Goal: Answer question/provide support: Share knowledge or assist other users

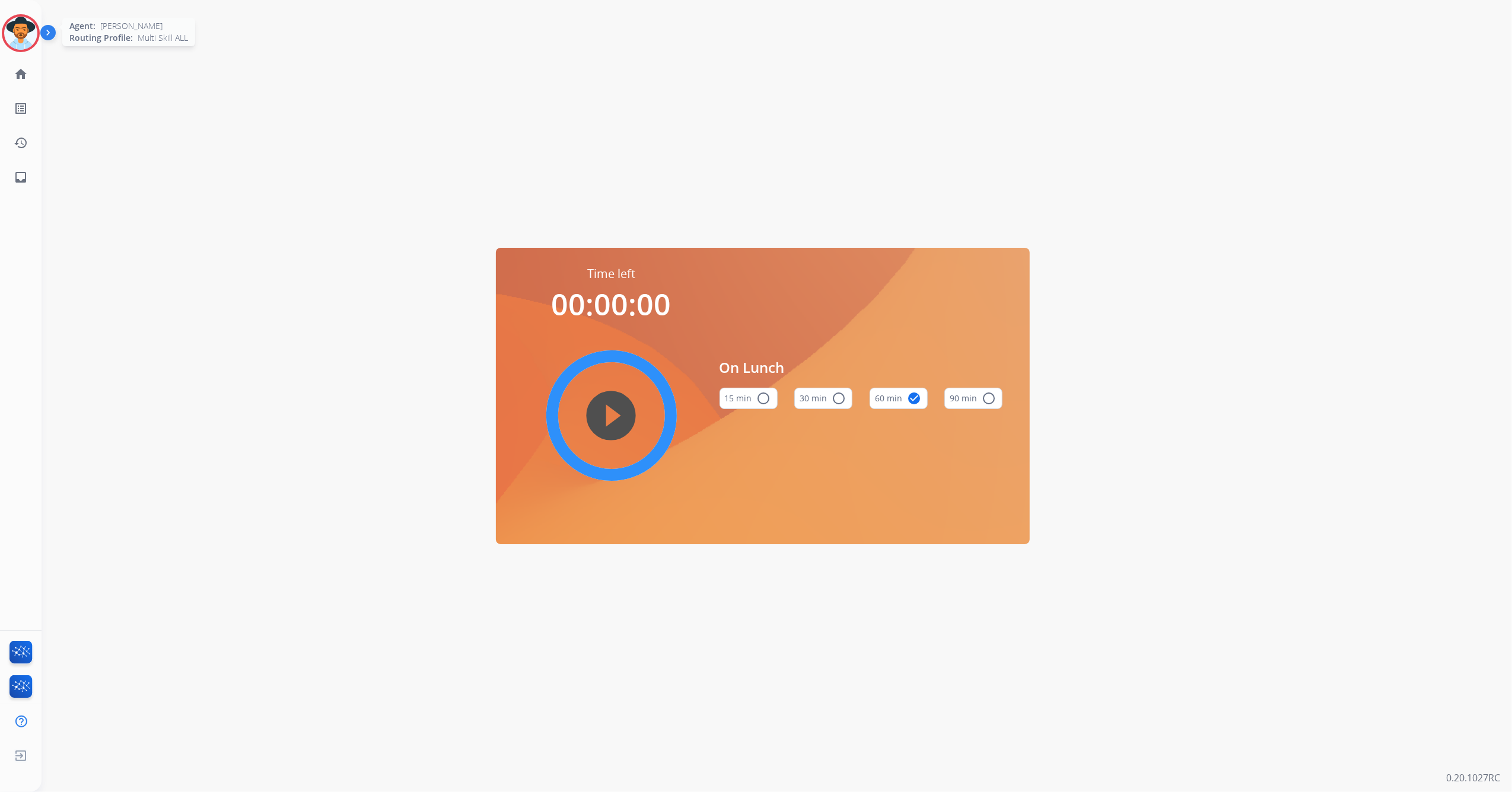
click at [16, 41] on img at bounding box center [20, 33] width 33 height 33
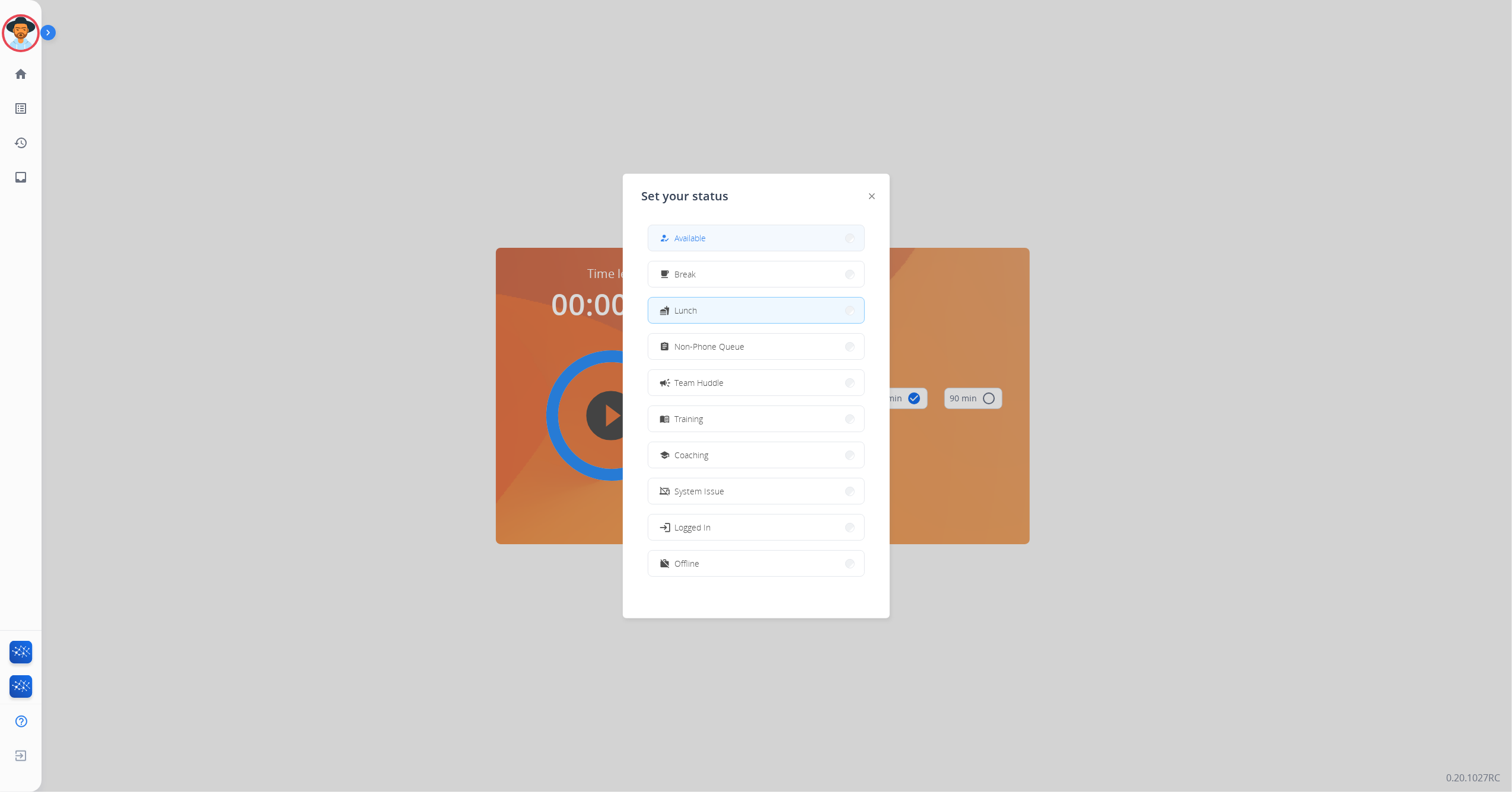
click at [725, 243] on button "how_to_reg Available" at bounding box center [755, 239] width 216 height 26
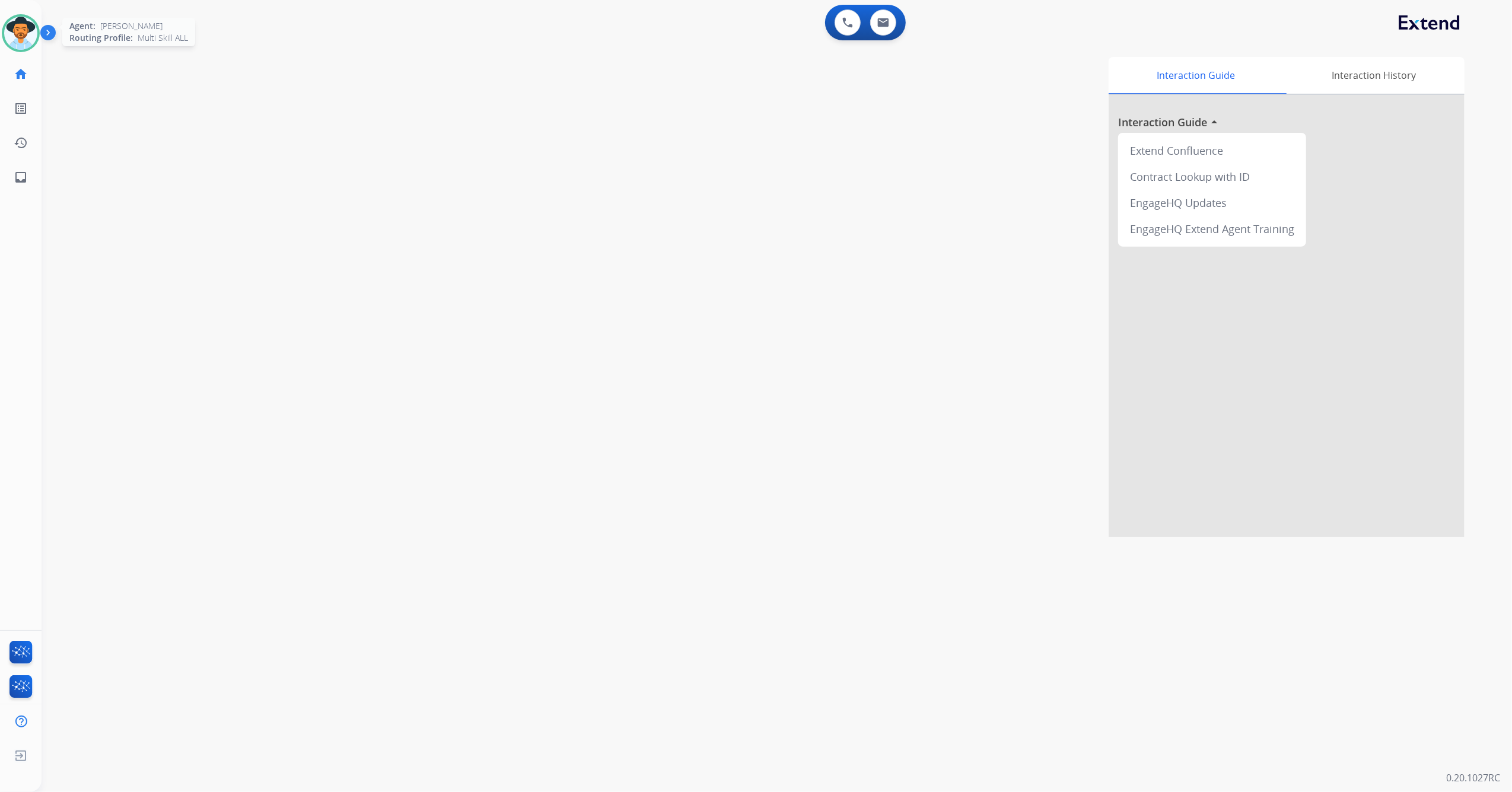
click at [12, 37] on img at bounding box center [20, 33] width 33 height 33
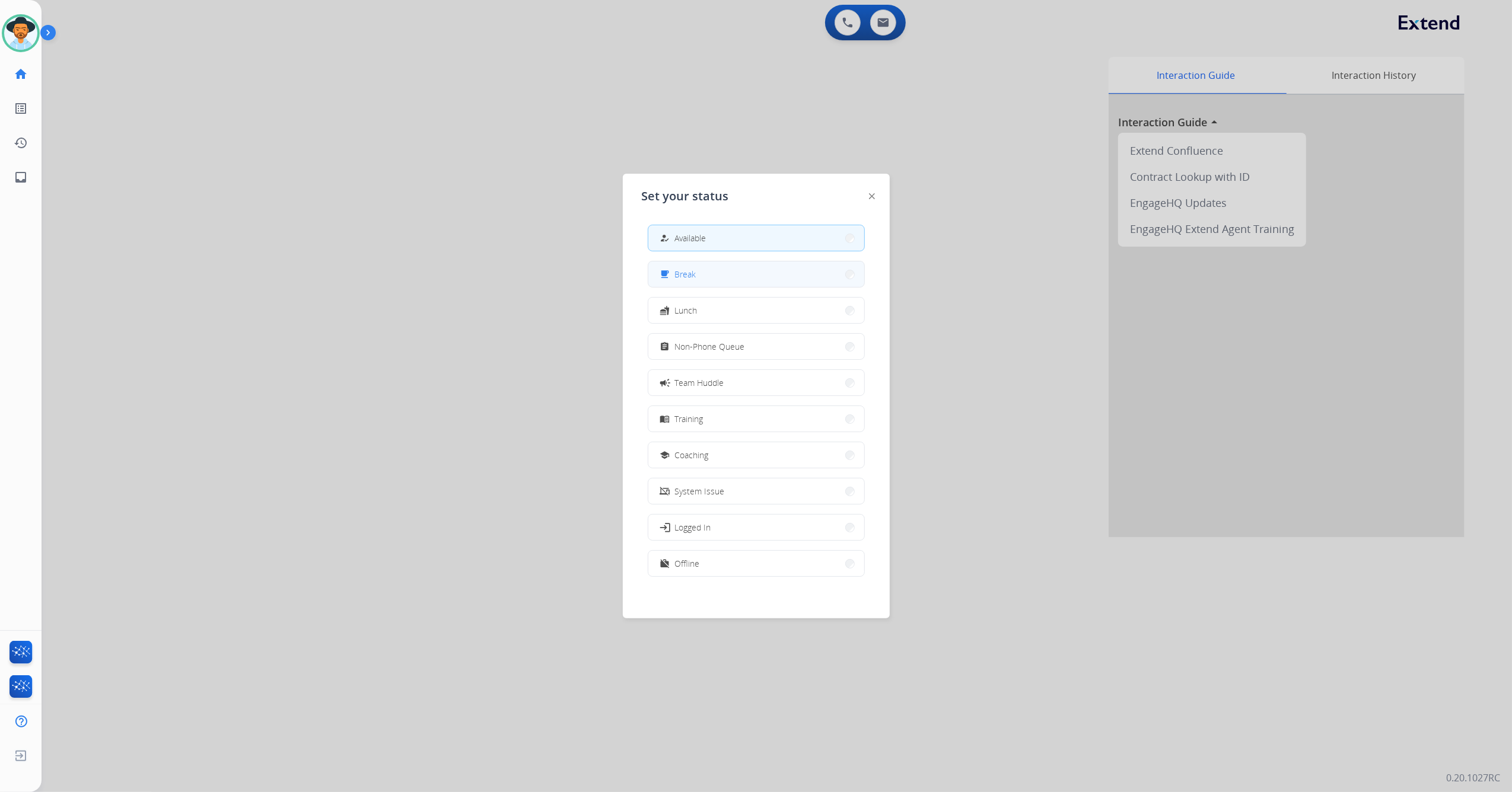
click at [666, 270] on mat-icon "free_breakfast" at bounding box center [664, 274] width 10 height 10
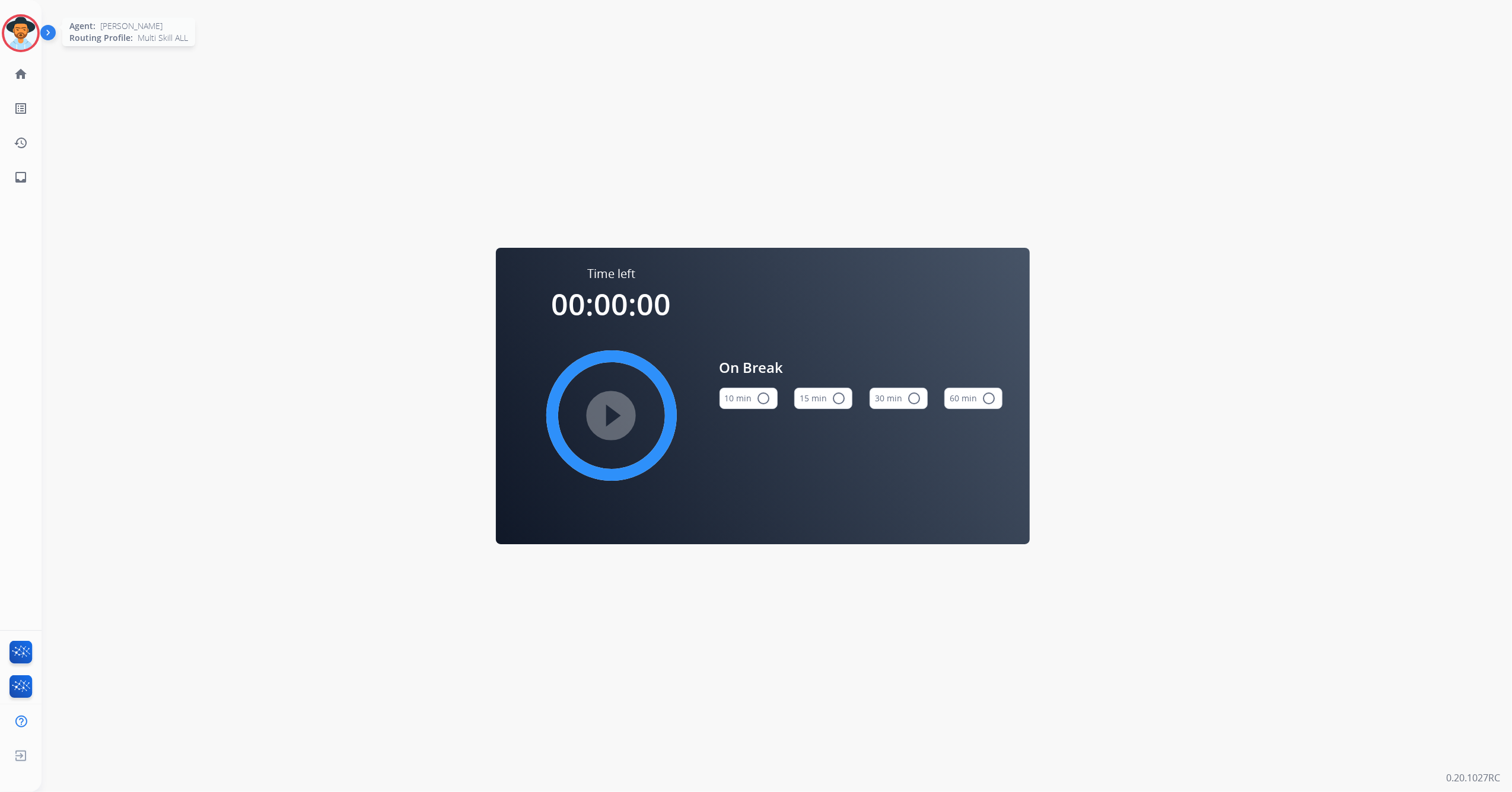
click at [27, 35] on img at bounding box center [20, 33] width 33 height 33
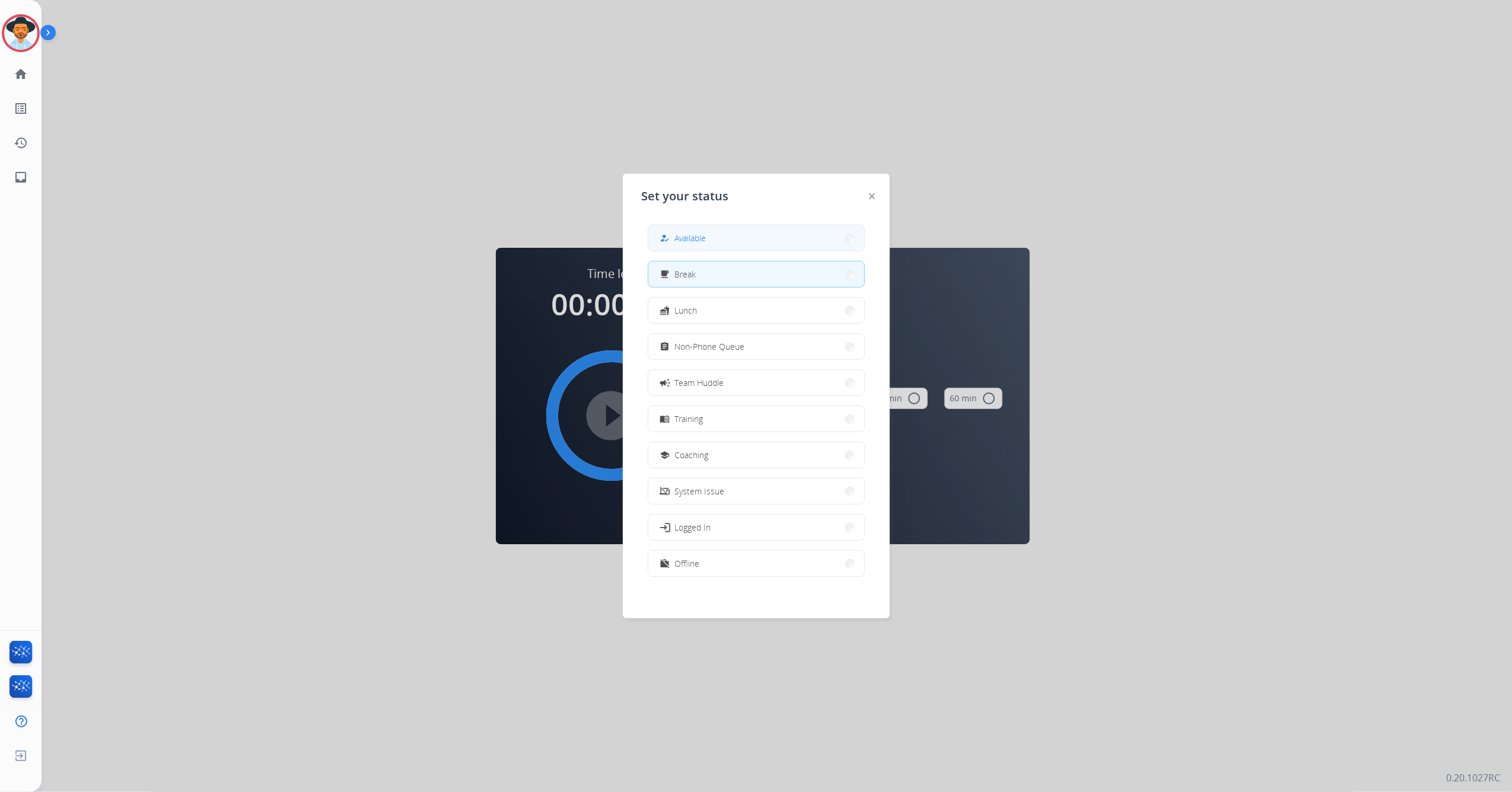
click at [686, 228] on button "how_to_reg Available" at bounding box center [755, 239] width 216 height 26
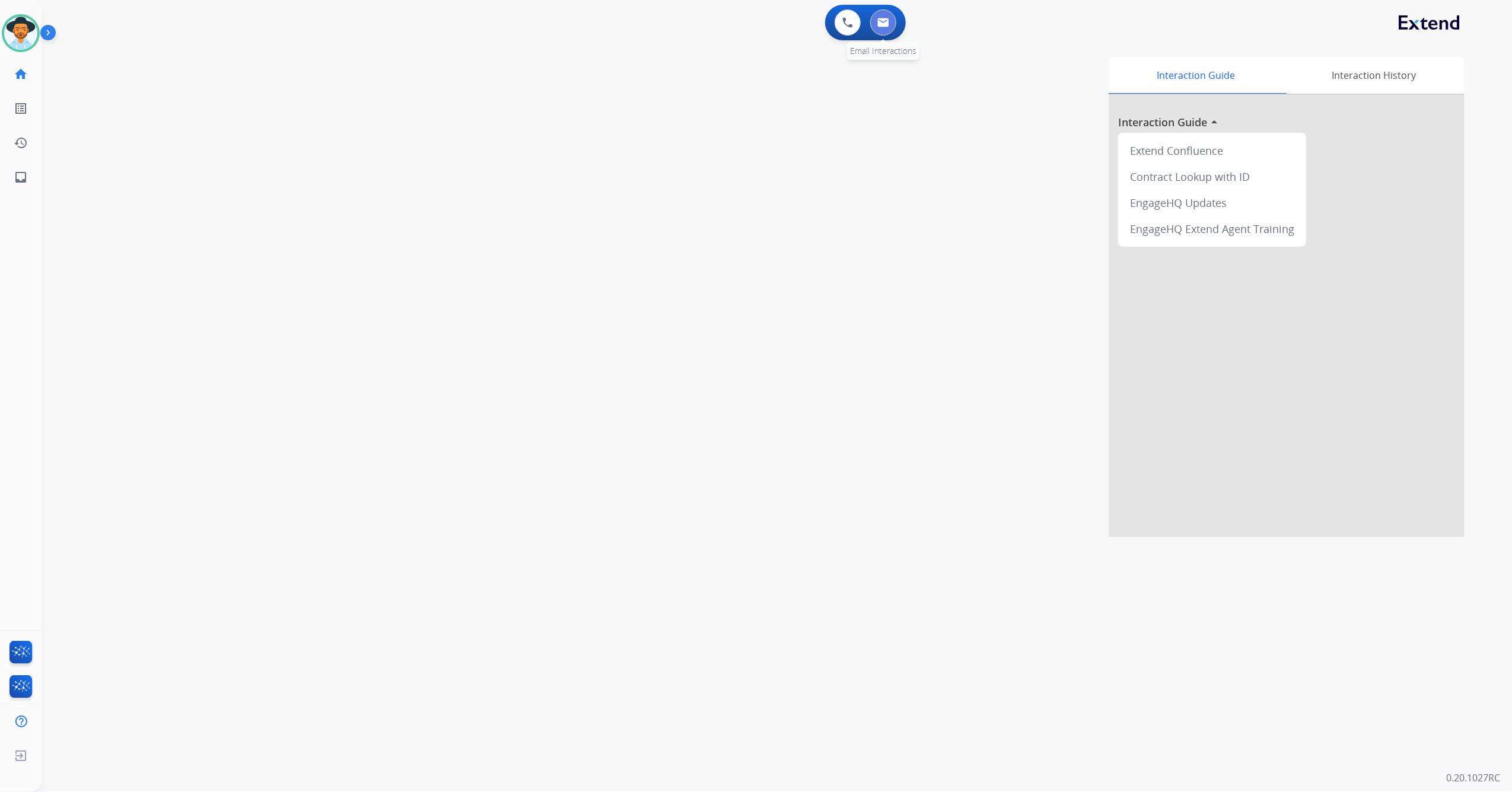
click at [892, 25] on button at bounding box center [883, 22] width 26 height 26
select select "**********"
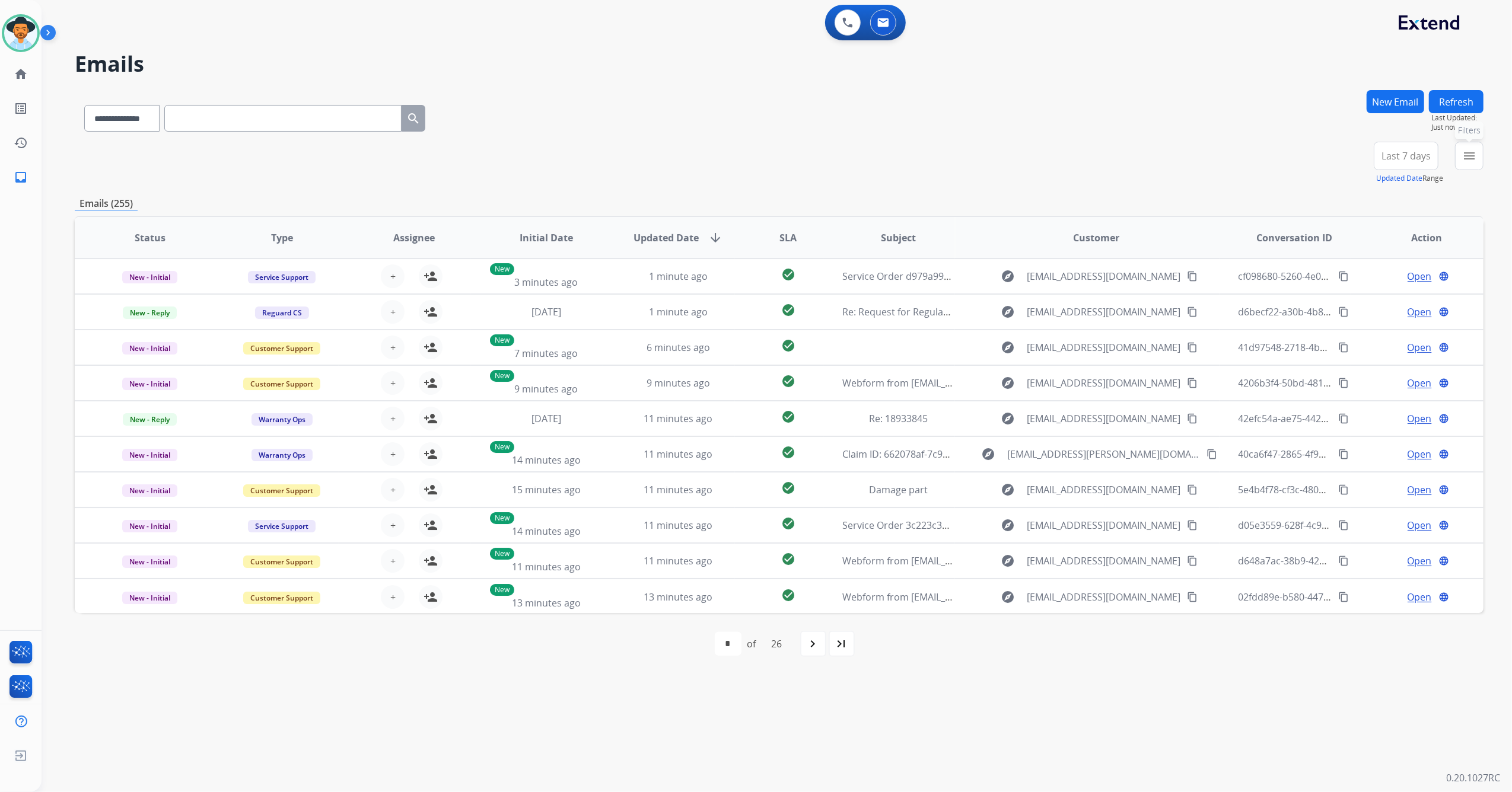
click at [1465, 155] on mat-icon "menu" at bounding box center [1469, 155] width 14 height 14
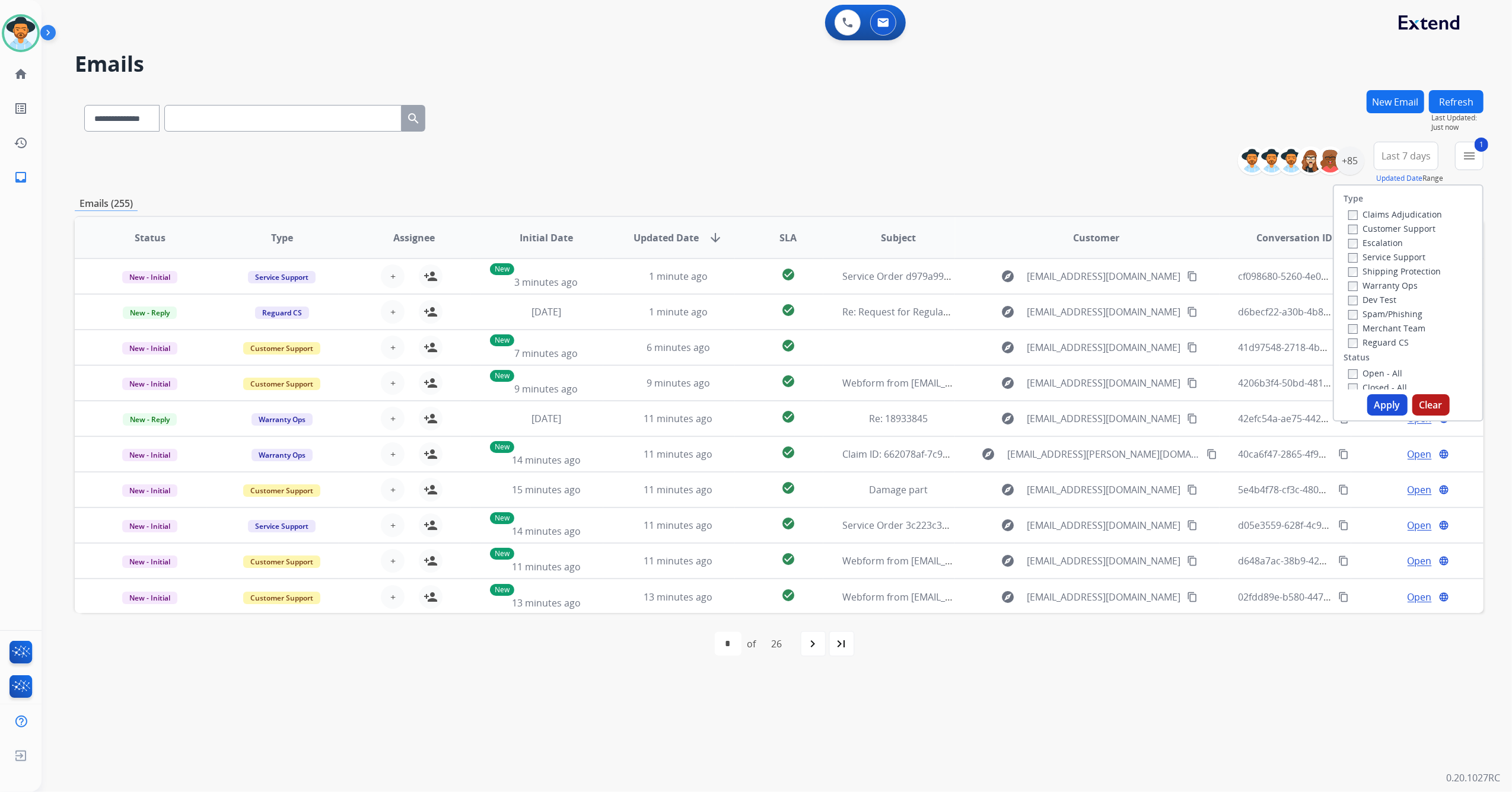
click at [1348, 209] on label "Claims Adjudication" at bounding box center [1394, 215] width 93 height 11
click at [1391, 405] on button "Apply" at bounding box center [1387, 404] width 41 height 21
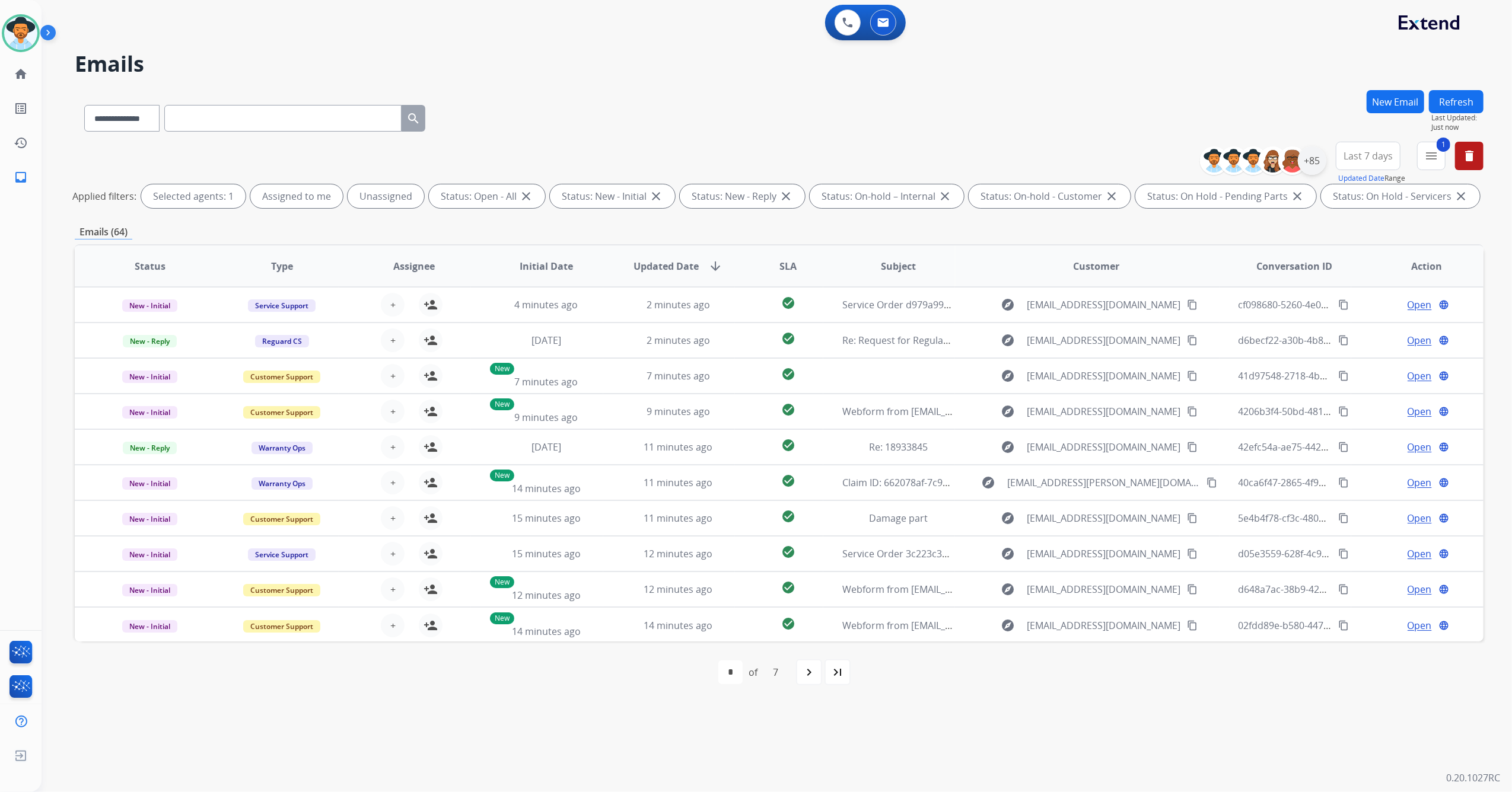
click at [1319, 160] on div "+85" at bounding box center [1311, 160] width 29 height 29
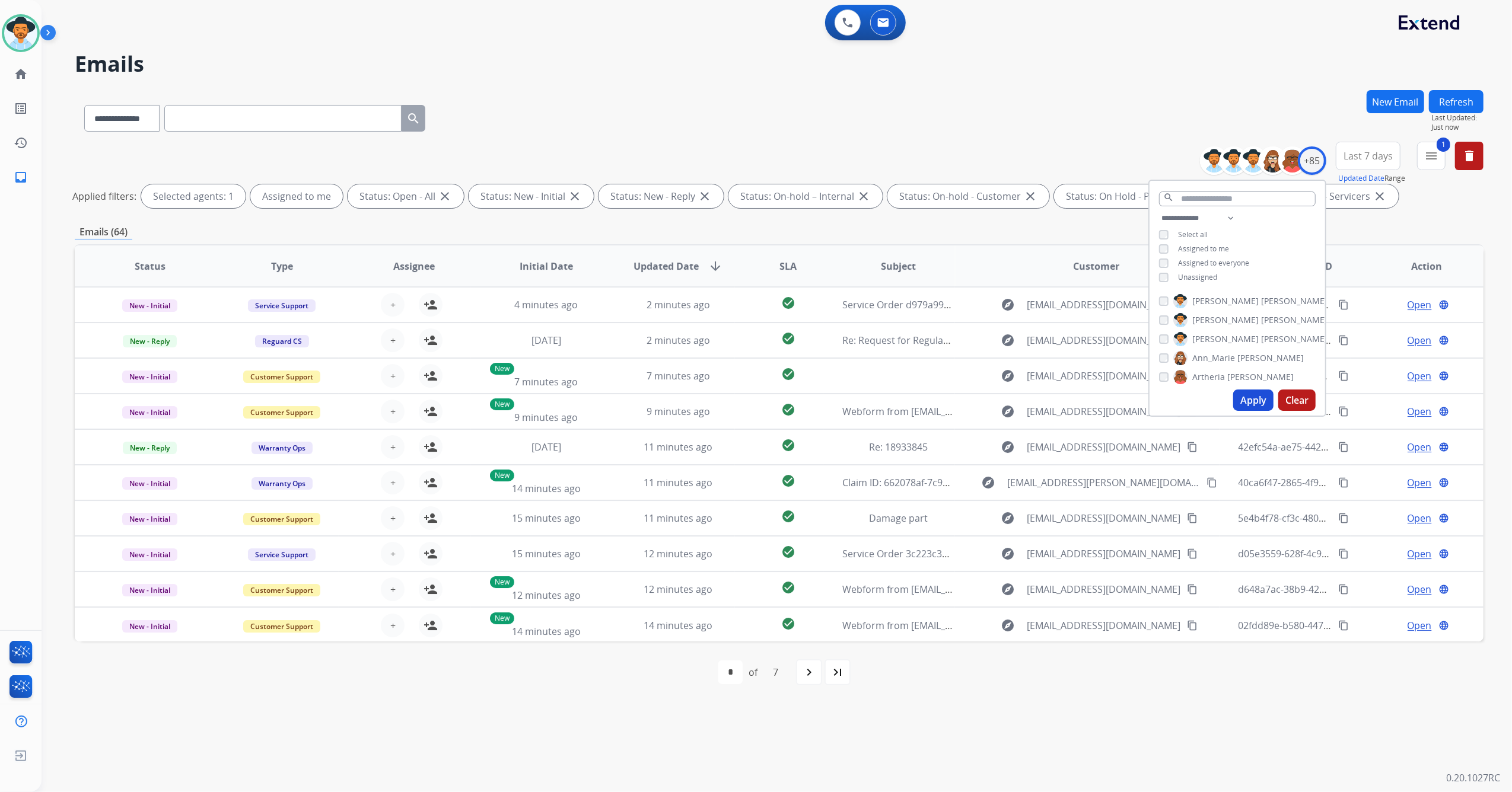
click at [1251, 397] on button "Apply" at bounding box center [1253, 400] width 41 height 21
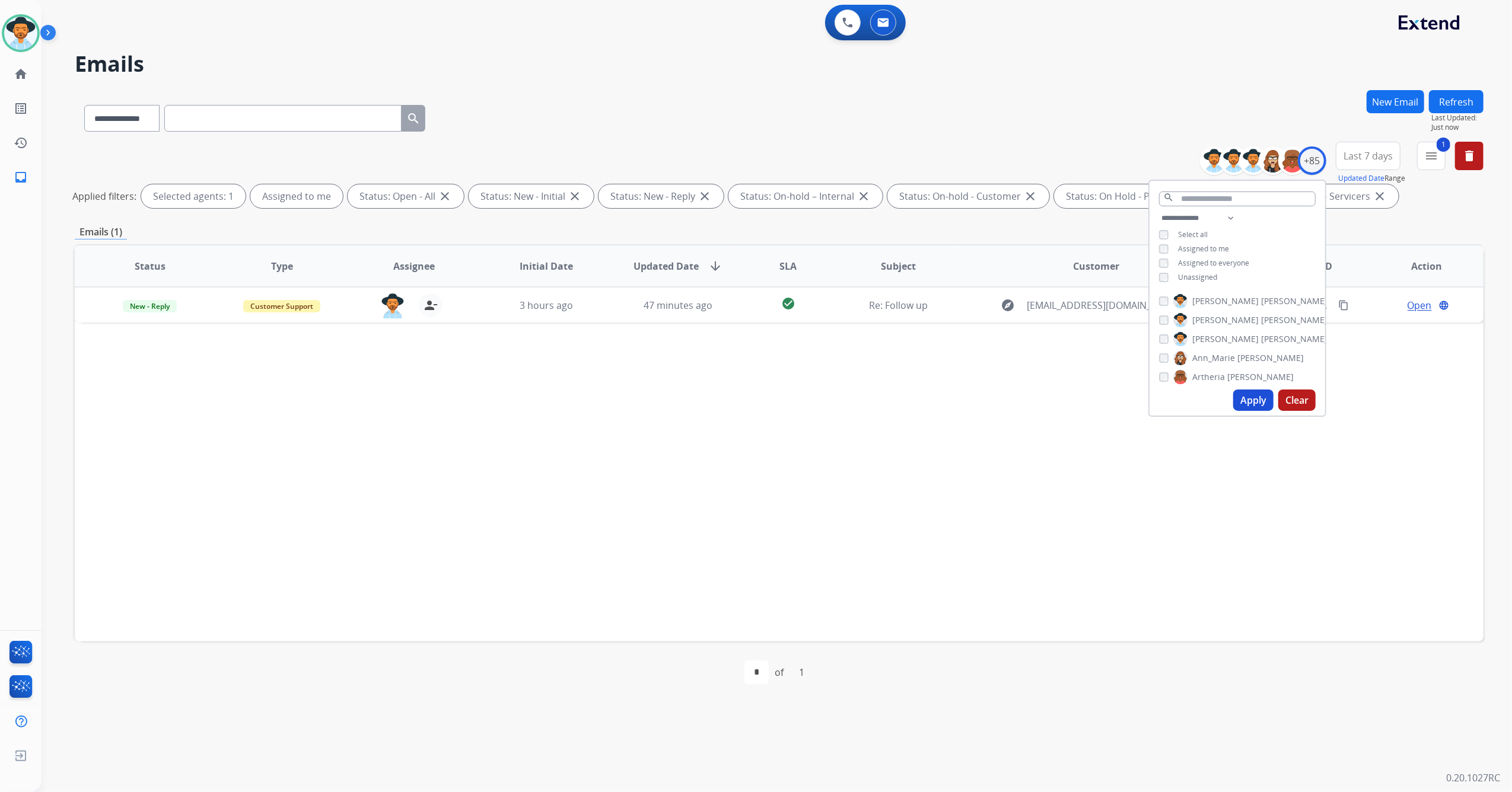
click at [713, 603] on div "Status Type Assignee Initial Date Updated Date arrow_downward SLA Subject Custo…" at bounding box center [779, 442] width 1408 height 397
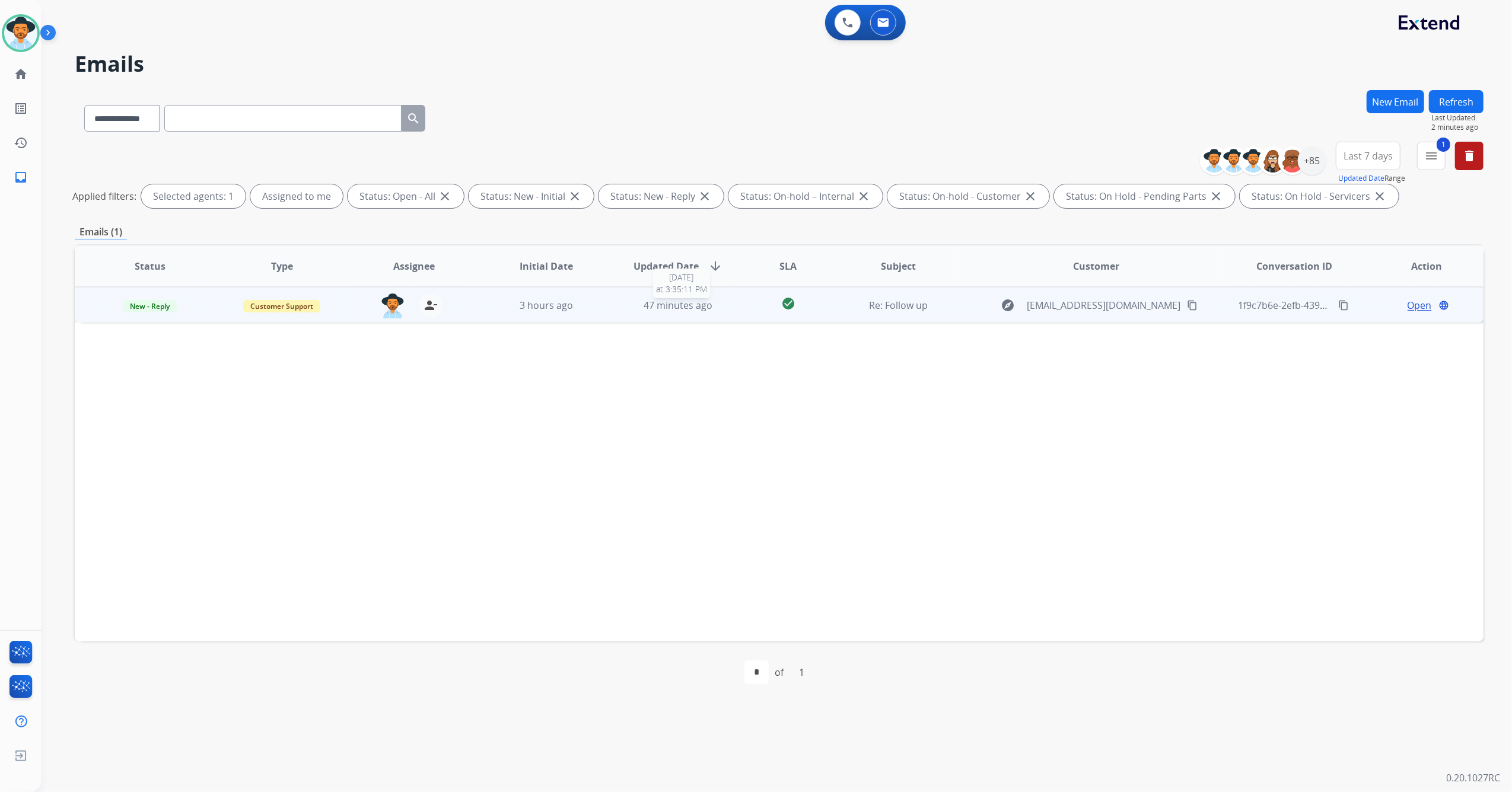
click at [686, 303] on span "47 minutes ago" at bounding box center [677, 305] width 68 height 13
click at [1414, 303] on span "Open" at bounding box center [1419, 304] width 24 height 14
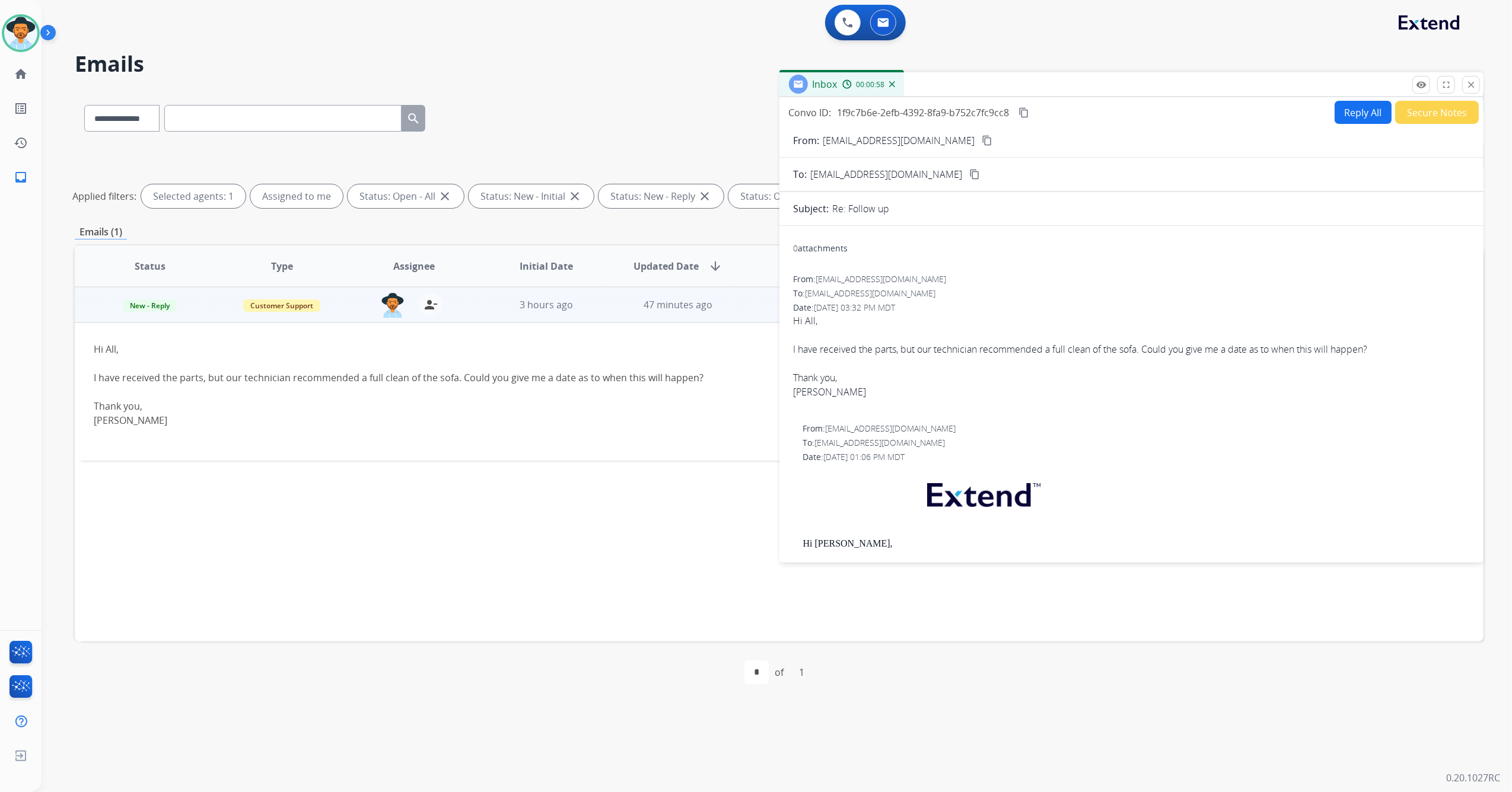
click at [982, 141] on mat-icon "content_copy" at bounding box center [987, 141] width 11 height 11
click at [1350, 110] on button "Reply All" at bounding box center [1363, 112] width 57 height 23
select select "**********"
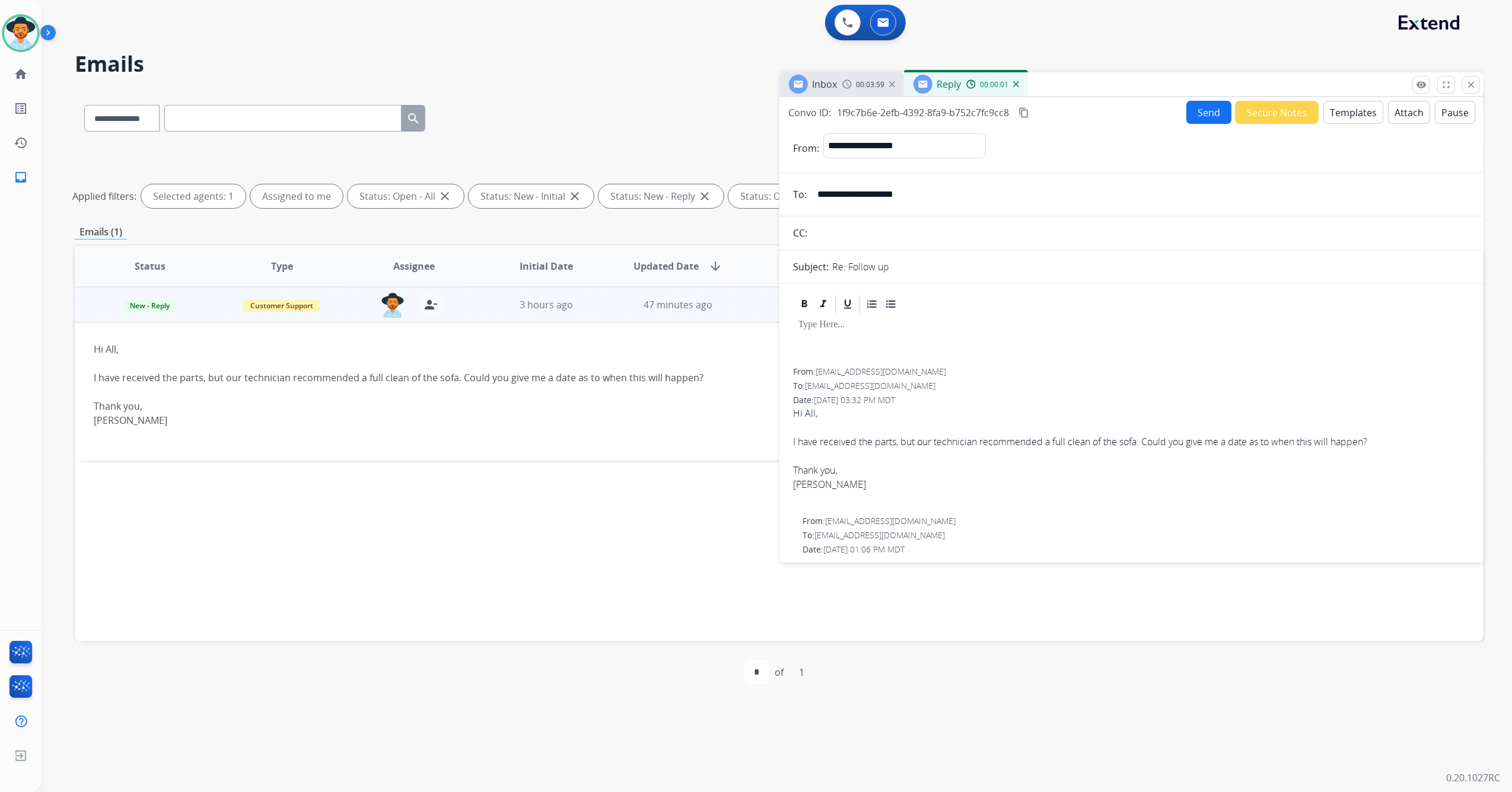
click at [1348, 108] on button "Templates" at bounding box center [1353, 112] width 60 height 23
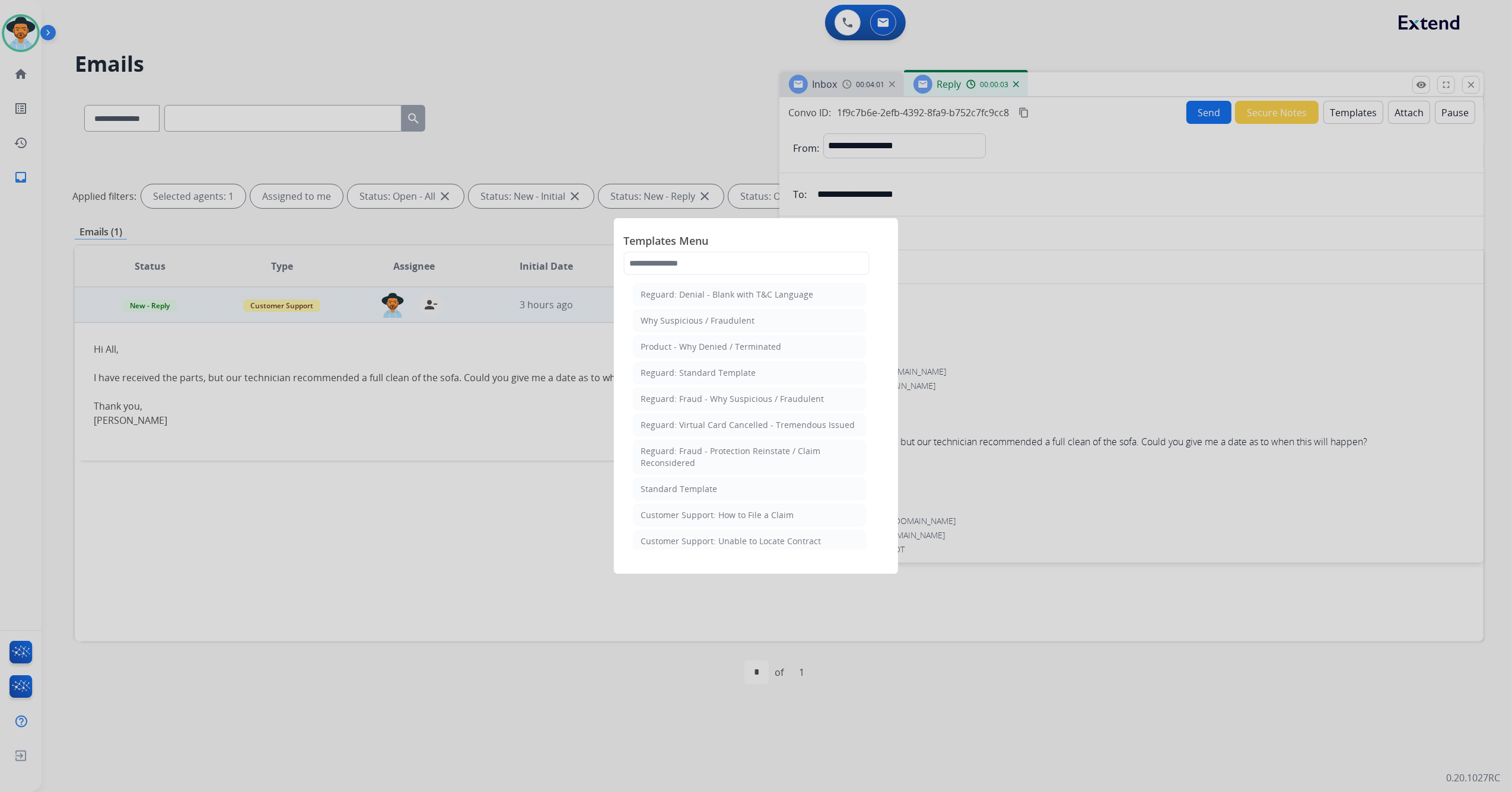
click at [716, 491] on li "Standard Template" at bounding box center [750, 489] width 233 height 22
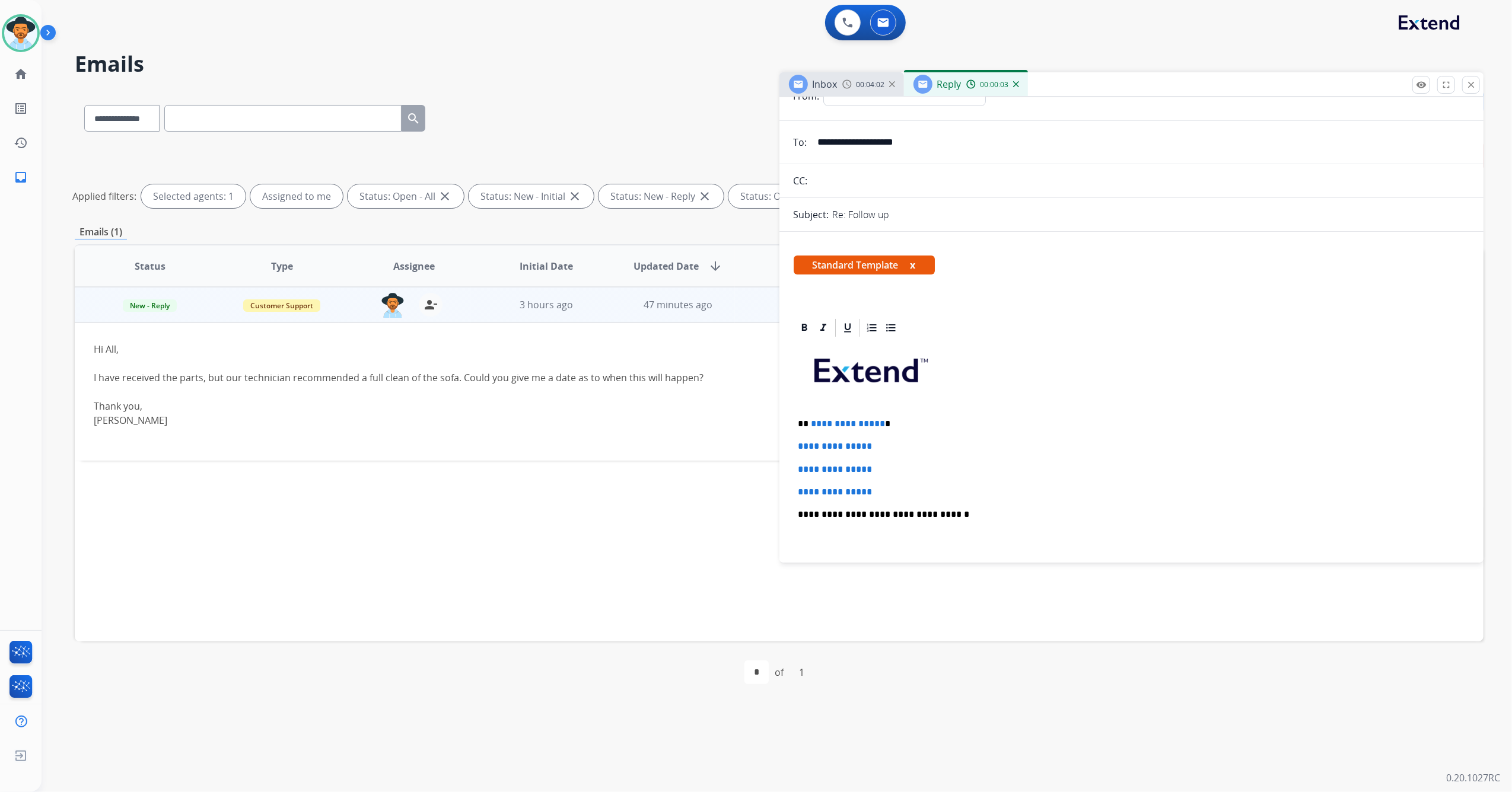
scroll to position [79, 0]
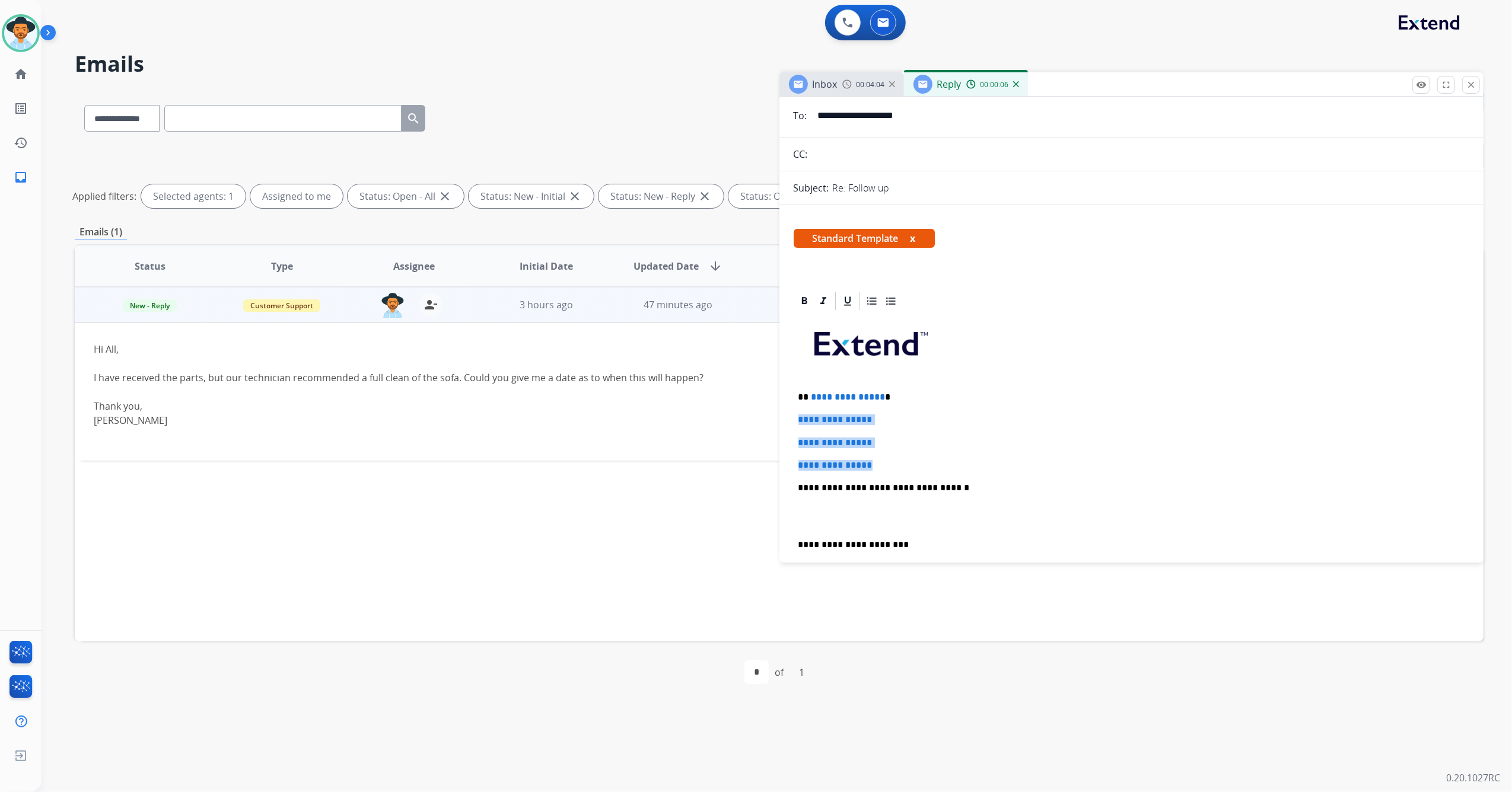
drag, startPoint x: 885, startPoint y: 458, endPoint x: 788, endPoint y: 414, distance: 106.5
click at [788, 414] on div "**********" at bounding box center [1131, 764] width 704 height 947
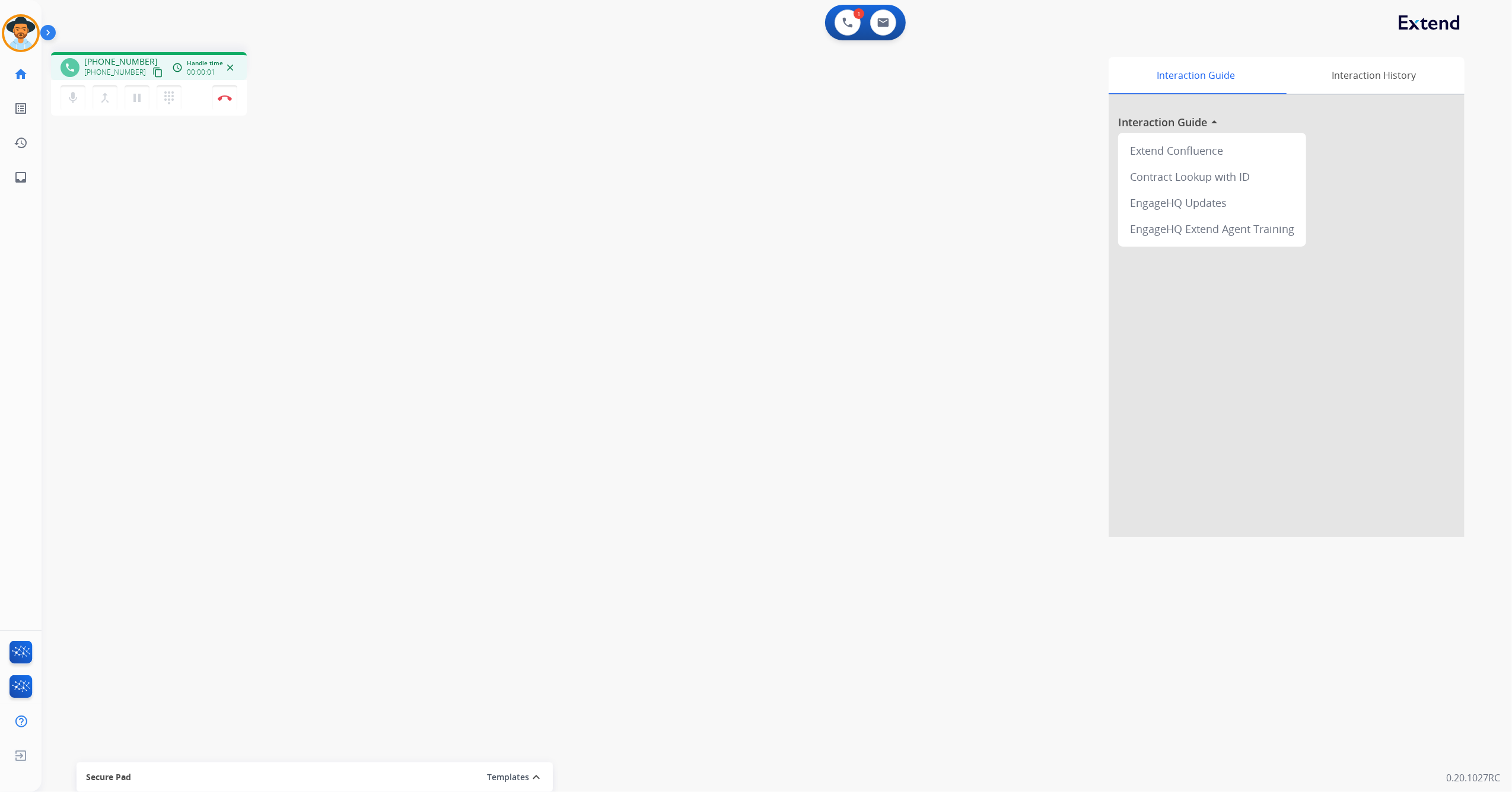
click at [151, 73] on button "content_copy" at bounding box center [157, 71] width 14 height 14
click at [227, 97] on img at bounding box center [224, 98] width 14 height 6
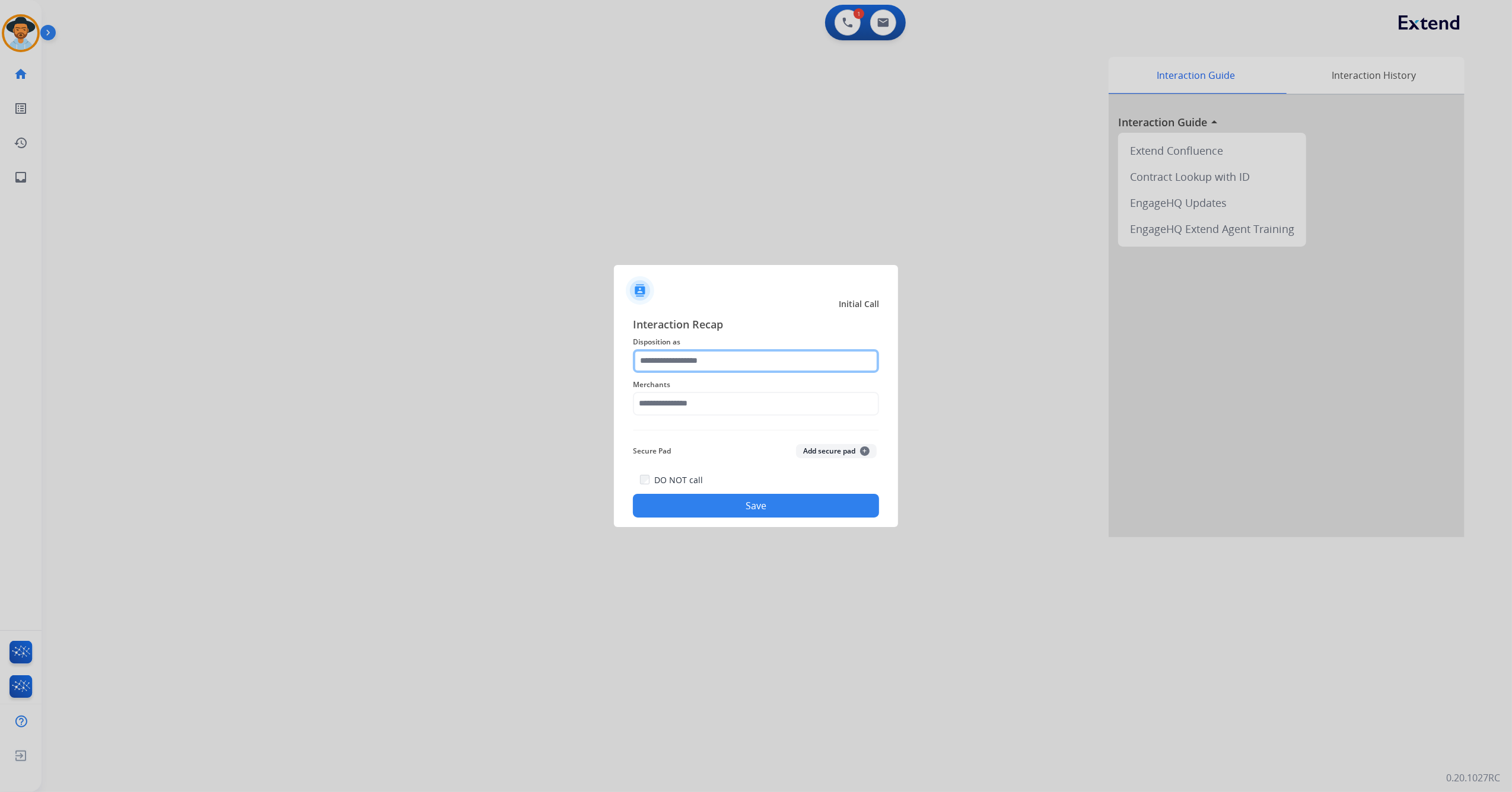
click at [731, 368] on input "text" at bounding box center [756, 361] width 246 height 24
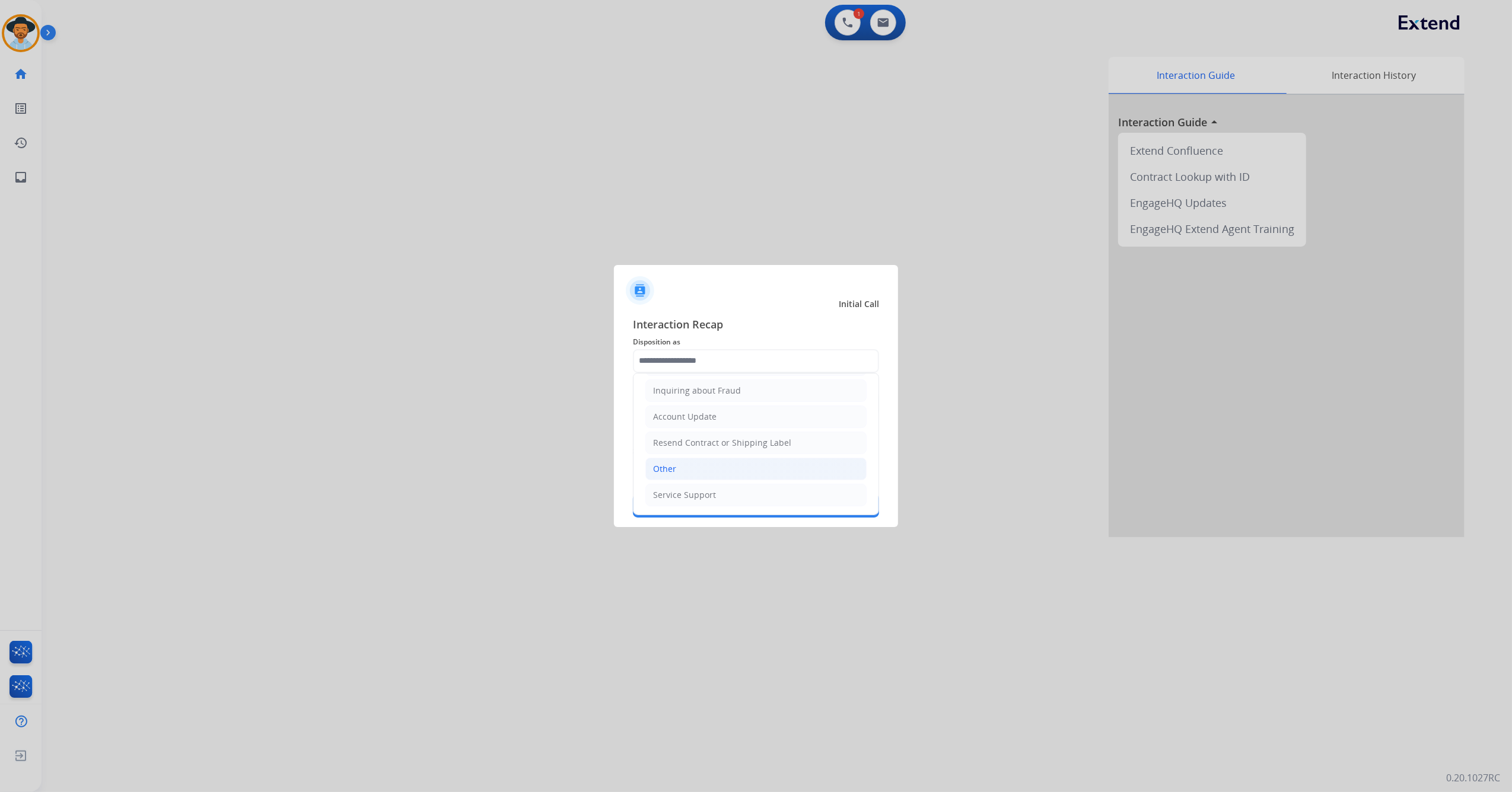
click at [693, 464] on li "Other" at bounding box center [755, 469] width 221 height 22
type input "*****"
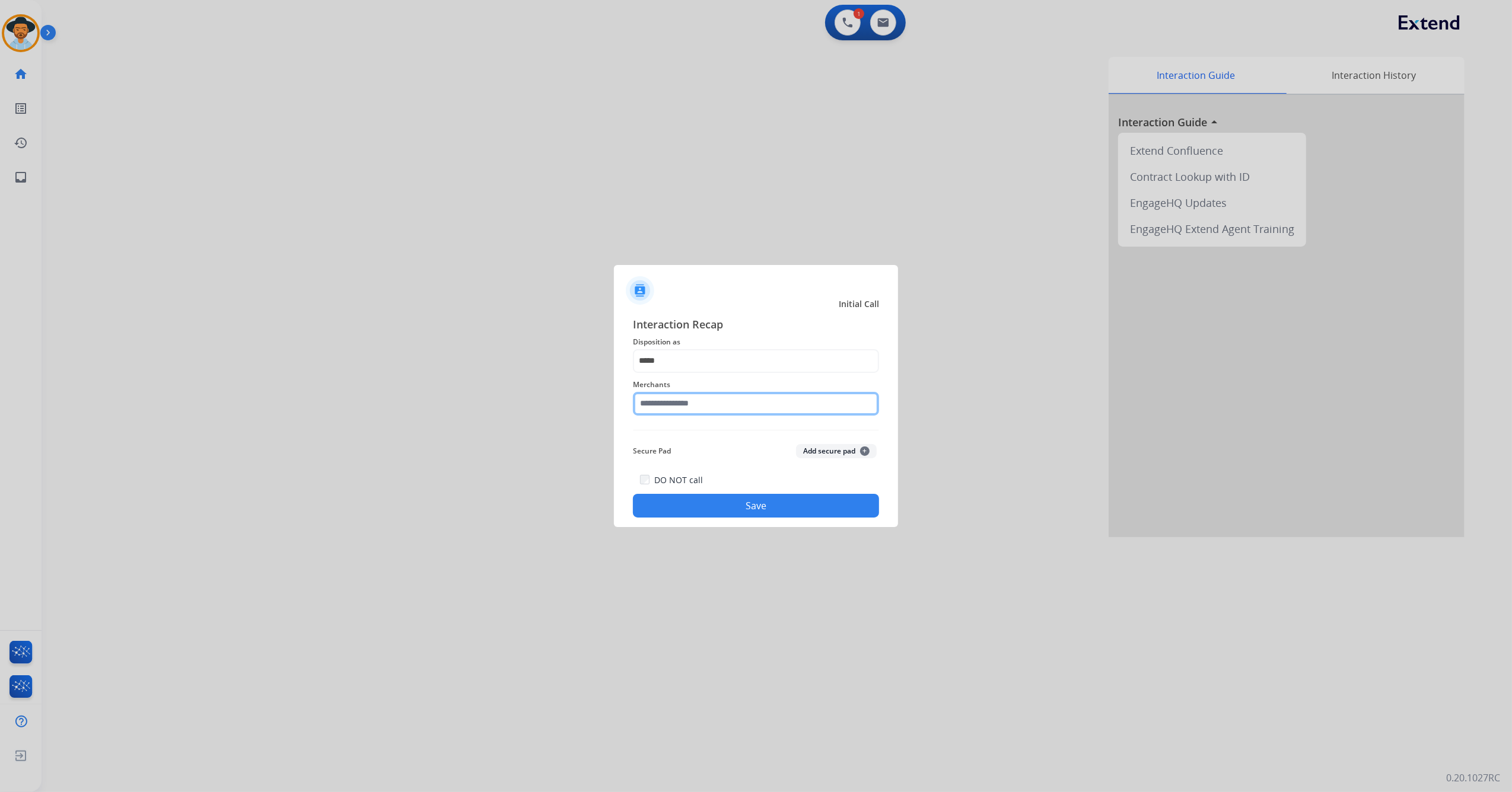
click at [671, 400] on input "text" at bounding box center [756, 404] width 246 height 24
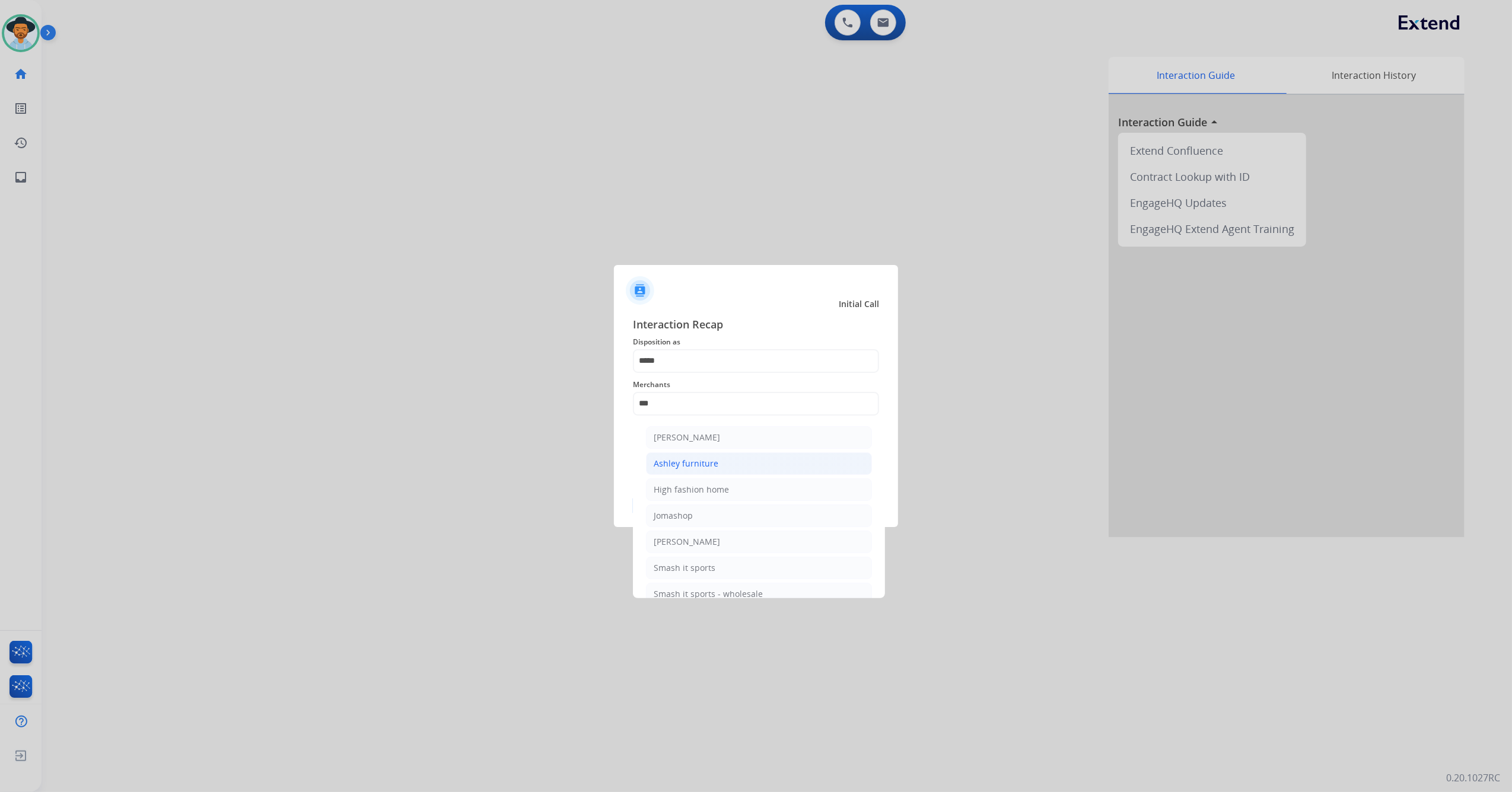
click at [715, 468] on div "Ashley furniture" at bounding box center [686, 464] width 65 height 12
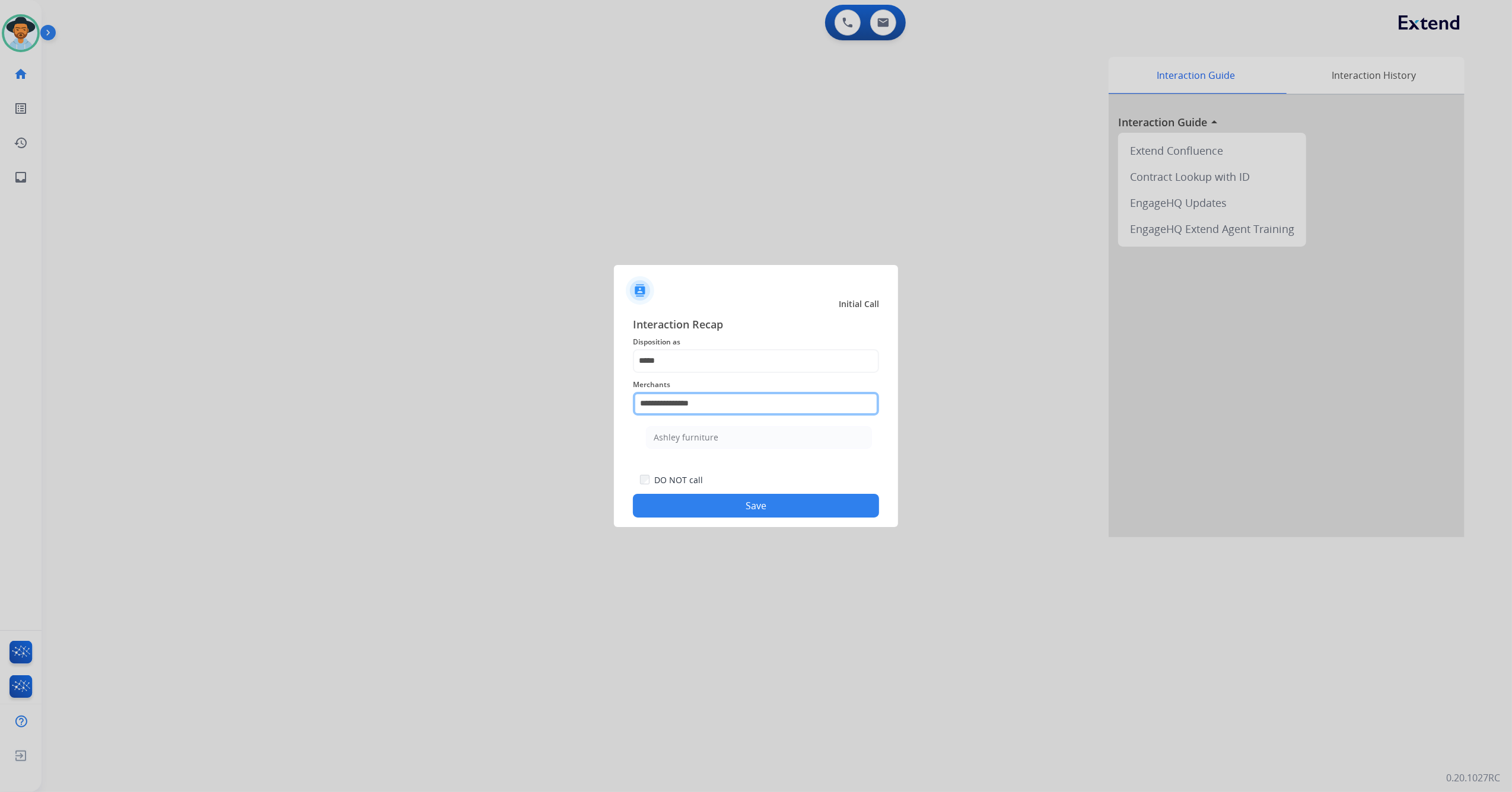
drag, startPoint x: 717, startPoint y: 407, endPoint x: 666, endPoint y: 403, distance: 51.2
click at [666, 403] on input "**********" at bounding box center [756, 404] width 246 height 24
drag, startPoint x: 711, startPoint y: 397, endPoint x: 734, endPoint y: 401, distance: 23.3
click at [732, 401] on input "**********" at bounding box center [756, 404] width 246 height 24
drag, startPoint x: 688, startPoint y: 402, endPoint x: 675, endPoint y: 402, distance: 13.0
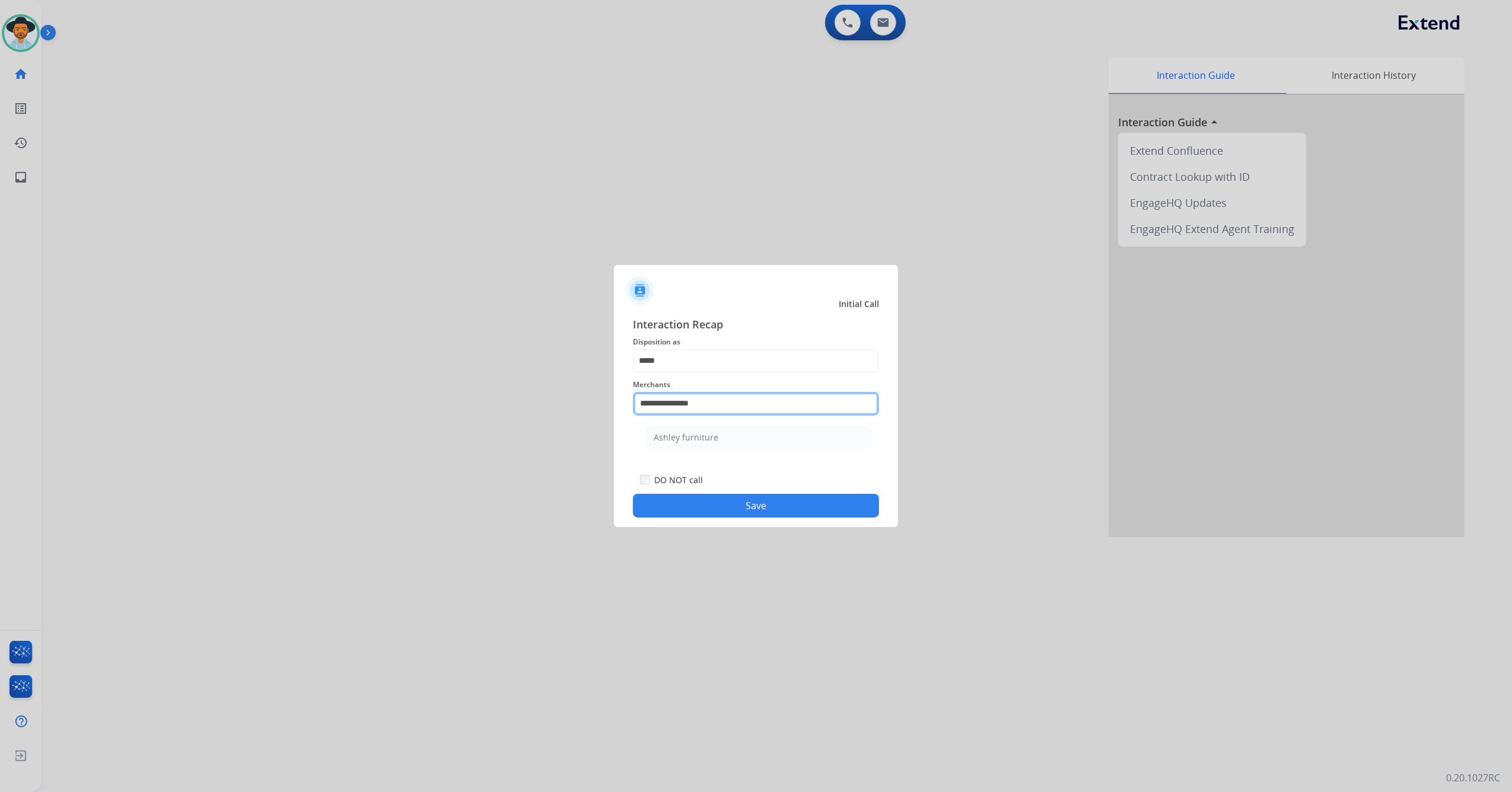
click at [675, 402] on input "**********" at bounding box center [756, 404] width 246 height 24
drag, startPoint x: 705, startPoint y: 409, endPoint x: 667, endPoint y: 410, distance: 38.0
click at [665, 409] on input "**********" at bounding box center [756, 404] width 246 height 24
click at [687, 433] on div "[PERSON_NAME]" at bounding box center [687, 438] width 67 height 12
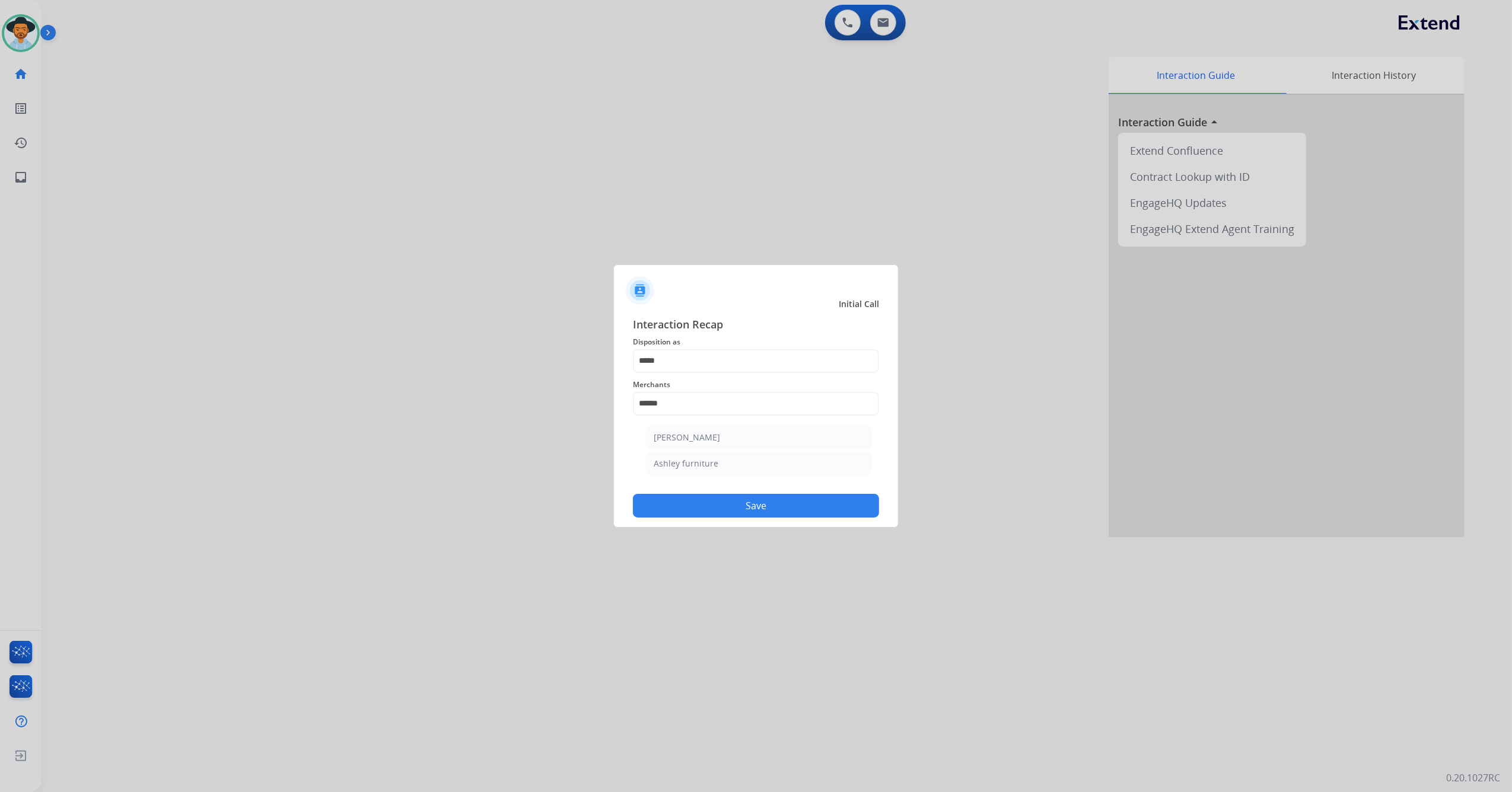
type input "**********"
click at [700, 502] on button "Save" at bounding box center [756, 506] width 246 height 24
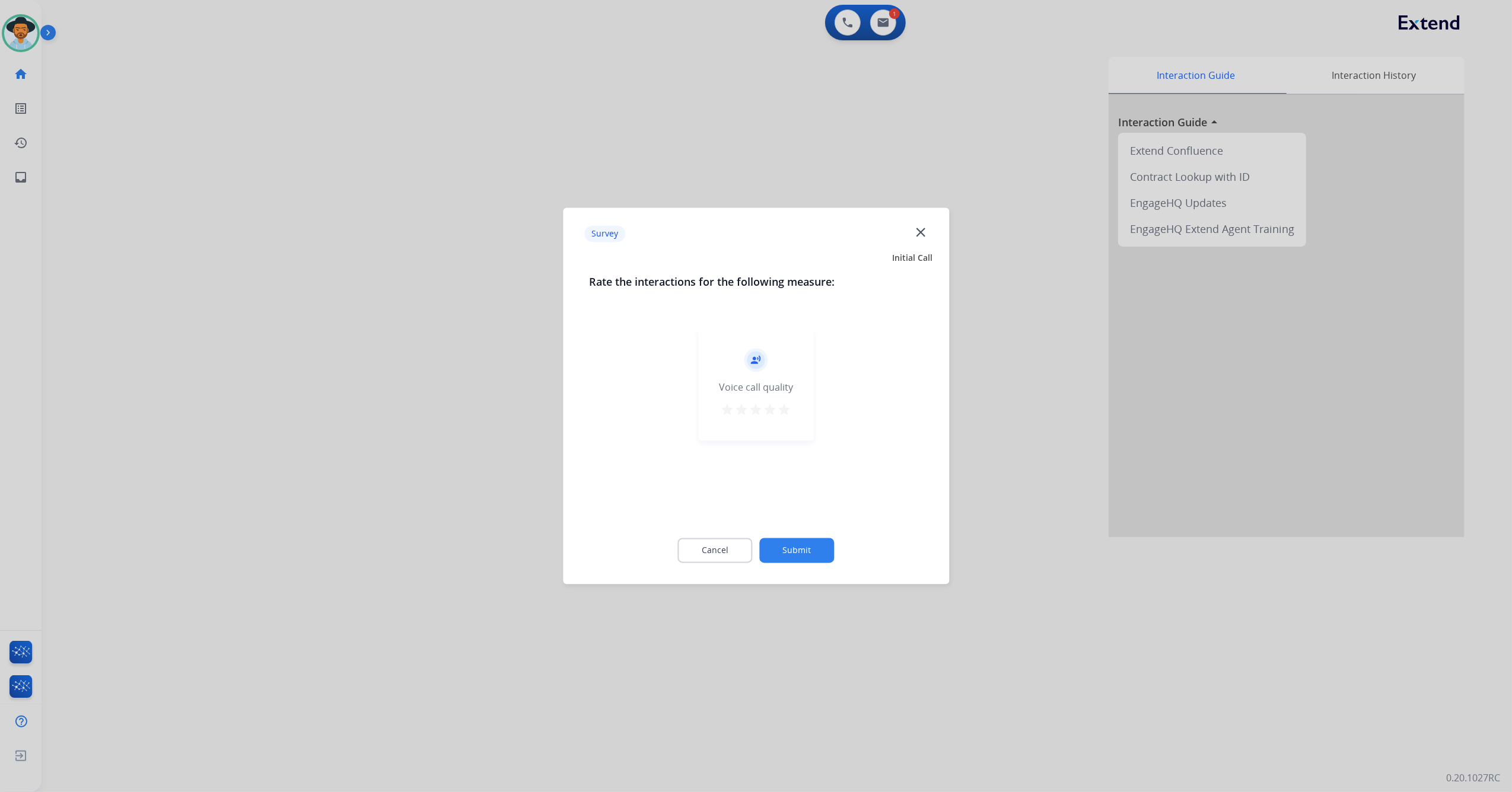
click at [790, 416] on button "star" at bounding box center [784, 412] width 14 height 18
click at [812, 557] on button "Submit" at bounding box center [797, 551] width 75 height 25
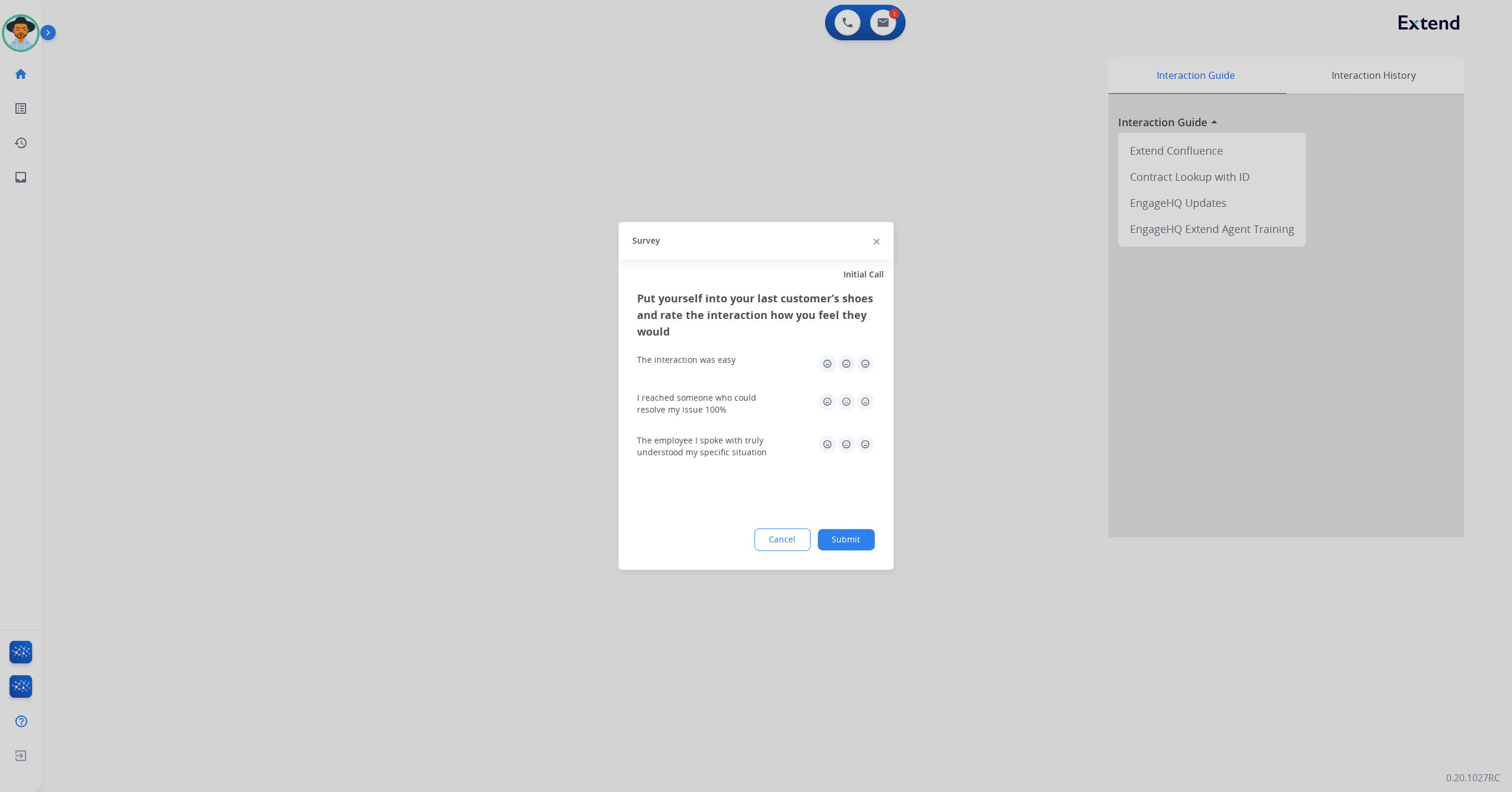
click at [863, 368] on img at bounding box center [865, 364] width 19 height 19
click at [866, 412] on div "I reached someone who could resolve my issue 100%" at bounding box center [756, 404] width 237 height 24
click at [866, 408] on img at bounding box center [865, 402] width 19 height 19
click at [866, 449] on img at bounding box center [865, 444] width 19 height 19
click at [852, 539] on button "Submit" at bounding box center [847, 539] width 57 height 21
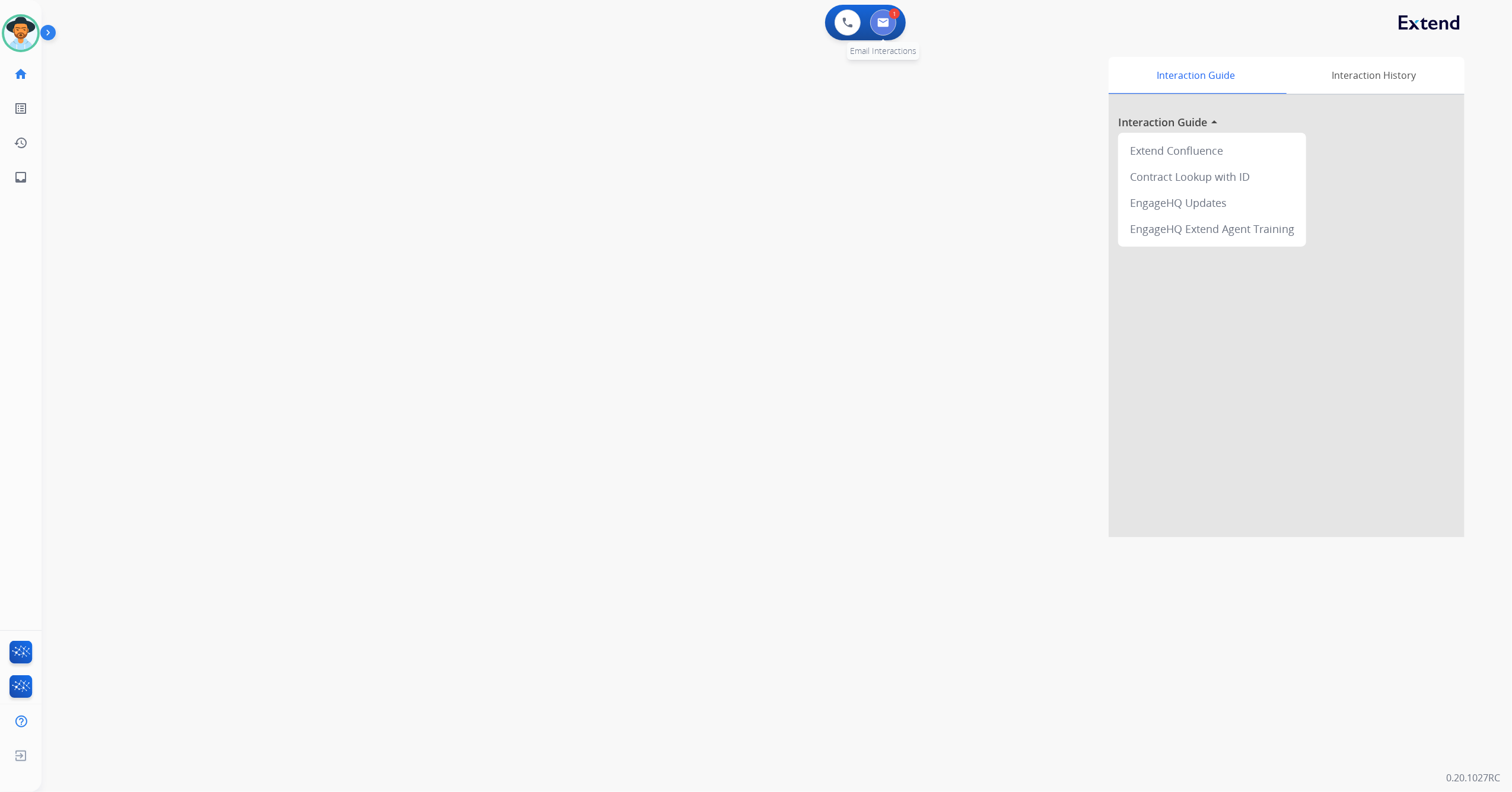
click at [877, 22] on img at bounding box center [883, 22] width 12 height 9
select select "**********"
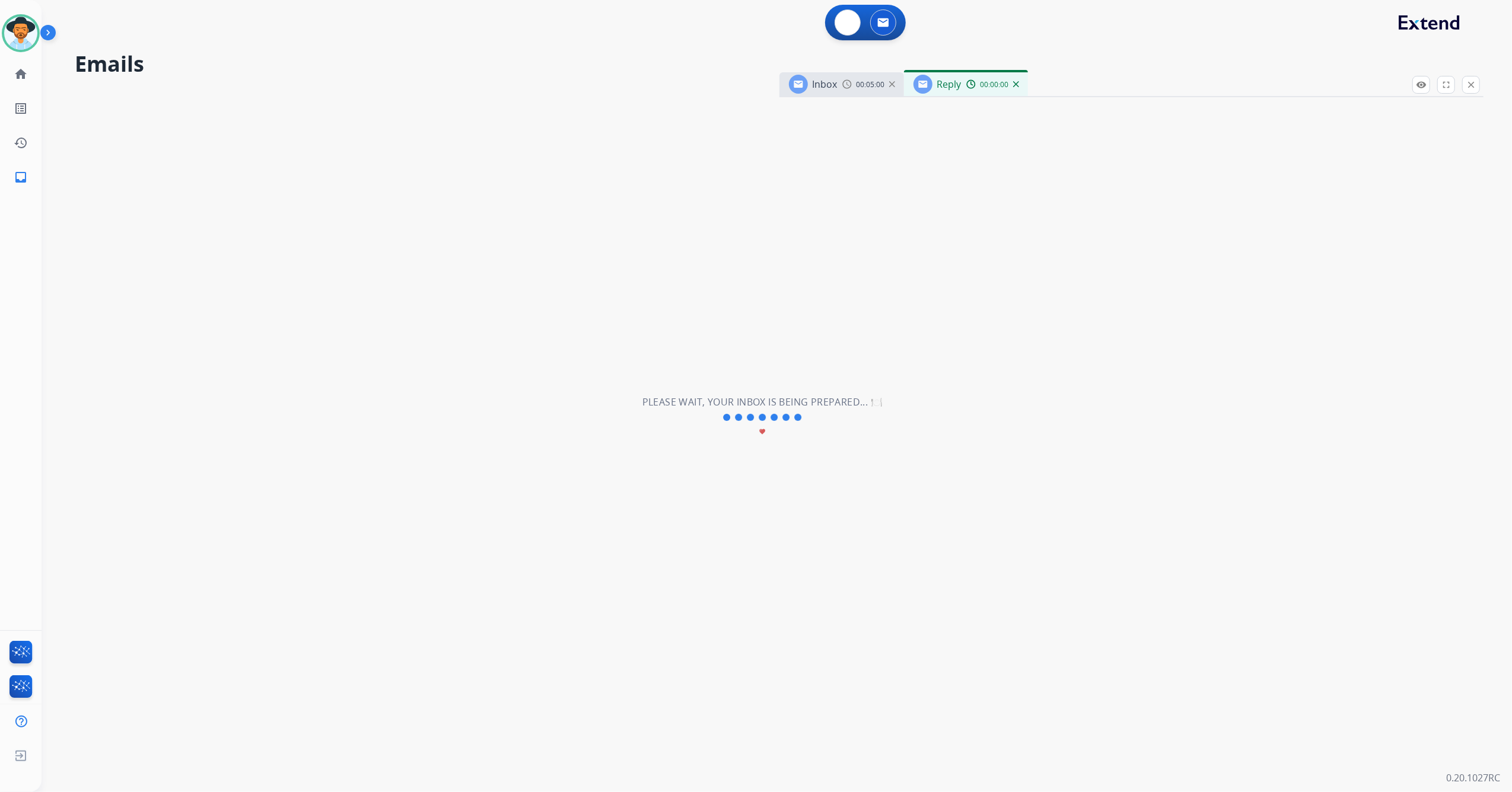
select select "**********"
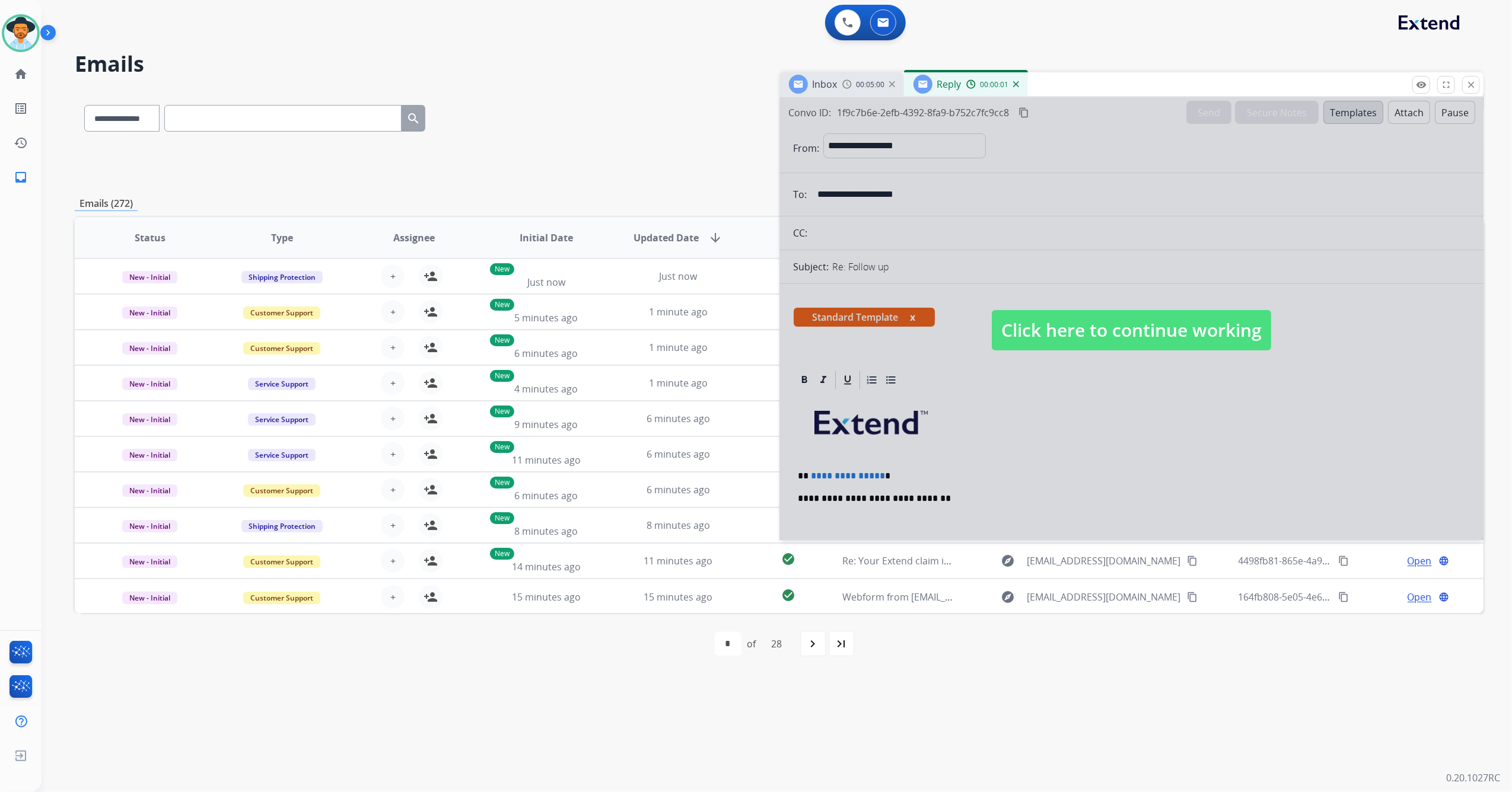
click at [1066, 311] on span "Click here to continue working" at bounding box center [1131, 330] width 279 height 41
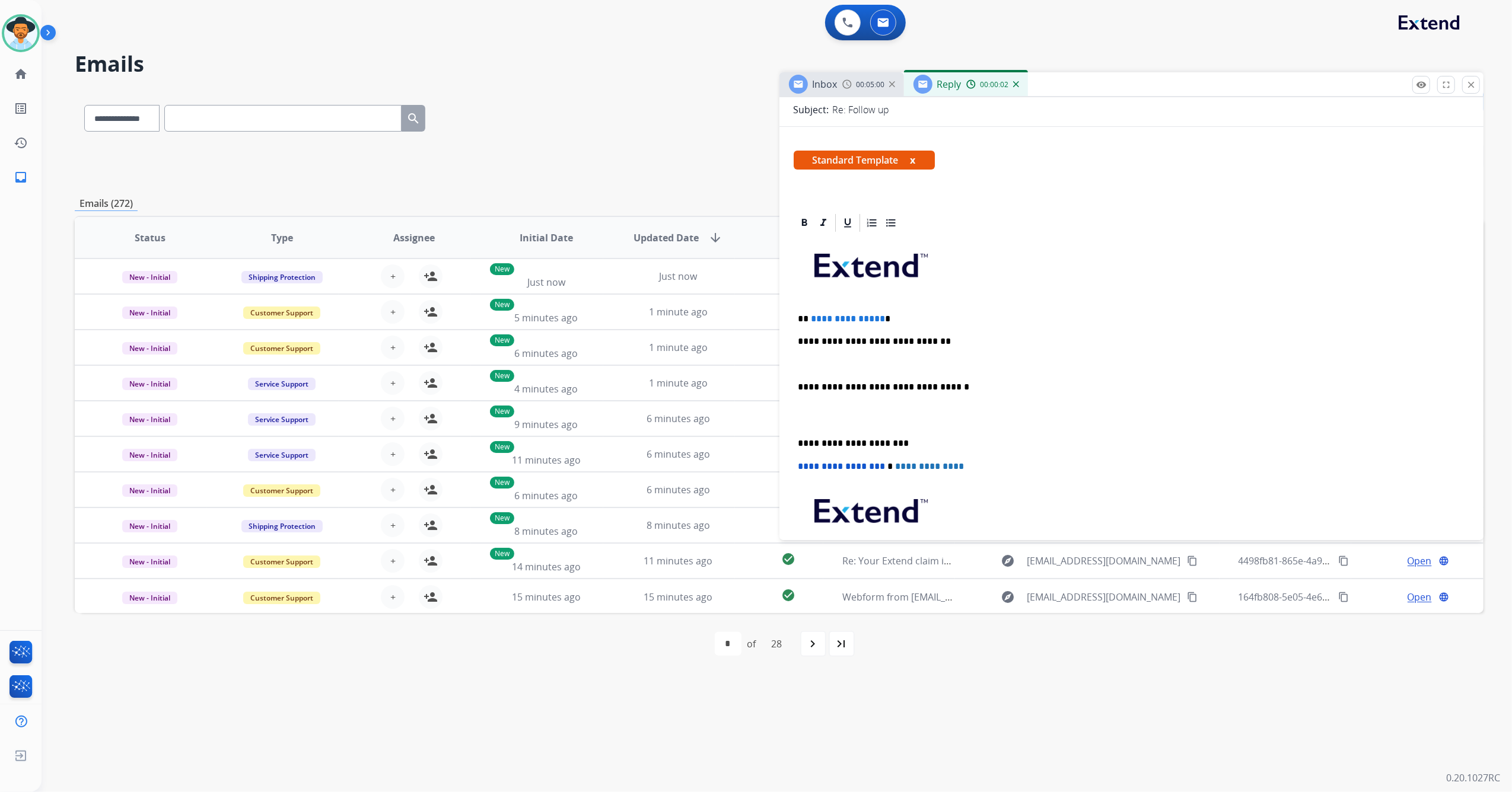
scroll to position [157, 0]
click at [876, 364] on p at bounding box center [1132, 365] width 666 height 11
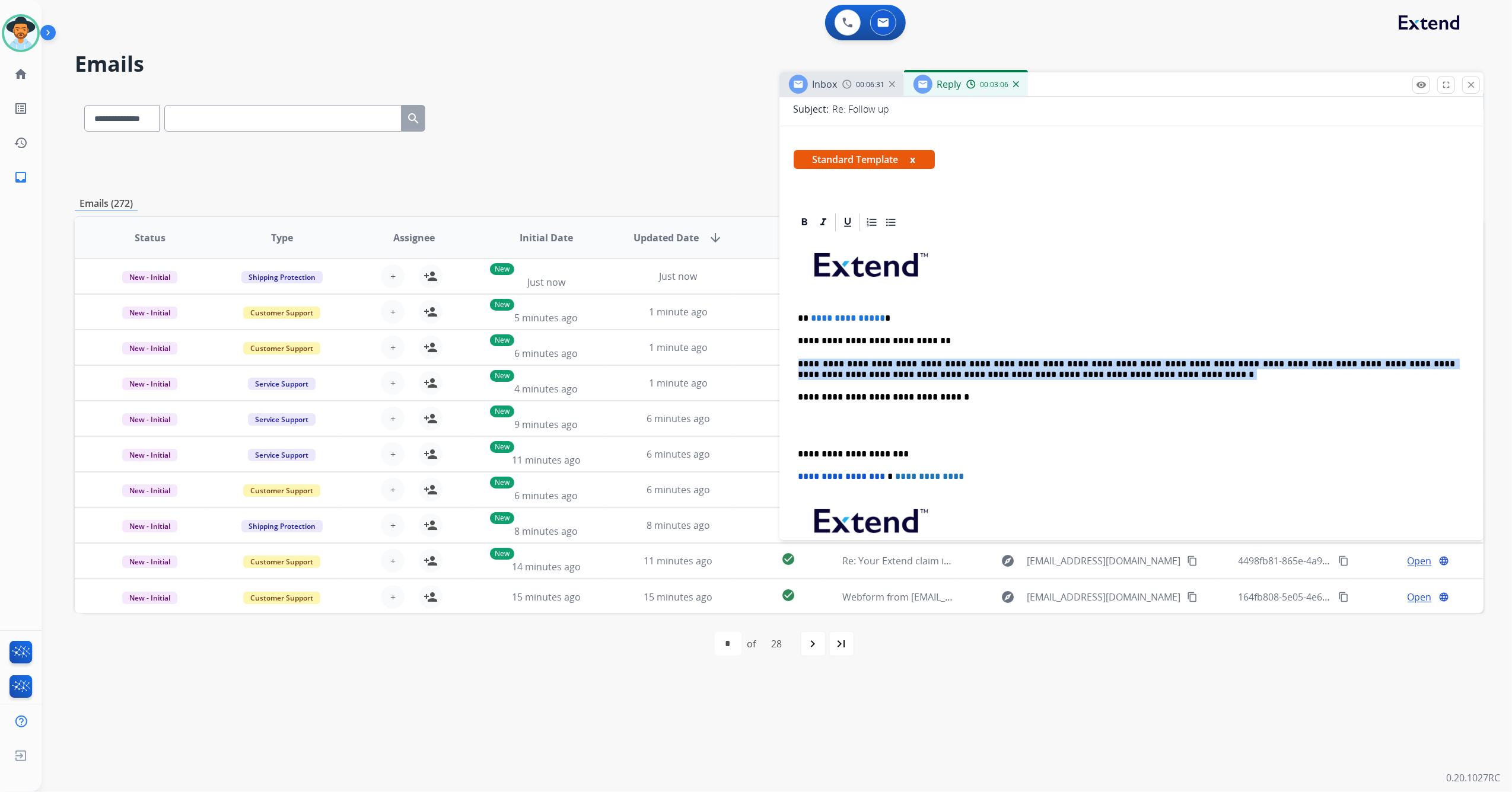
drag, startPoint x: 1015, startPoint y: 375, endPoint x: 792, endPoint y: 364, distance: 223.3
click at [787, 363] on div "**********" at bounding box center [1131, 679] width 704 height 935
copy div "**********"
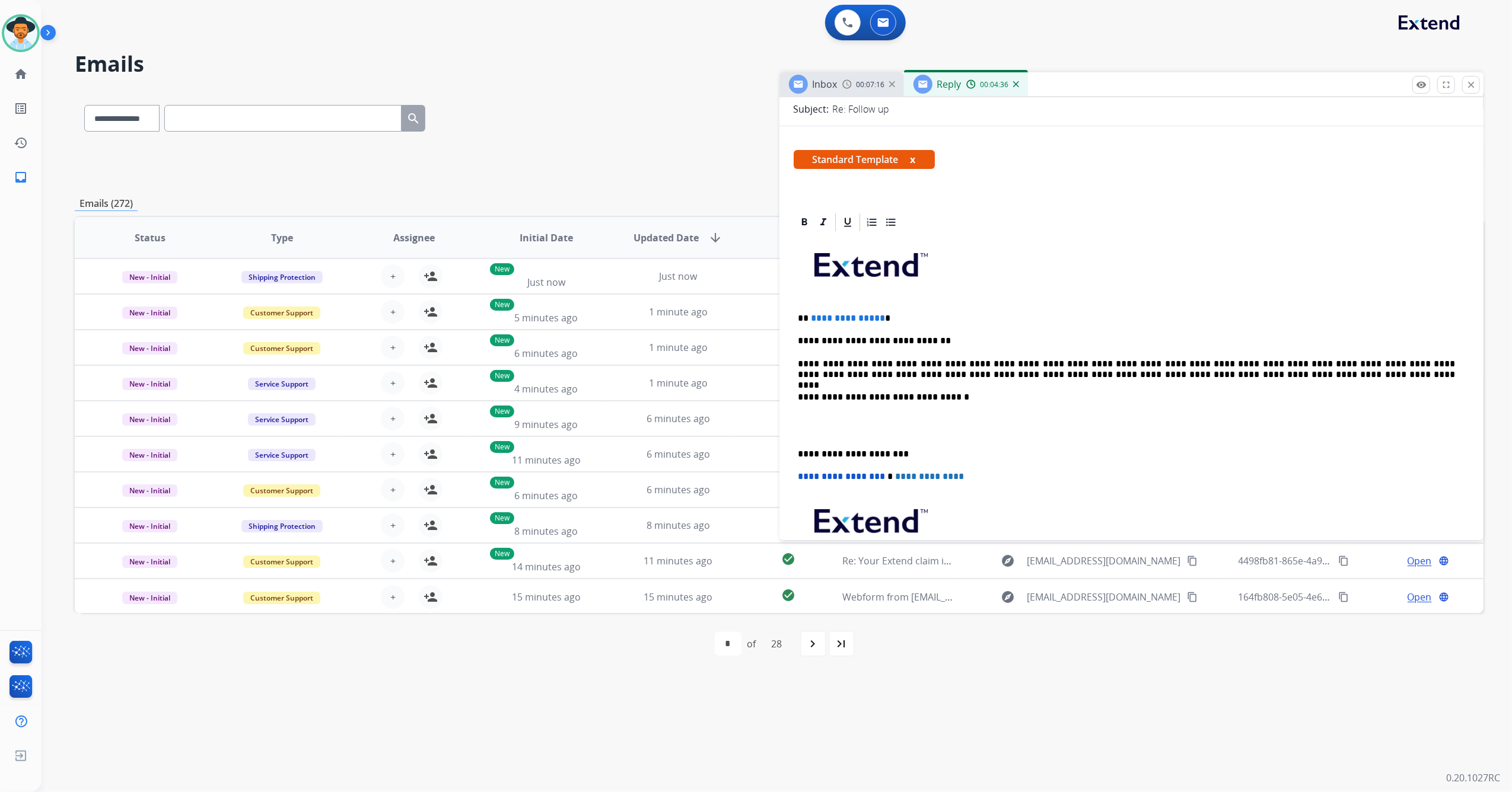
click at [1137, 361] on p "**********" at bounding box center [1127, 370] width 657 height 22
click at [1286, 361] on p "**********" at bounding box center [1127, 370] width 657 height 22
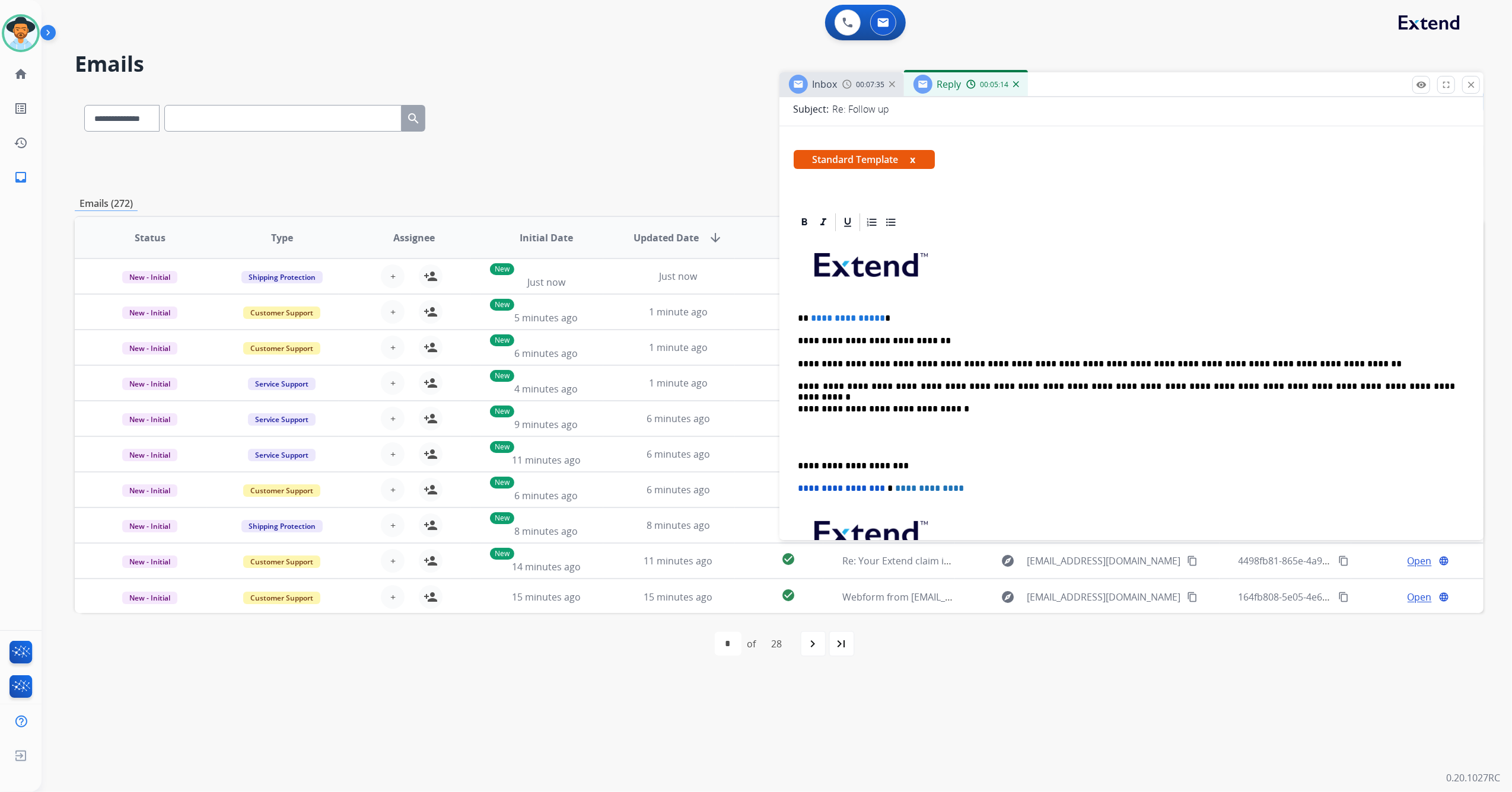
click at [795, 465] on div "**********" at bounding box center [1131, 437] width 676 height 408
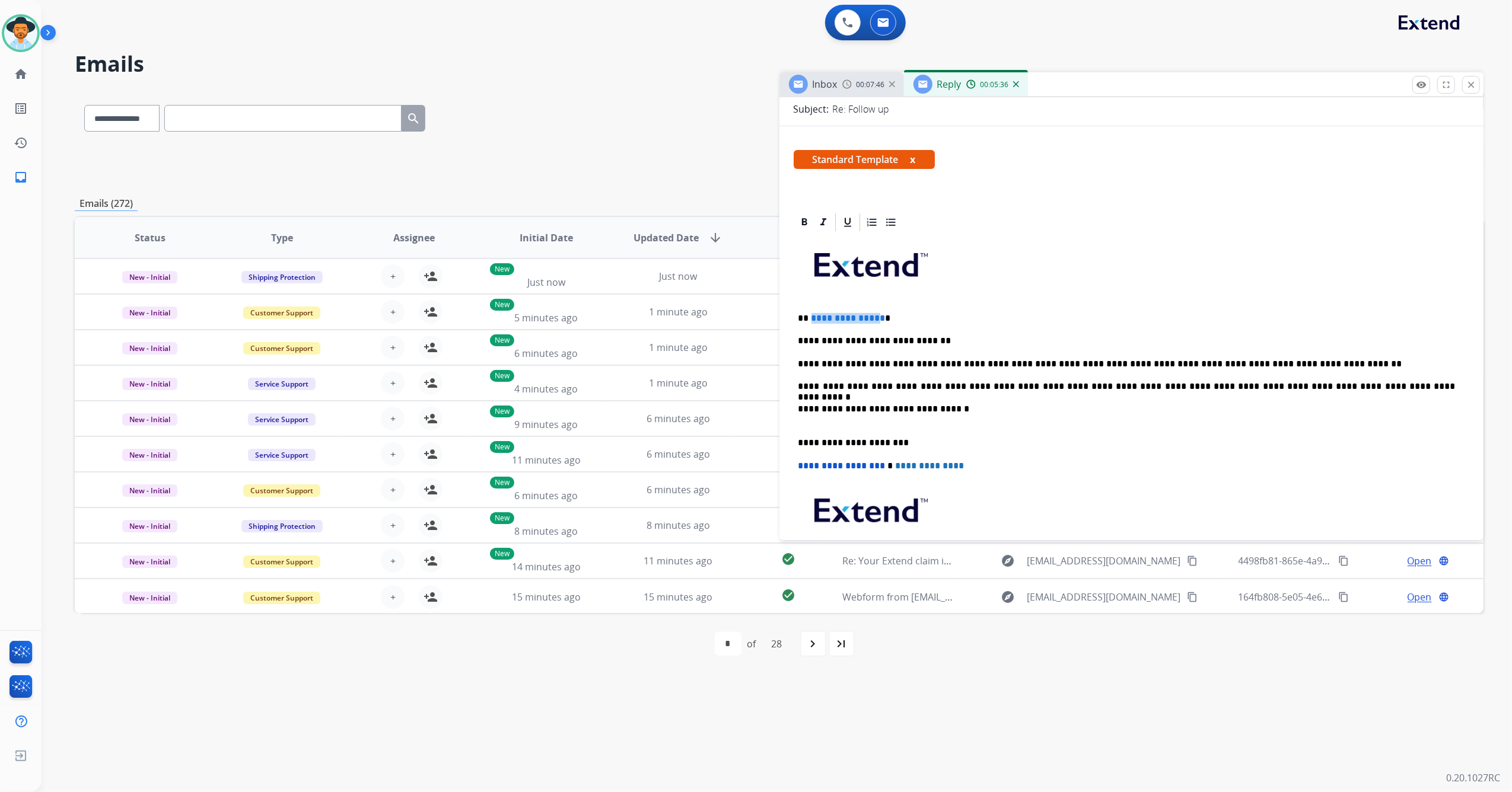
drag, startPoint x: 876, startPoint y: 315, endPoint x: 861, endPoint y: 295, distance: 25.0
click at [812, 314] on span "**********" at bounding box center [849, 318] width 74 height 9
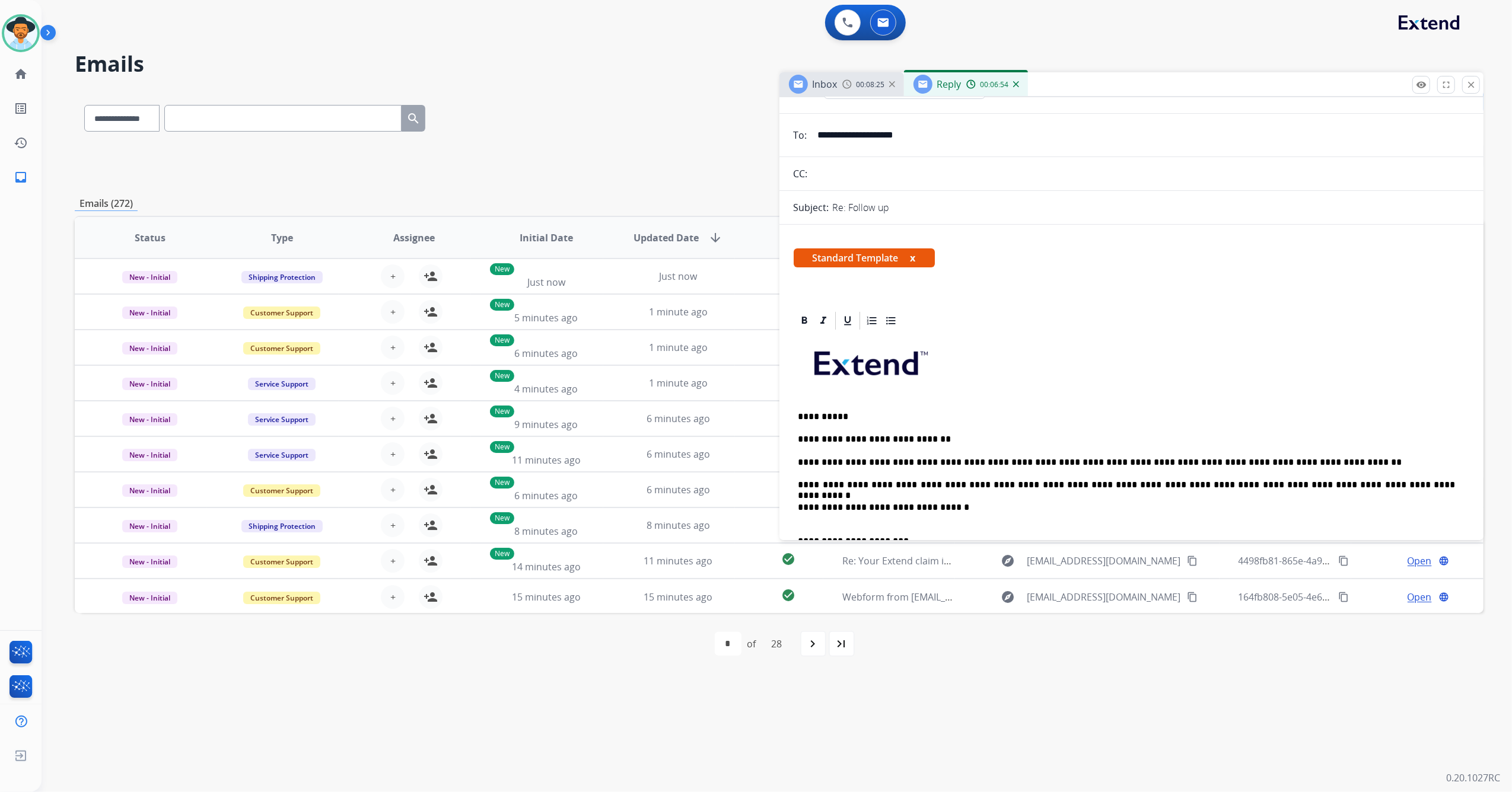
scroll to position [0, 0]
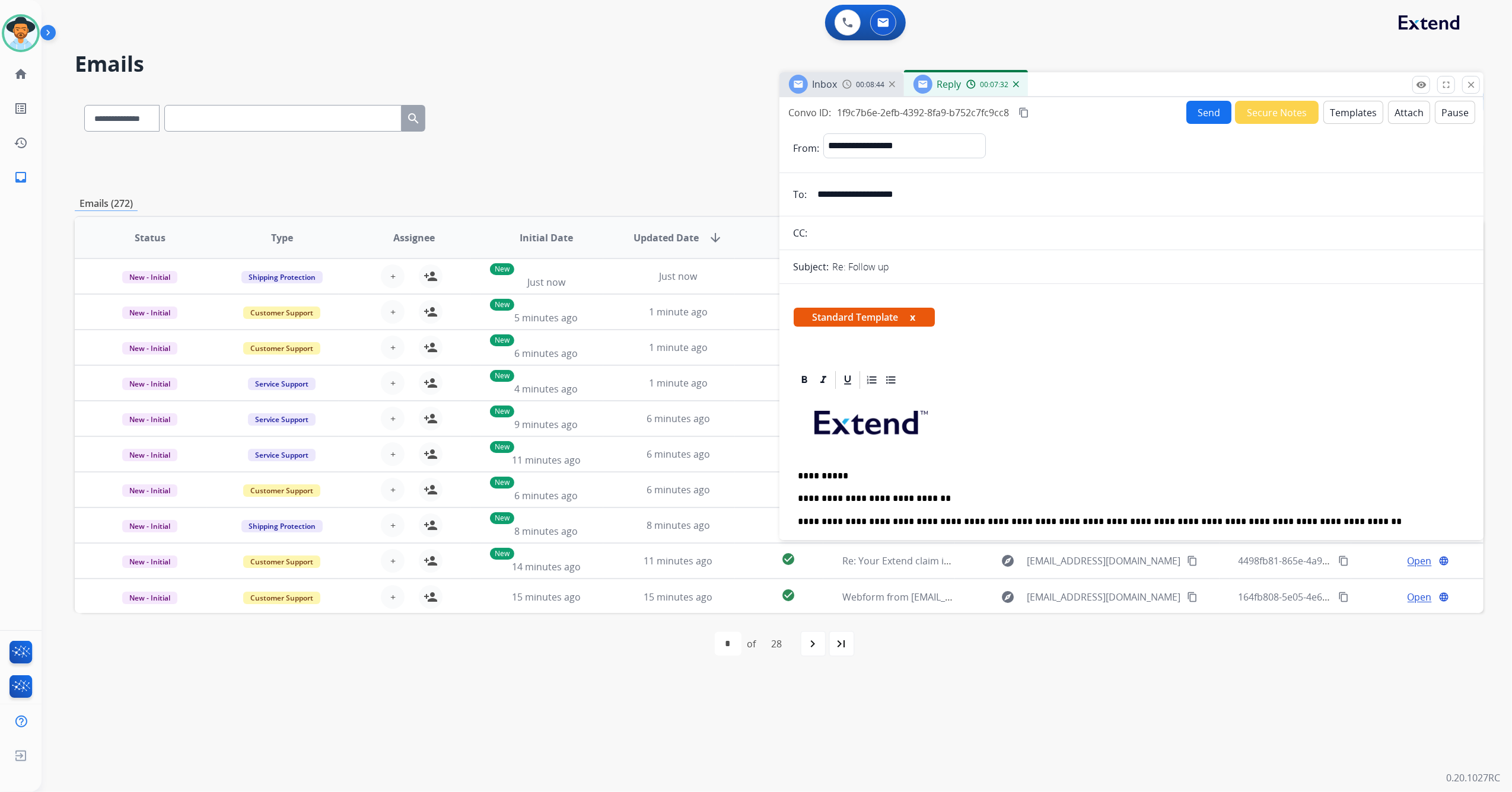
click at [1388, 107] on button "Attach" at bounding box center [1409, 112] width 43 height 23
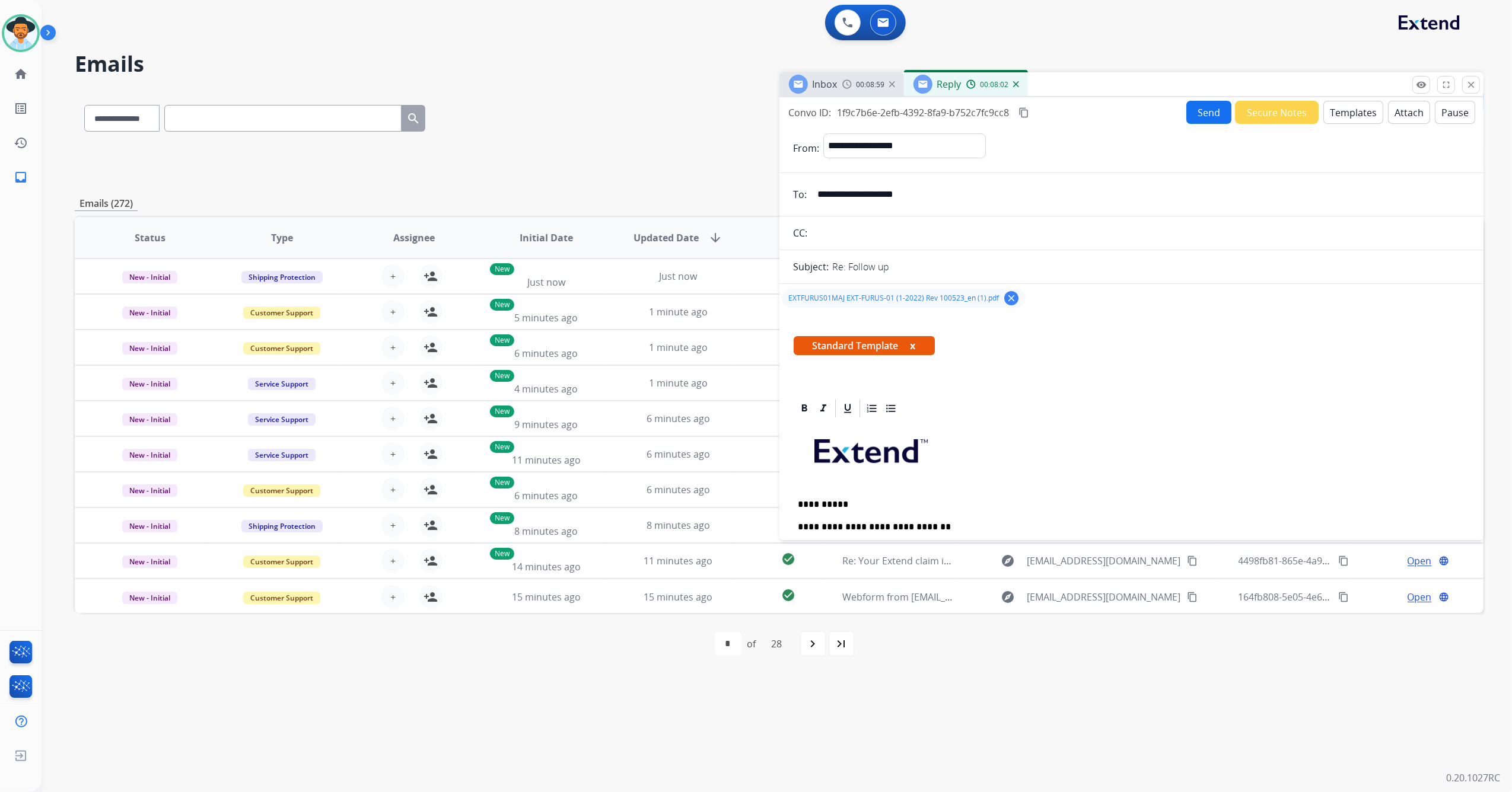
click at [1203, 108] on button "Send" at bounding box center [1208, 112] width 45 height 23
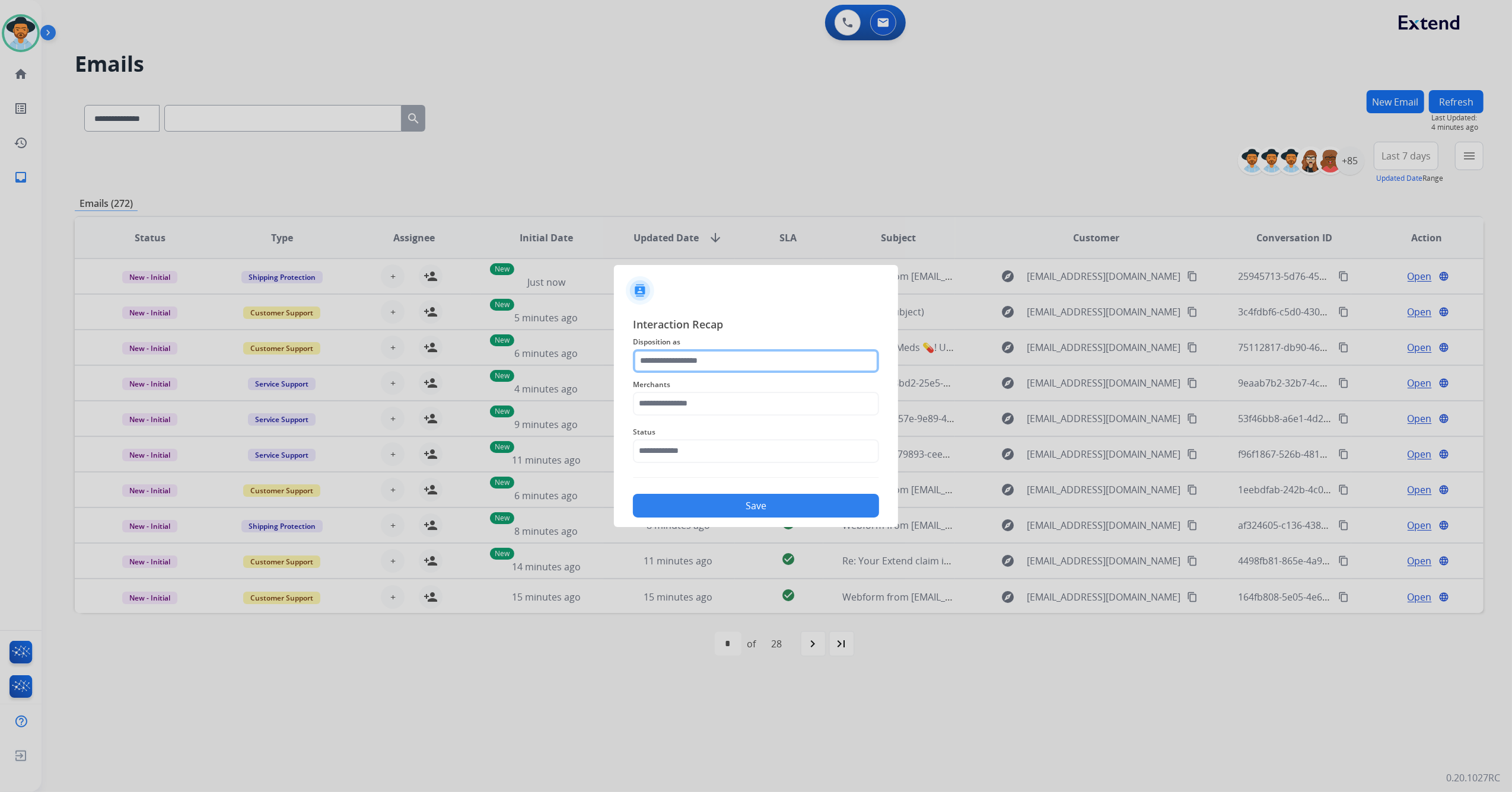
click at [675, 356] on input "text" at bounding box center [756, 361] width 246 height 24
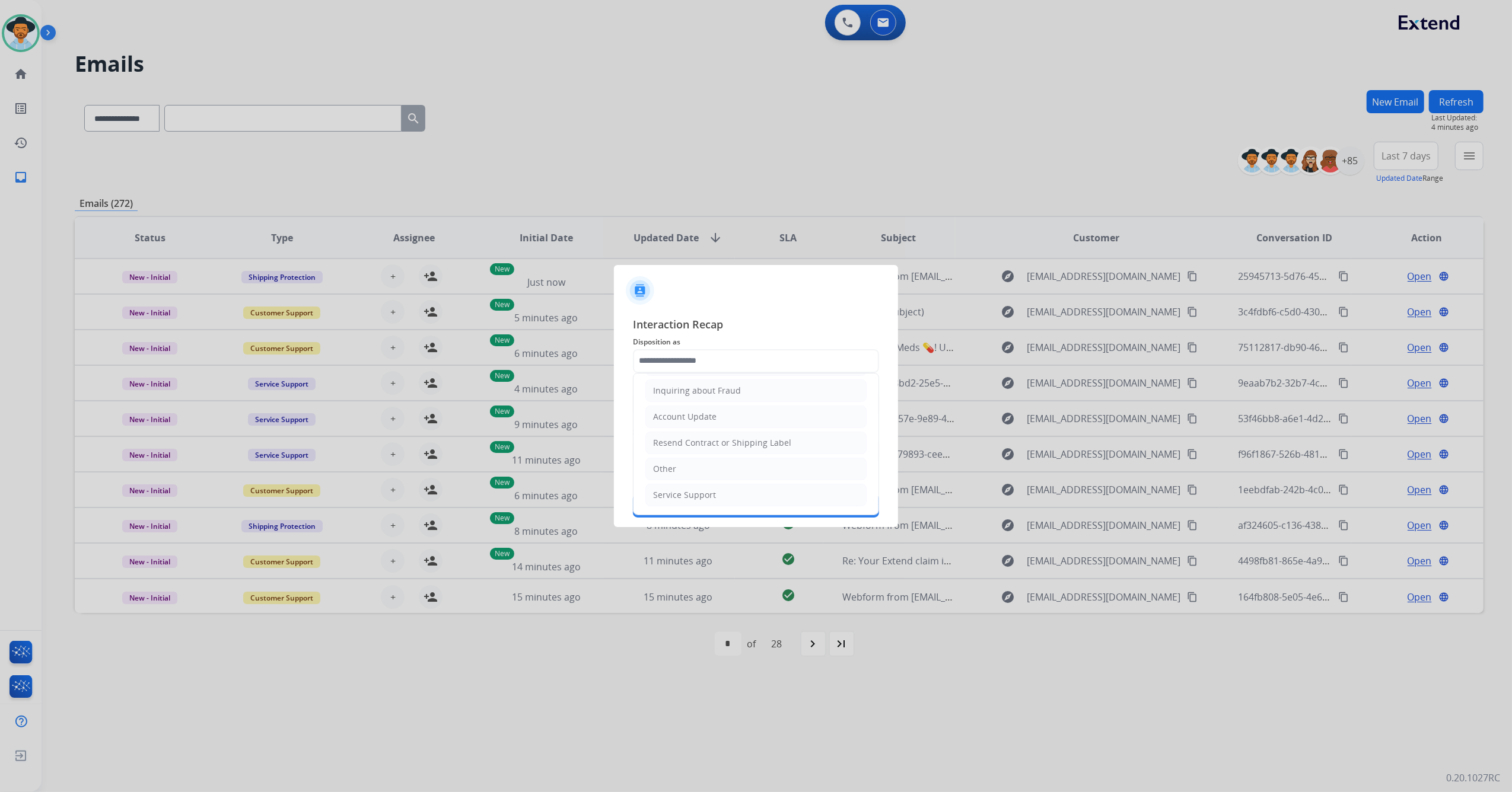
click at [700, 491] on div "Service Support" at bounding box center [685, 495] width 63 height 12
type input "**********"
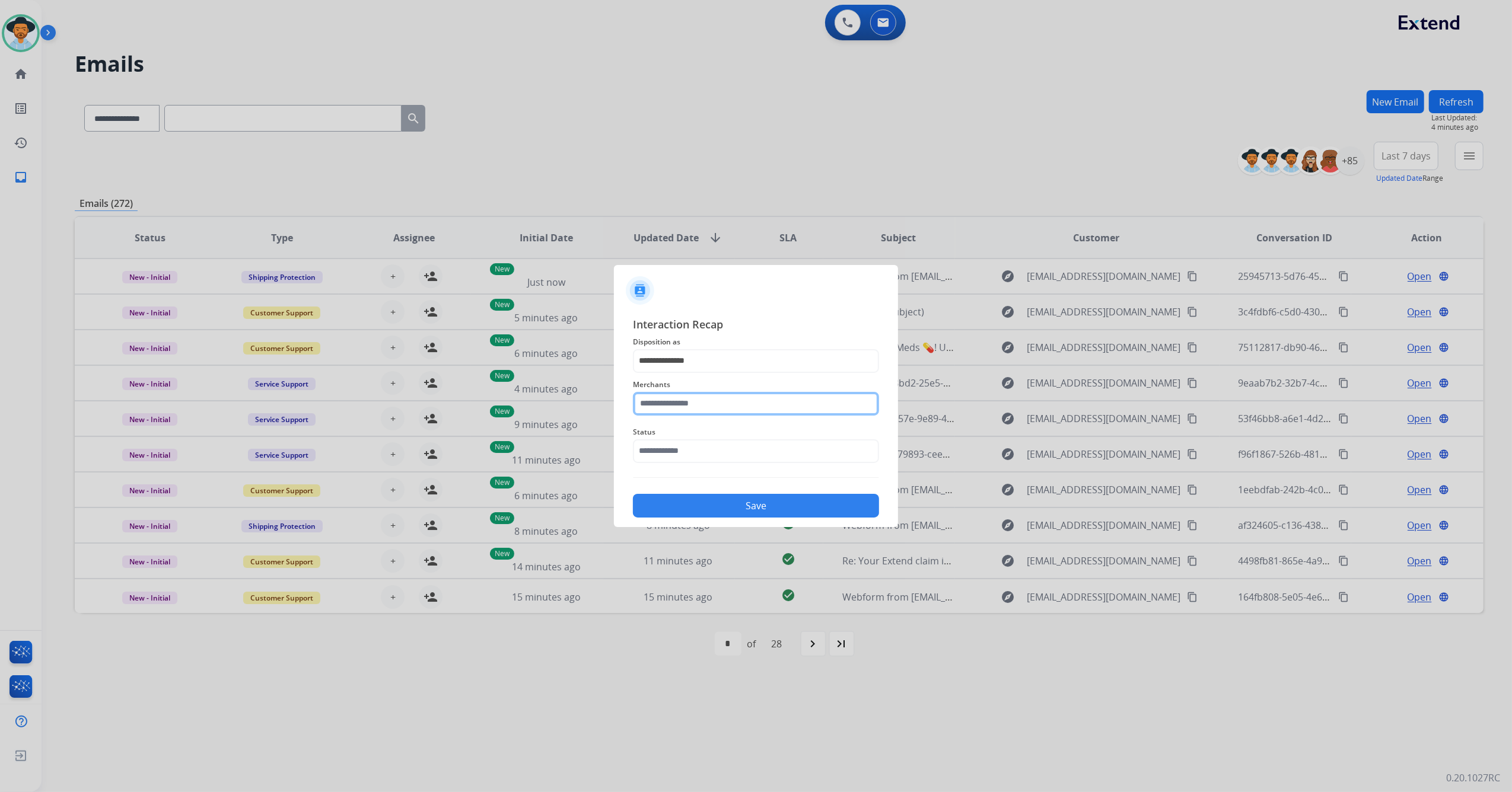
click at [712, 403] on input "text" at bounding box center [756, 404] width 246 height 24
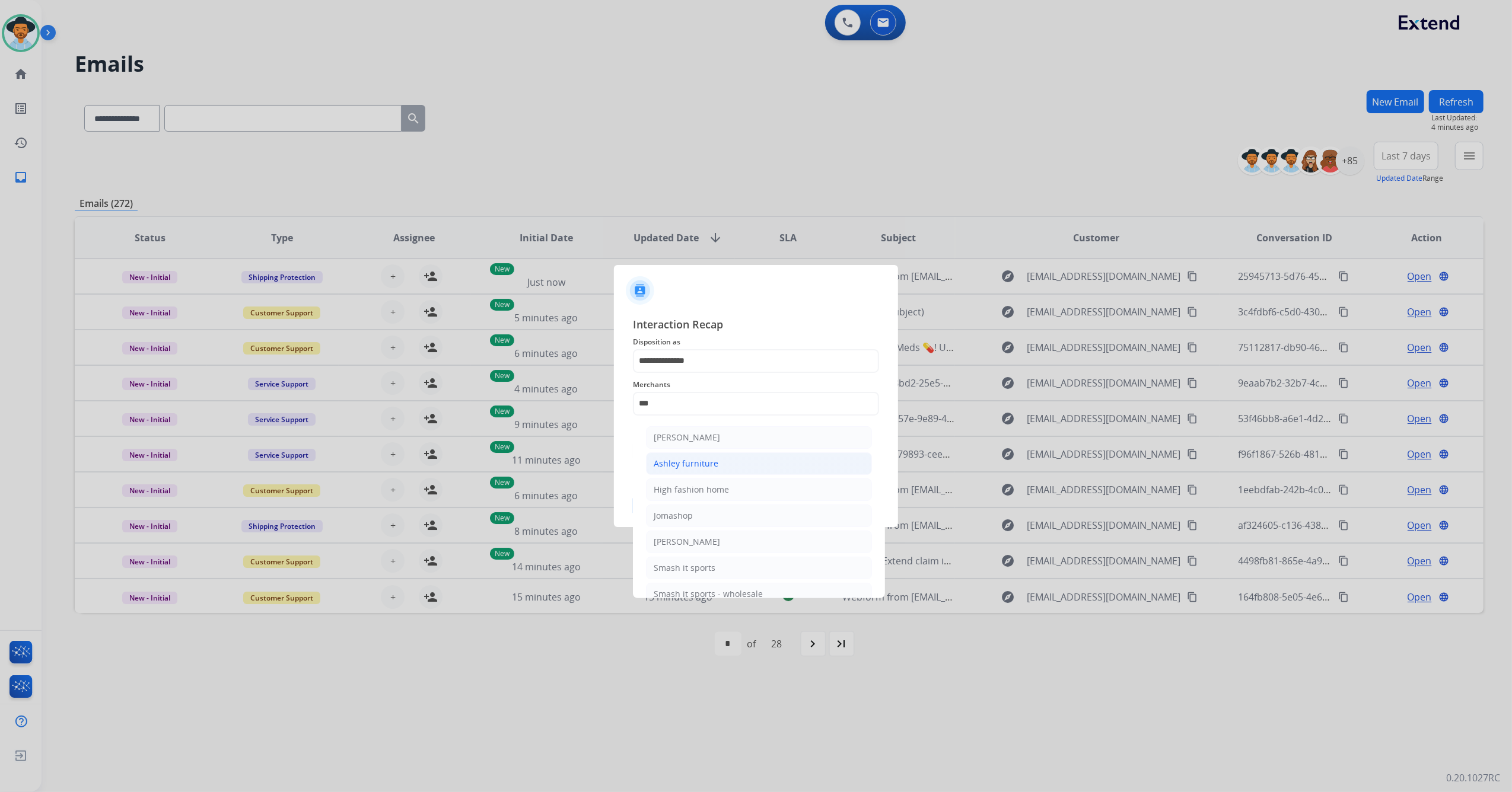
click at [715, 458] on div "Ashley furniture" at bounding box center [686, 464] width 65 height 12
type input "**********"
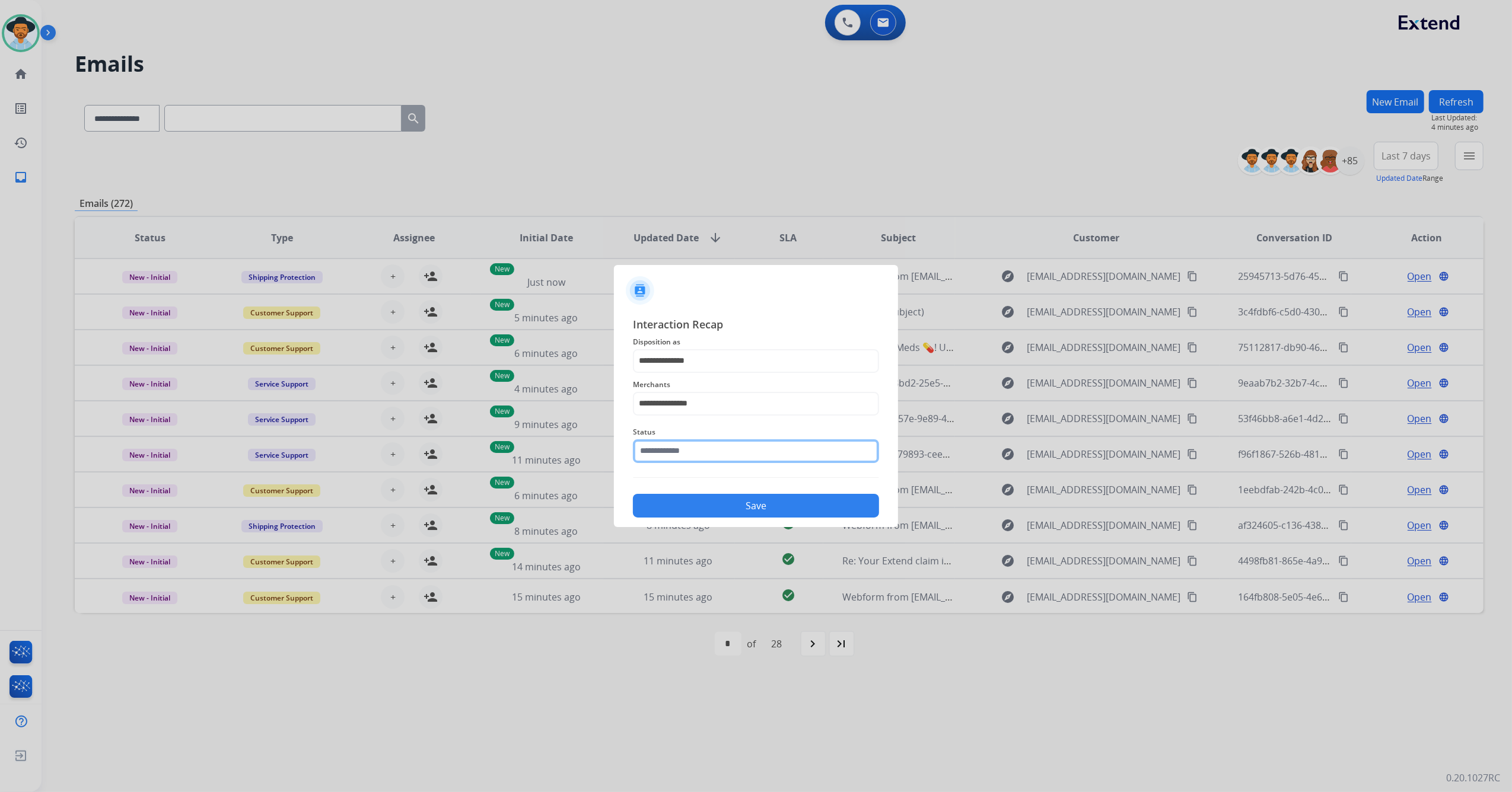
click at [699, 453] on input "text" at bounding box center [756, 452] width 246 height 24
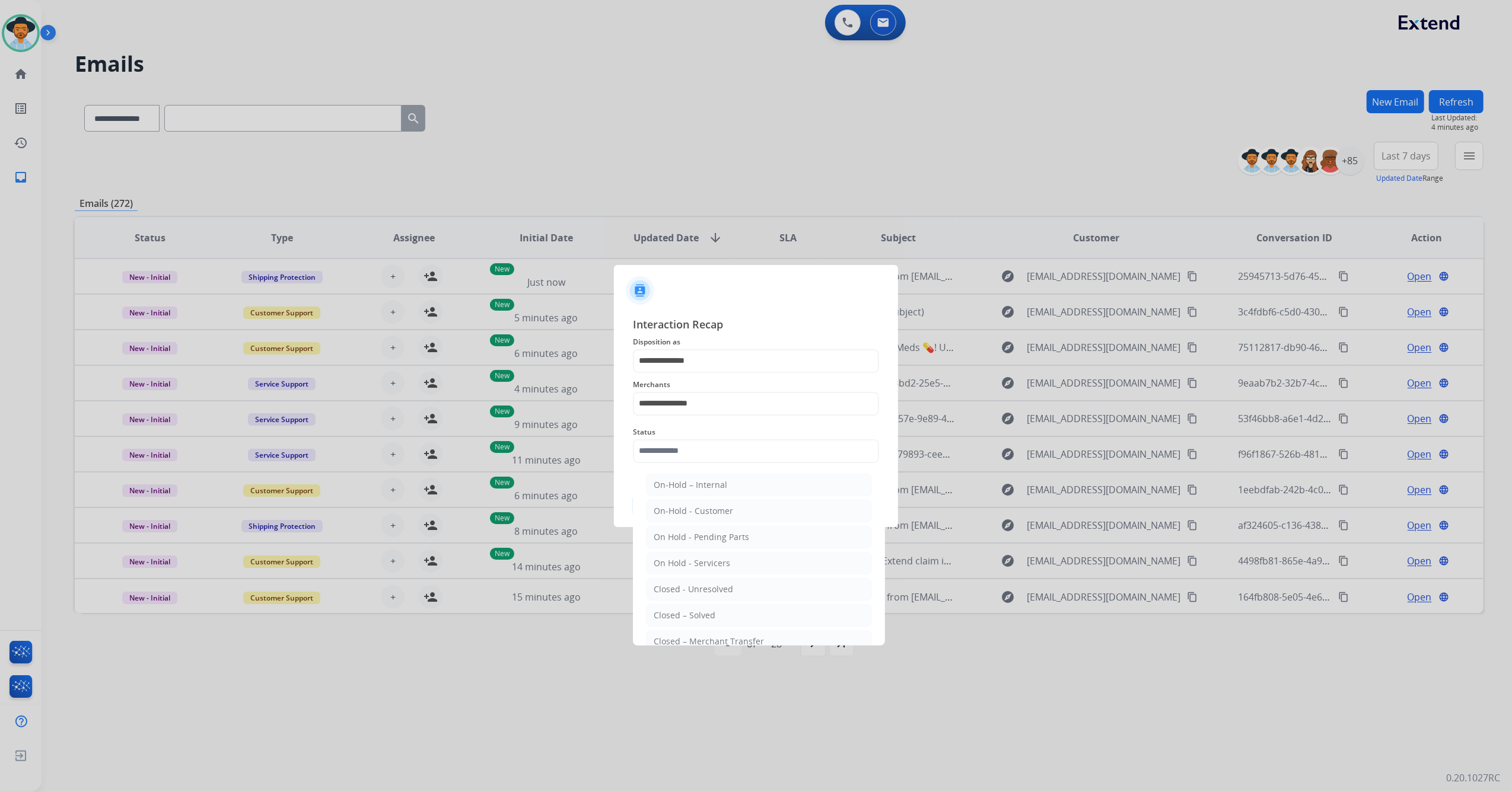
click at [690, 618] on div "Closed – Solved" at bounding box center [684, 615] width 62 height 12
type input "**********"
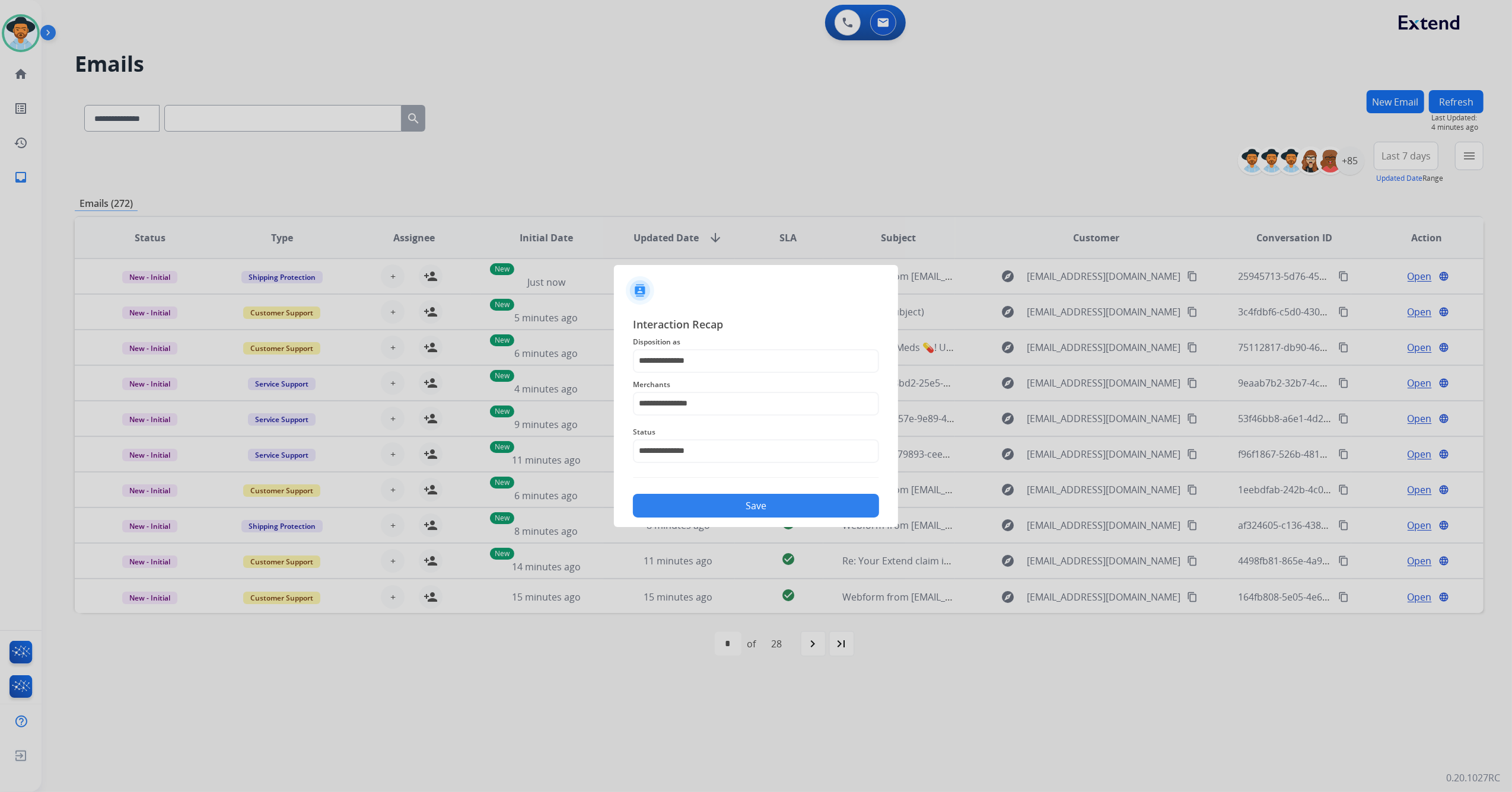
click at [704, 517] on button "Save" at bounding box center [756, 506] width 246 height 24
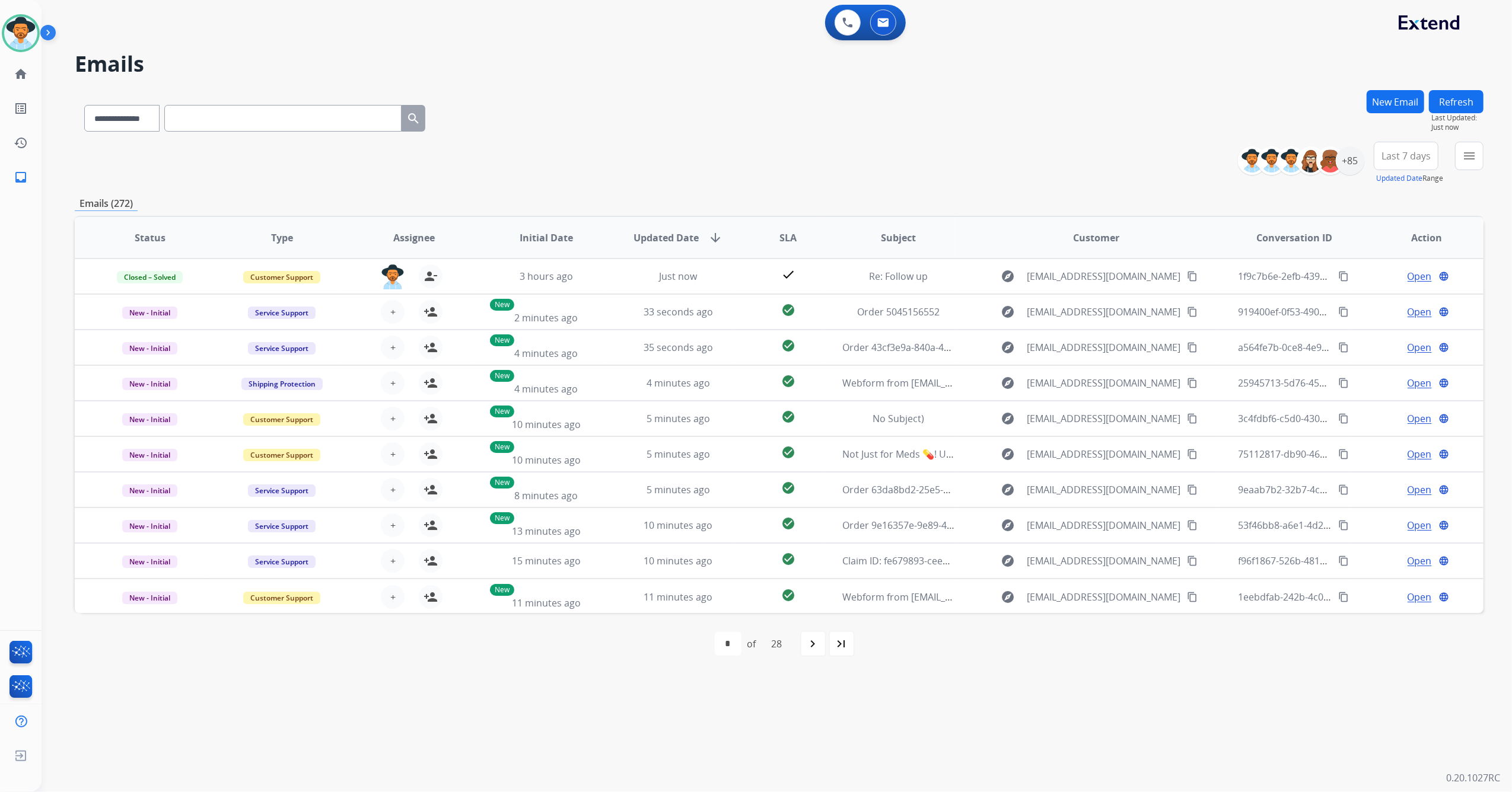
click at [688, 125] on div "**********" at bounding box center [779, 116] width 1408 height 52
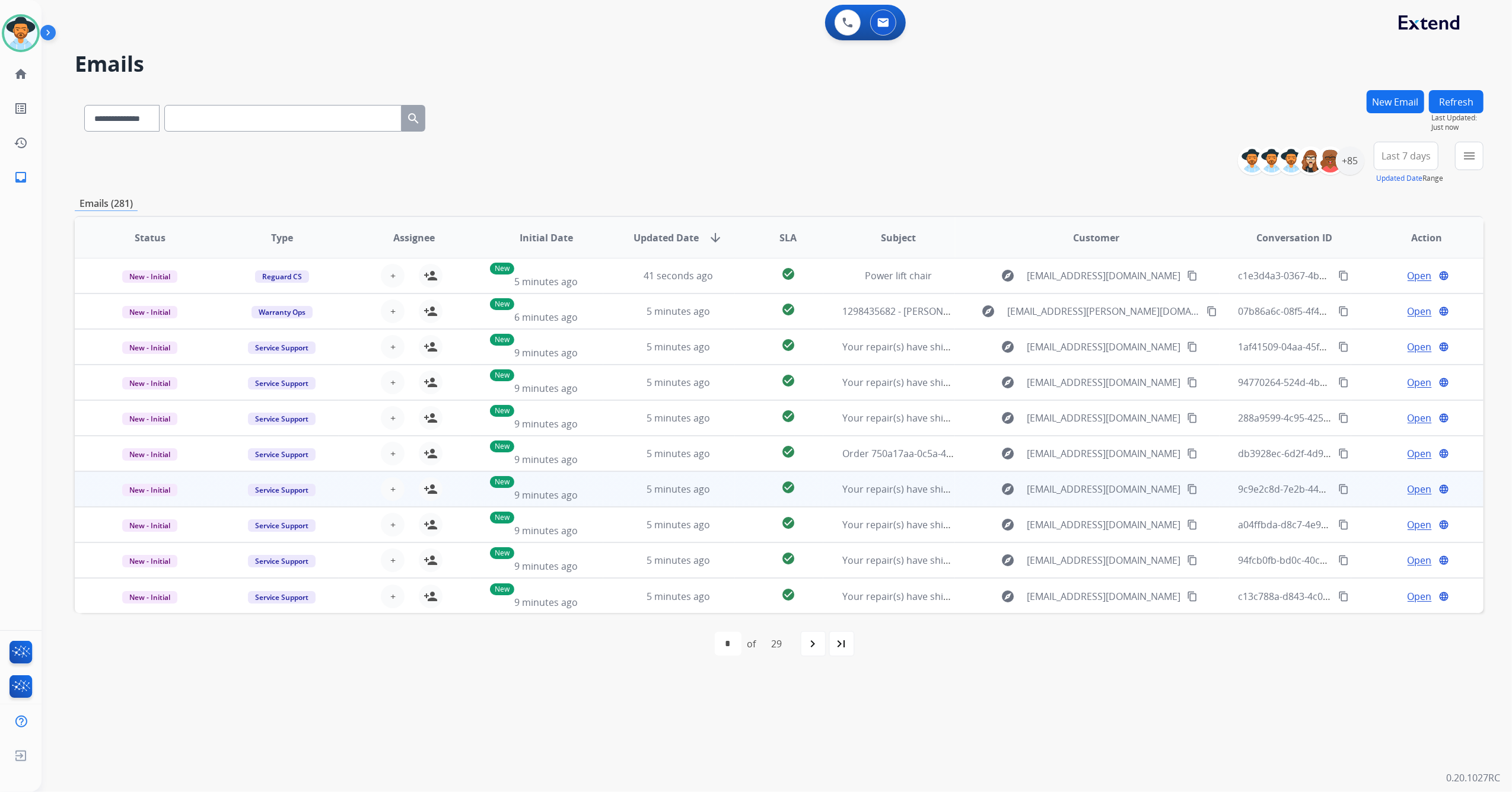
scroll to position [0, 0]
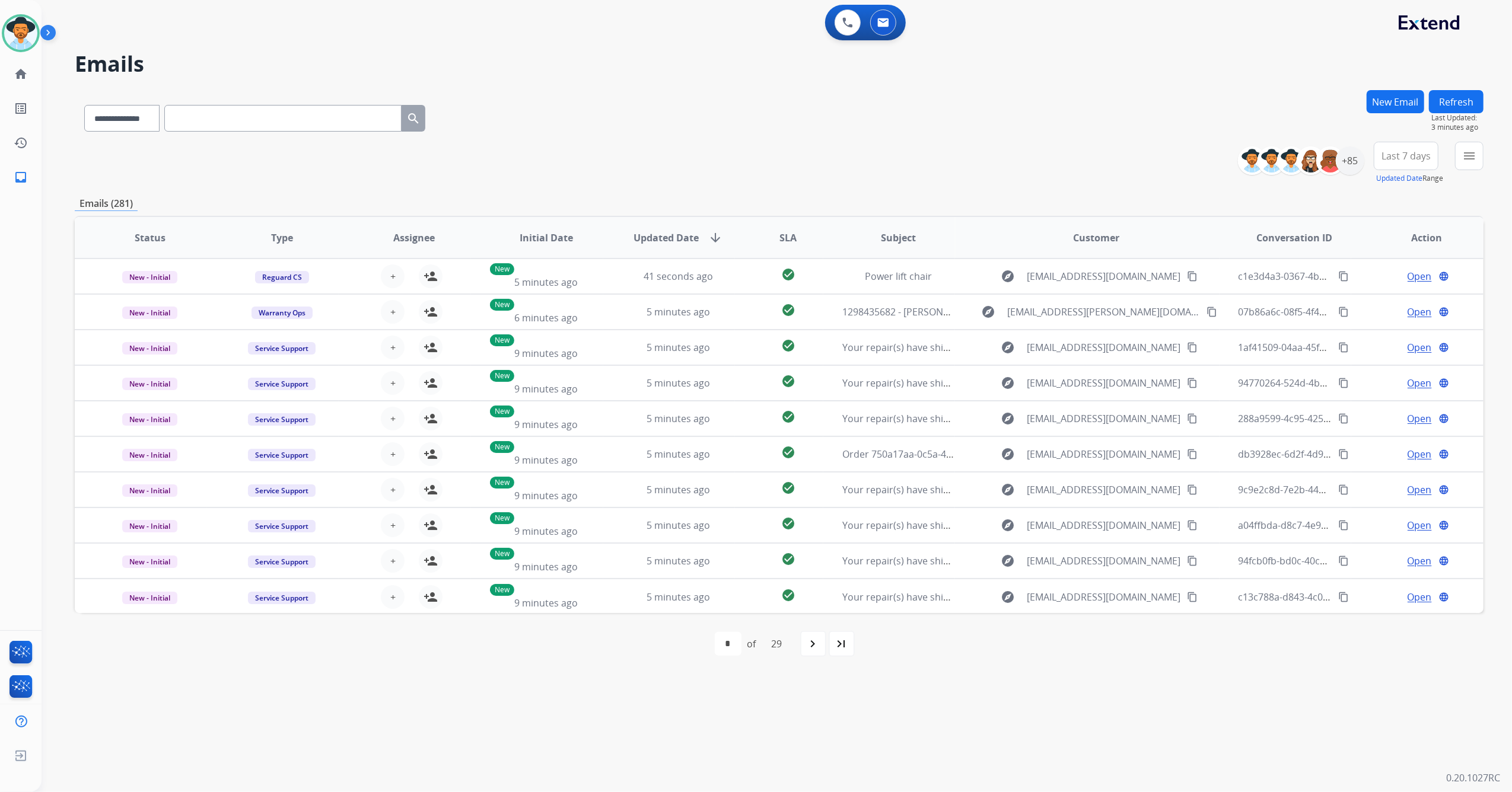
click at [1464, 159] on mat-icon "menu" at bounding box center [1469, 155] width 14 height 14
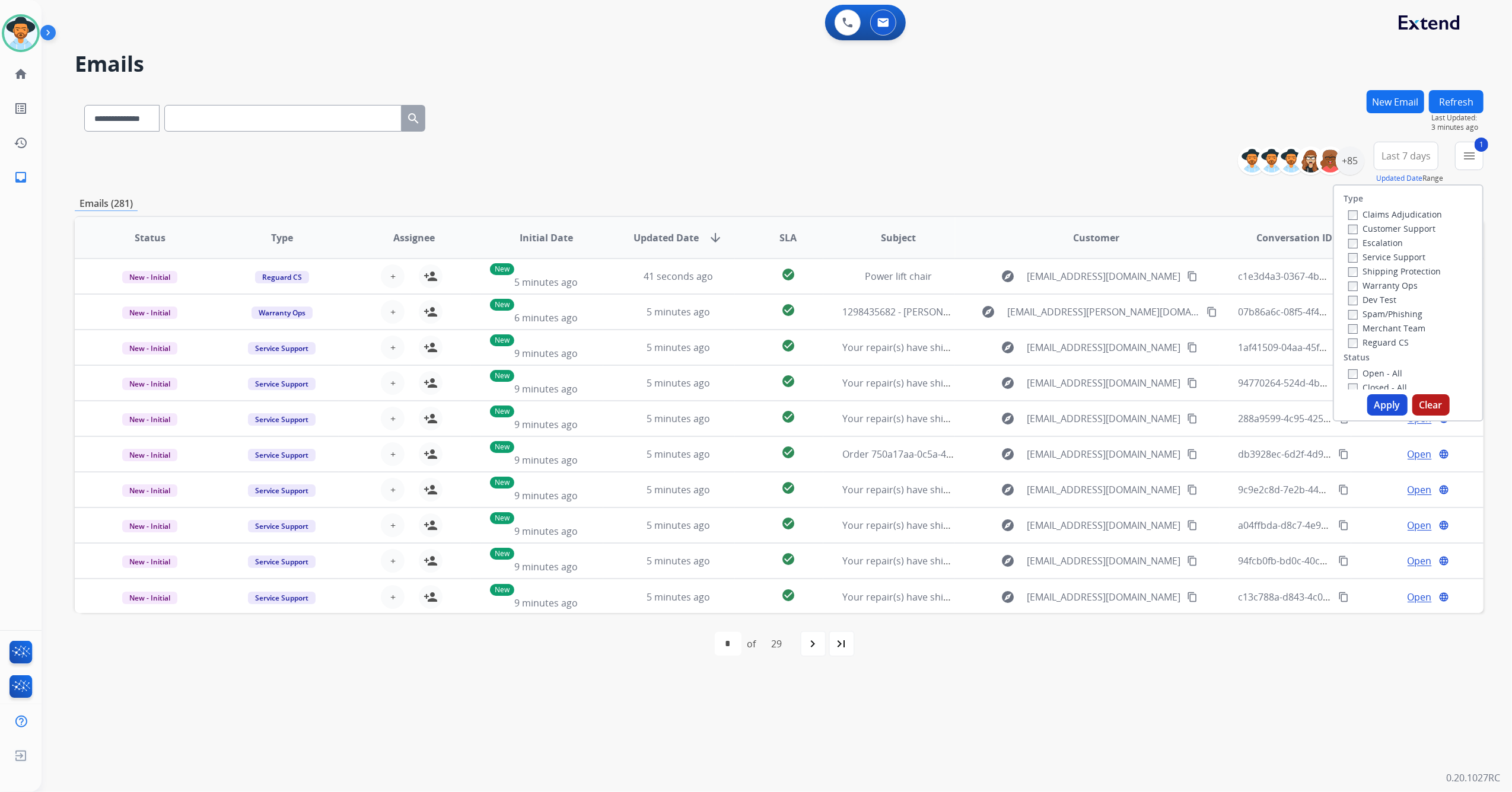
click at [1386, 400] on button "Apply" at bounding box center [1387, 404] width 41 height 21
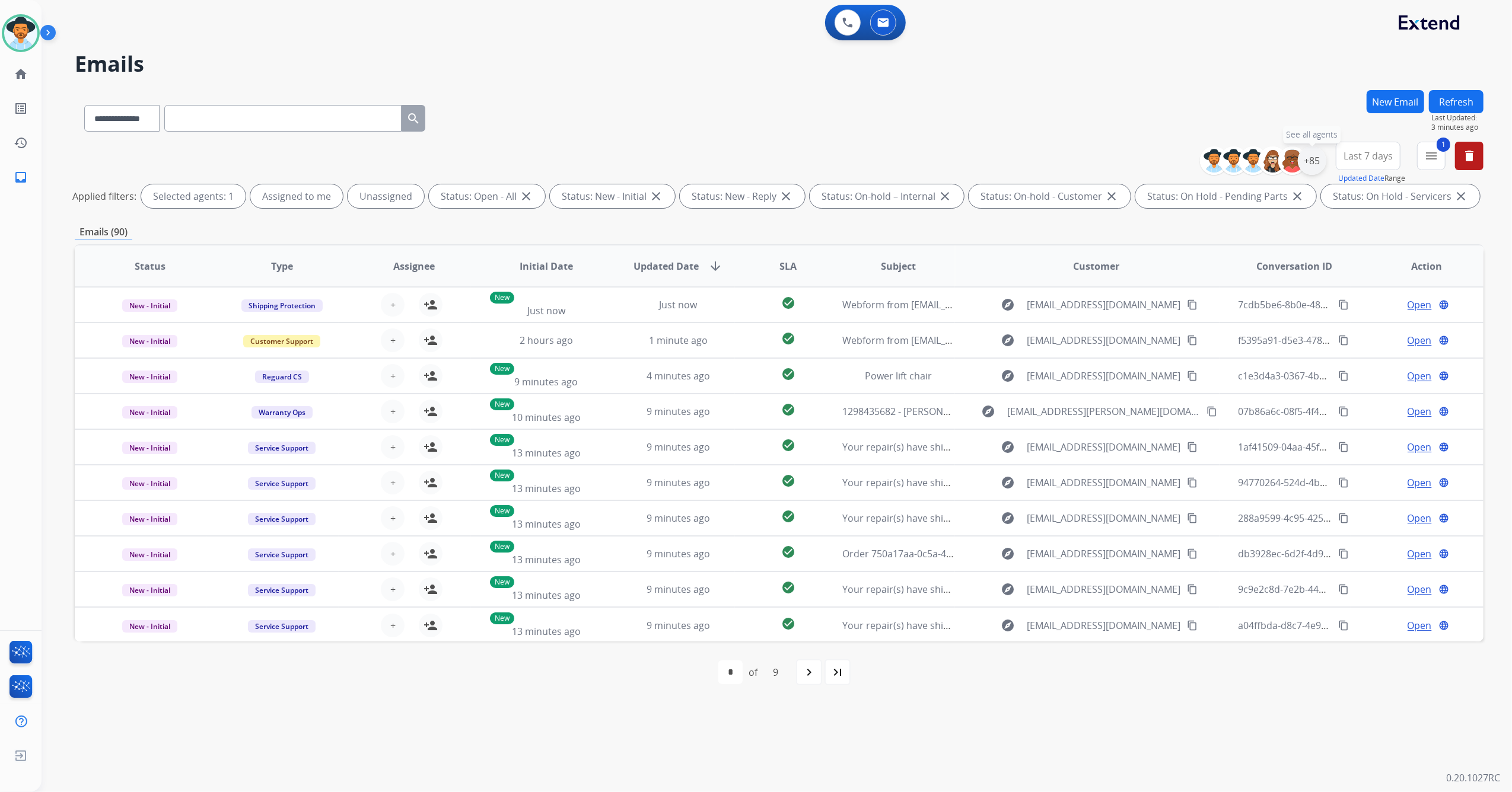
click at [1312, 157] on div "+85" at bounding box center [1311, 160] width 29 height 29
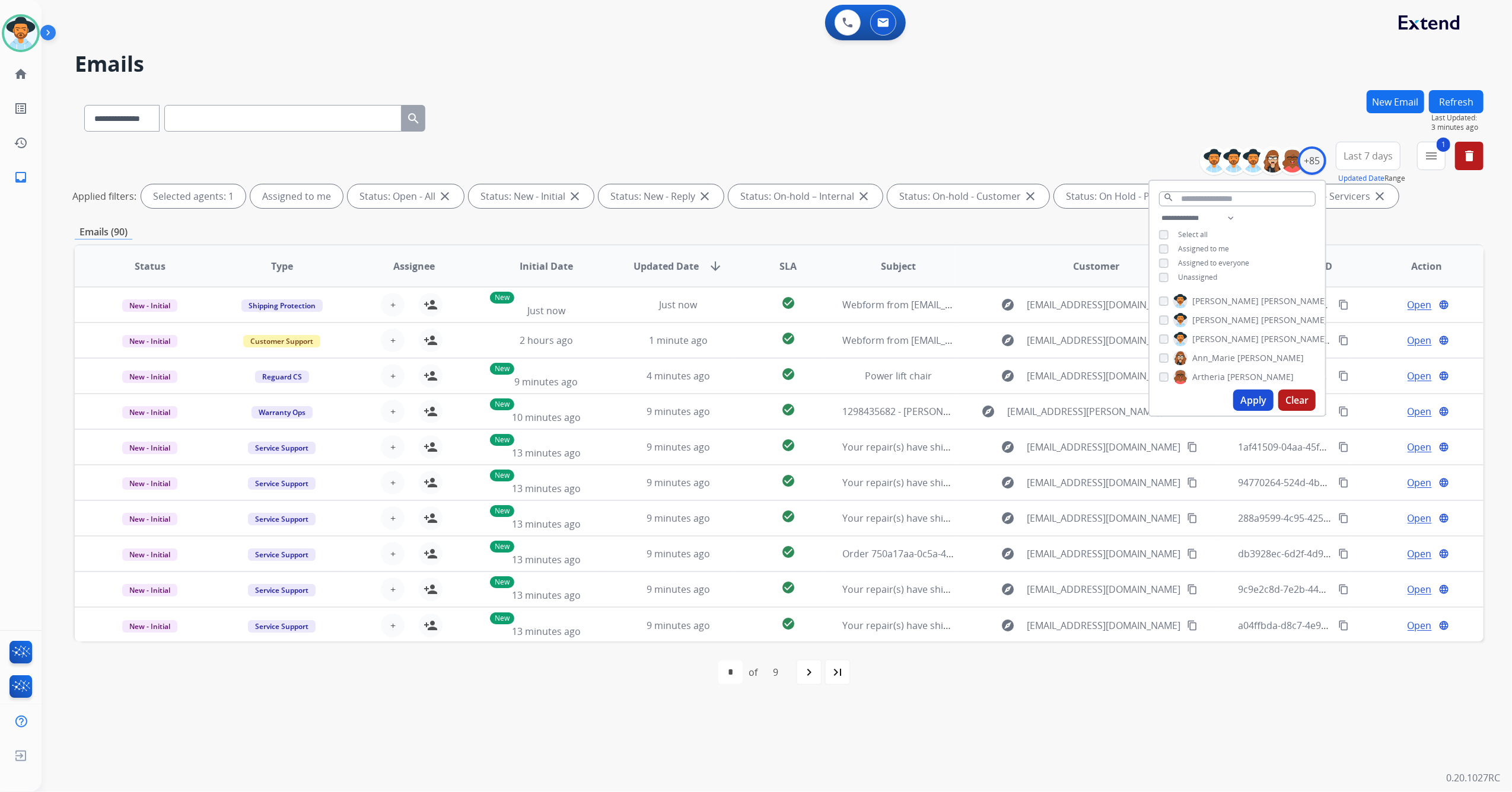
click at [1260, 400] on button "Apply" at bounding box center [1253, 400] width 41 height 21
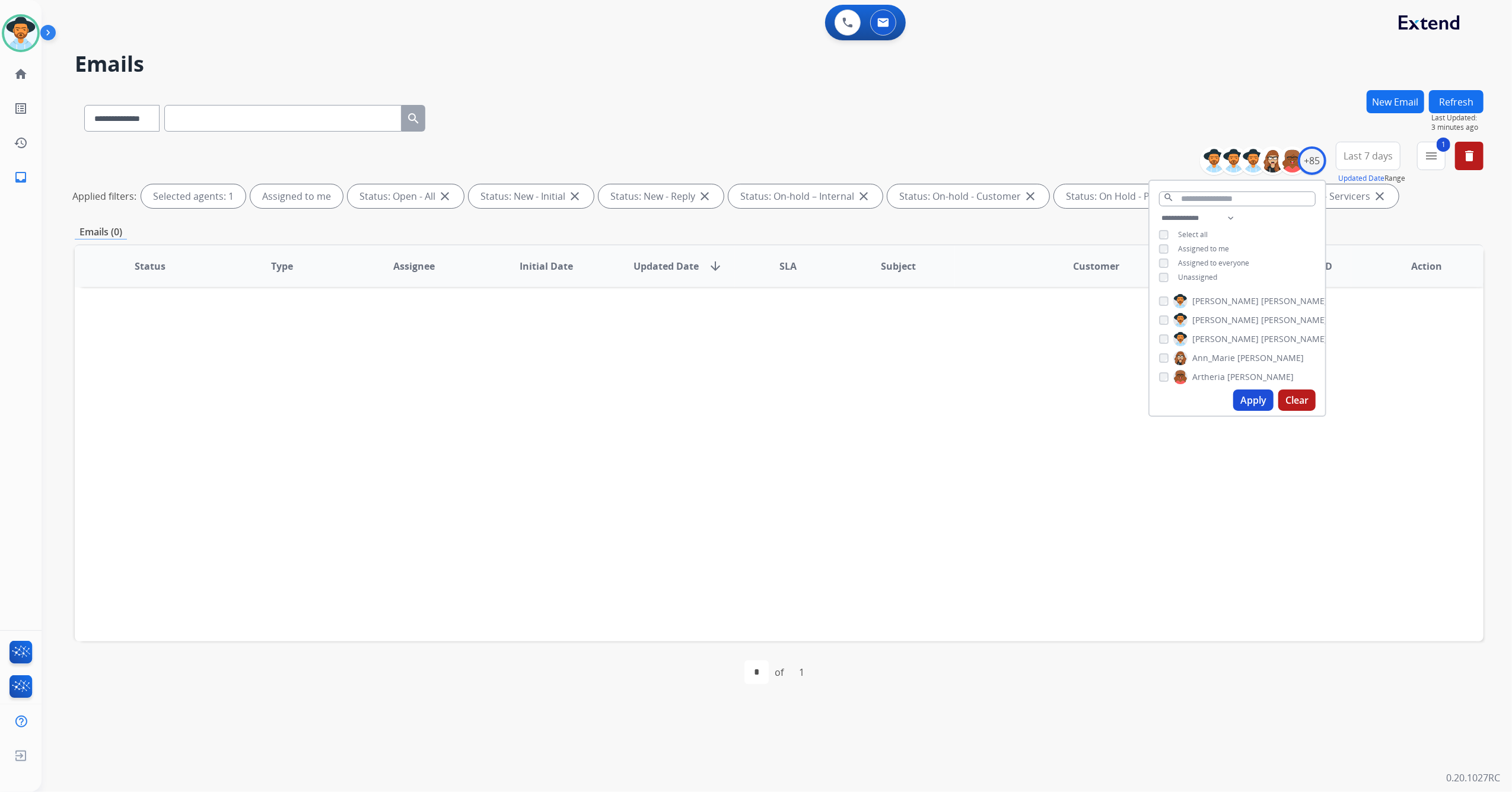
drag, startPoint x: 1448, startPoint y: 159, endPoint x: 1438, endPoint y: 171, distance: 15.6
click at [1445, 159] on div "**********" at bounding box center [1345, 163] width 275 height 43
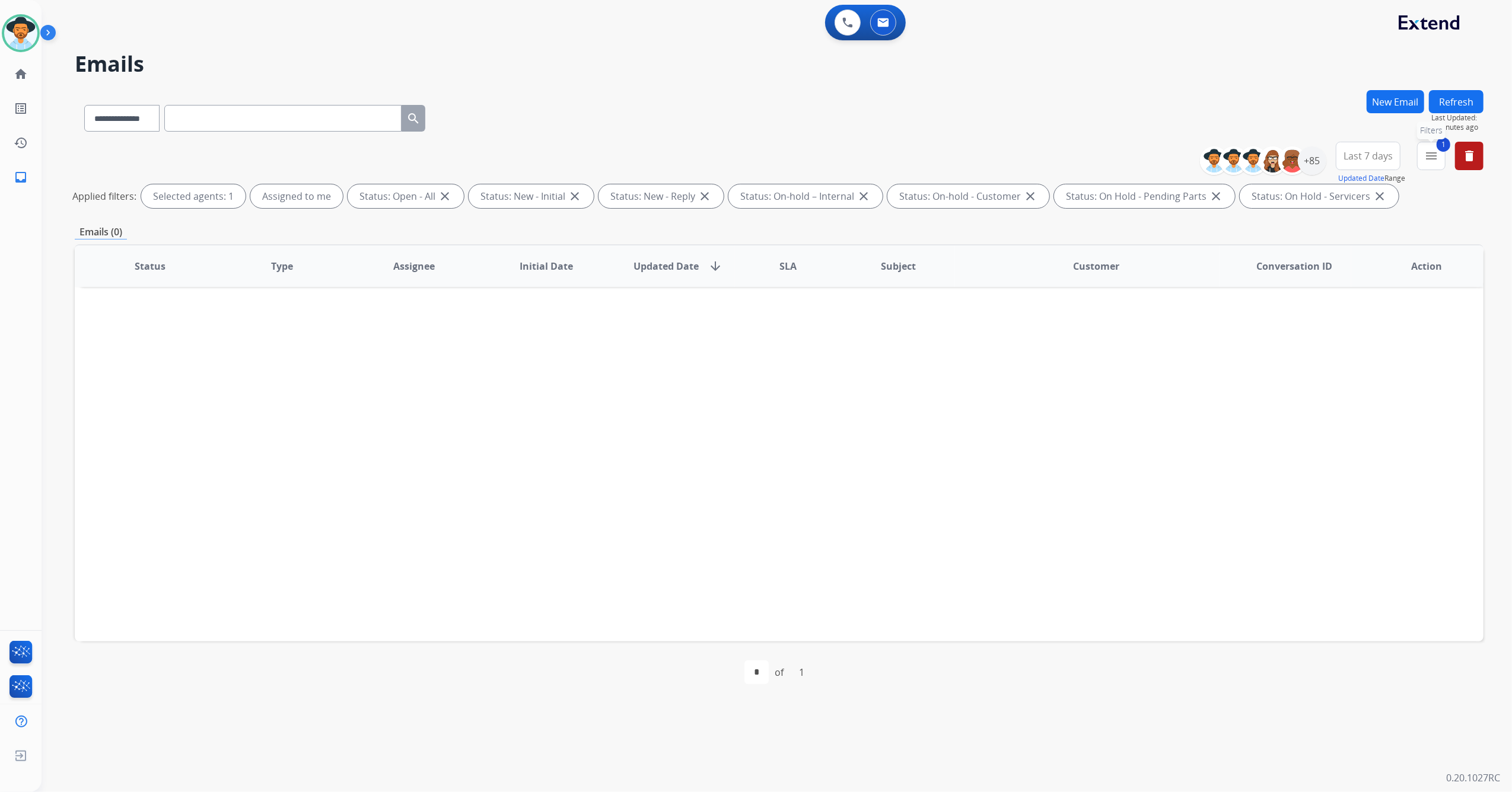
click at [1427, 165] on button "1 menu Filters" at bounding box center [1431, 155] width 29 height 29
click at [1336, 392] on div "Type Claims Adjudication Customer Support Escalation Service Support Shipping P…" at bounding box center [1369, 303] width 151 height 237
click at [1341, 397] on button "Apply" at bounding box center [1349, 404] width 41 height 21
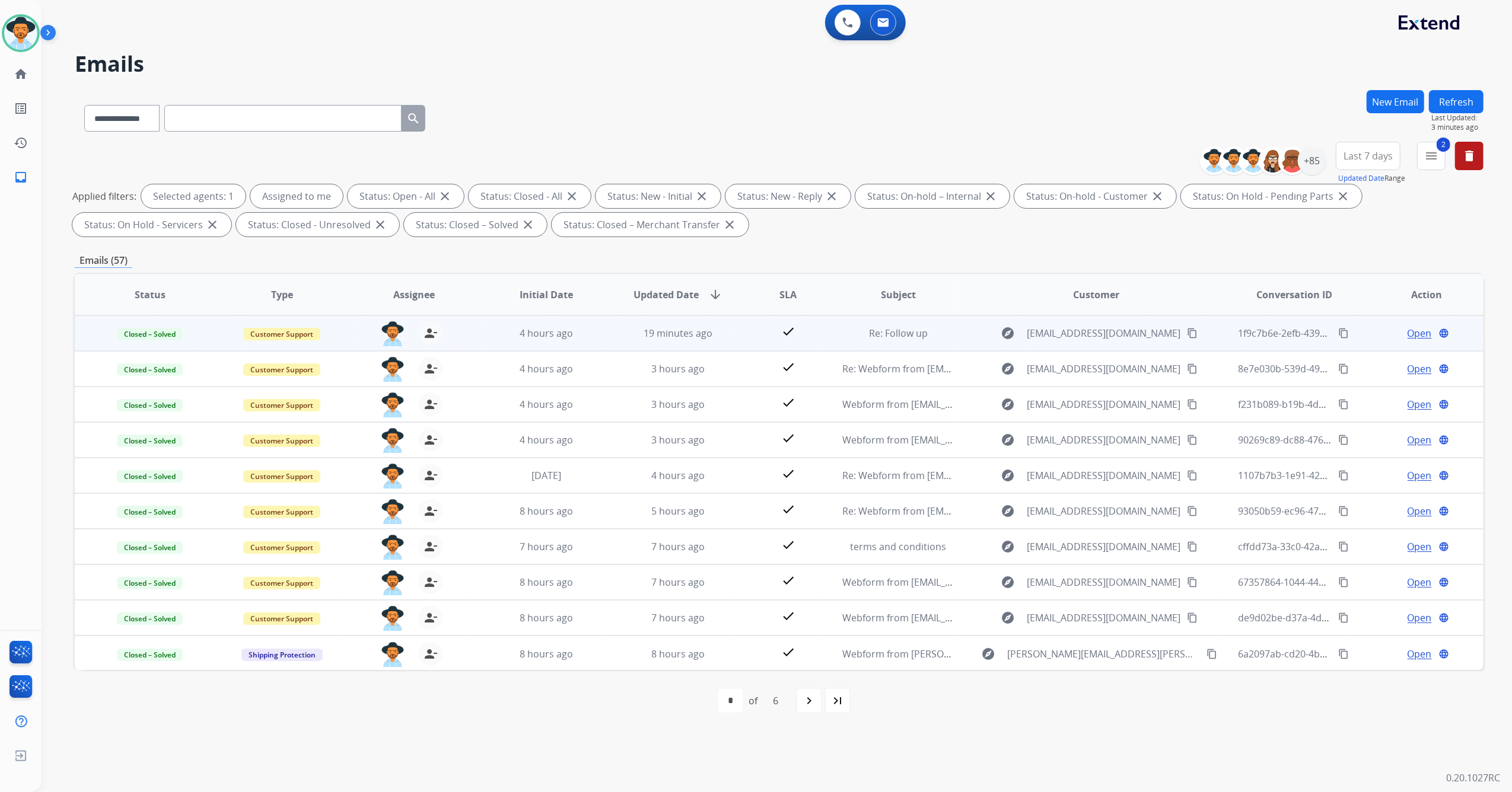
click at [1338, 330] on mat-icon "content_copy" at bounding box center [1344, 333] width 11 height 11
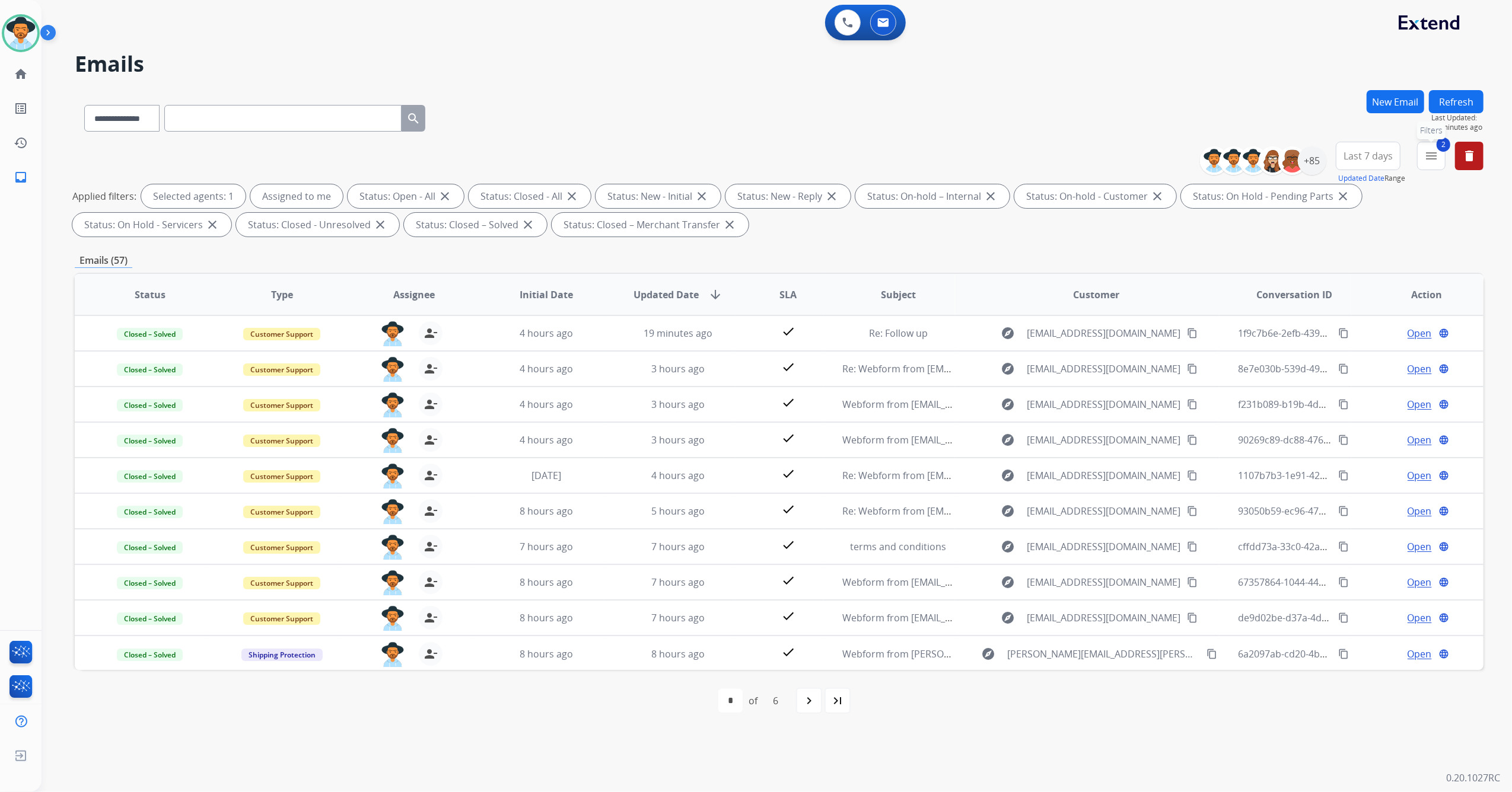
click at [1424, 160] on button "2 menu Filters" at bounding box center [1431, 155] width 29 height 29
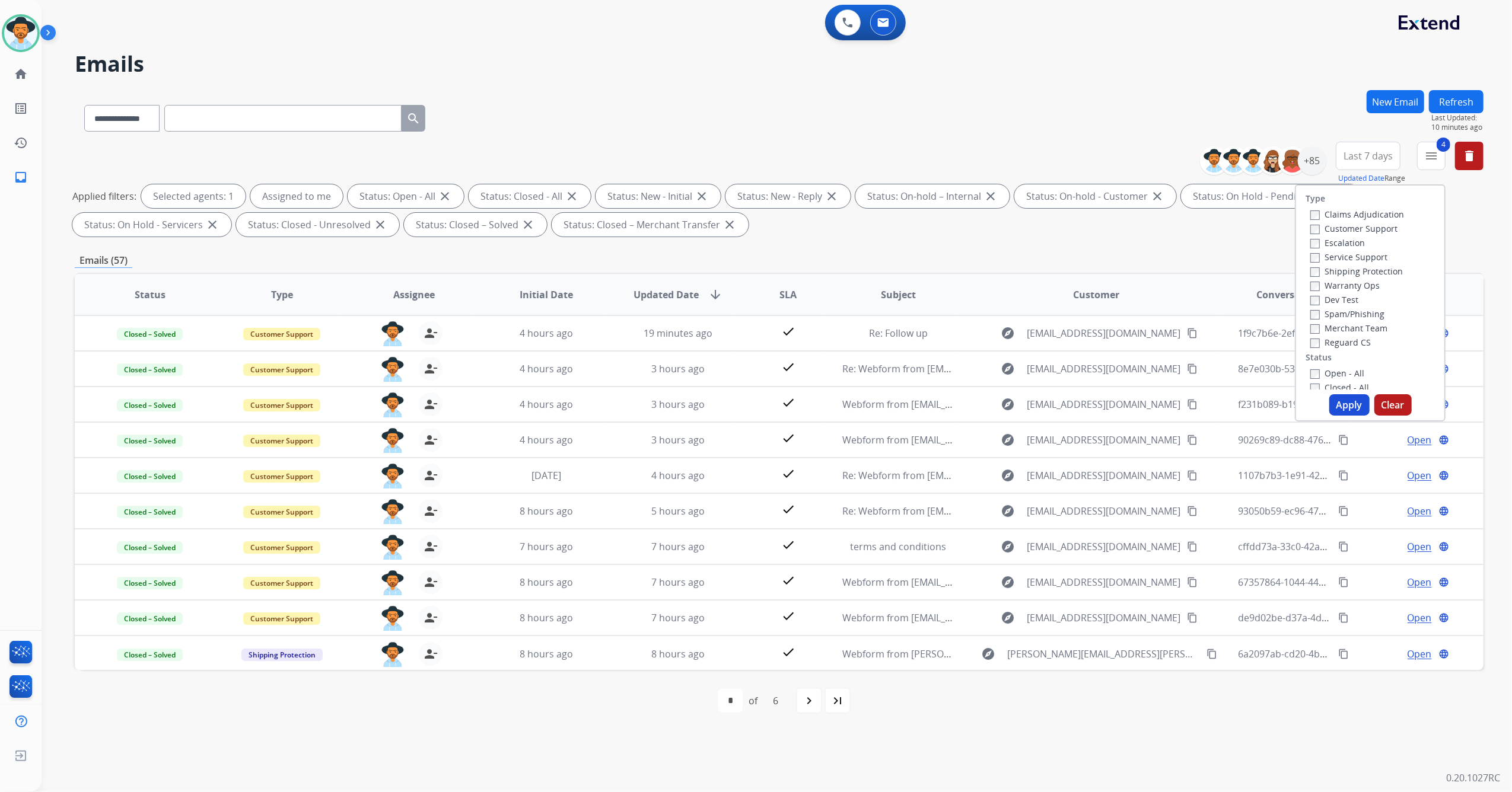
click at [1347, 402] on button "Apply" at bounding box center [1349, 404] width 41 height 21
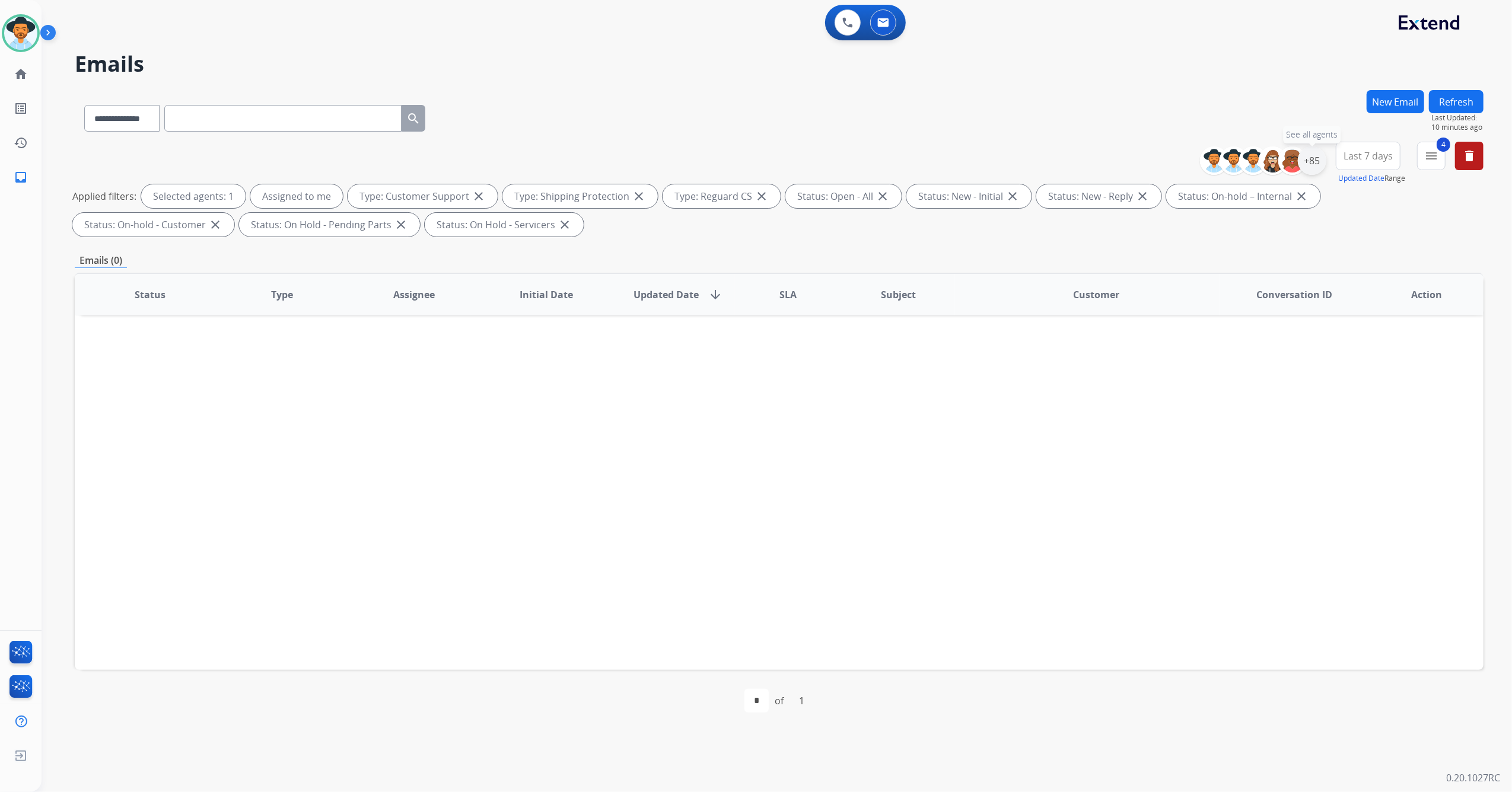
click at [1310, 162] on div "+85" at bounding box center [1311, 160] width 29 height 29
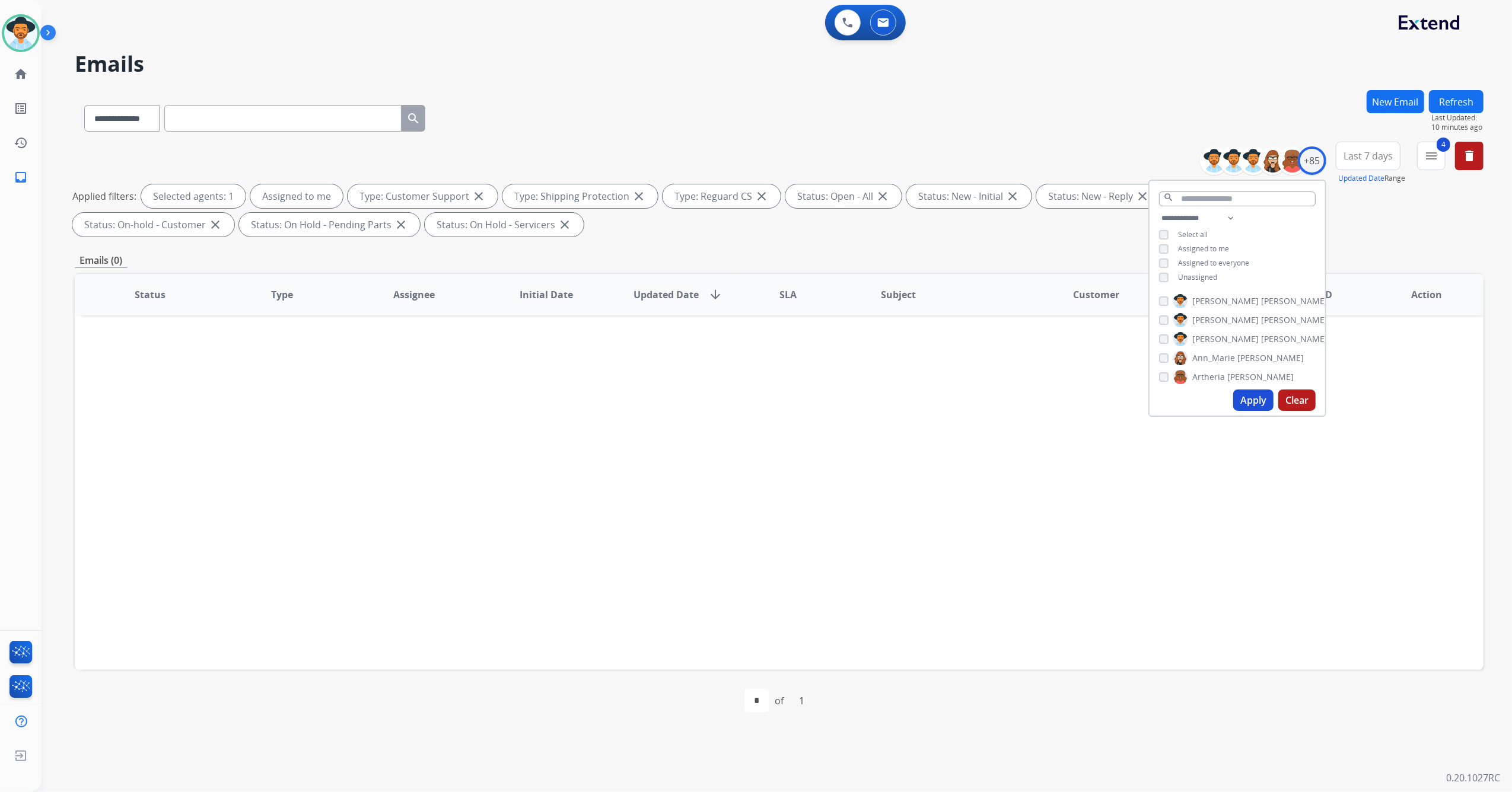
click at [1159, 241] on div "**********" at bounding box center [1237, 249] width 176 height 76
click at [1246, 401] on button "Apply" at bounding box center [1253, 400] width 41 height 21
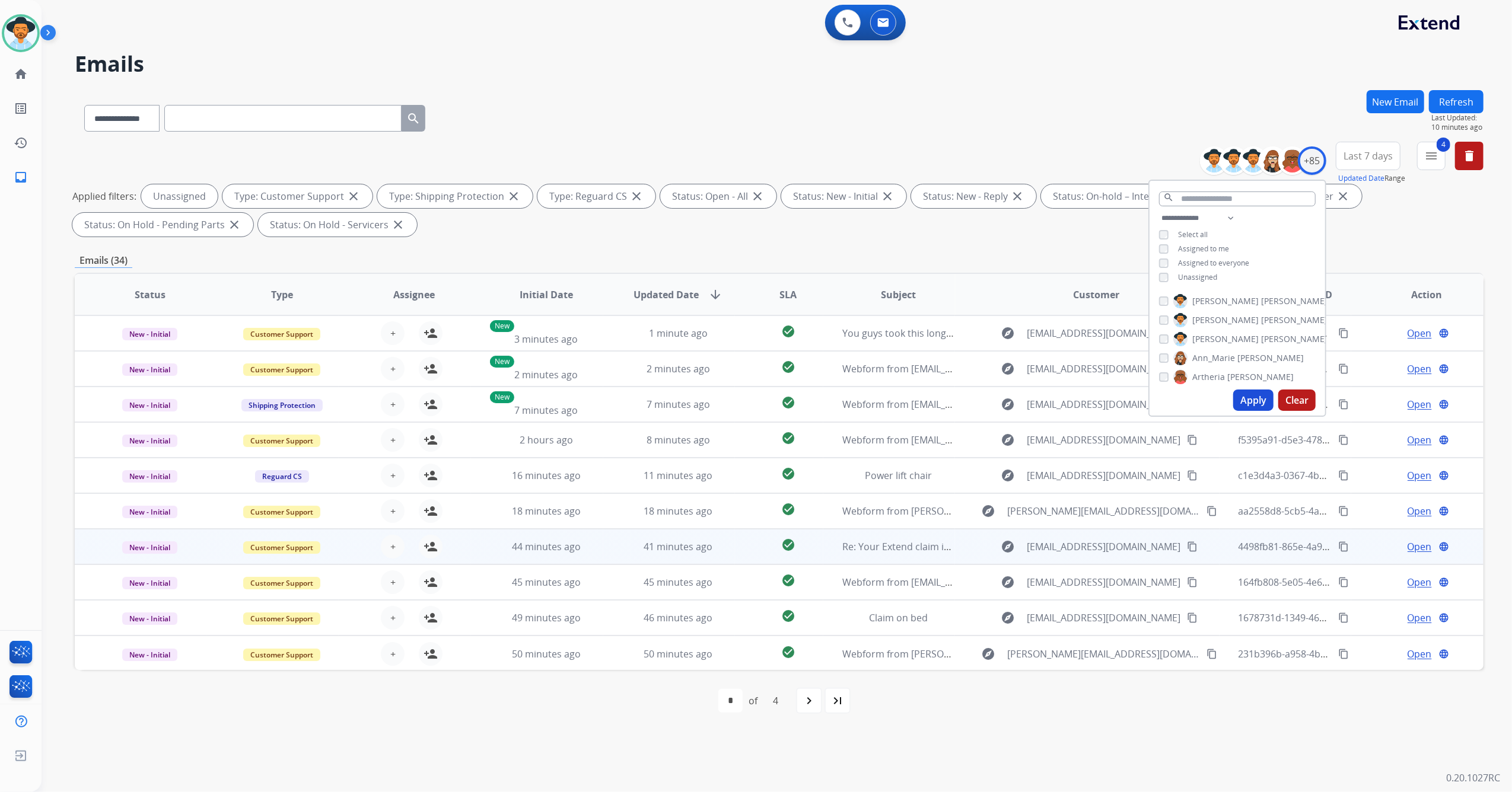
click at [622, 546] on div "41 minutes ago" at bounding box center [678, 546] width 113 height 14
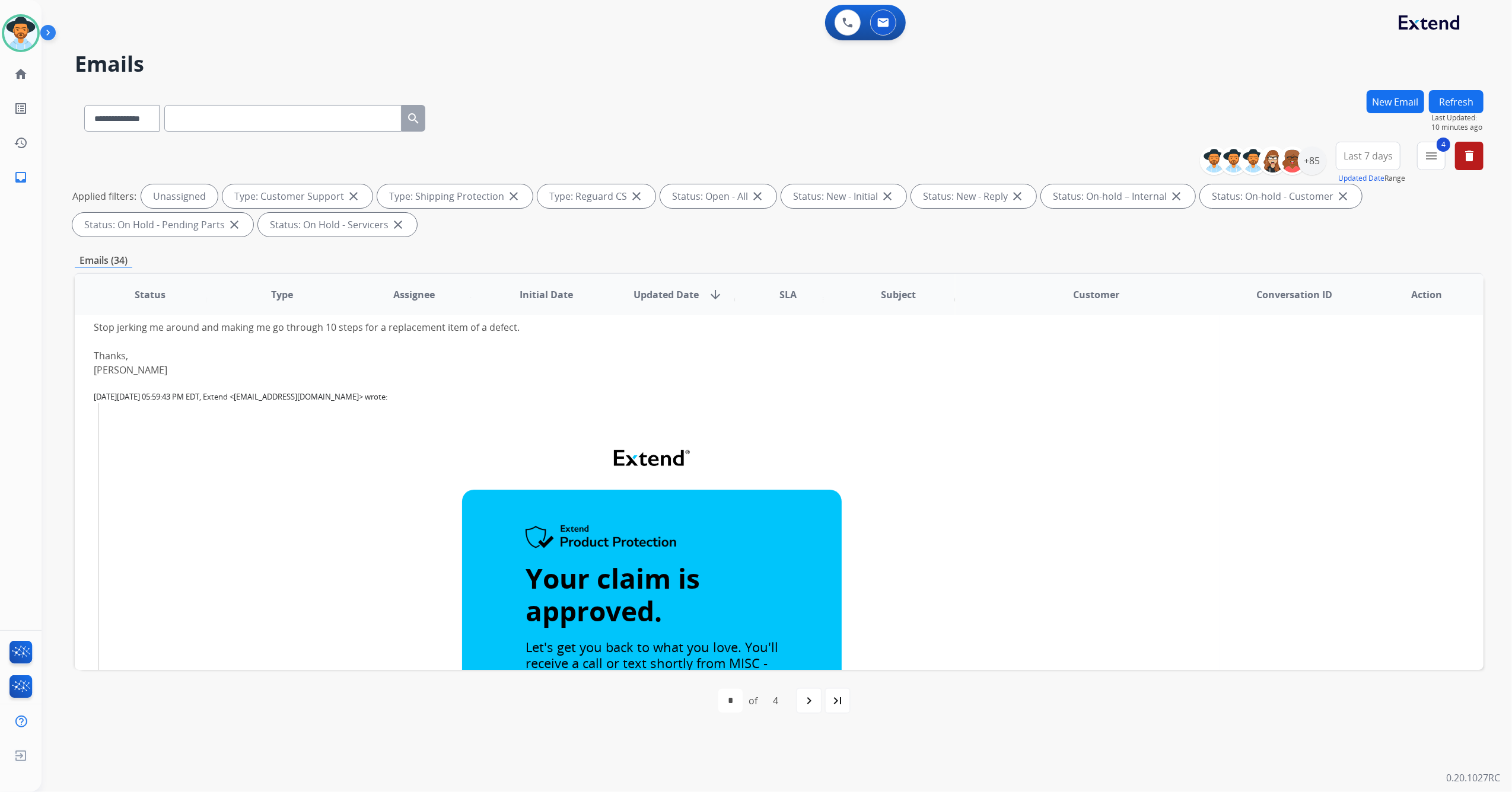
scroll to position [214, 0]
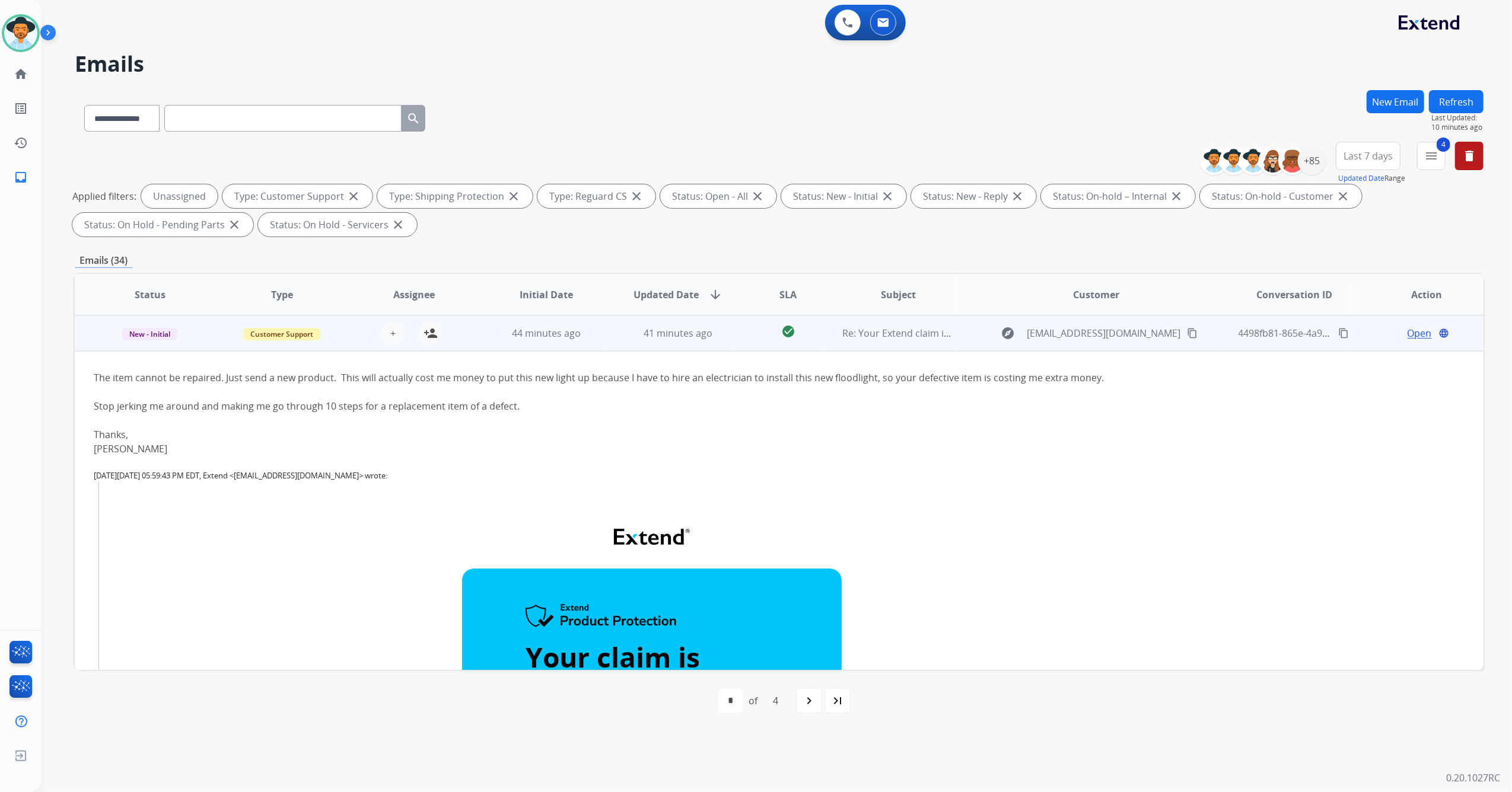
click at [346, 338] on div "+ Select agent person_add Assign to Me" at bounding box center [404, 333] width 131 height 33
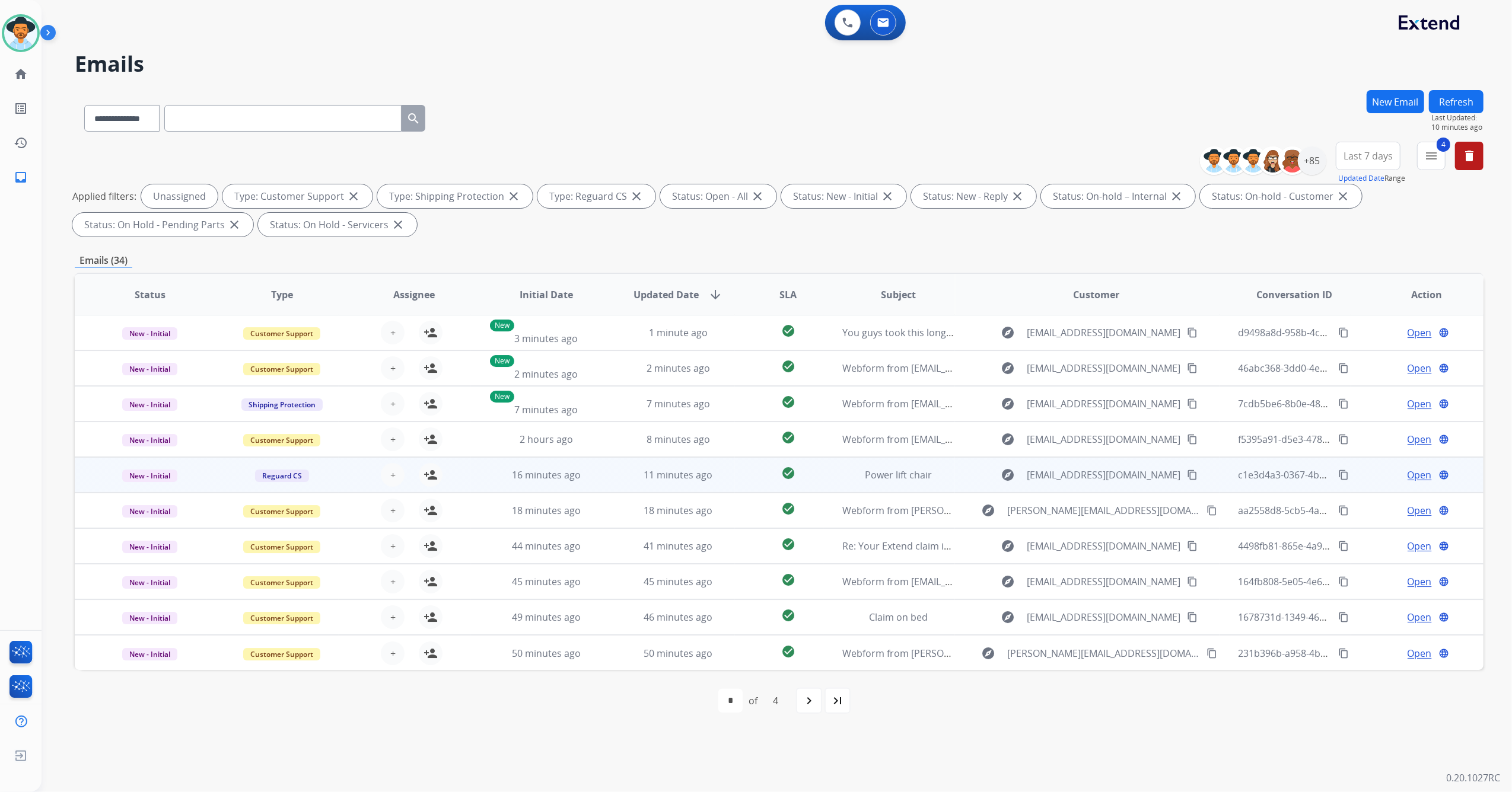
scroll to position [0, 0]
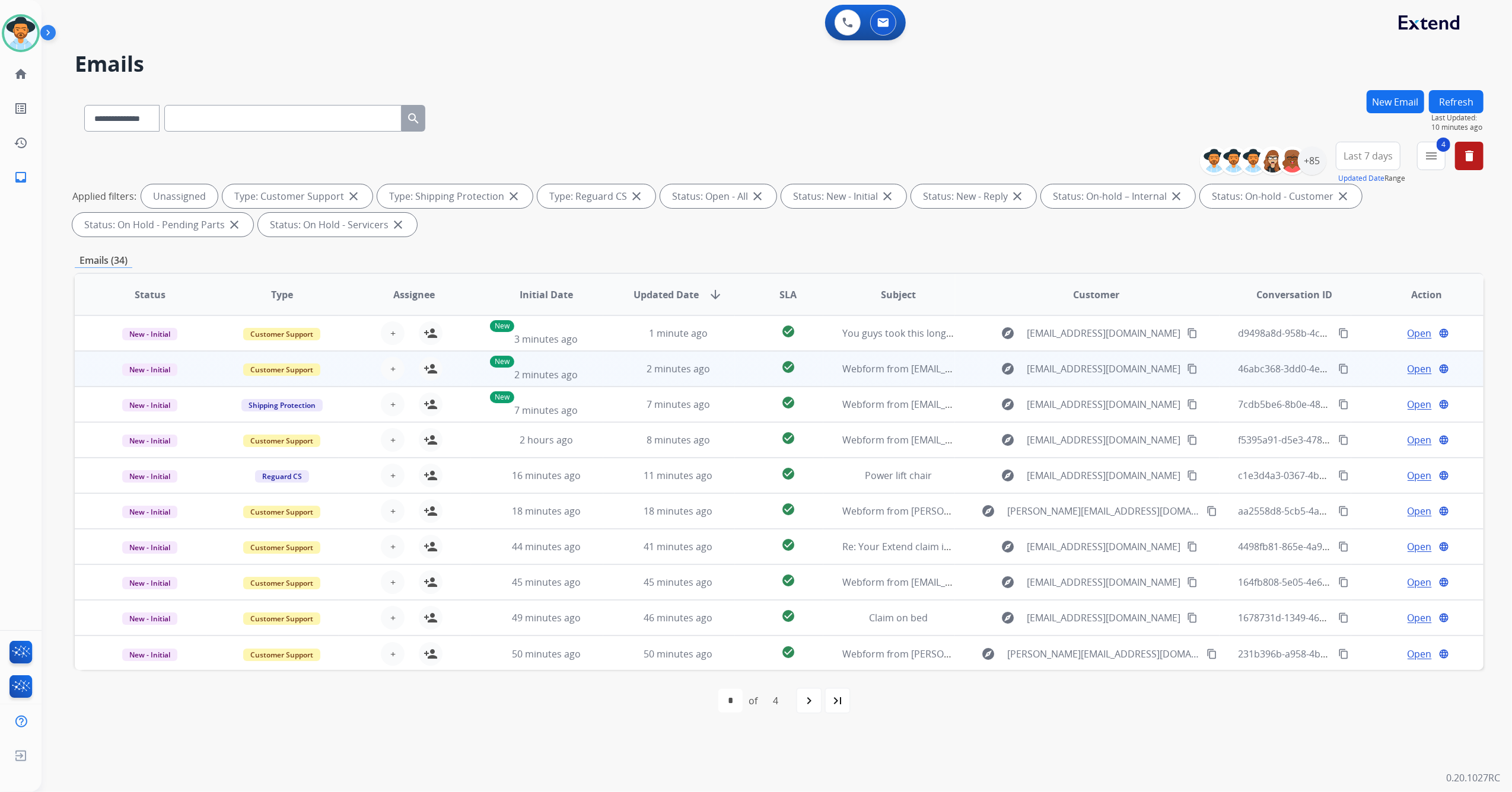
click at [357, 375] on div "+ Select agent person_add Assign to Me" at bounding box center [404, 369] width 131 height 33
drag, startPoint x: 357, startPoint y: 375, endPoint x: 338, endPoint y: 368, distance: 20.2
click at [338, 368] on tr "New - Initial Customer Support + Select agent person_add Assign to Me New 2 min…" at bounding box center [779, 368] width 1408 height 35
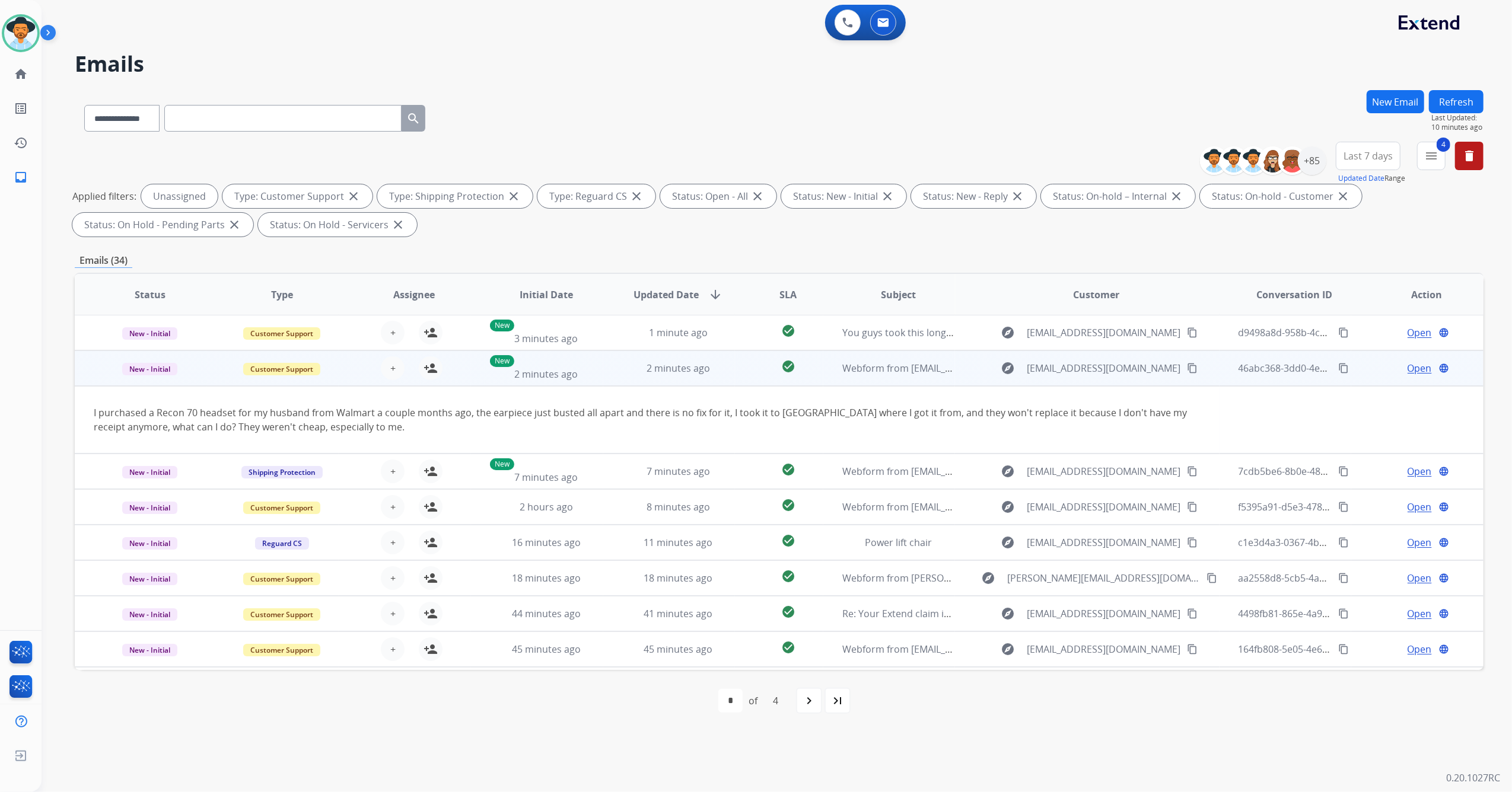
scroll to position [35, 0]
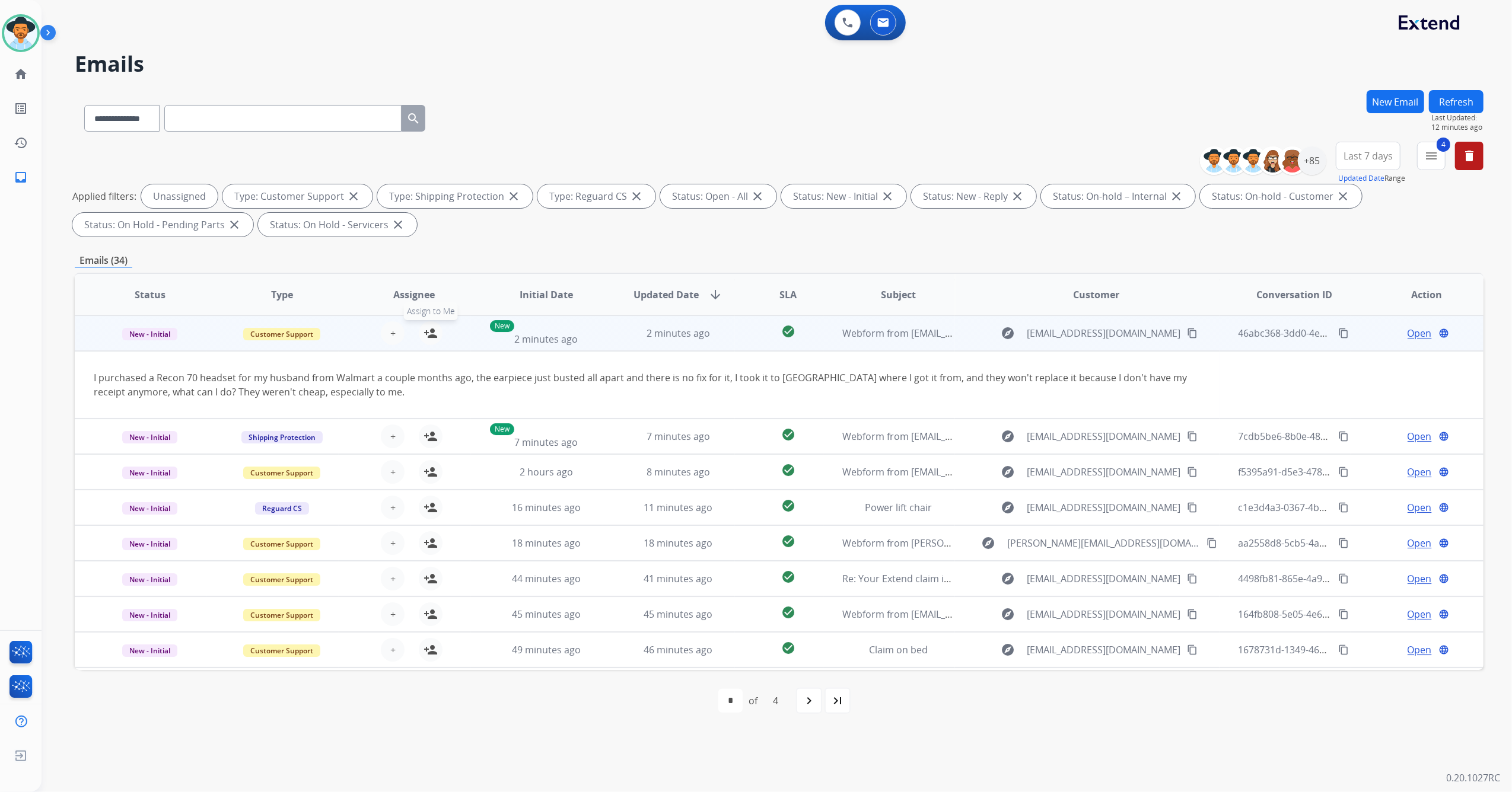
click at [430, 336] on mat-icon "person_add" at bounding box center [430, 332] width 14 height 14
click at [428, 331] on mat-icon "person_add" at bounding box center [430, 332] width 14 height 14
click at [332, 340] on td "Customer Support" at bounding box center [273, 333] width 132 height 35
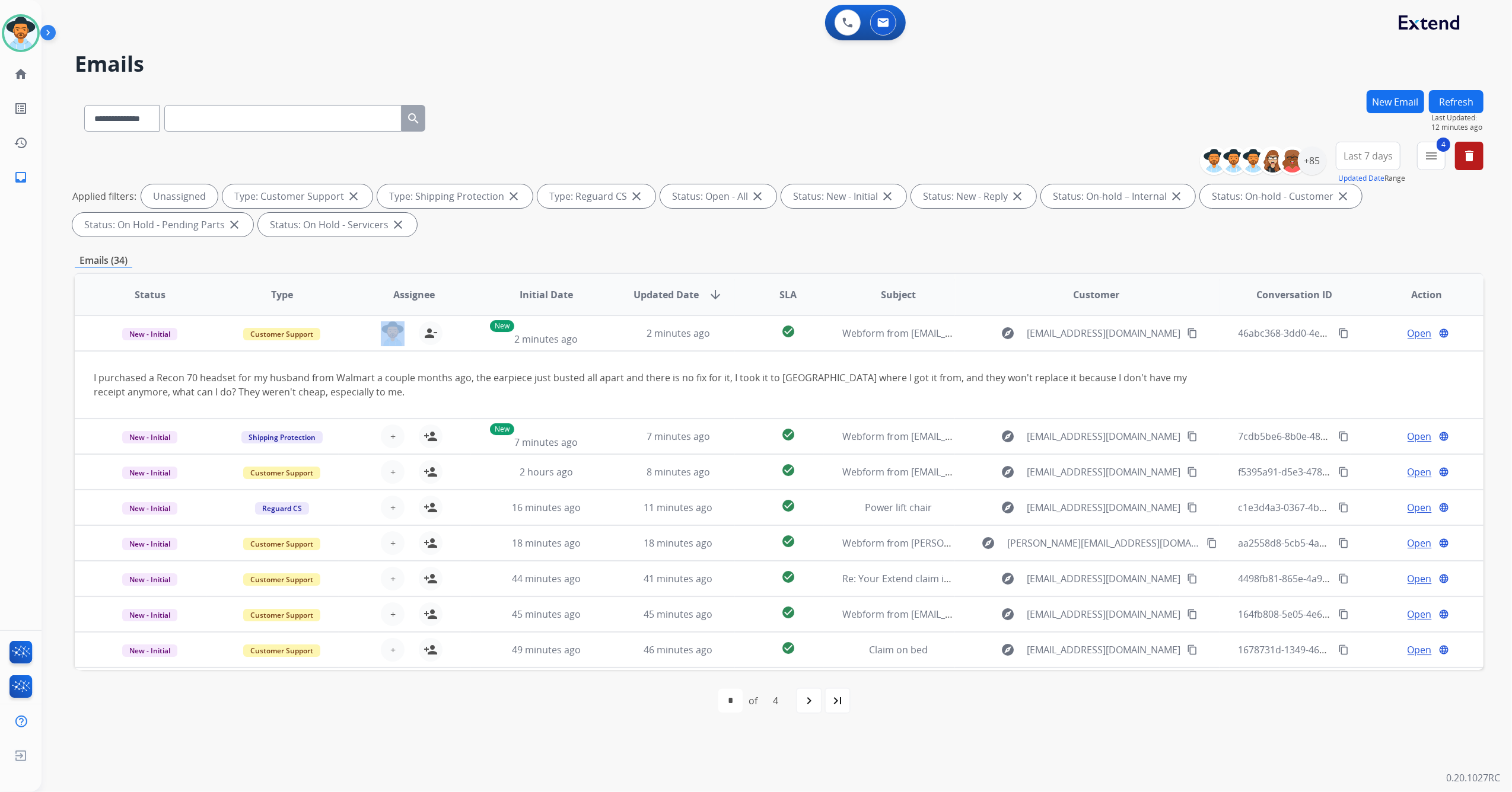
scroll to position [1, 0]
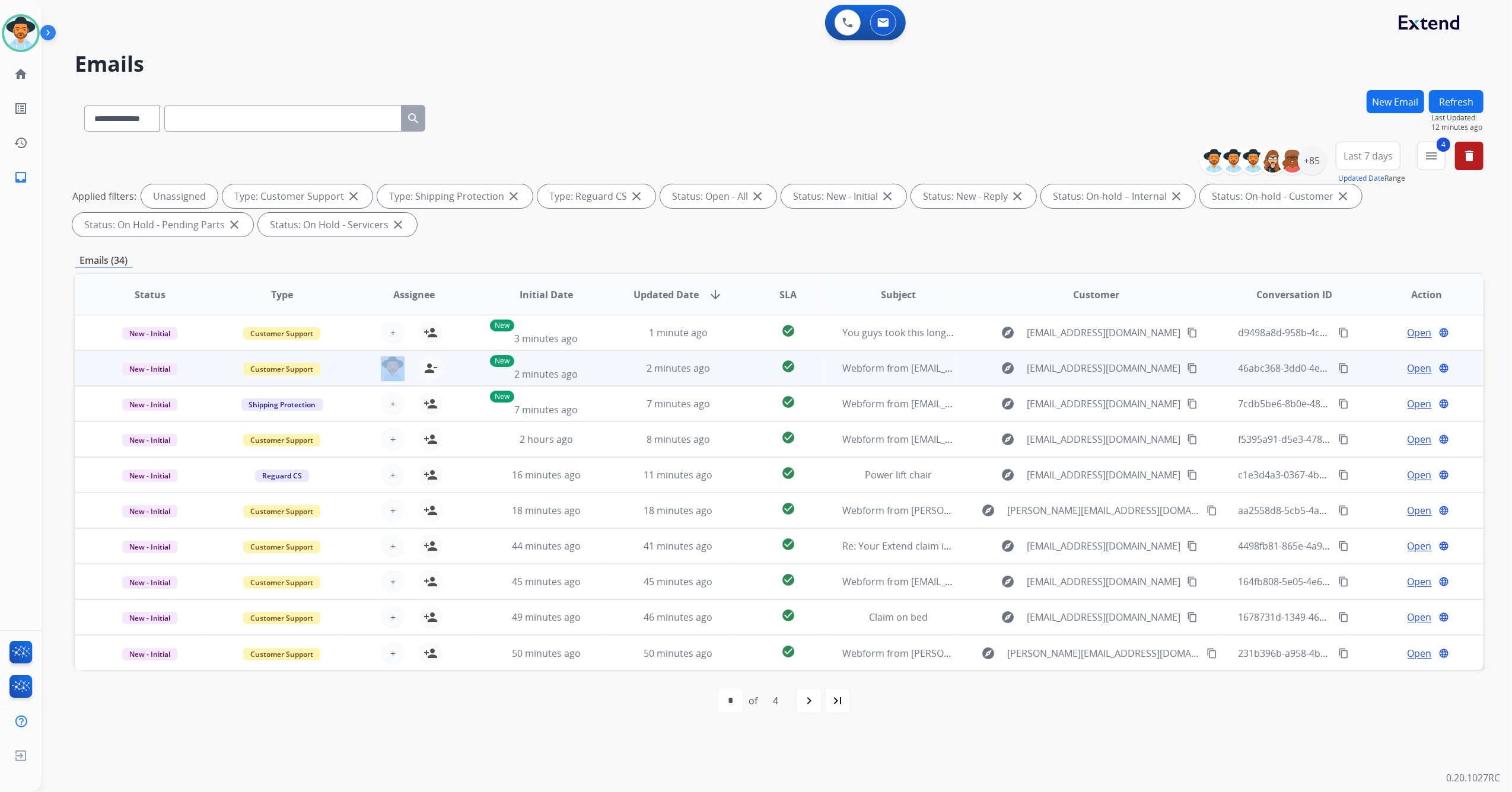
click at [349, 366] on div "[EMAIL_ADDRESS][PERSON_NAME][DOMAIN_NAME] person_remove [PERSON_NAME] to Me" at bounding box center [404, 368] width 131 height 33
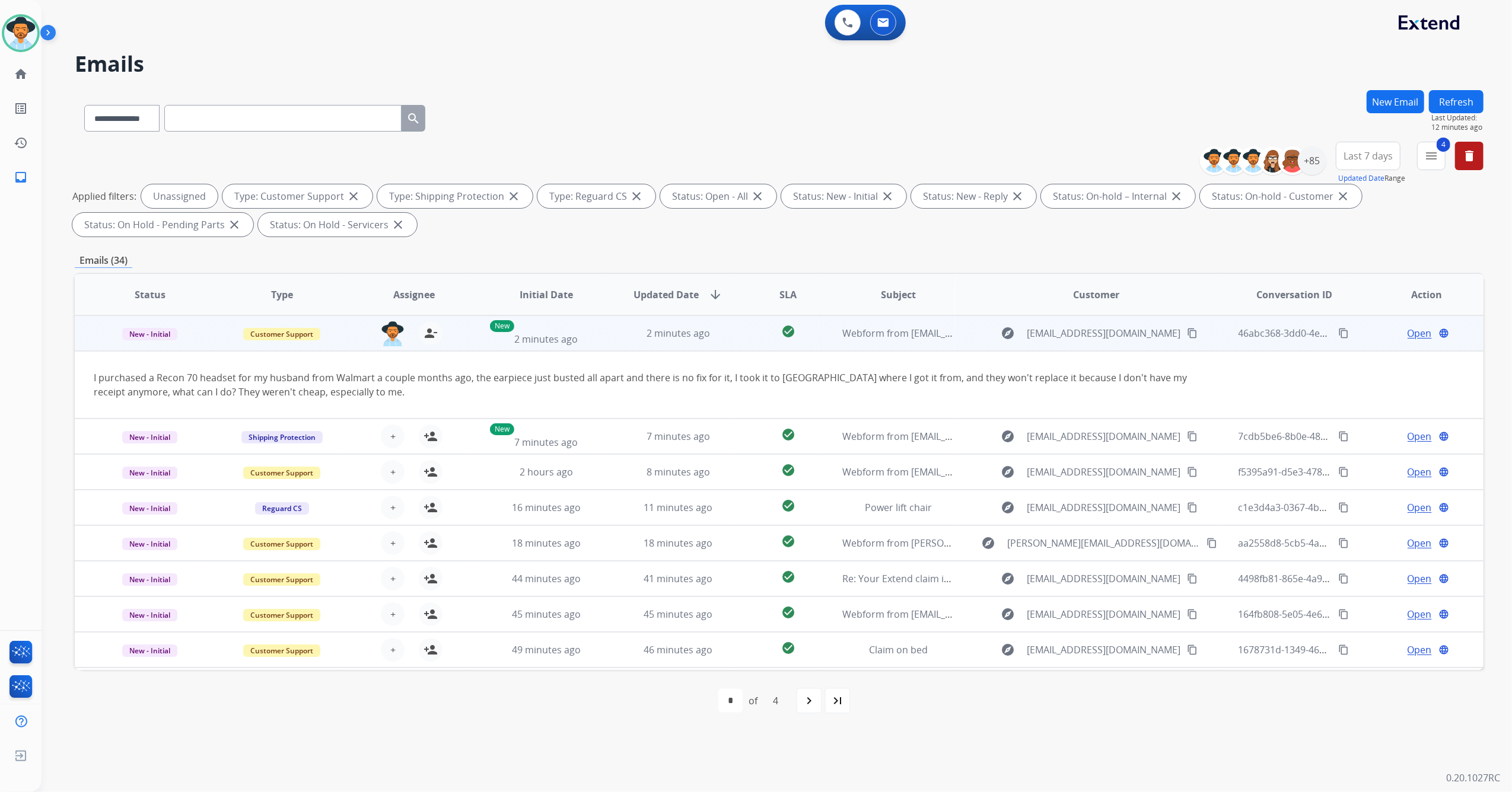
click at [1186, 336] on mat-icon "content_copy" at bounding box center [1192, 333] width 11 height 11
click at [1412, 335] on span "Open" at bounding box center [1419, 332] width 24 height 14
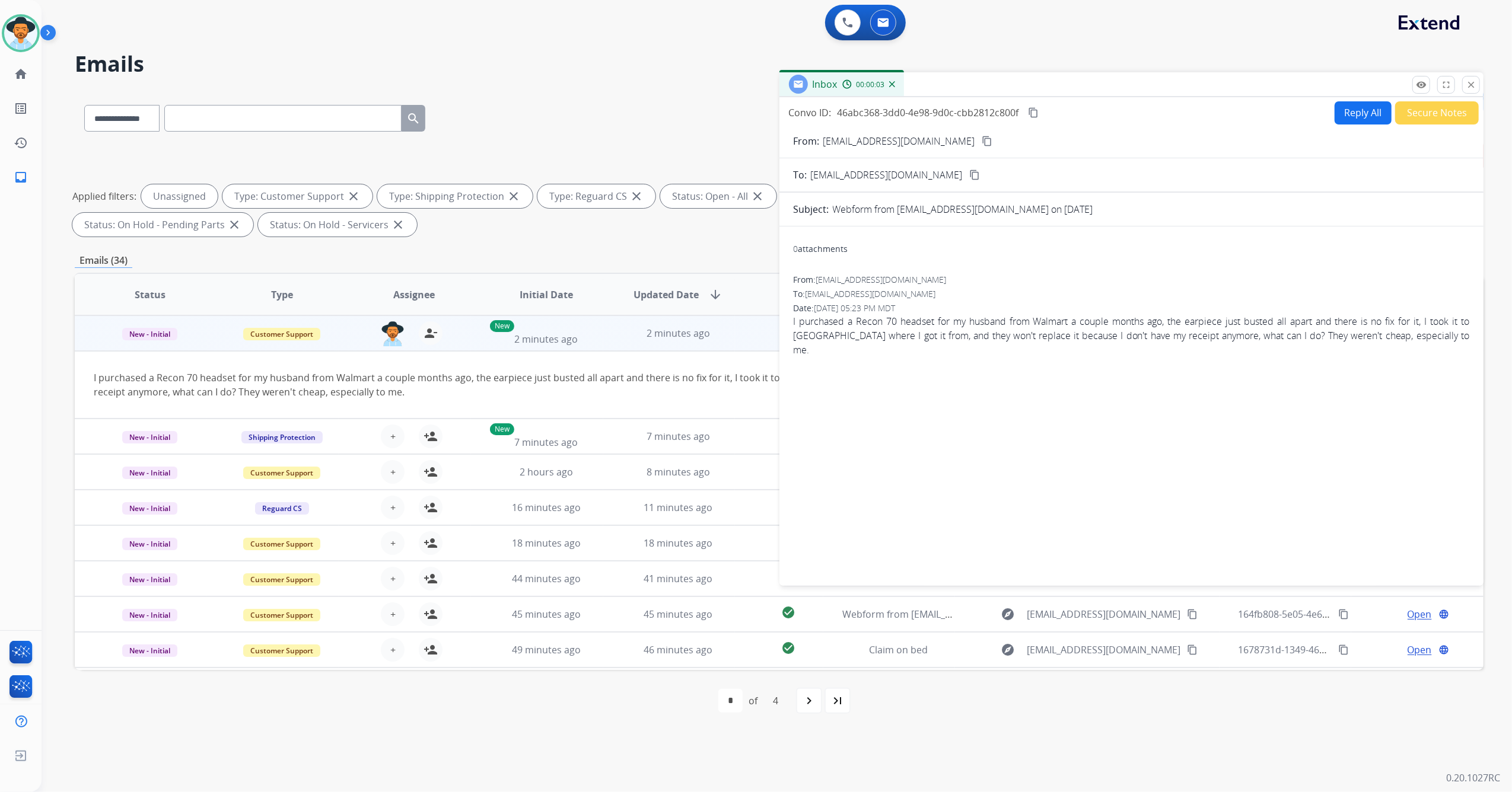
click at [1336, 103] on button "Reply All" at bounding box center [1363, 113] width 57 height 23
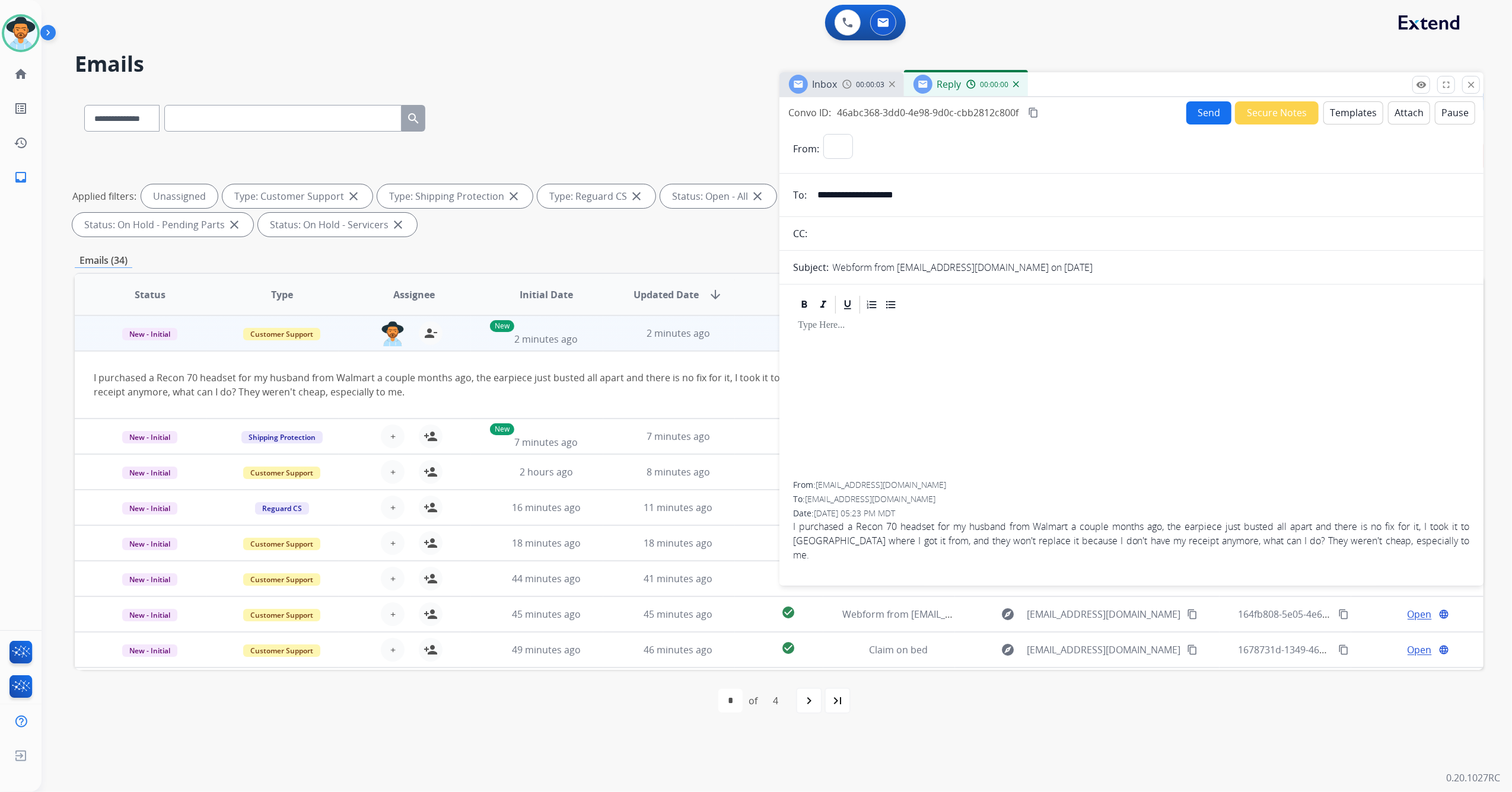
select select "**********"
click at [1344, 117] on button "Templates" at bounding box center [1353, 113] width 60 height 23
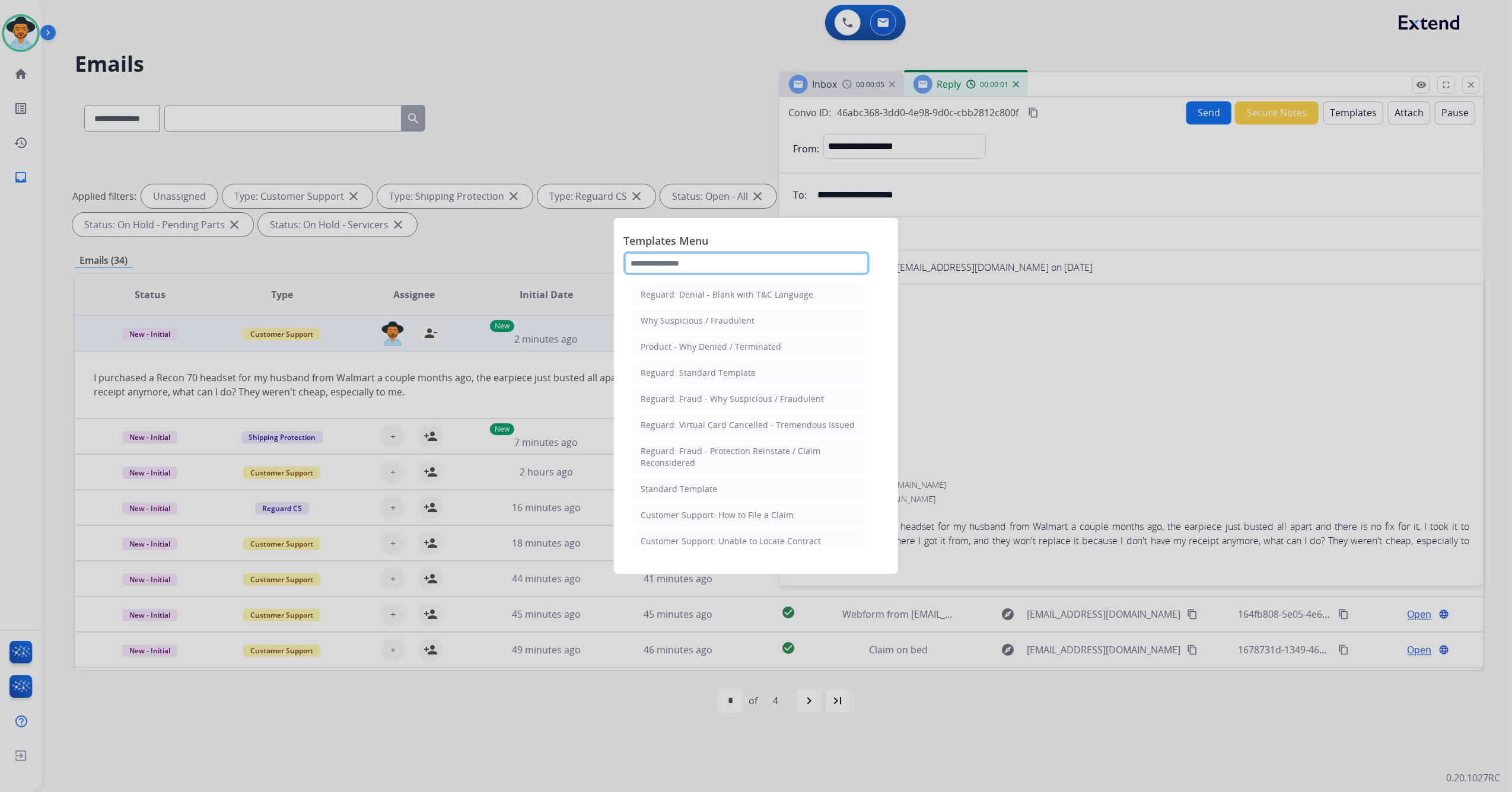
click at [761, 268] on input "text" at bounding box center [747, 264] width 246 height 24
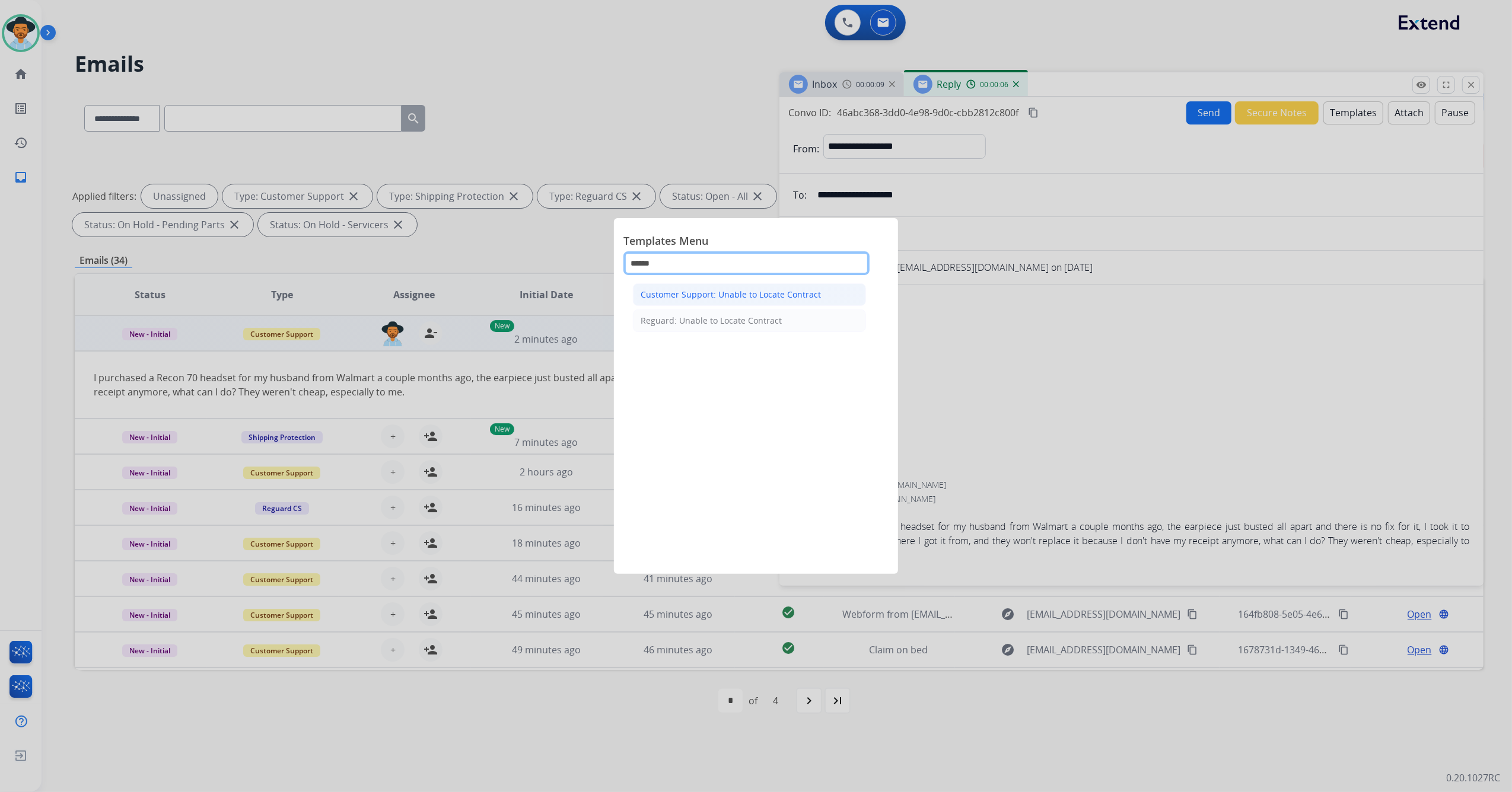
type input "******"
click at [729, 297] on div "Customer Support: Unable to Locate Contract" at bounding box center [730, 294] width 180 height 12
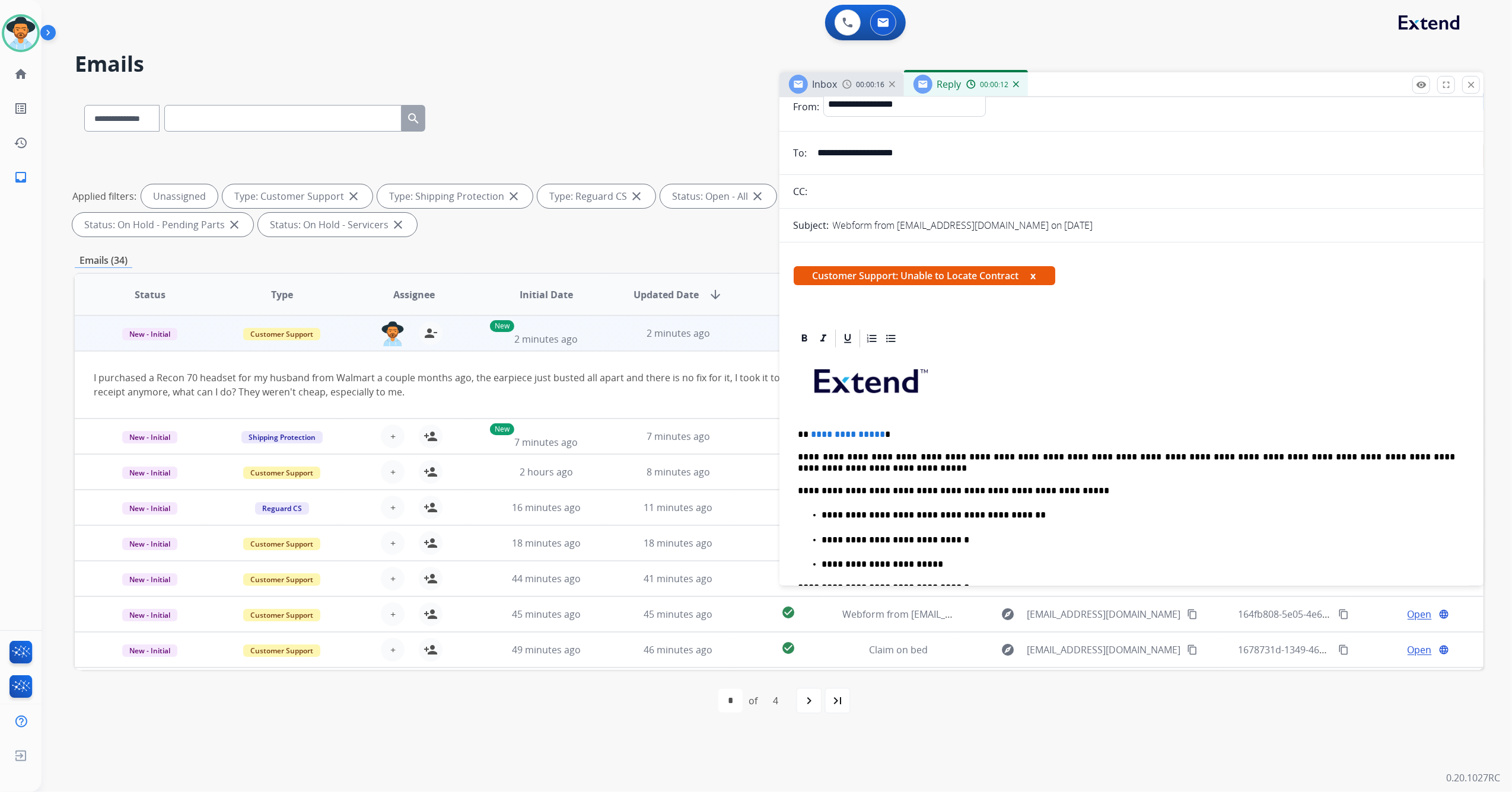
scroll to position [34, 0]
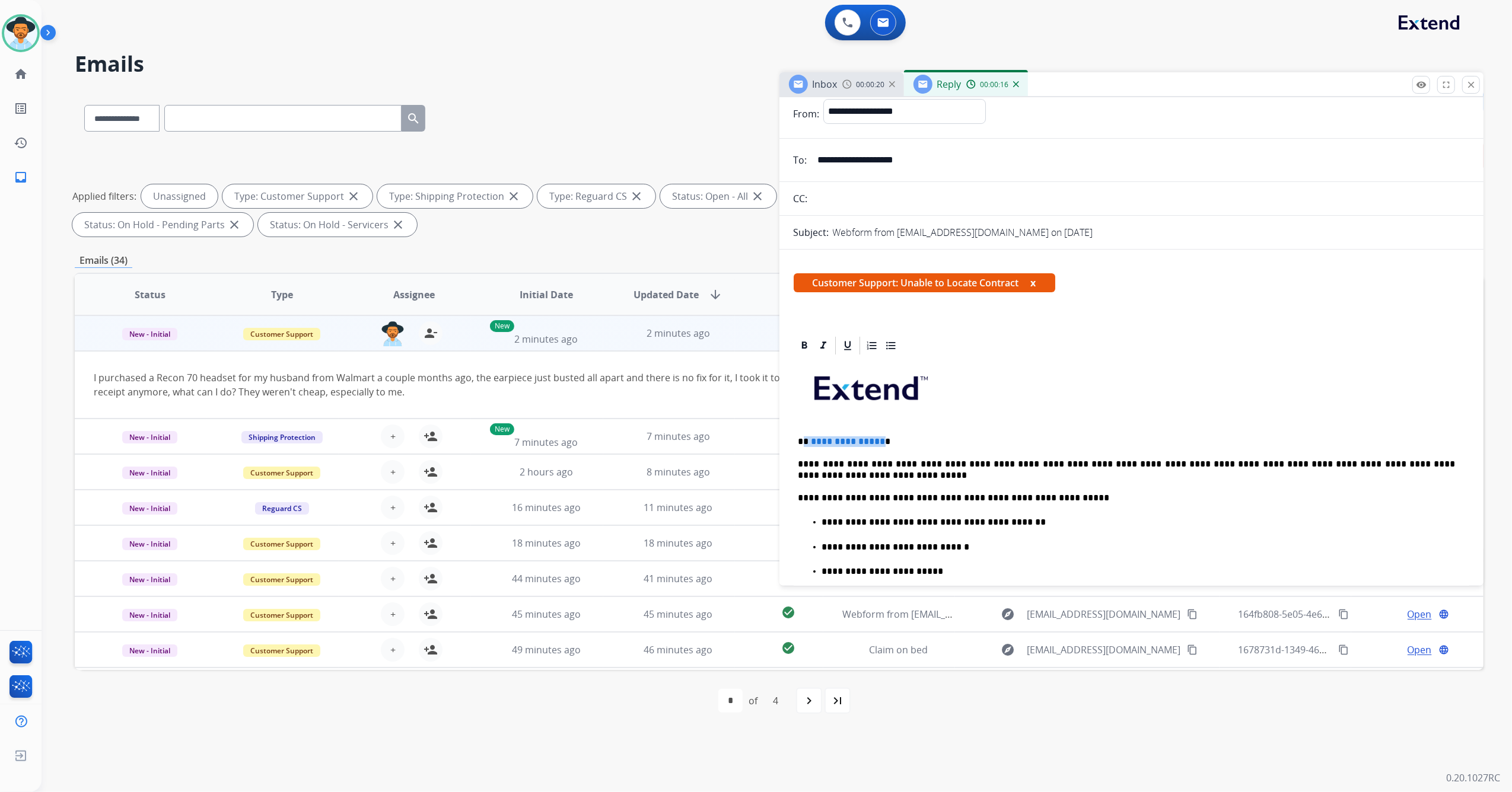
drag, startPoint x: 877, startPoint y: 442, endPoint x: 805, endPoint y: 440, distance: 72.0
click at [805, 440] on p "**********" at bounding box center [1127, 442] width 657 height 11
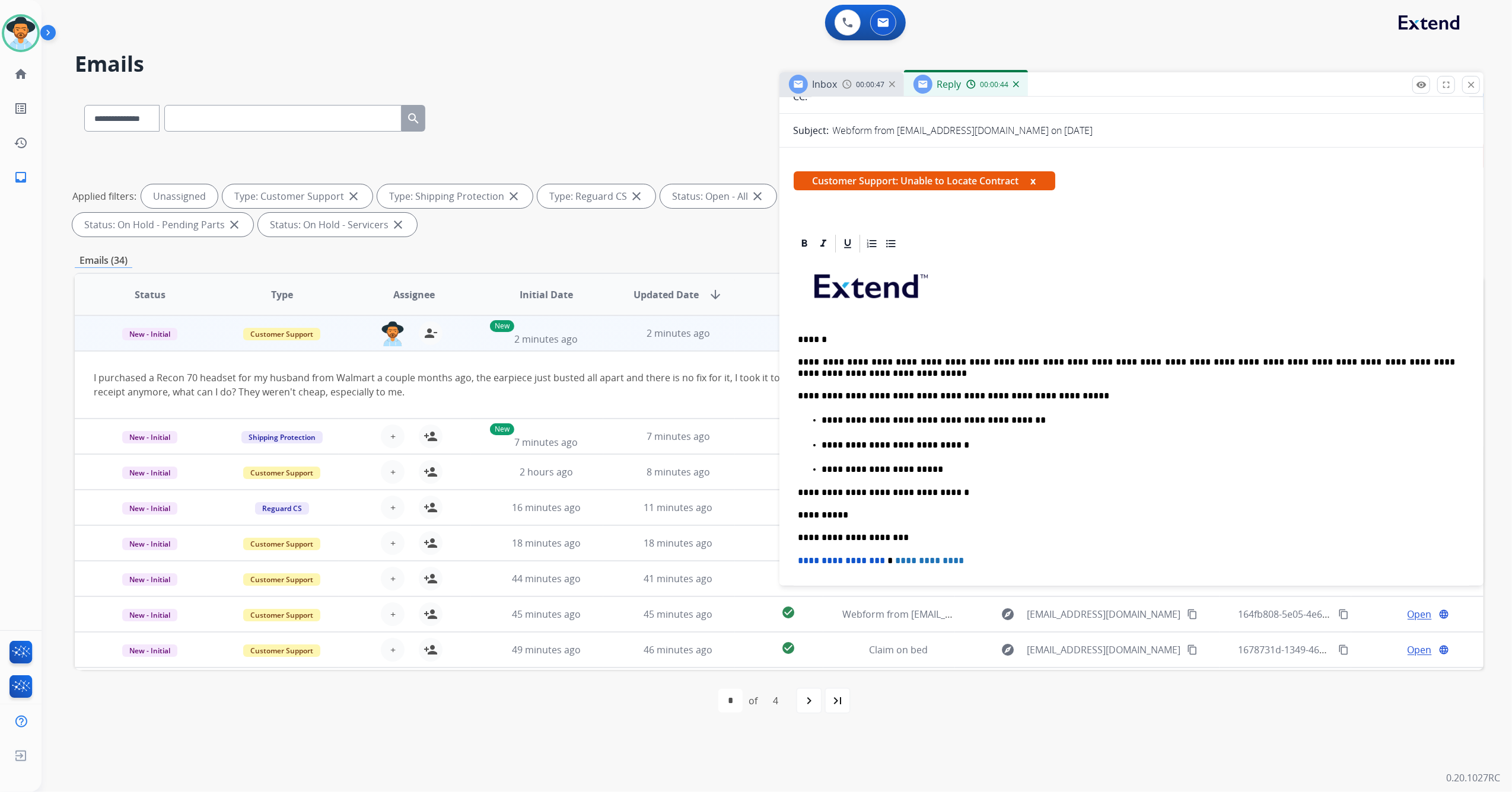
scroll to position [0, 0]
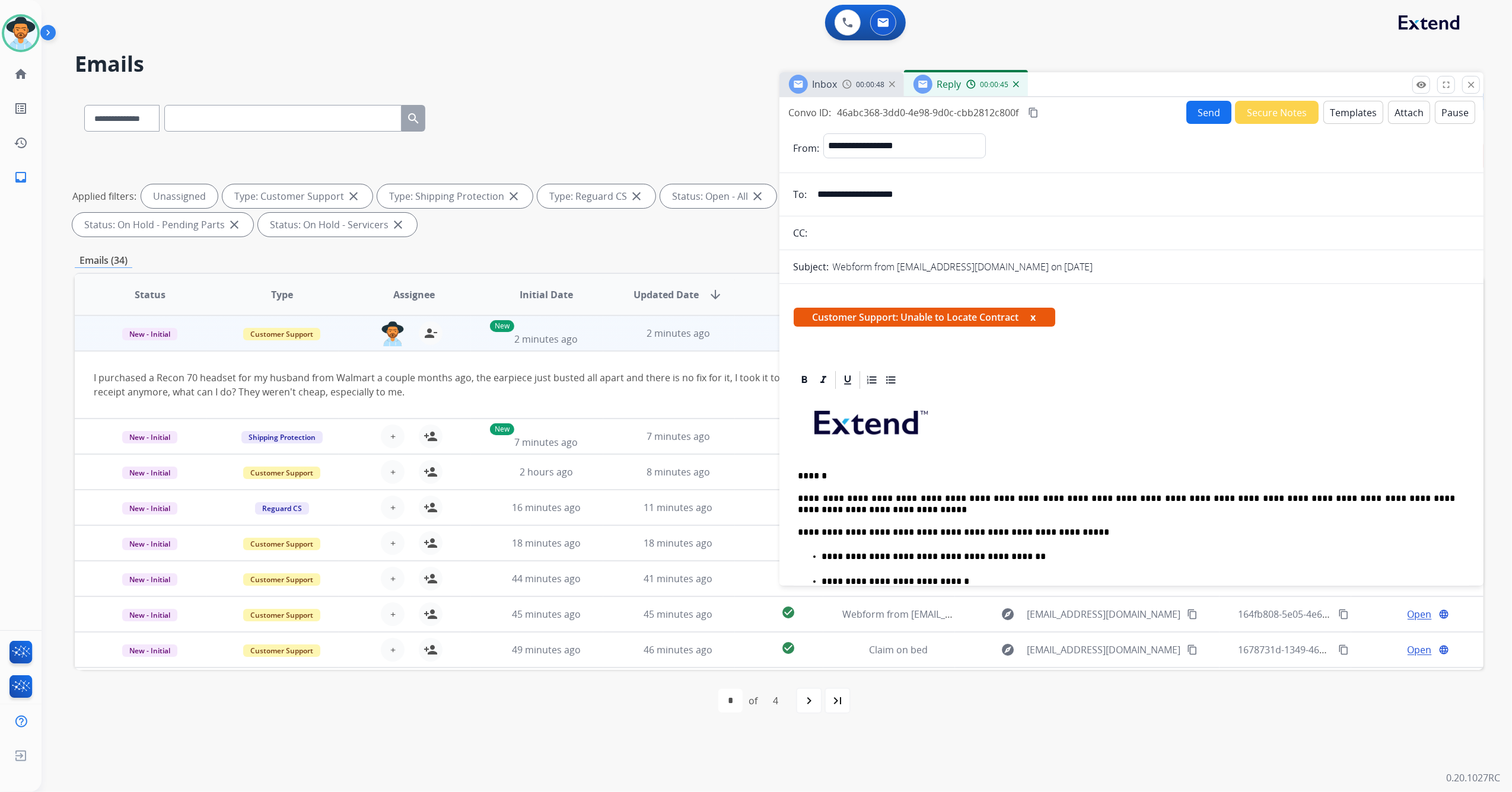
click at [1206, 110] on button "Send" at bounding box center [1208, 112] width 45 height 23
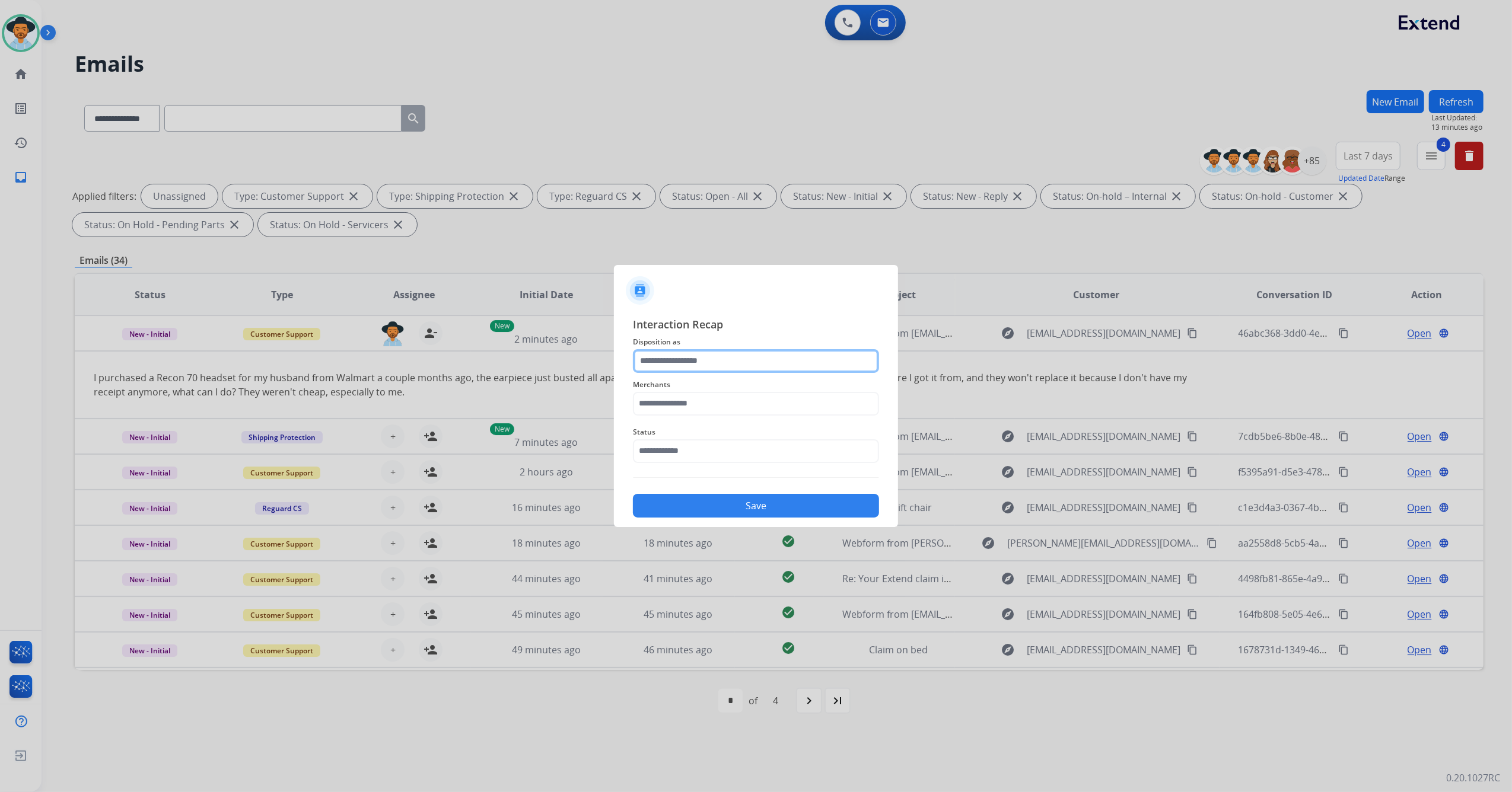
click at [684, 359] on input "text" at bounding box center [756, 361] width 246 height 24
type input "*"
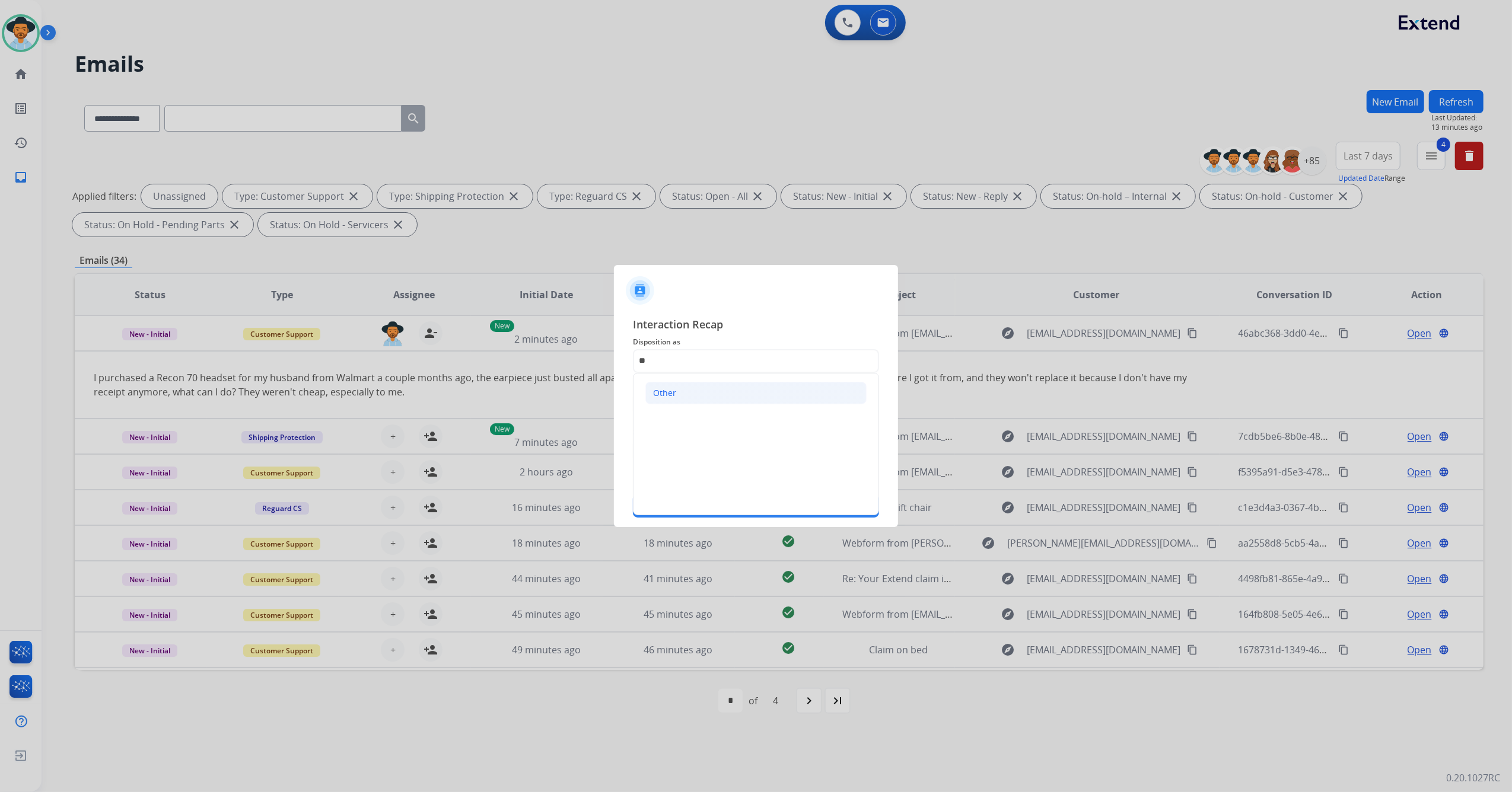
click at [678, 395] on li "Other" at bounding box center [755, 393] width 221 height 22
type input "*****"
click at [704, 411] on input "text" at bounding box center [756, 404] width 246 height 24
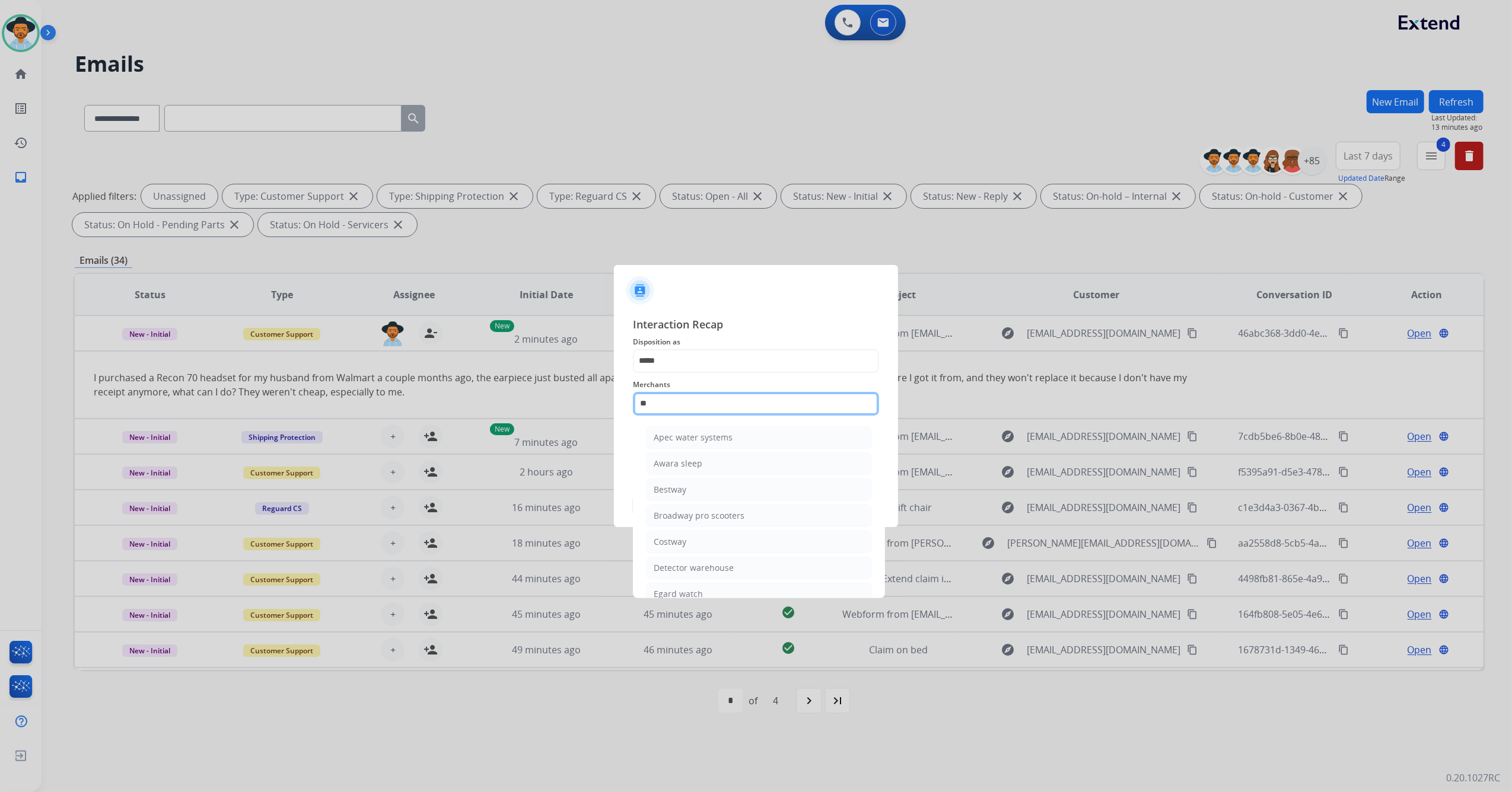
type input "*"
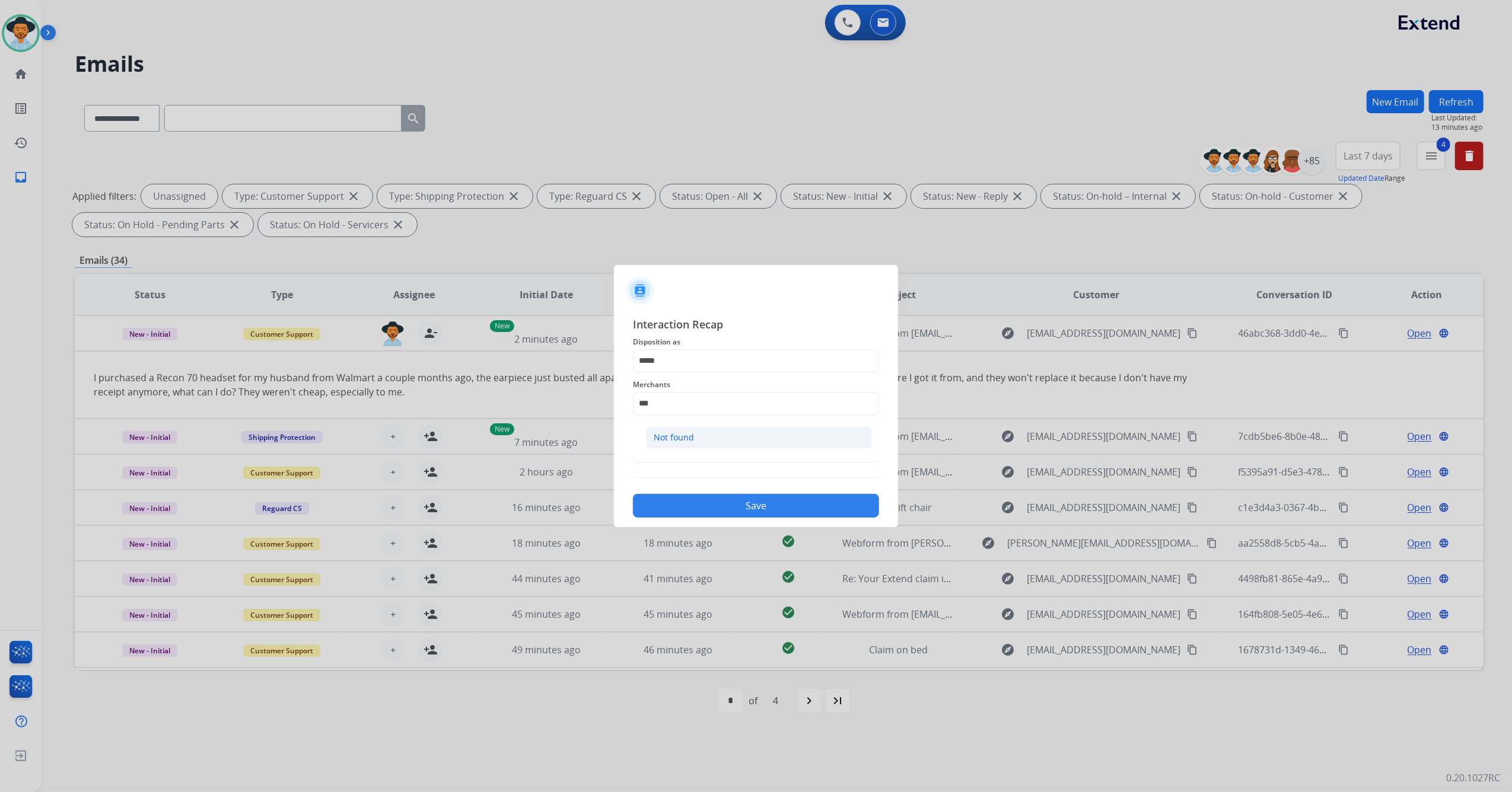
click at [714, 435] on li "Not found" at bounding box center [759, 438] width 226 height 22
type input "*********"
click at [647, 437] on span "Status" at bounding box center [756, 431] width 246 height 14
click at [653, 448] on input "text" at bounding box center [756, 452] width 246 height 24
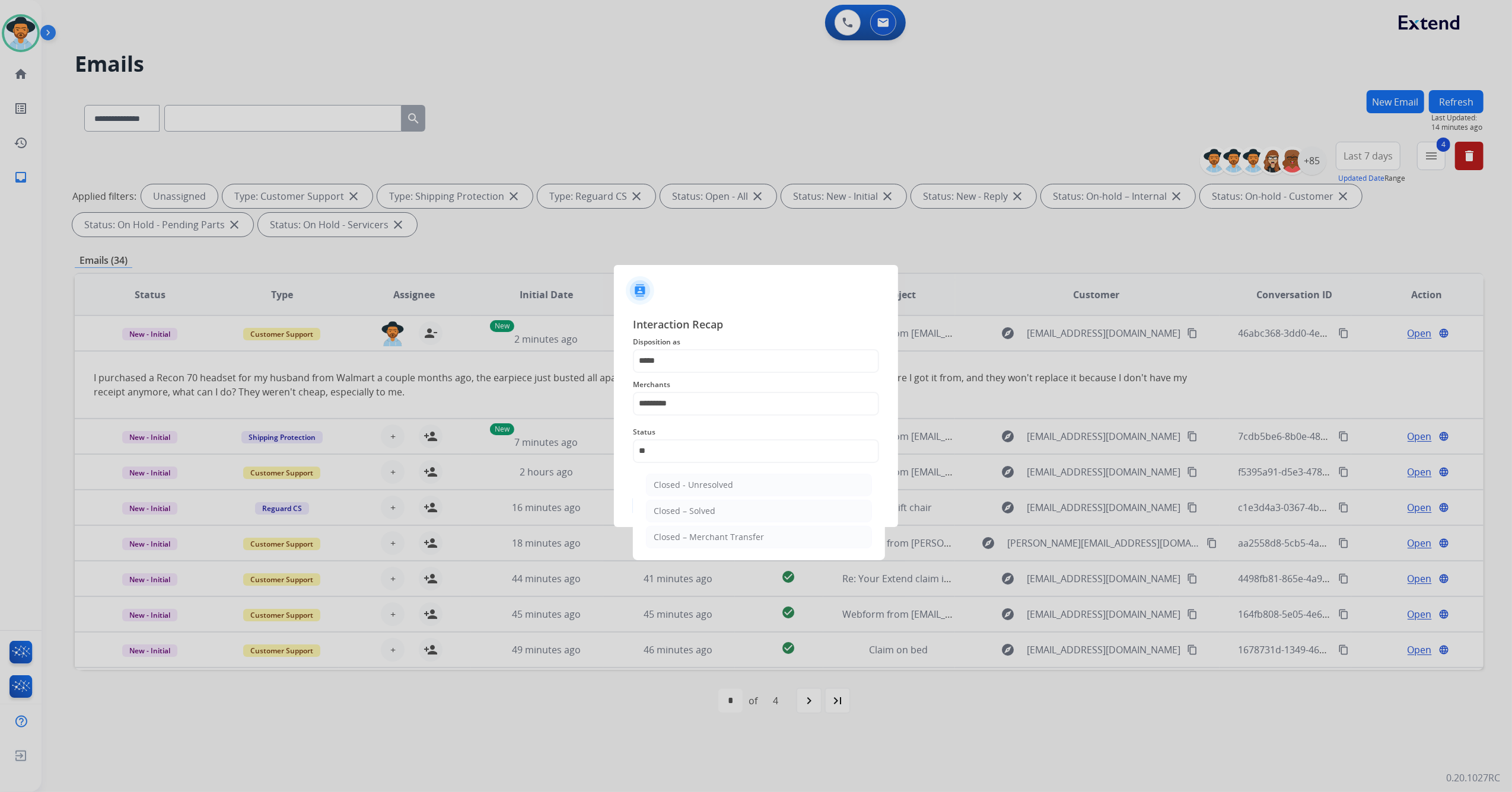
click at [785, 499] on ul "Closed - Unresolved Closed – Solved Closed – Merchant Transfer" at bounding box center [759, 514] width 233 height 93
click at [774, 506] on button "Save" at bounding box center [756, 506] width 246 height 24
drag, startPoint x: 687, startPoint y: 446, endPoint x: 565, endPoint y: 421, distance: 124.5
click at [0, 418] on app-contact-recap-modal "Interaction Recap Disposition as ***** Merchants ********* Status Please select…" at bounding box center [0, 396] width 0 height 792
click at [720, 517] on li "Closed – Solved" at bounding box center [759, 511] width 226 height 22
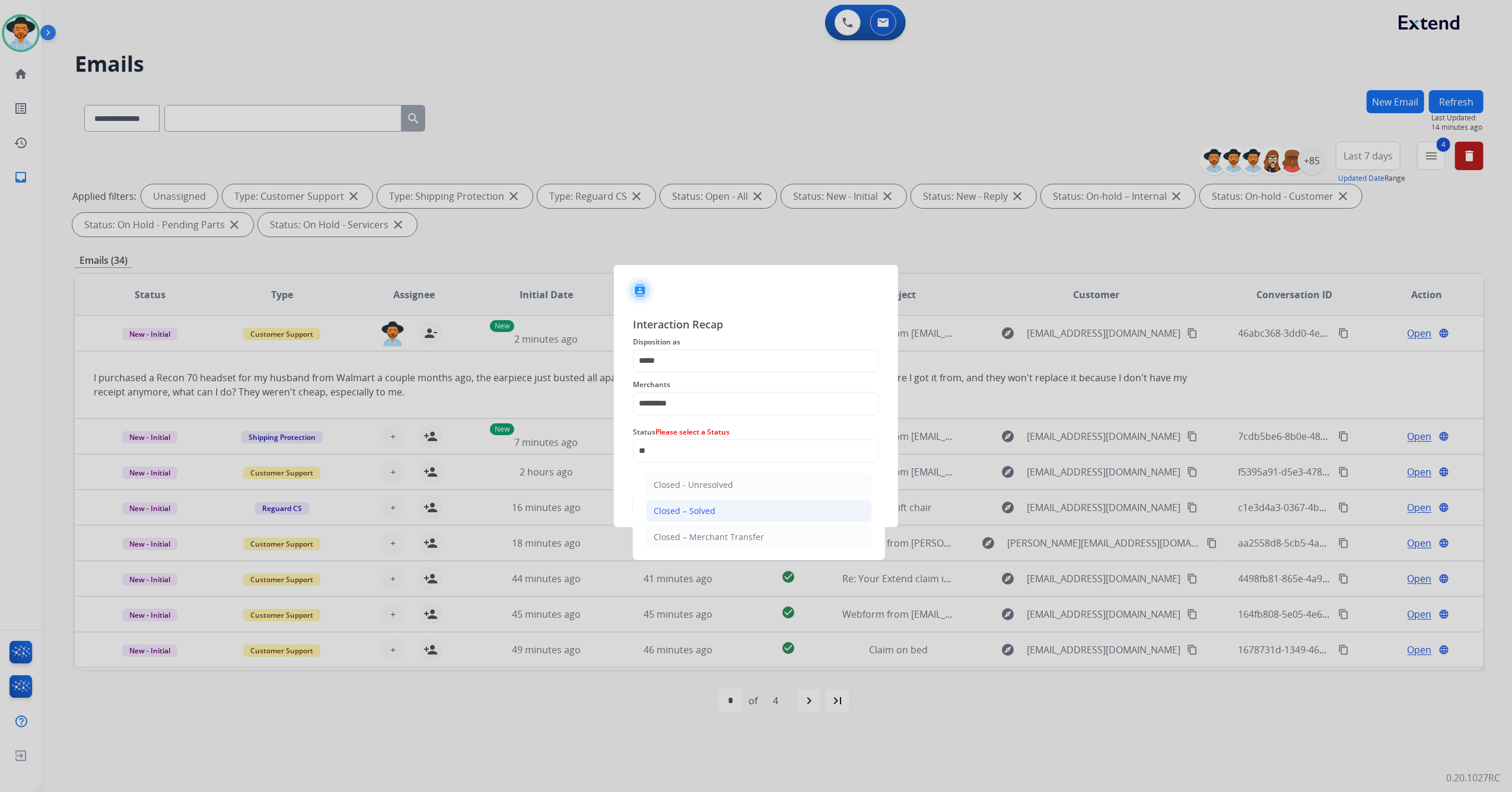
type input "**********"
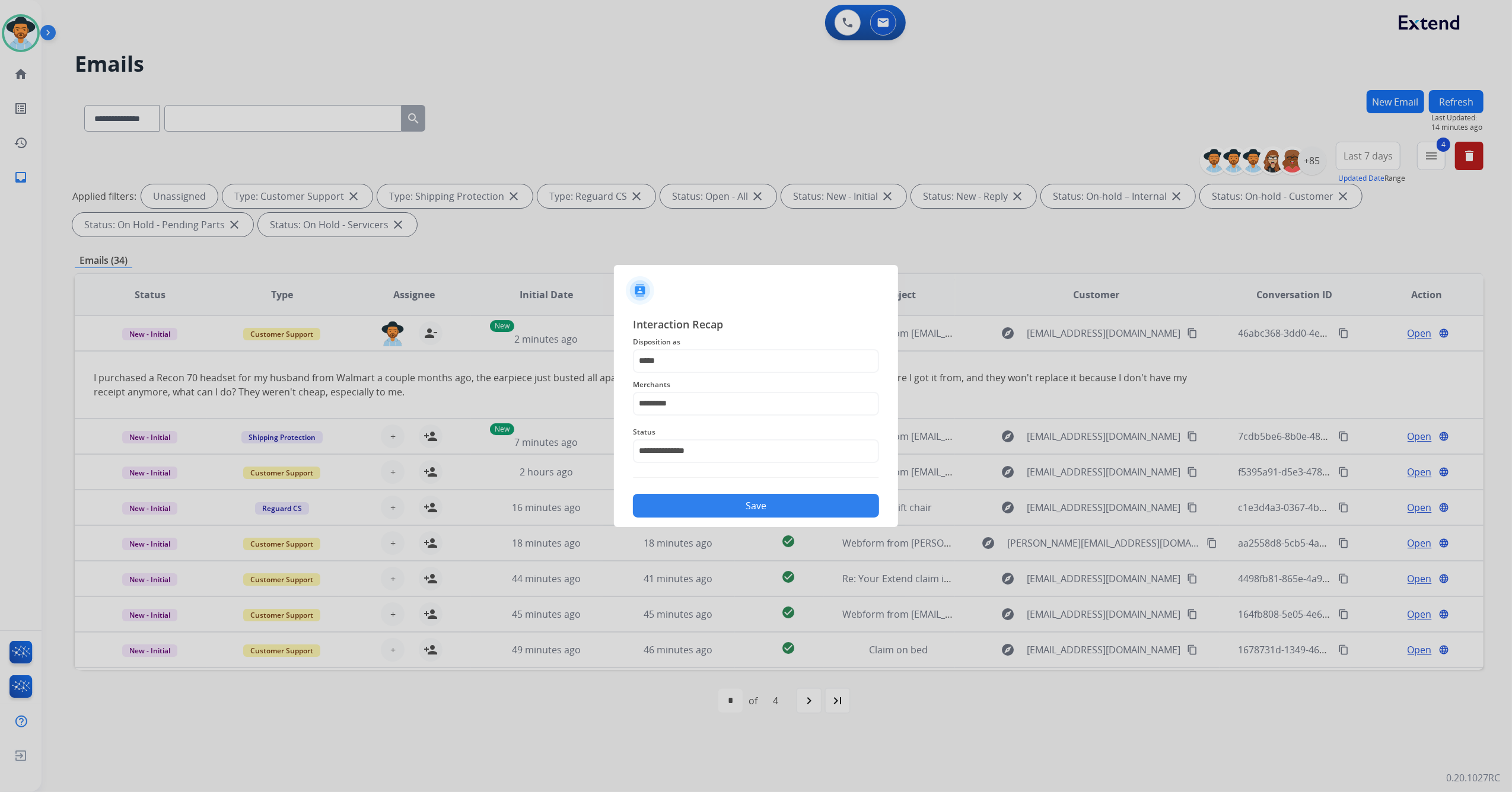
drag, startPoint x: 713, startPoint y: 500, endPoint x: 708, endPoint y: 510, distance: 11.2
click at [710, 504] on button "Save" at bounding box center [756, 506] width 246 height 24
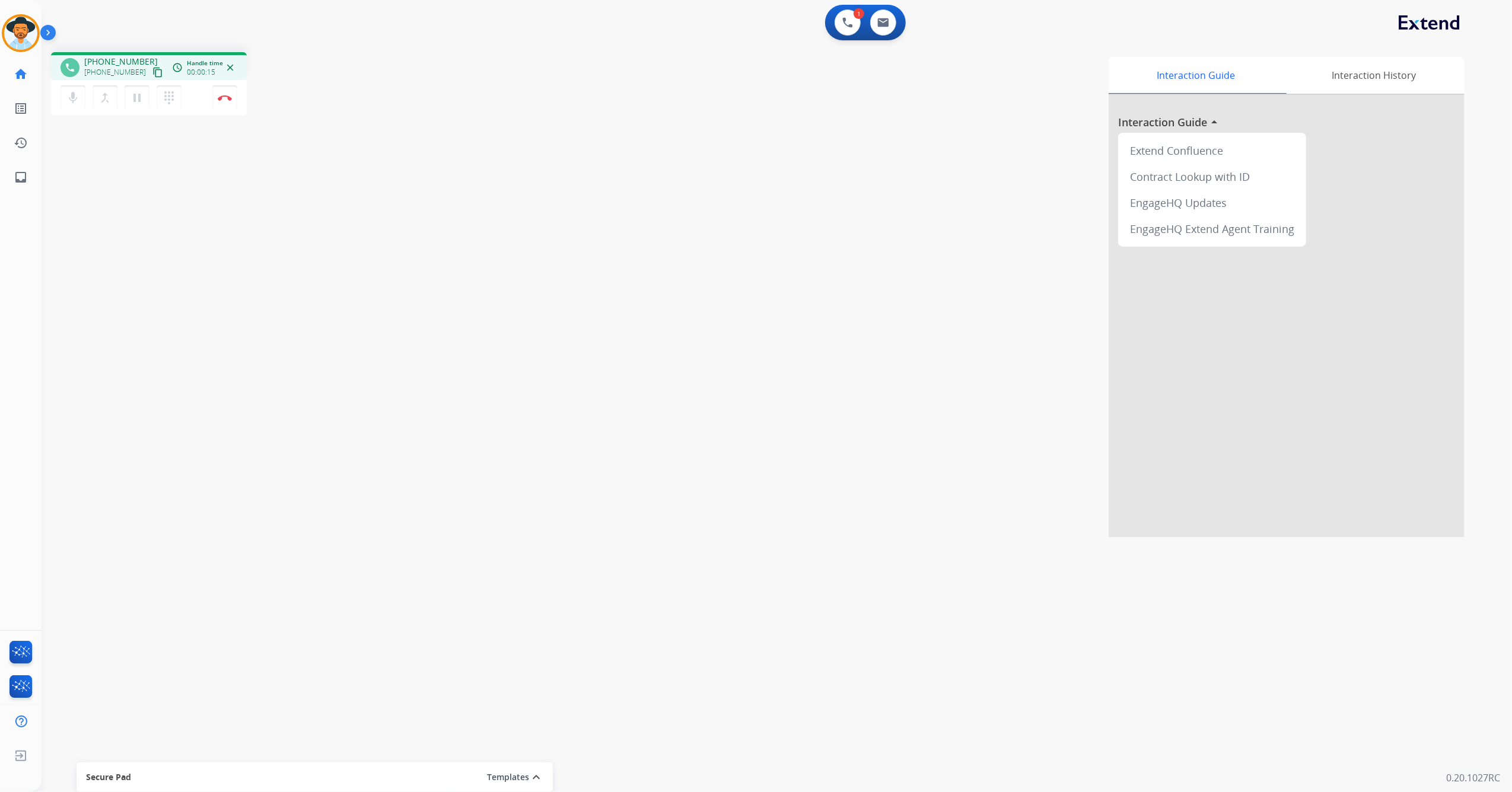
click at [153, 71] on mat-icon "content_copy" at bounding box center [158, 72] width 11 height 11
click at [223, 100] on img at bounding box center [224, 98] width 14 height 6
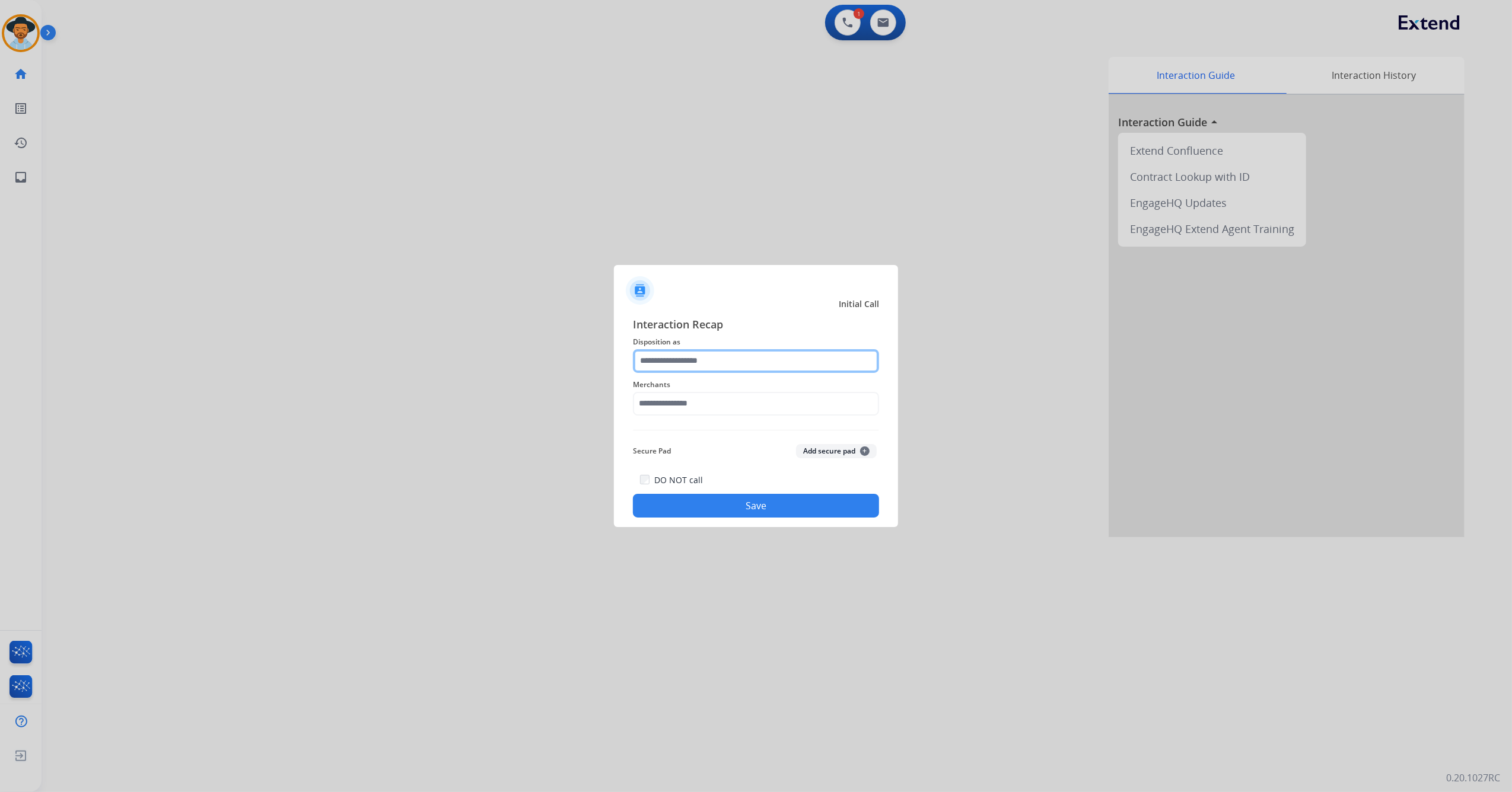
click at [719, 357] on input "text" at bounding box center [756, 361] width 246 height 24
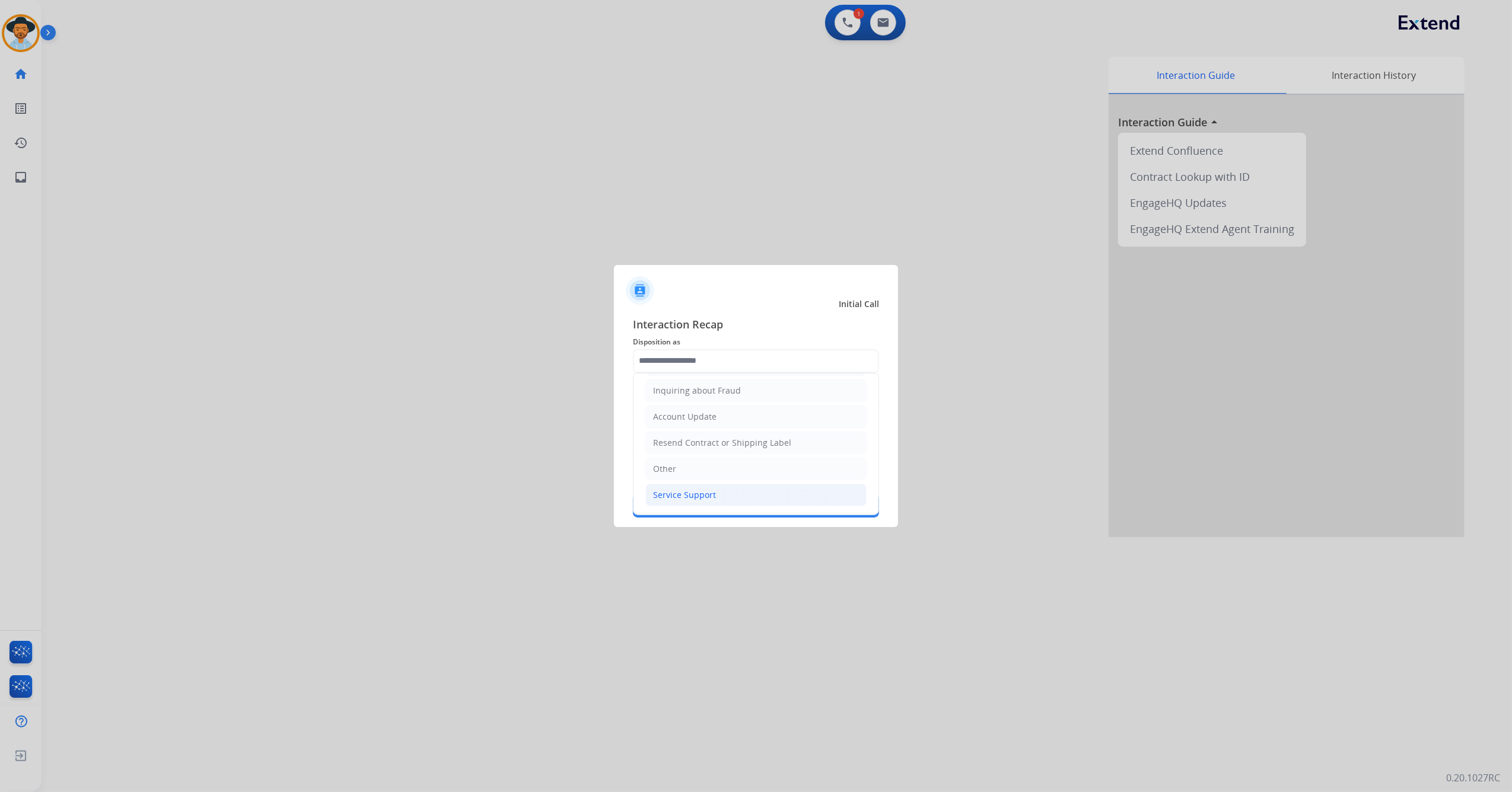
click at [710, 499] on div "Service Support" at bounding box center [685, 495] width 63 height 12
type input "**********"
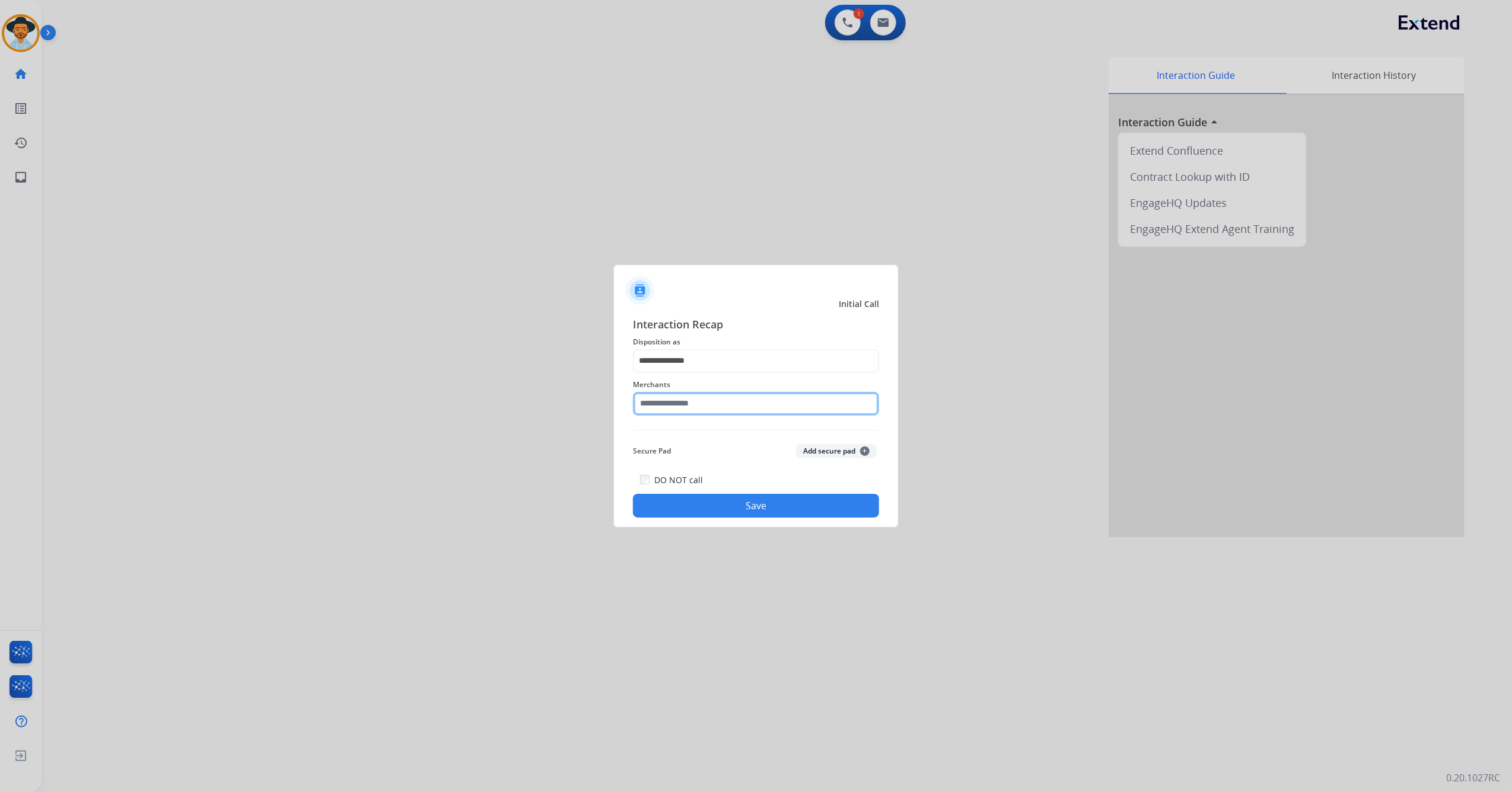
click at [693, 409] on input "text" at bounding box center [756, 404] width 246 height 24
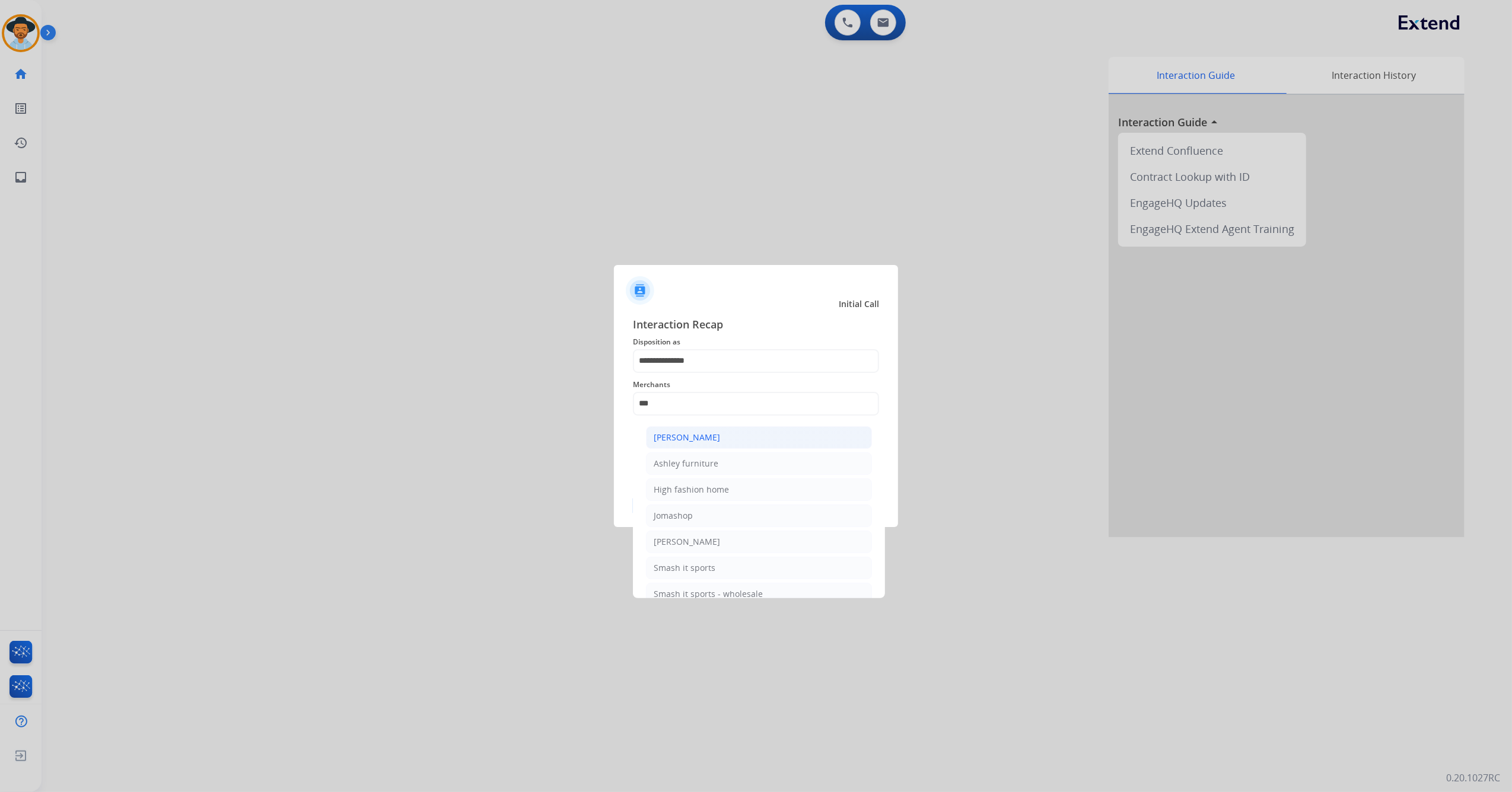
click at [690, 444] on li "[PERSON_NAME]" at bounding box center [759, 438] width 226 height 22
type input "**********"
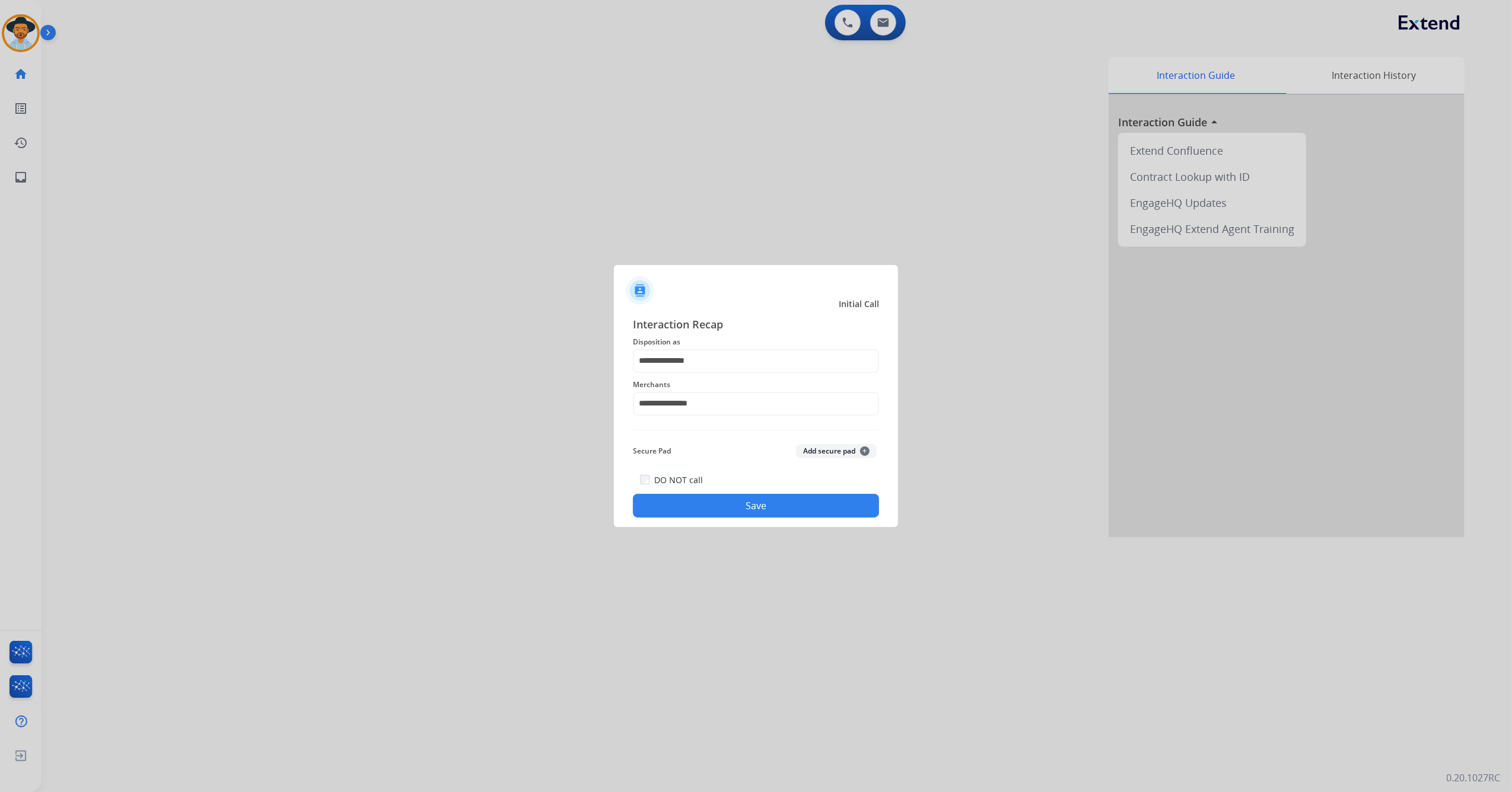
click at [710, 518] on div "**********" at bounding box center [755, 416] width 284 height 221
click at [727, 513] on button "Save" at bounding box center [756, 506] width 246 height 24
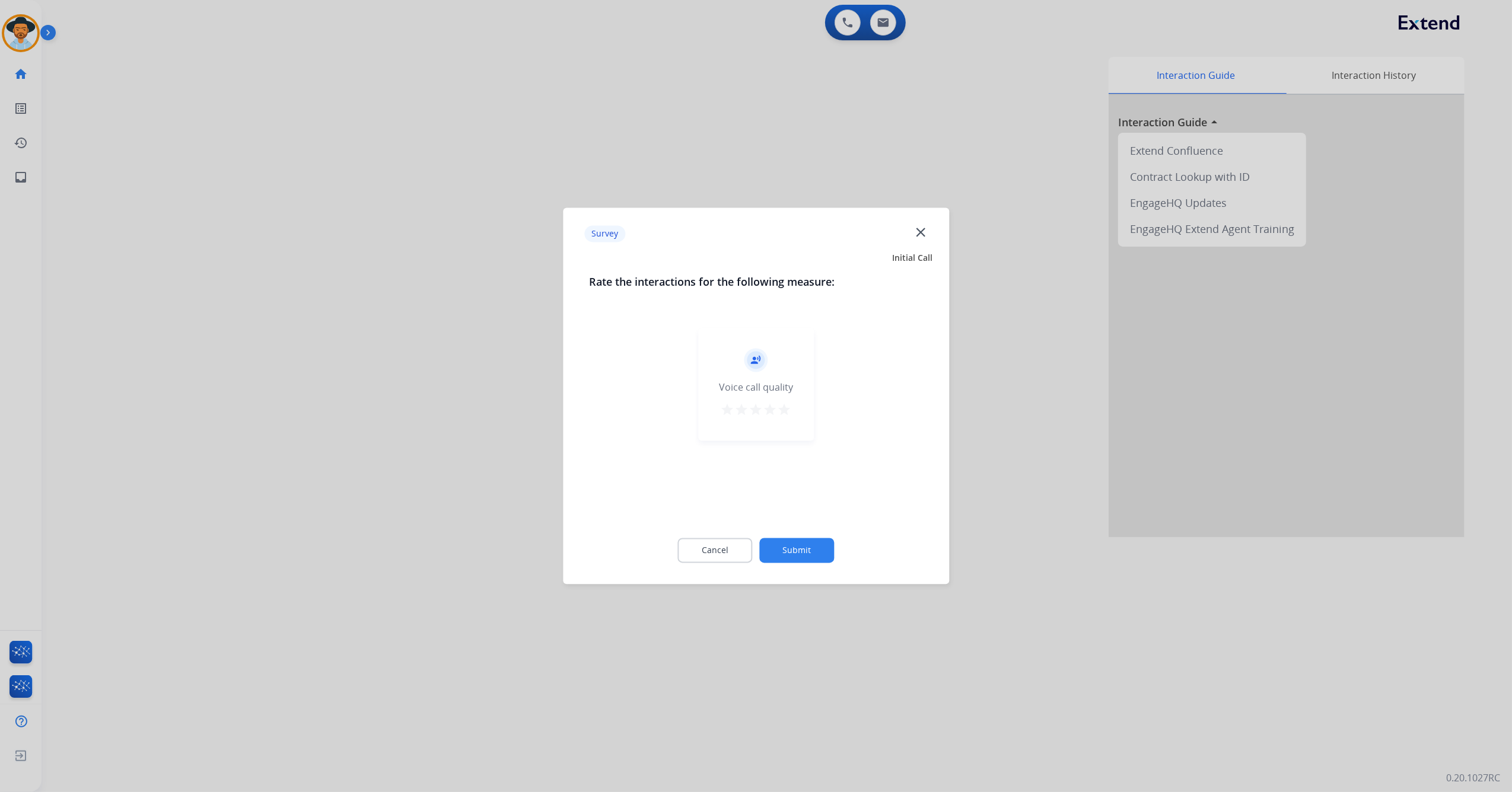
click at [790, 414] on mat-icon "star" at bounding box center [784, 410] width 14 height 14
click at [795, 551] on button "Submit" at bounding box center [797, 551] width 75 height 25
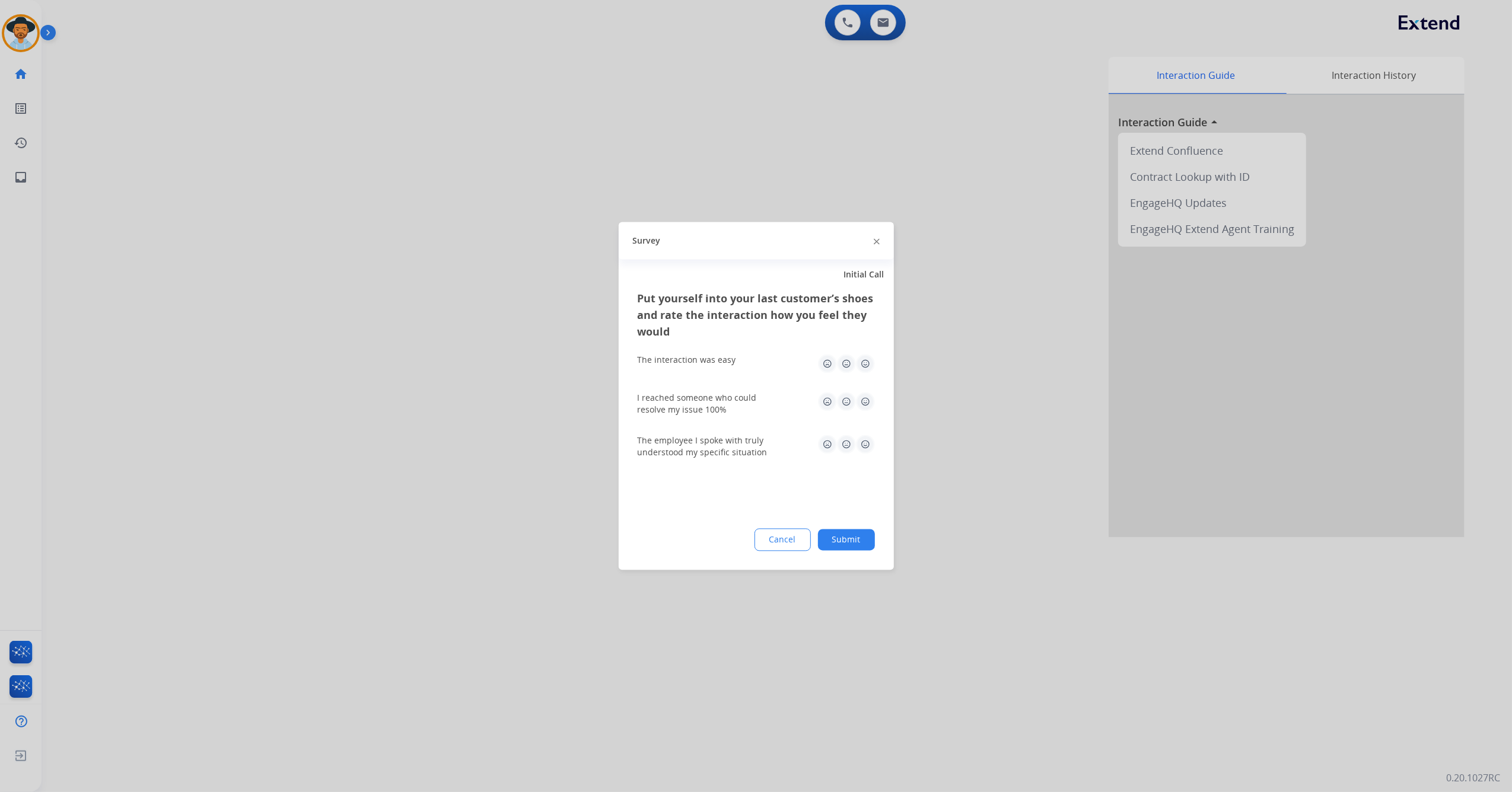
click at [864, 367] on img at bounding box center [865, 364] width 19 height 19
click at [861, 414] on div "I reached someone who could resolve my issue 100%" at bounding box center [756, 404] width 237 height 24
click at [866, 402] on img at bounding box center [865, 402] width 19 height 19
click at [866, 439] on img at bounding box center [865, 444] width 19 height 19
click at [845, 538] on button "Submit" at bounding box center [847, 539] width 57 height 21
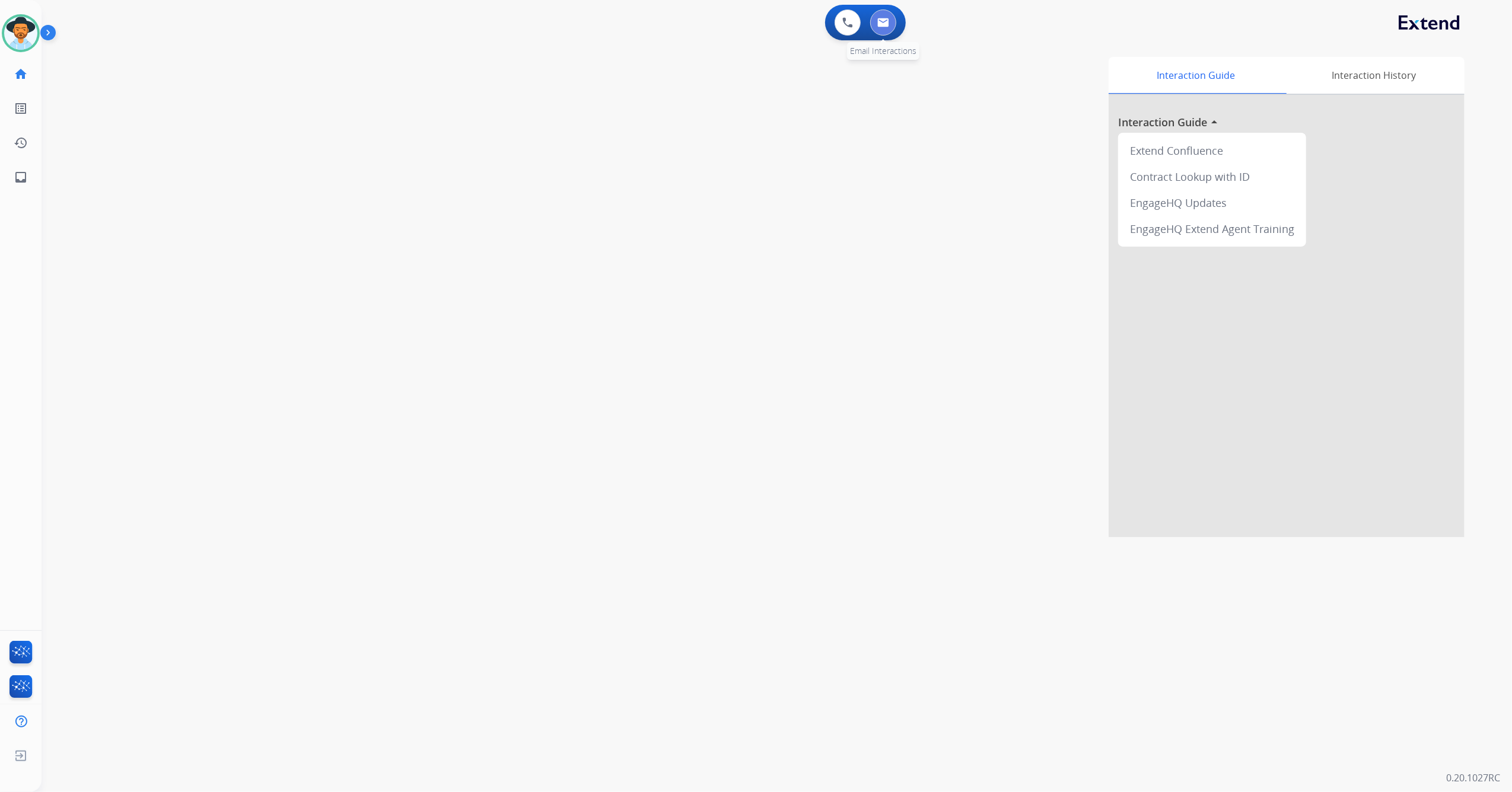
click at [875, 18] on button at bounding box center [883, 22] width 26 height 26
select select "**********"
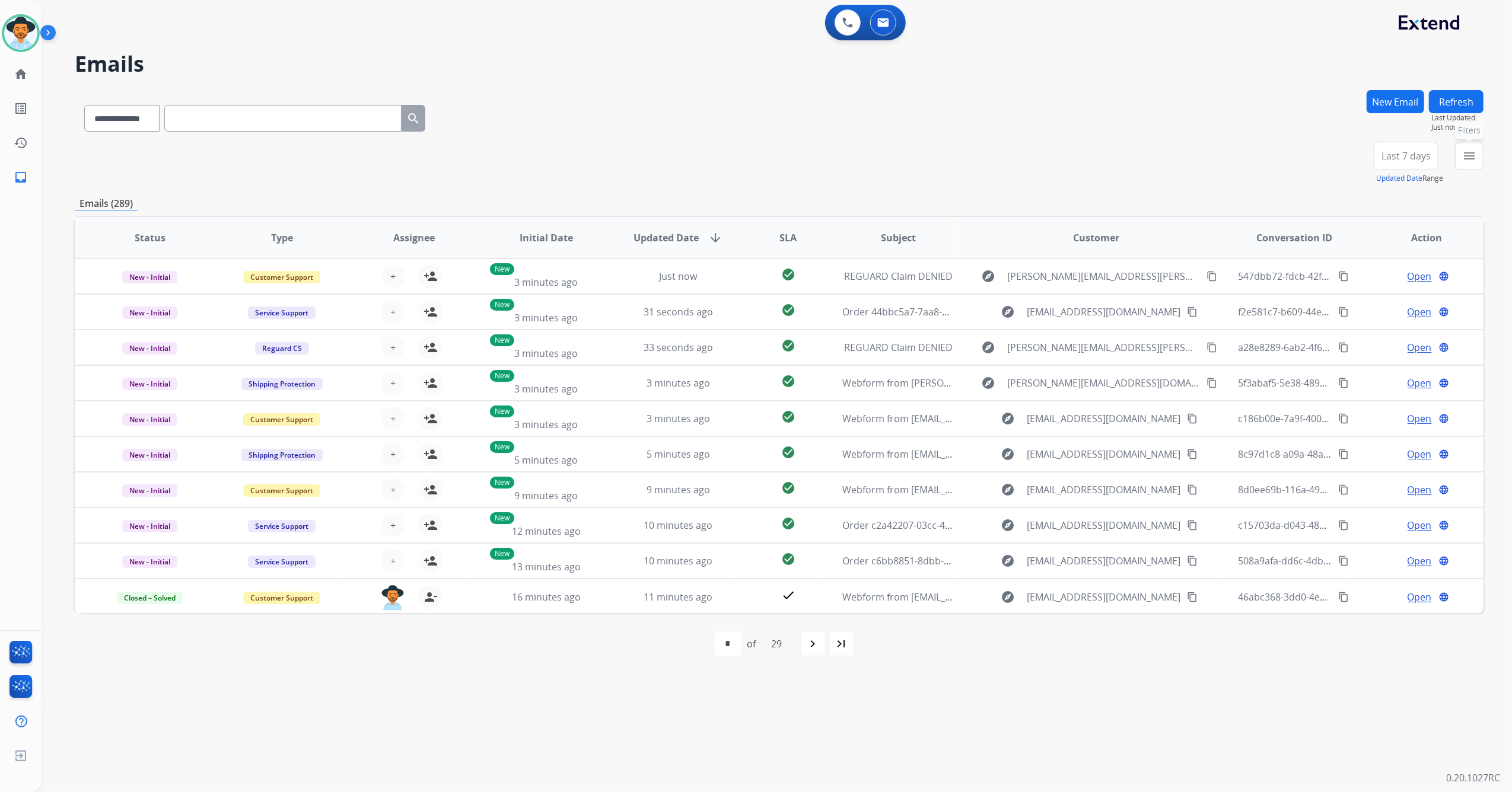
click at [1465, 155] on mat-icon "menu" at bounding box center [1469, 155] width 14 height 14
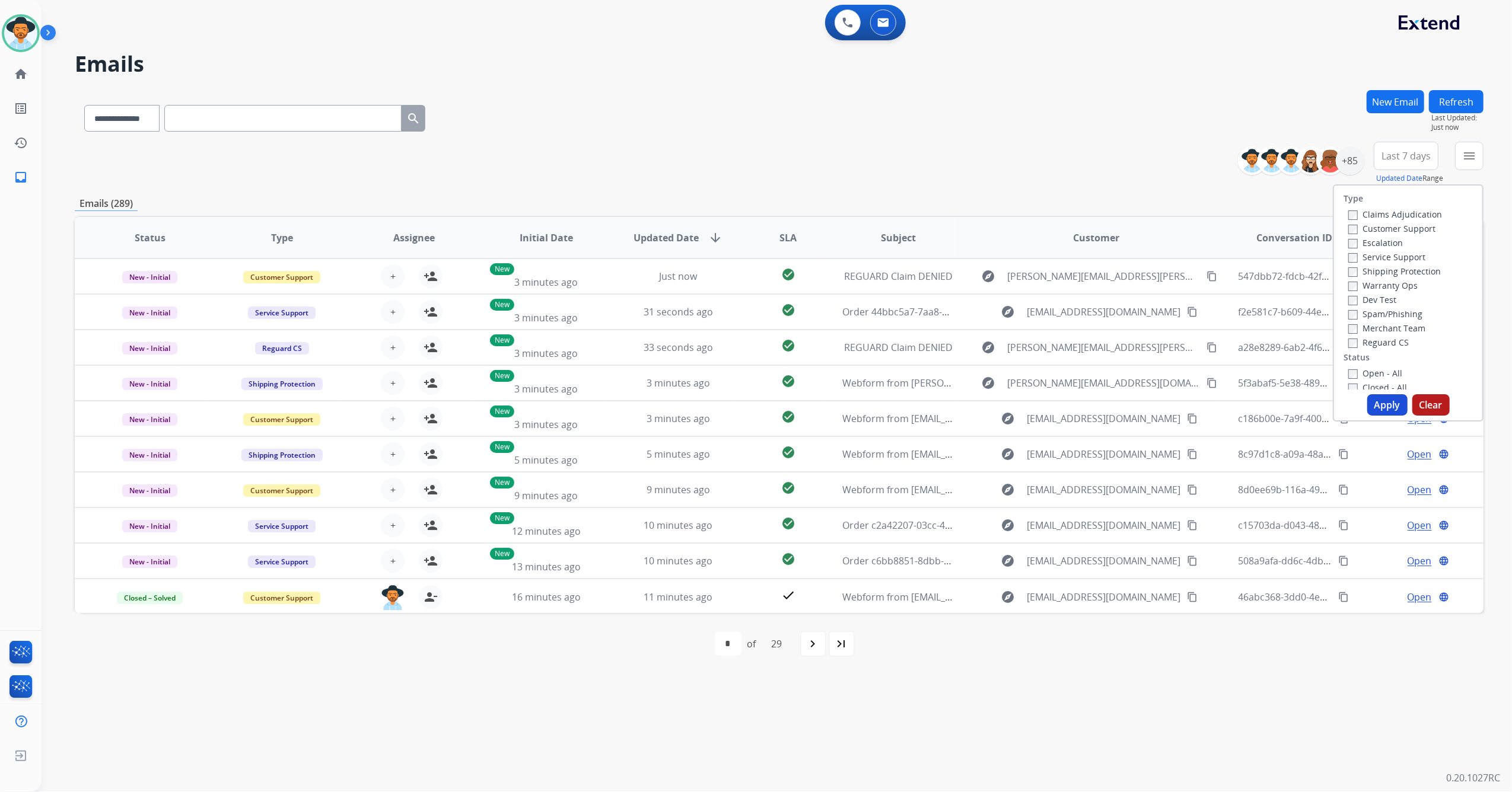
click at [788, 139] on div "**********" at bounding box center [779, 116] width 1408 height 52
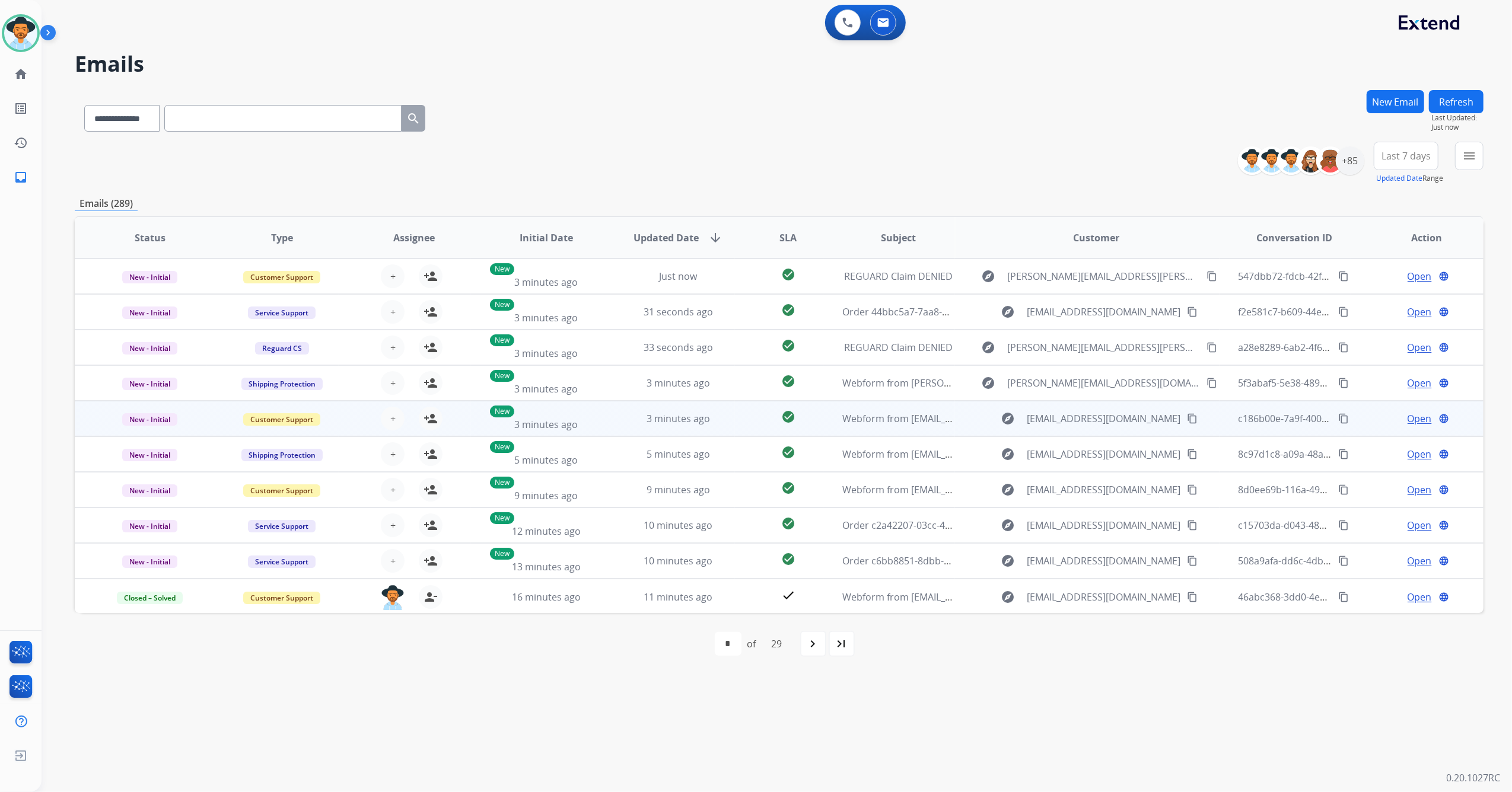
click at [610, 426] on td "3 minutes ago" at bounding box center [669, 418] width 132 height 35
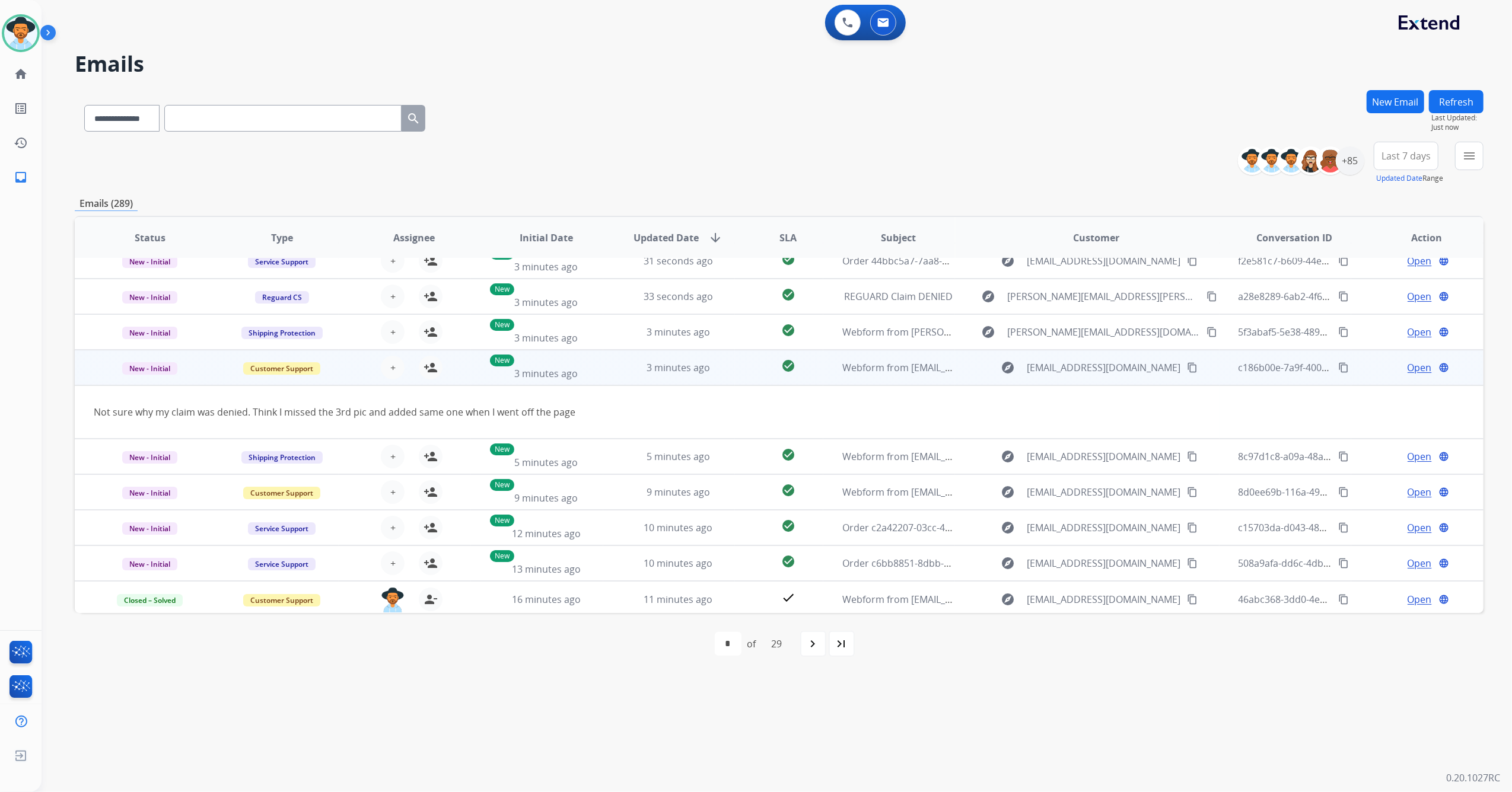
scroll to position [54, 0]
click at [430, 368] on mat-icon "person_add" at bounding box center [430, 365] width 14 height 14
click at [1186, 361] on mat-icon "content_copy" at bounding box center [1192, 365] width 11 height 11
click at [1407, 364] on span "Open" at bounding box center [1419, 365] width 24 height 14
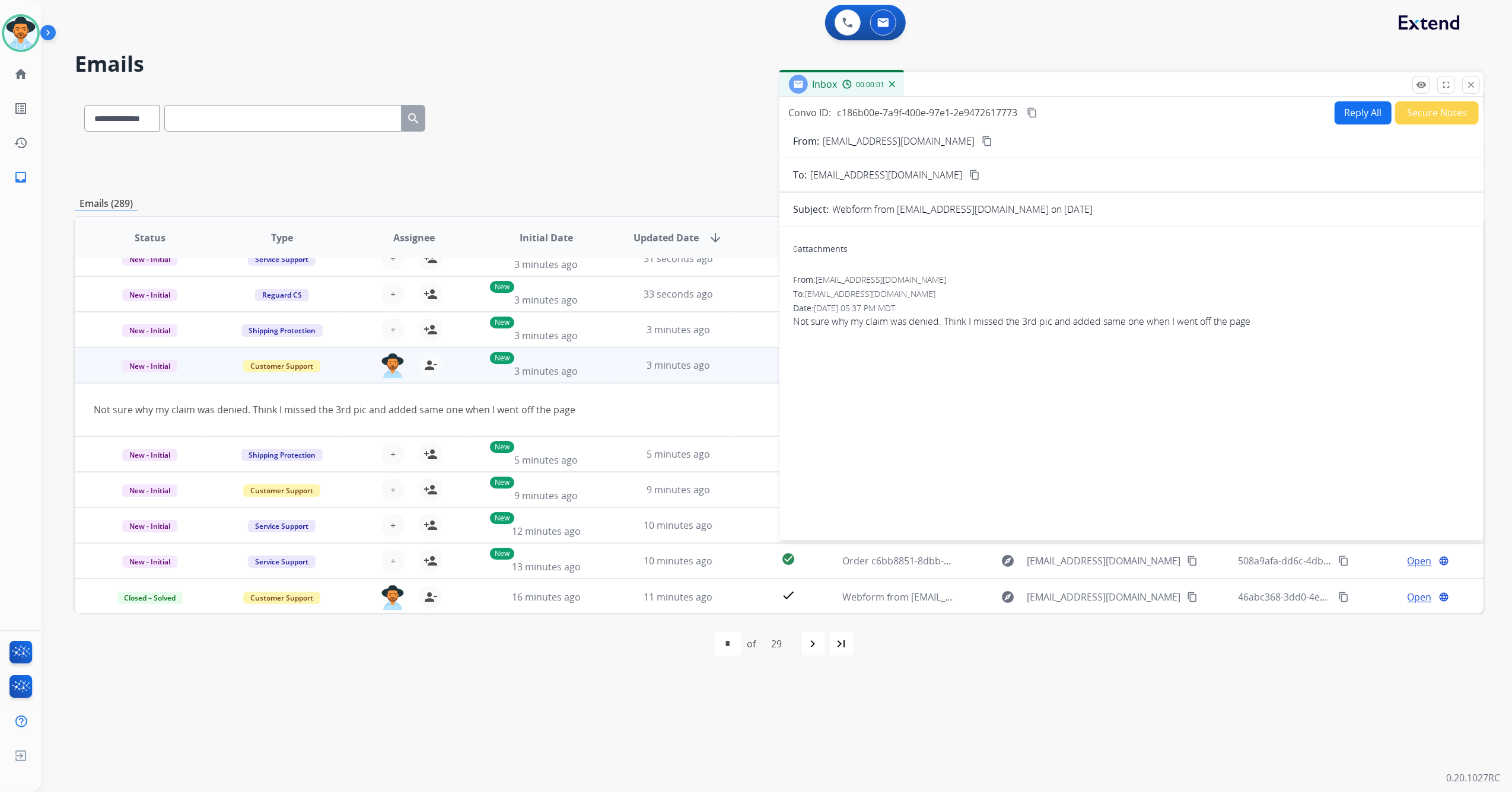
click at [1359, 115] on button "Reply All" at bounding box center [1363, 113] width 57 height 23
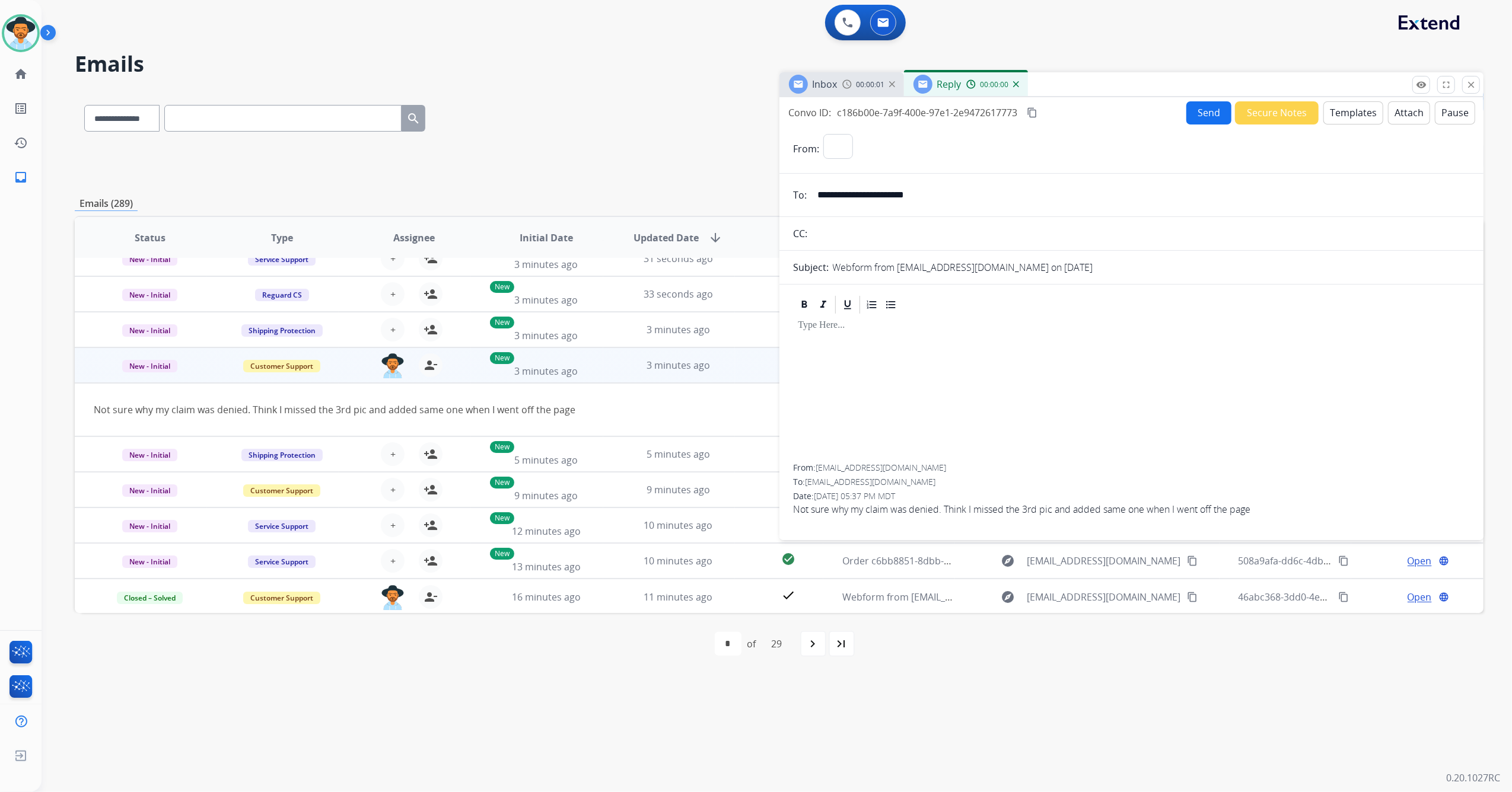
select select "**********"
click at [1351, 104] on button "Templates" at bounding box center [1353, 113] width 60 height 23
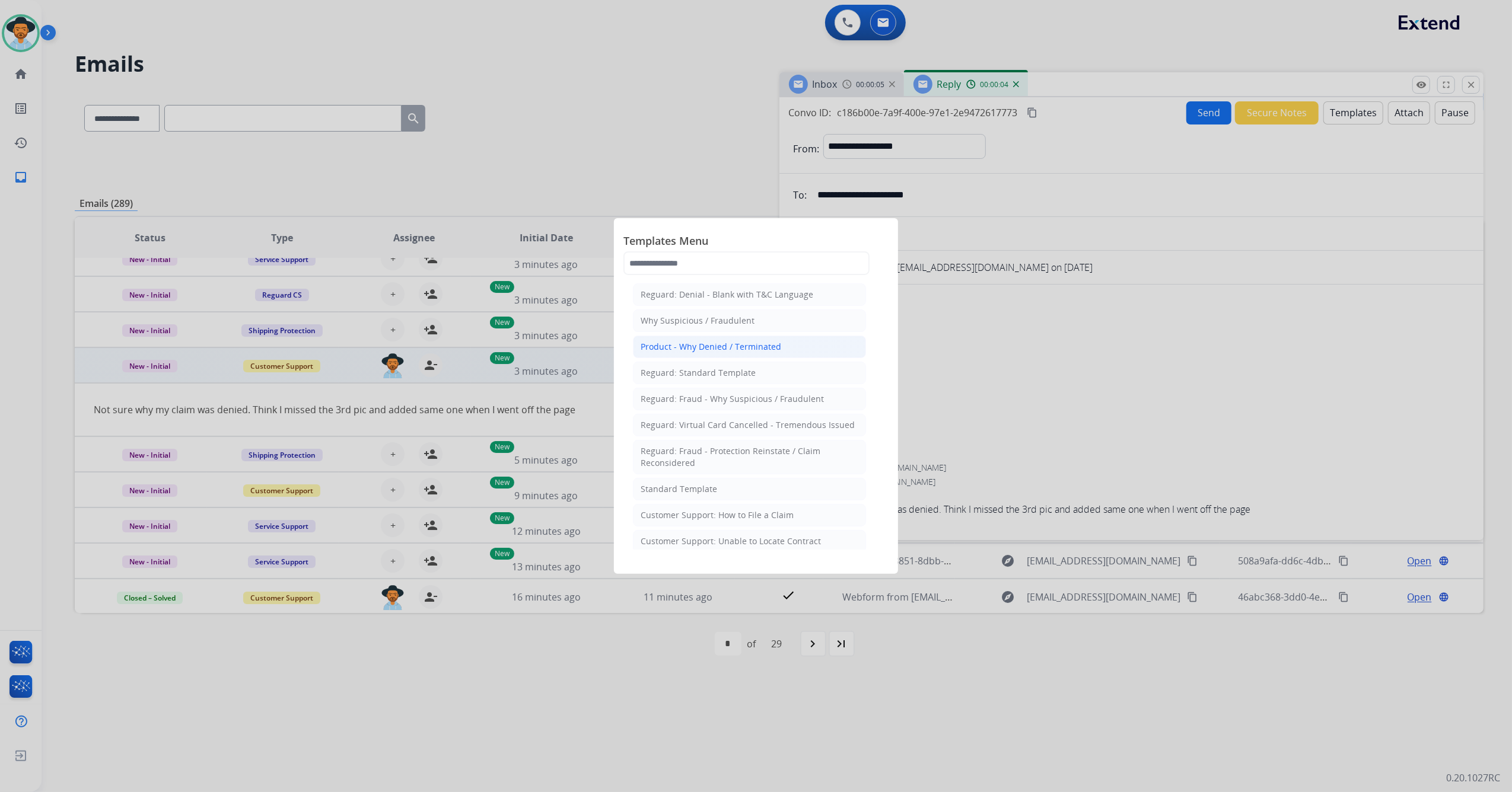
click at [717, 350] on div "Product - Why Denied / Terminated" at bounding box center [711, 346] width 141 height 12
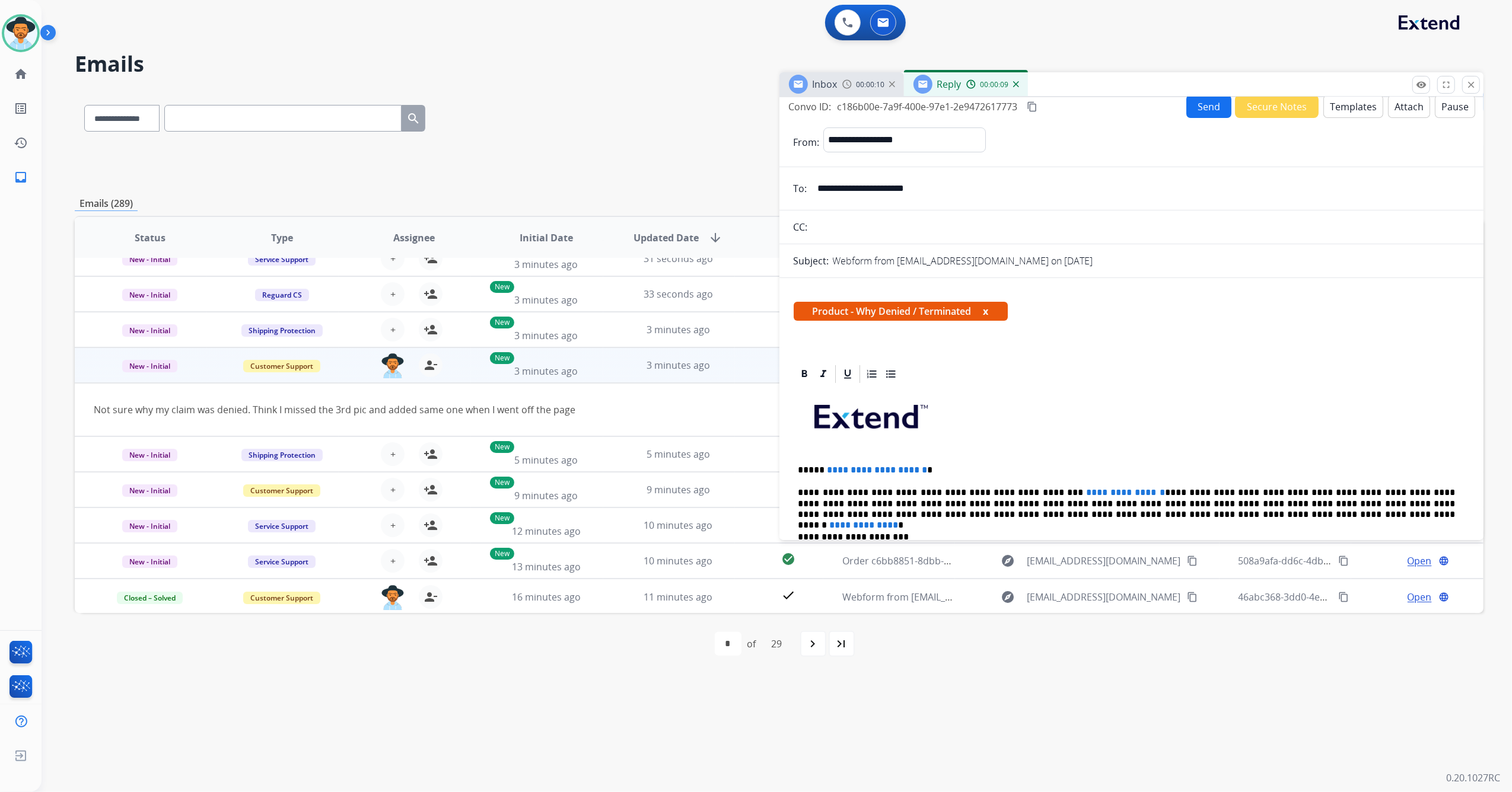
scroll to position [0, 0]
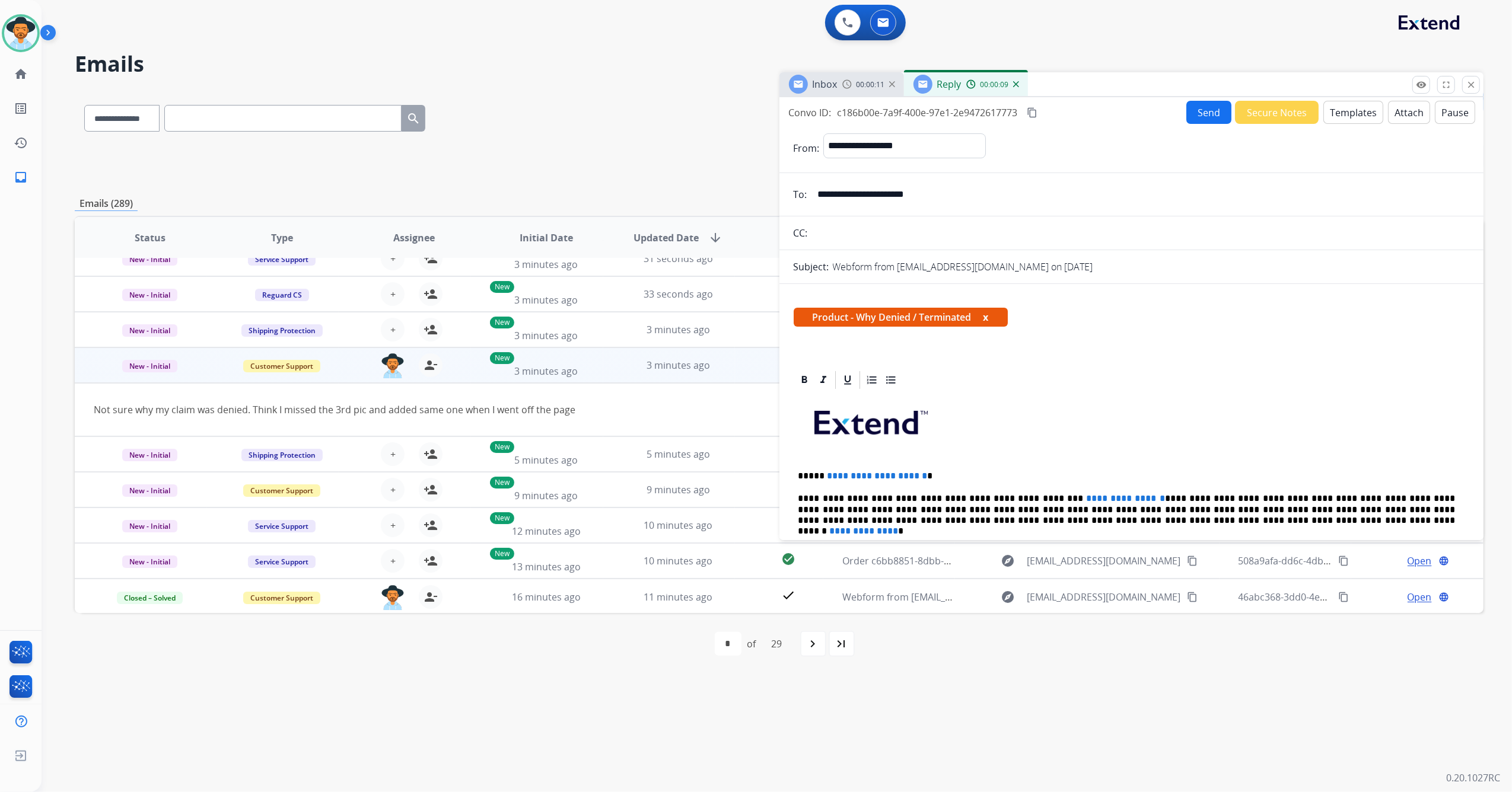
click at [1357, 109] on button "Templates" at bounding box center [1353, 112] width 60 height 23
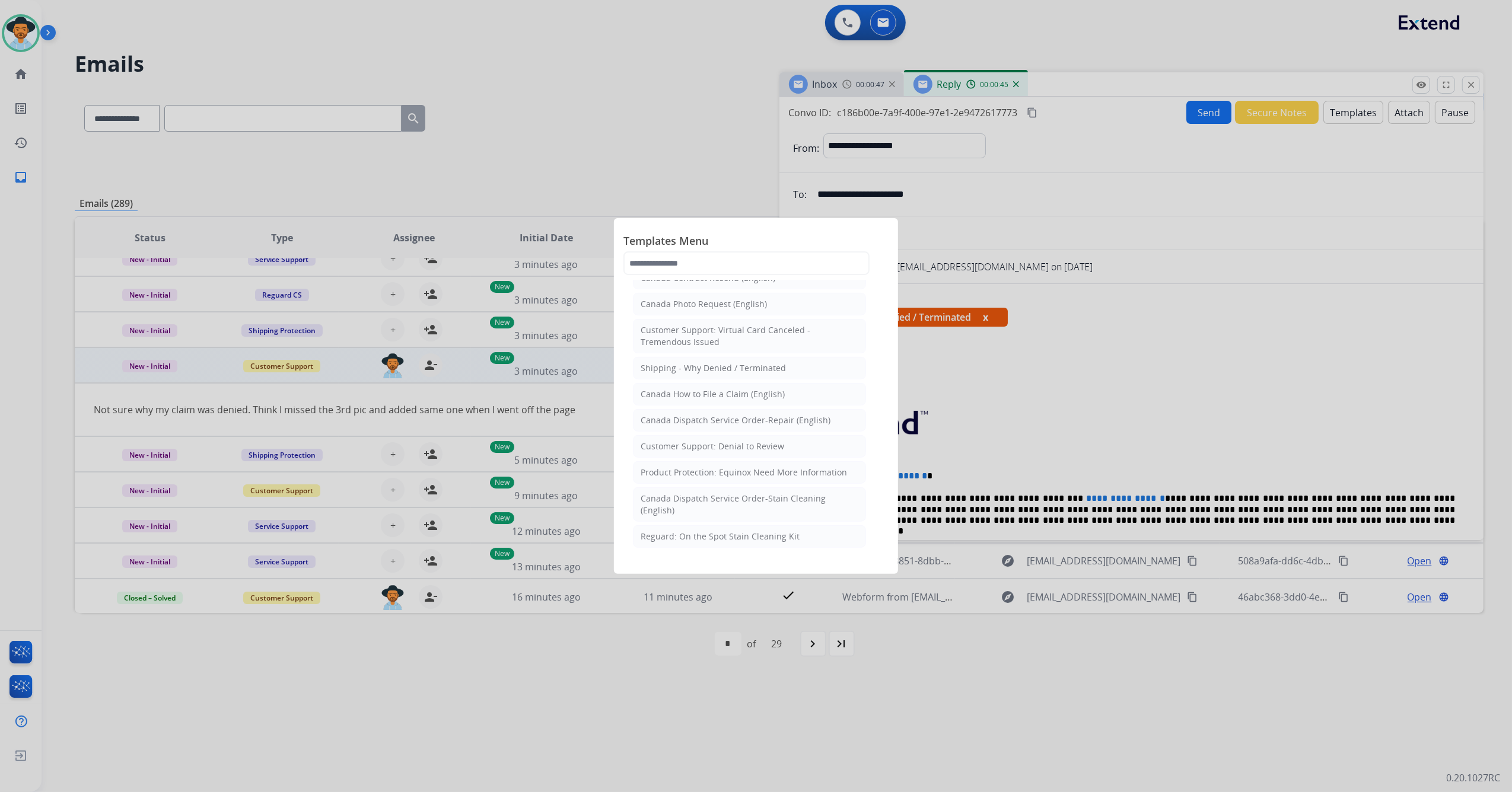
scroll to position [738, 0]
drag, startPoint x: 871, startPoint y: 413, endPoint x: 876, endPoint y: 432, distance: 19.6
click at [877, 432] on div "Templates Menu Reguard: Denial - Blank with T&C Language Why Suspicious / Fraud…" at bounding box center [755, 396] width 284 height 356
click at [762, 361] on div "Shipping - Why Denied / Terminated" at bounding box center [713, 354] width 145 height 12
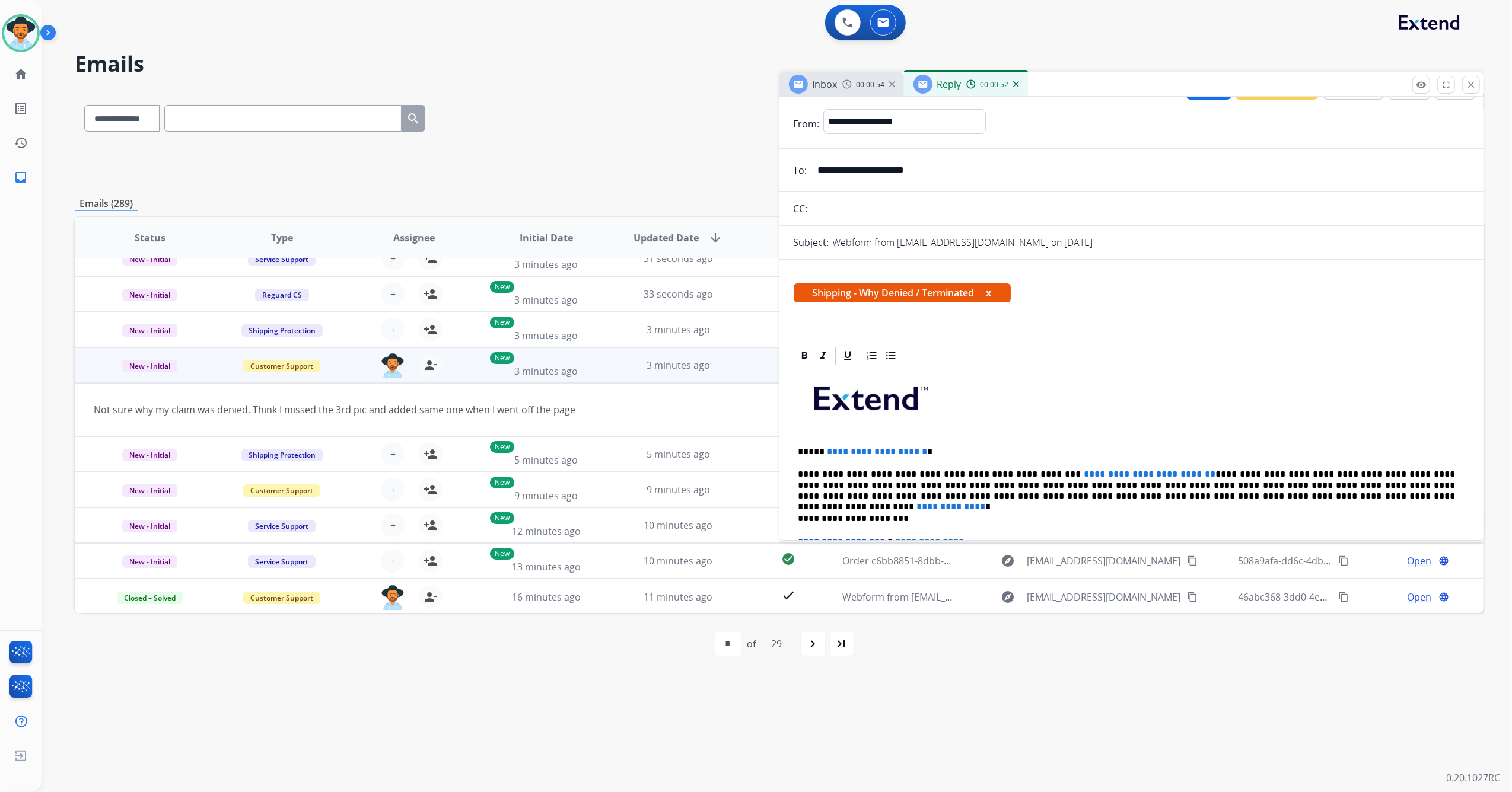
scroll to position [0, 0]
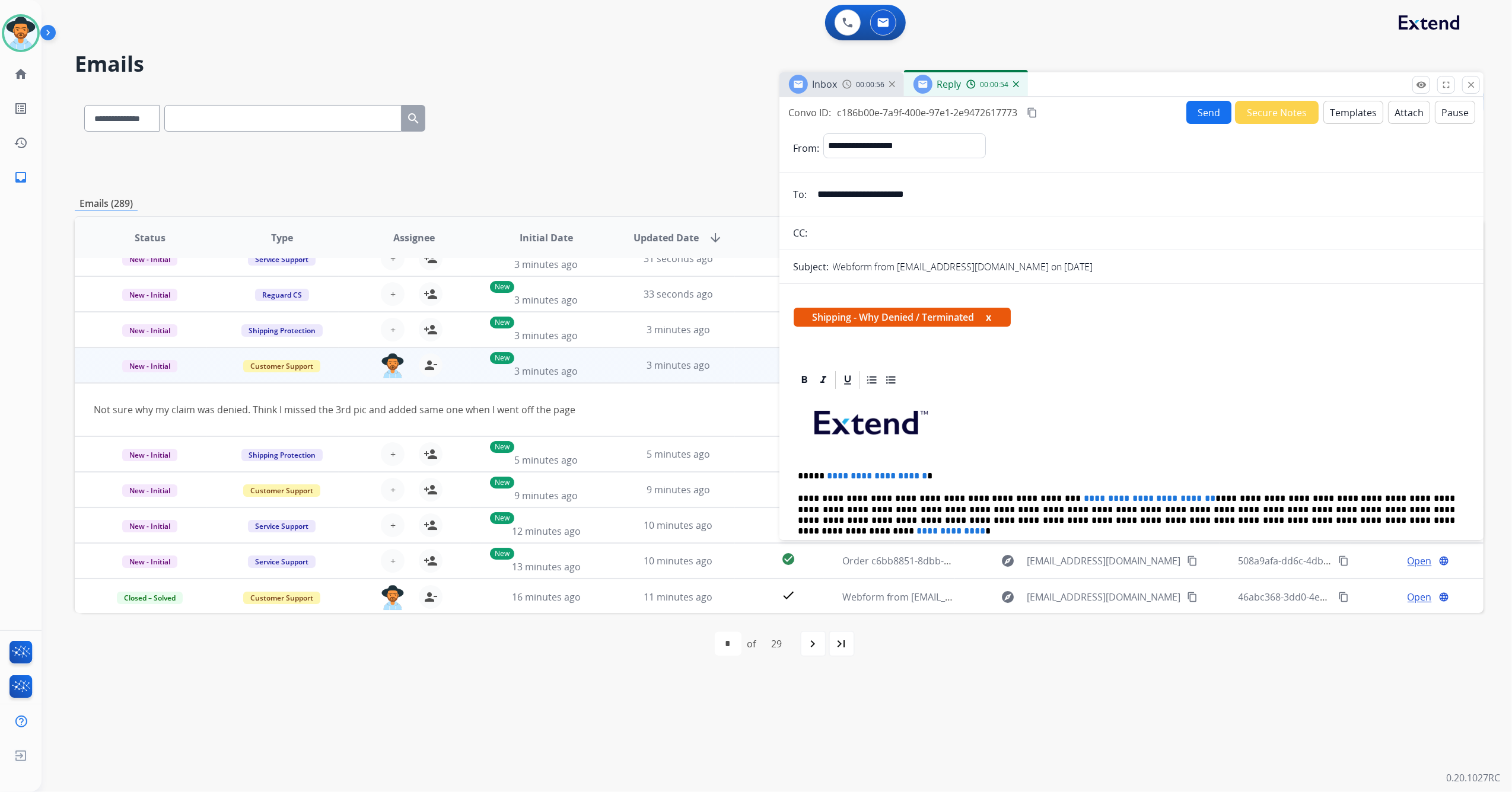
click at [1353, 112] on button "Templates" at bounding box center [1353, 112] width 60 height 23
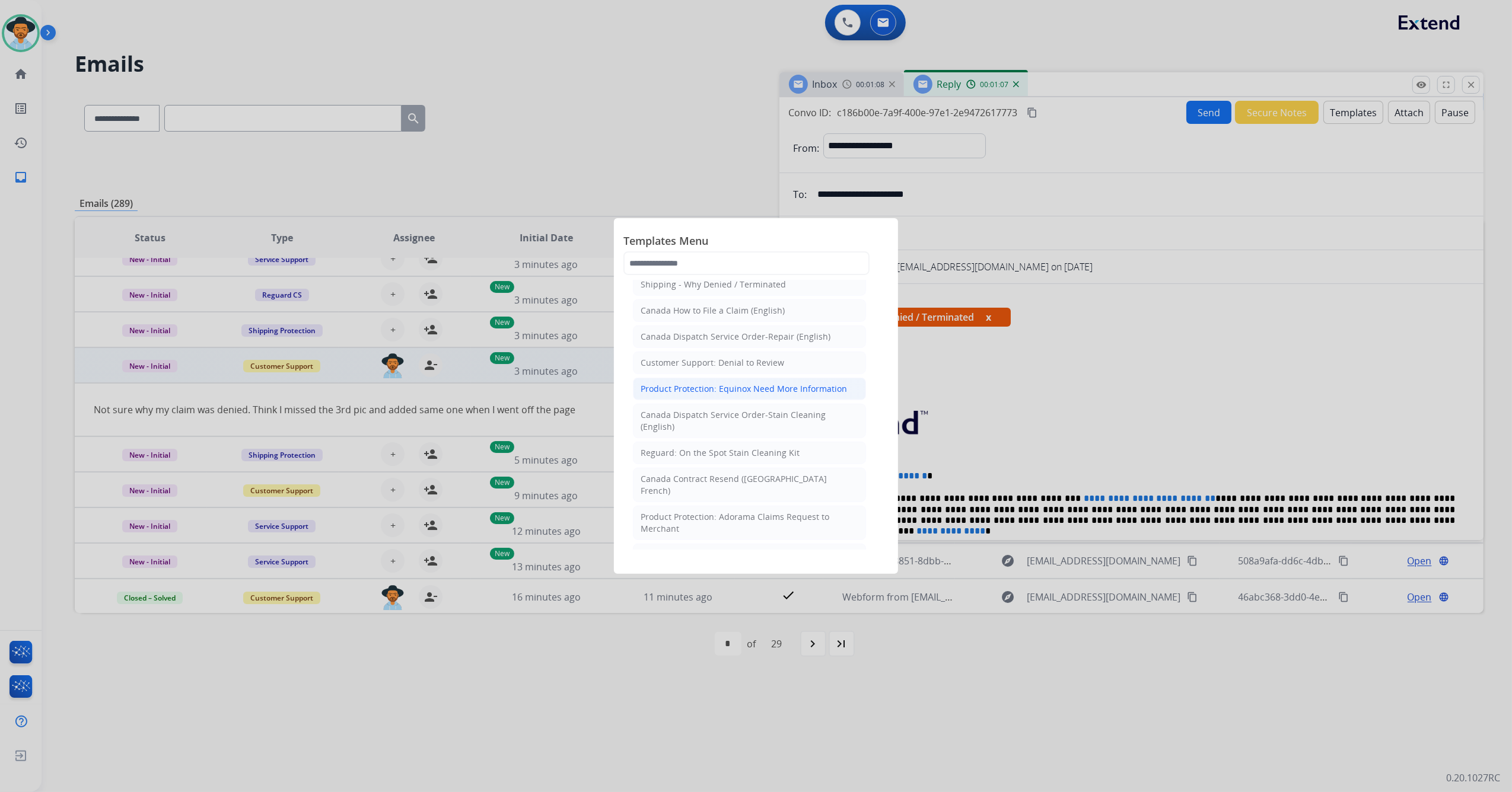
scroll to position [814, 0]
click at [716, 364] on div "Customer Support: Denial to Review" at bounding box center [712, 358] width 143 height 12
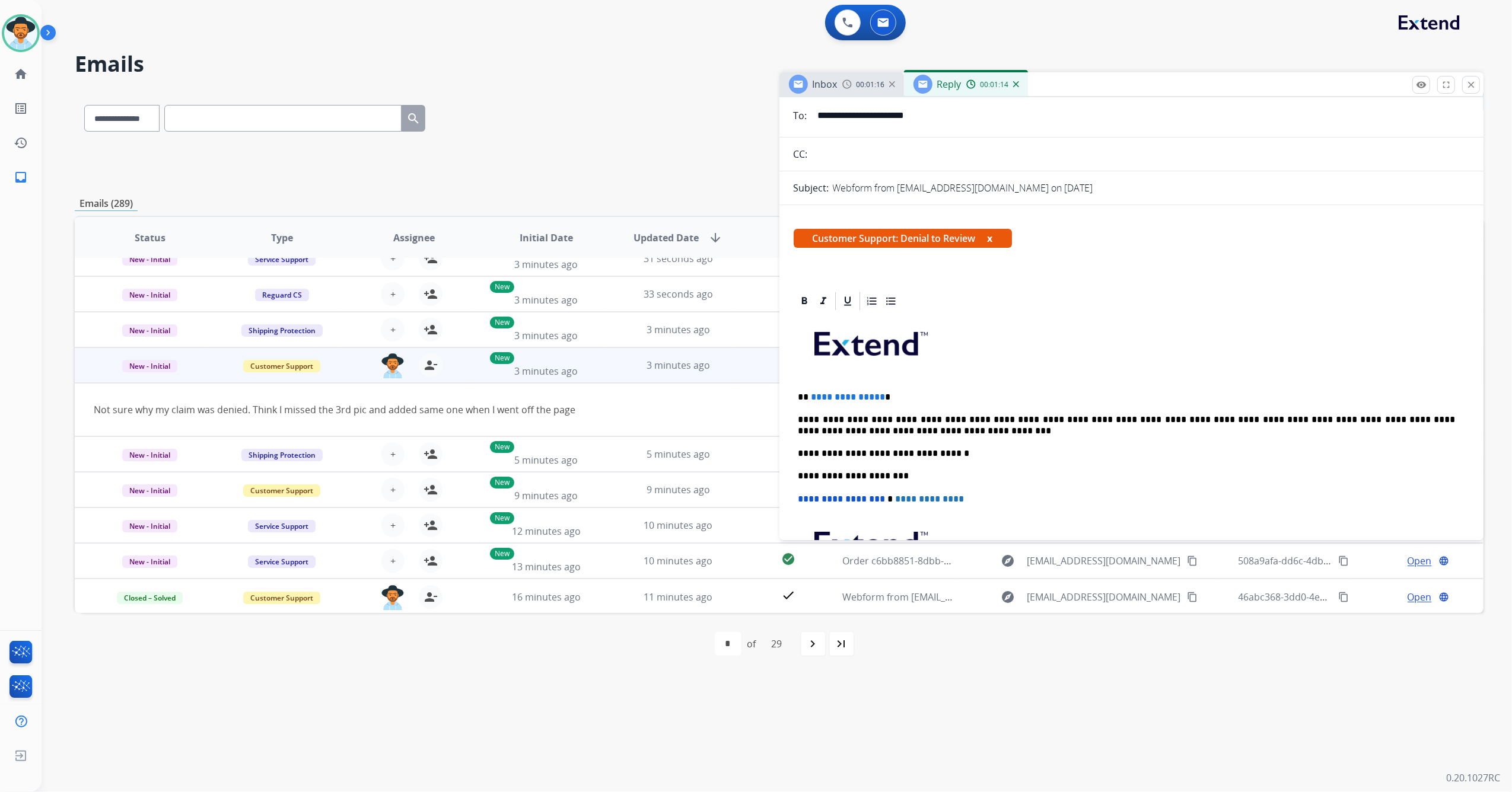
scroll to position [0, 0]
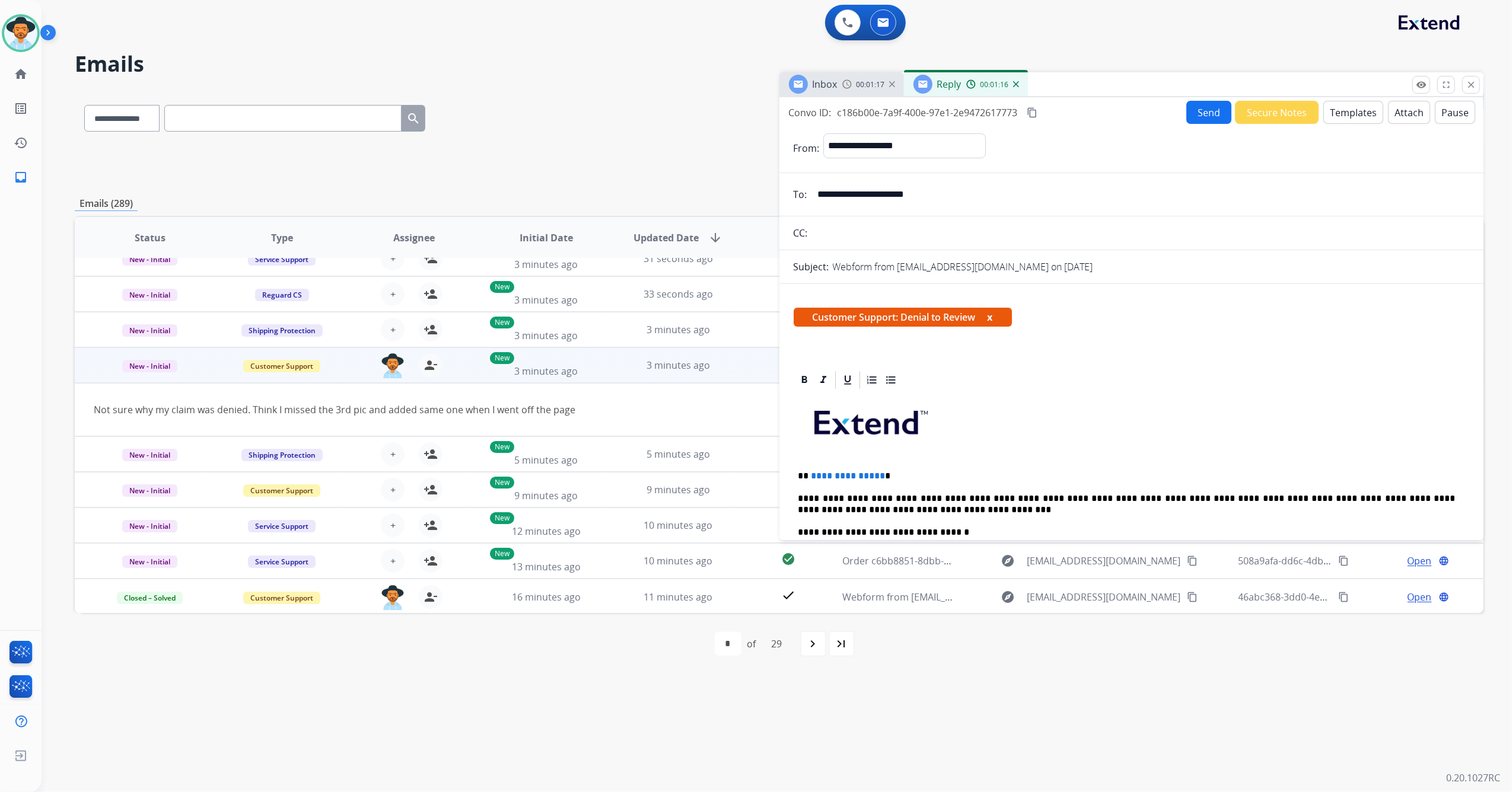
click at [1340, 118] on button "Templates" at bounding box center [1353, 112] width 60 height 23
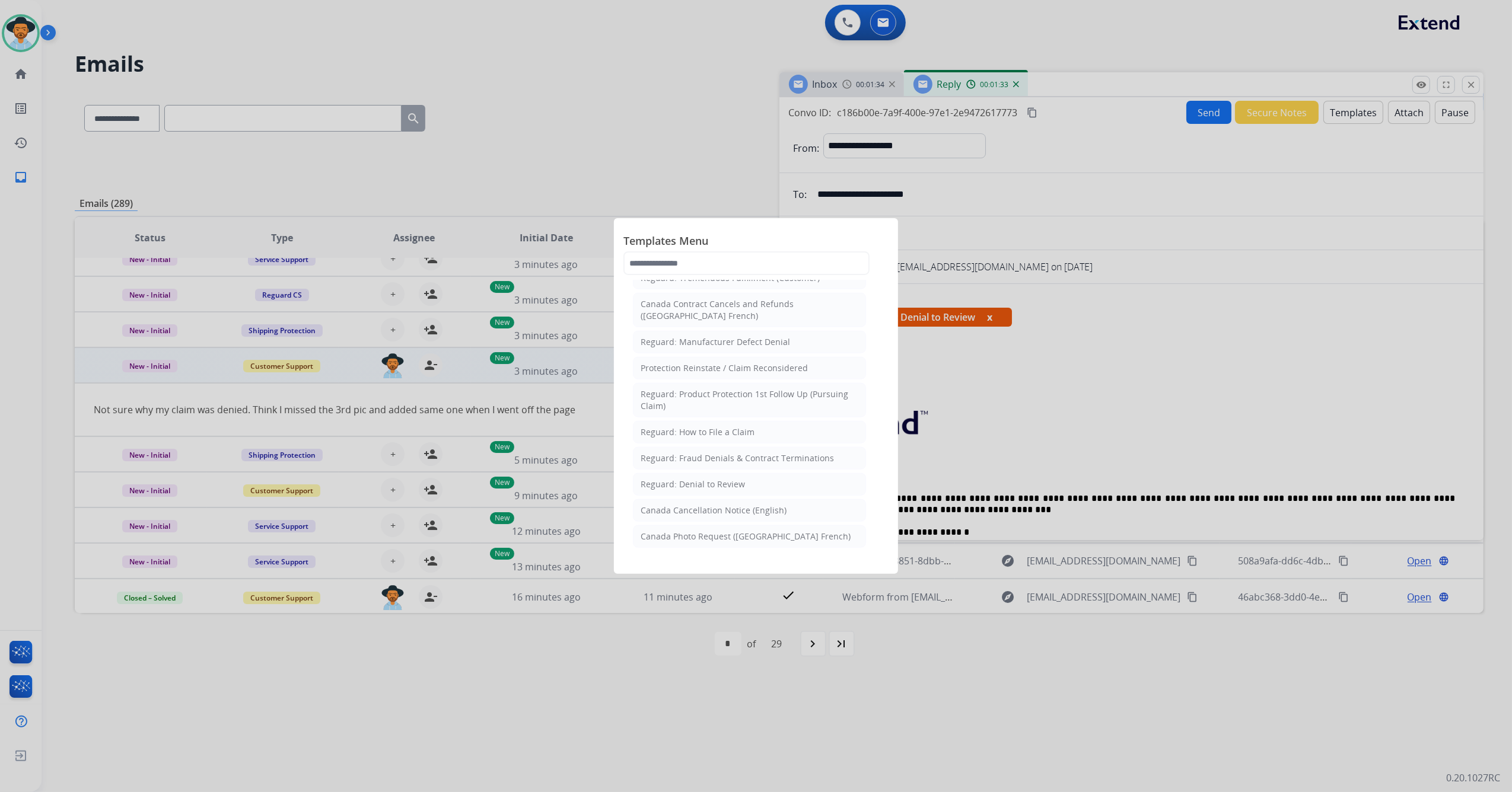
scroll to position [1158, 0]
click at [711, 265] on input "text" at bounding box center [747, 264] width 246 height 24
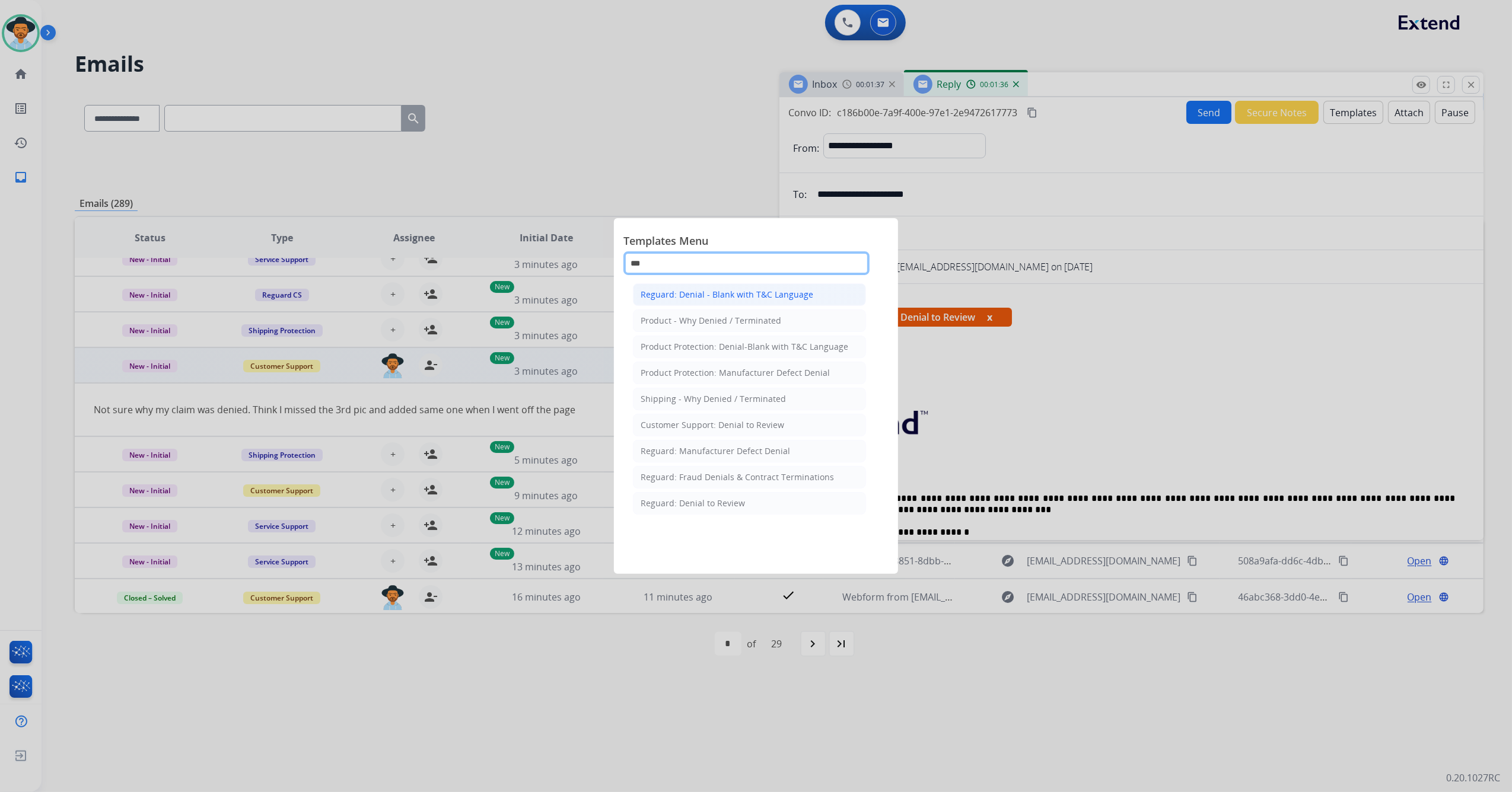
scroll to position [0, 0]
type input "***"
click at [826, 352] on div "Product Protection: Denial-Blank with T&C Language" at bounding box center [744, 346] width 207 height 12
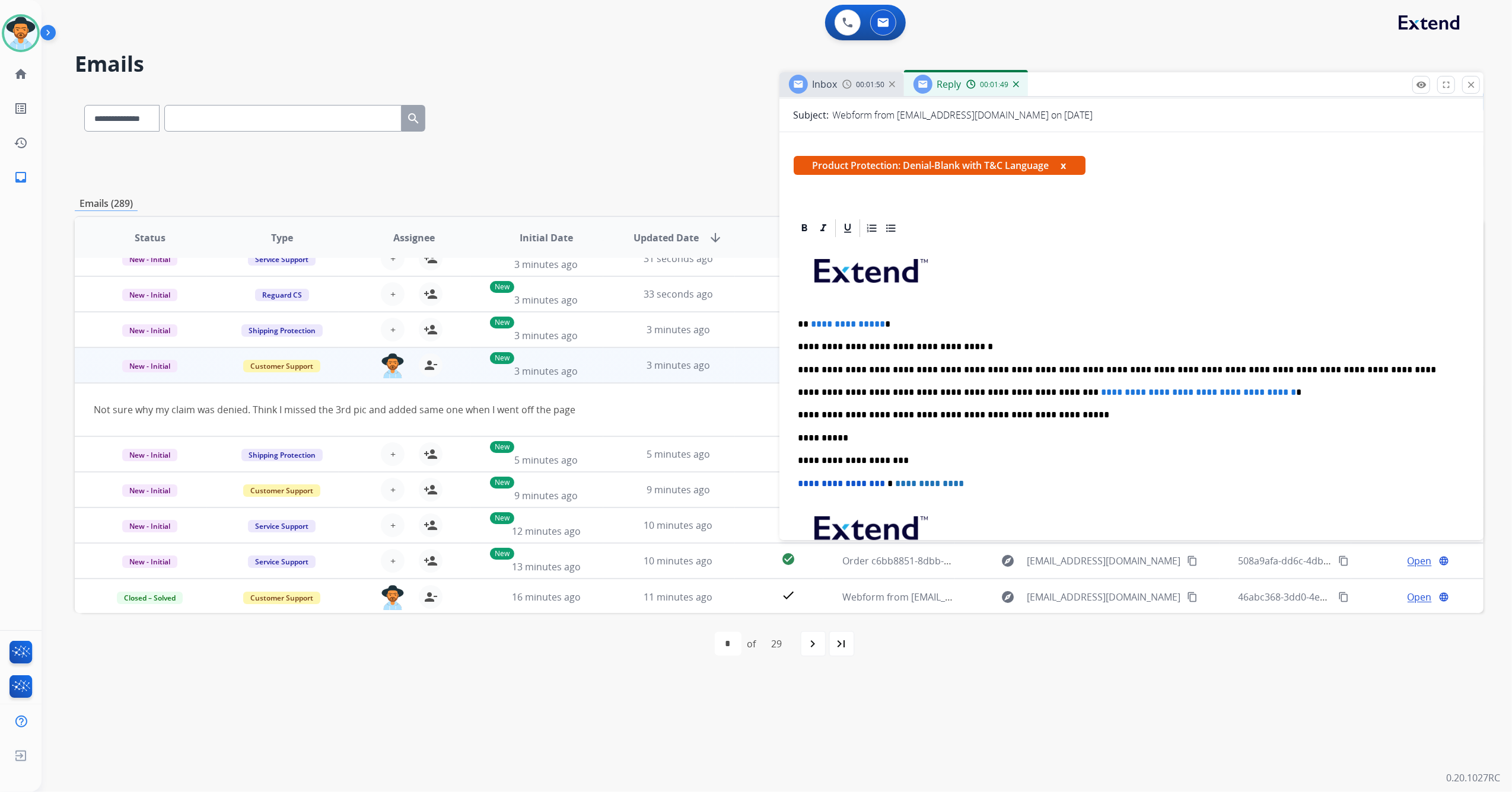
scroll to position [157, 0]
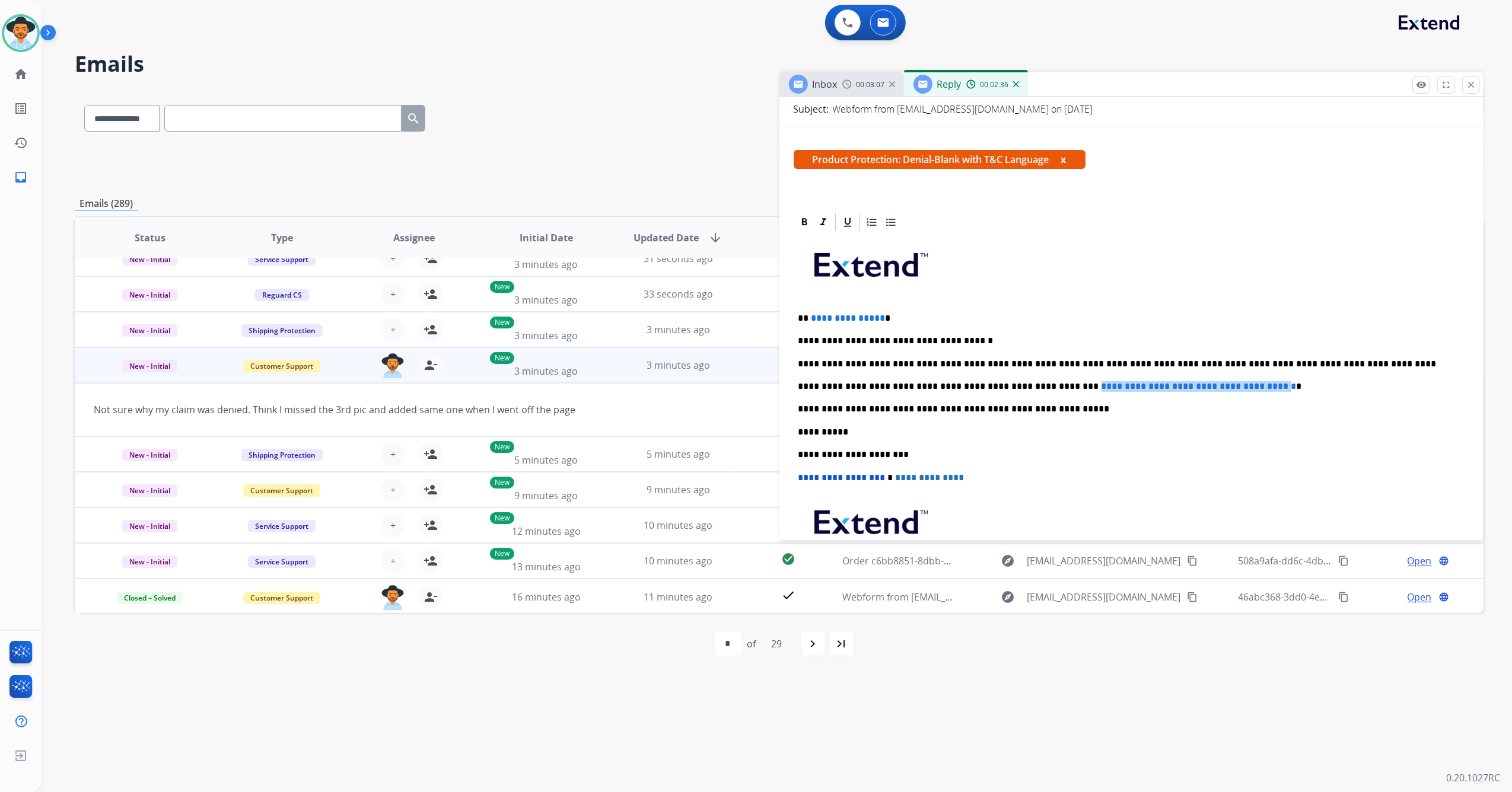
drag, startPoint x: 1039, startPoint y: 387, endPoint x: 1271, endPoint y: 387, distance: 232.0
click at [1271, 387] on span "**********" at bounding box center [1198, 387] width 195 height 9
paste div
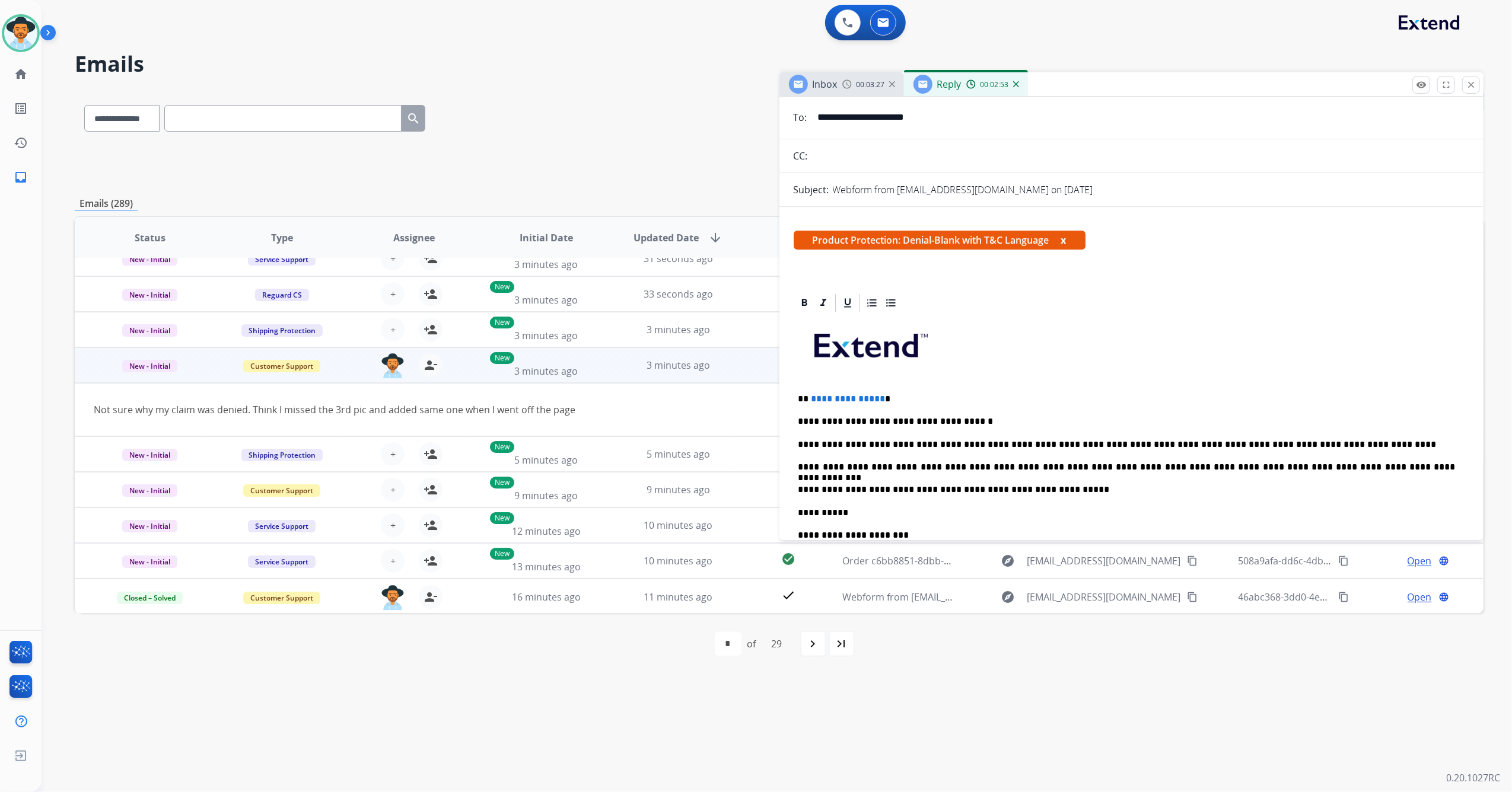
scroll to position [0, 0]
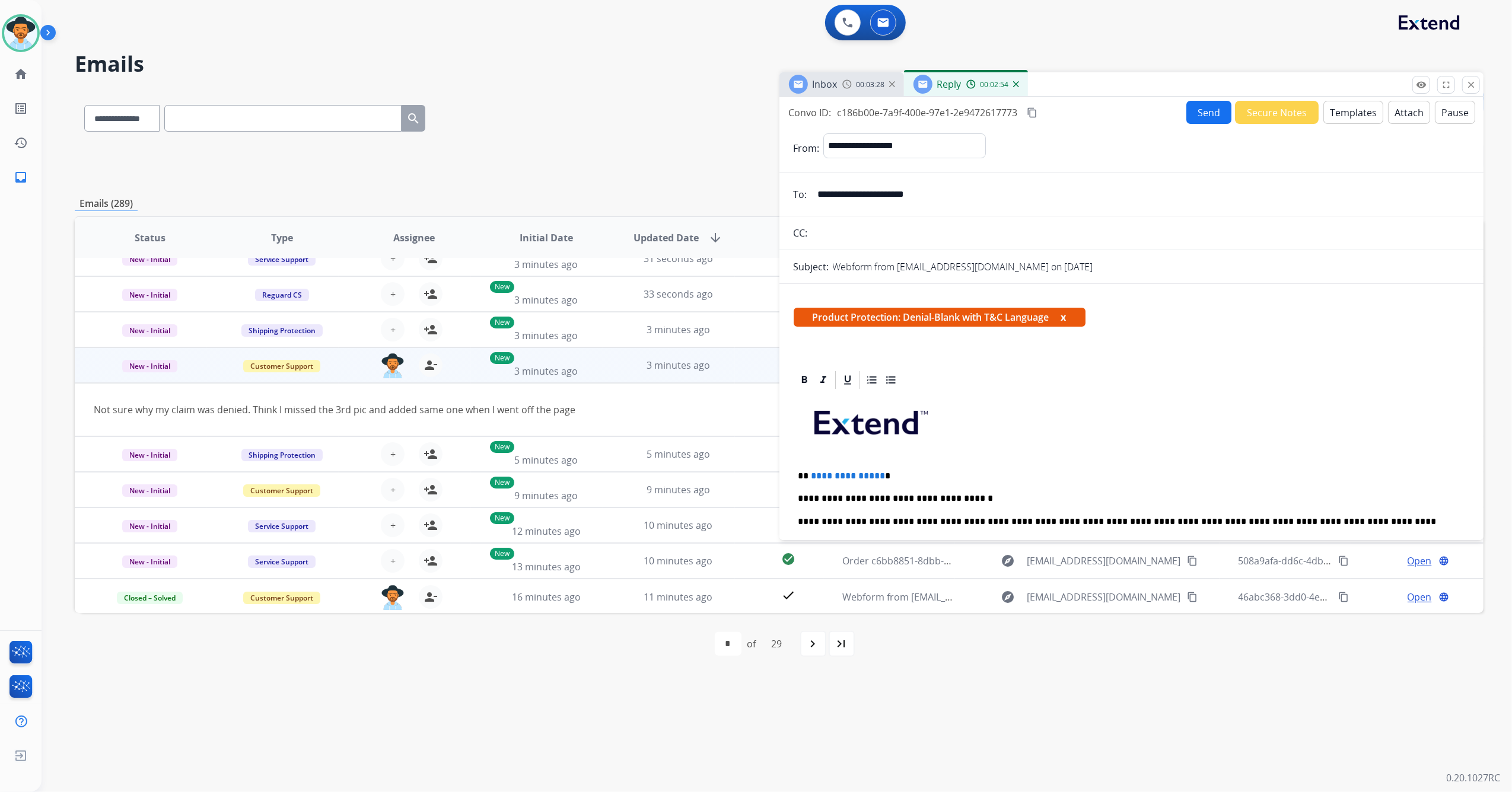
click at [1389, 109] on button "Attach" at bounding box center [1409, 112] width 43 height 23
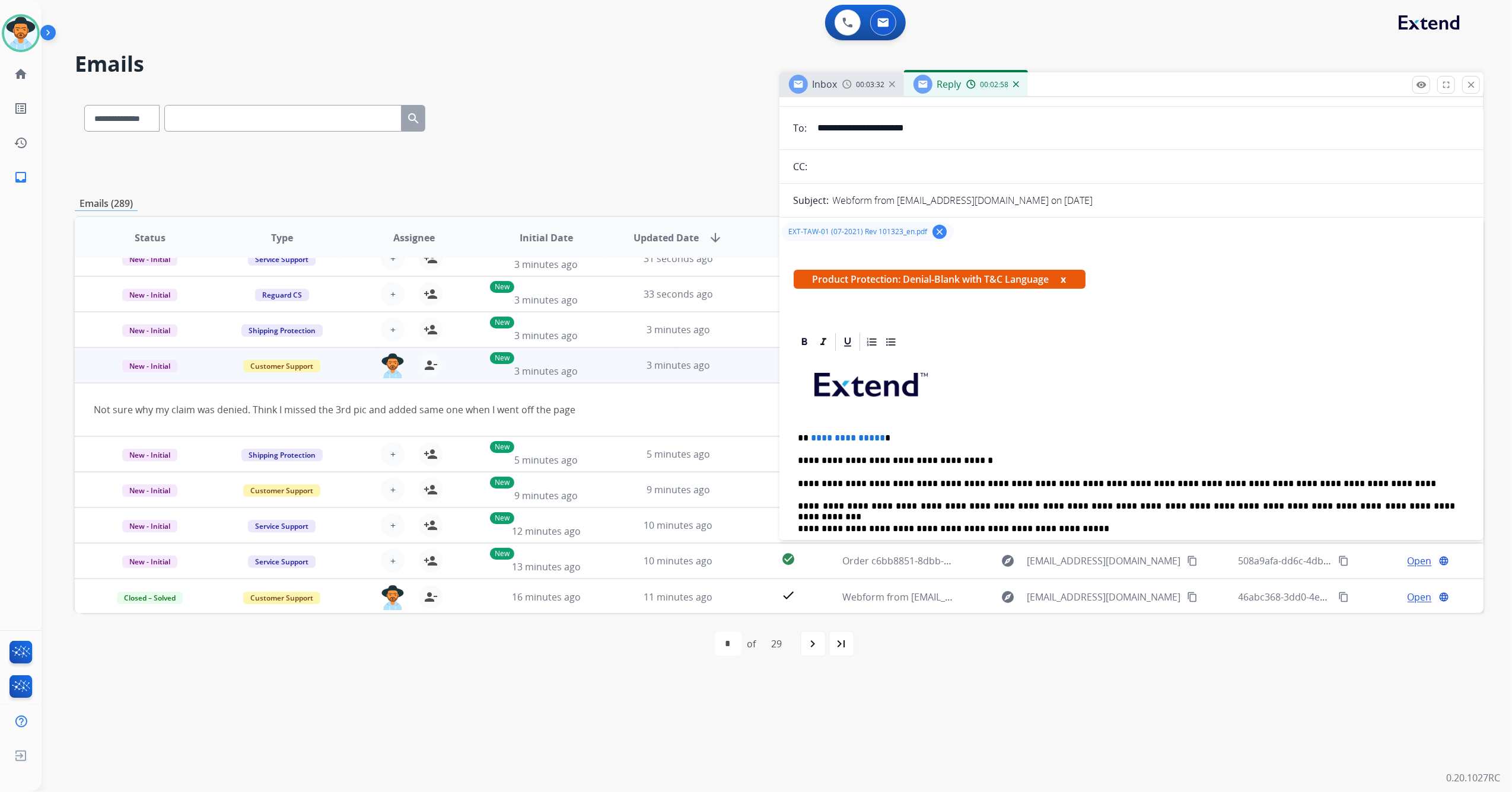
scroll to position [157, 0]
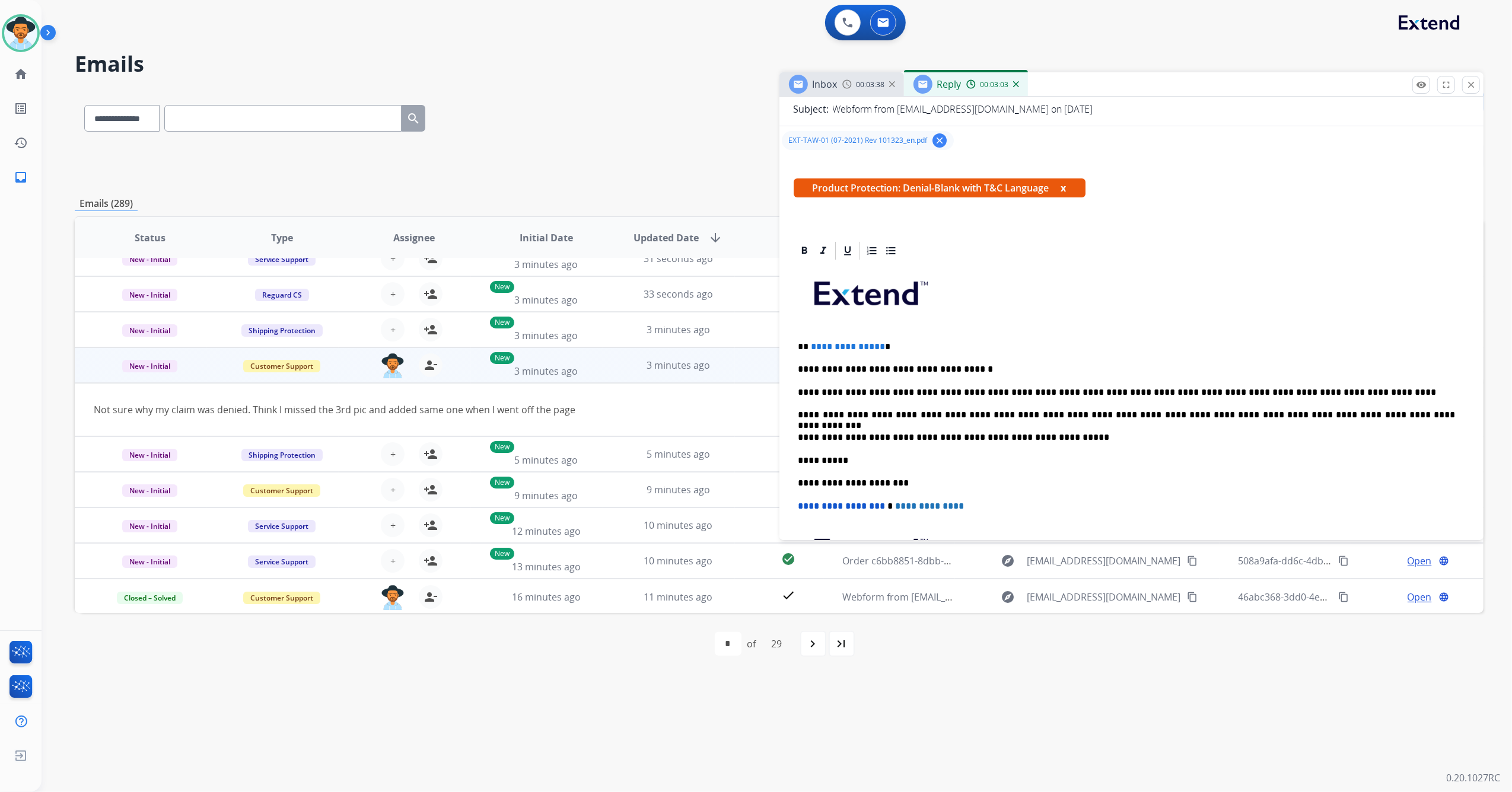
click at [874, 347] on span "**********" at bounding box center [849, 347] width 74 height 9
drag, startPoint x: 876, startPoint y: 347, endPoint x: 848, endPoint y: 347, distance: 28.0
click at [848, 347] on span "**********" at bounding box center [849, 347] width 74 height 9
click at [879, 348] on p "**********" at bounding box center [1127, 347] width 657 height 11
drag, startPoint x: 878, startPoint y: 346, endPoint x: 810, endPoint y: 346, distance: 68.0
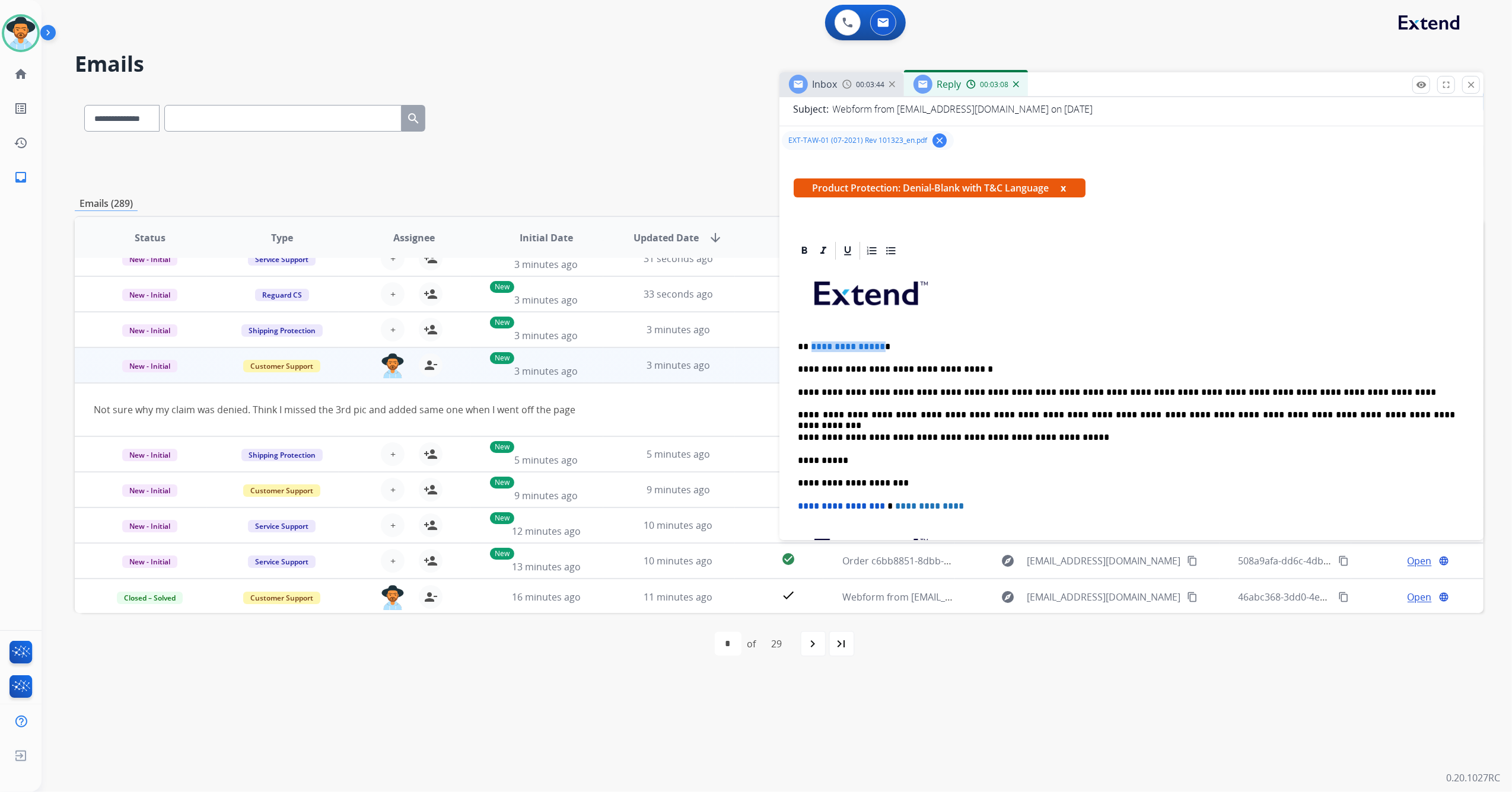
click at [810, 346] on p "**********" at bounding box center [1127, 347] width 657 height 11
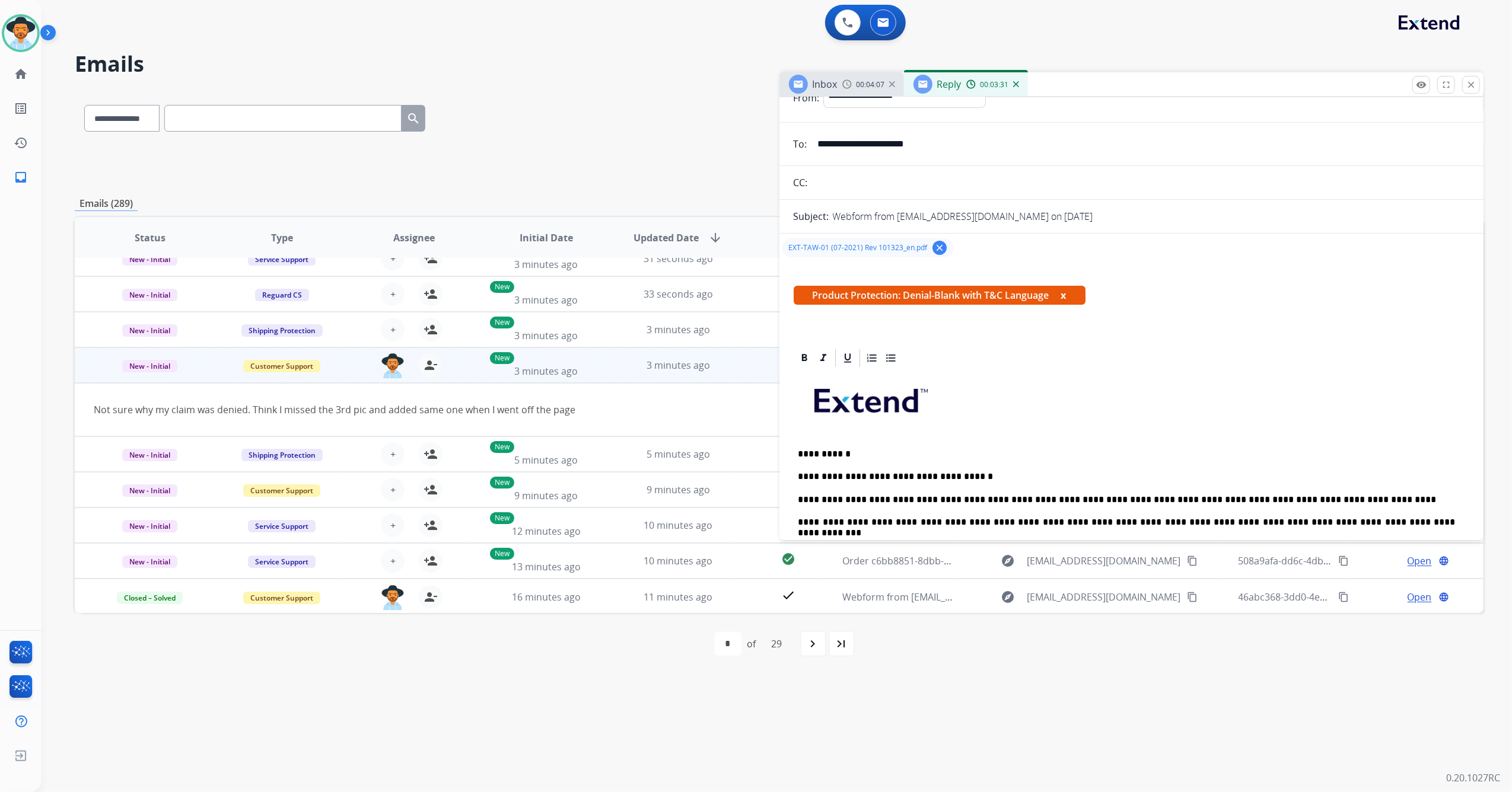
scroll to position [0, 0]
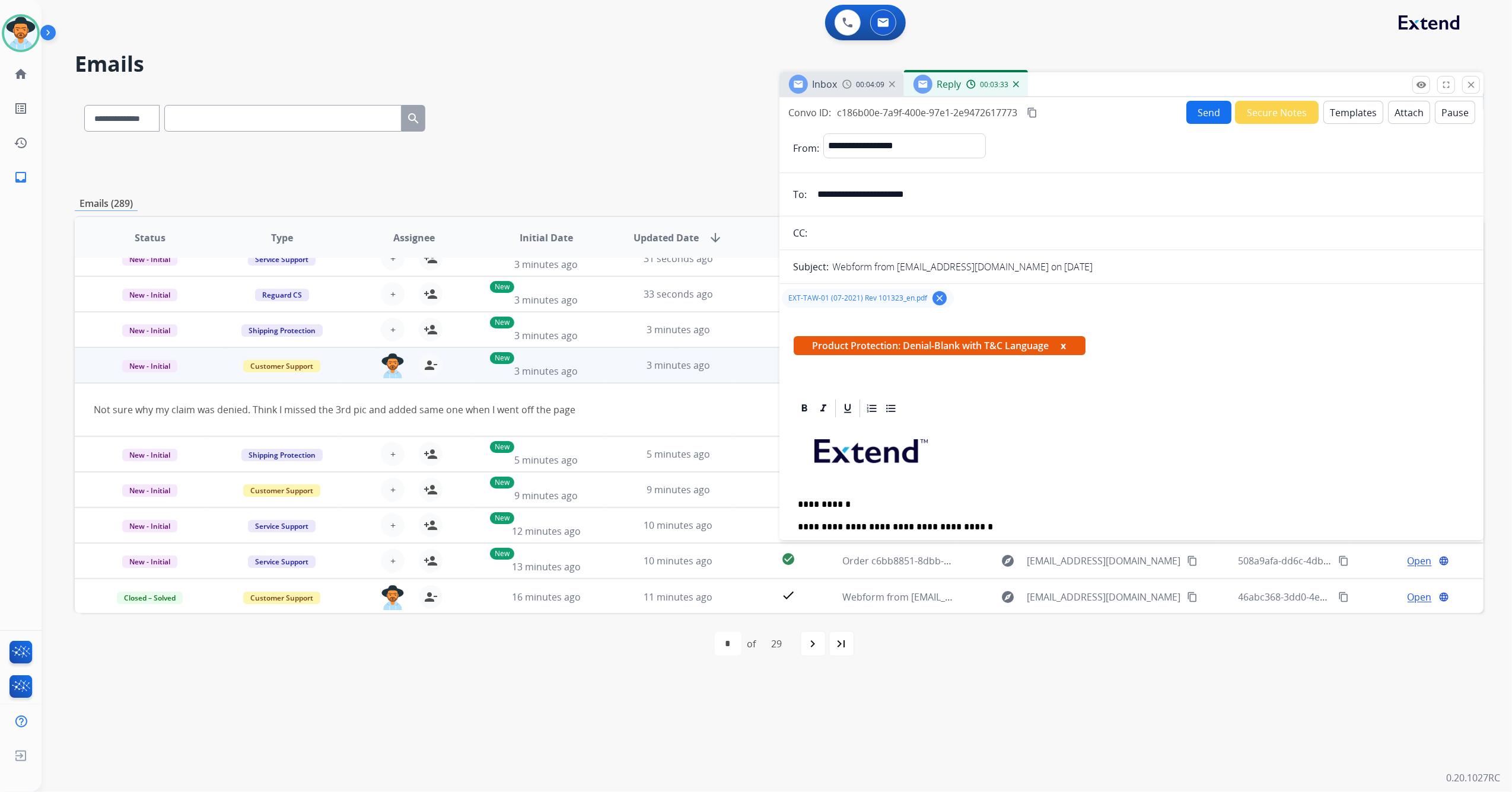
click at [1198, 117] on button "Send" at bounding box center [1208, 112] width 45 height 23
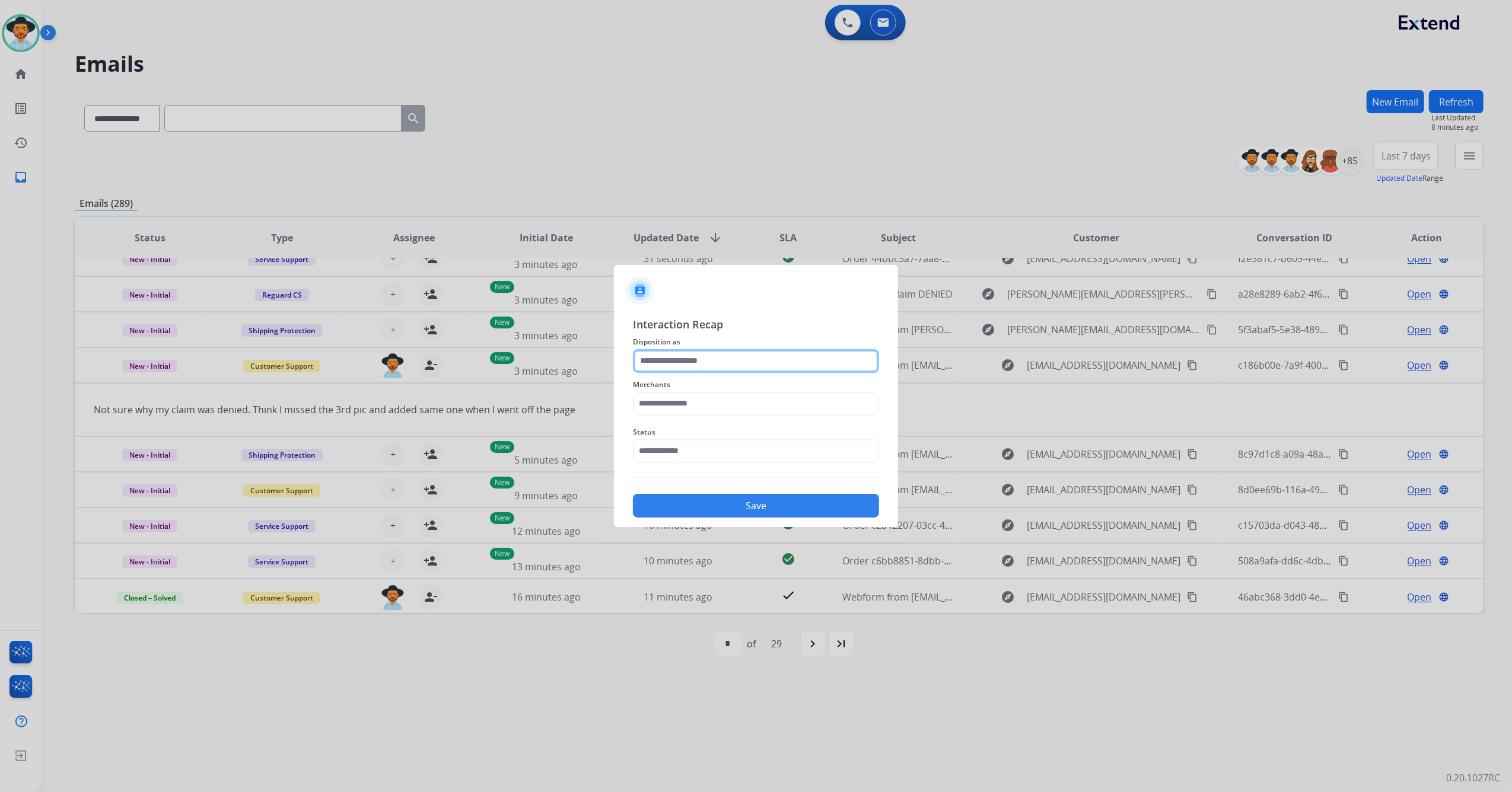
click at [696, 364] on input "text" at bounding box center [756, 361] width 246 height 24
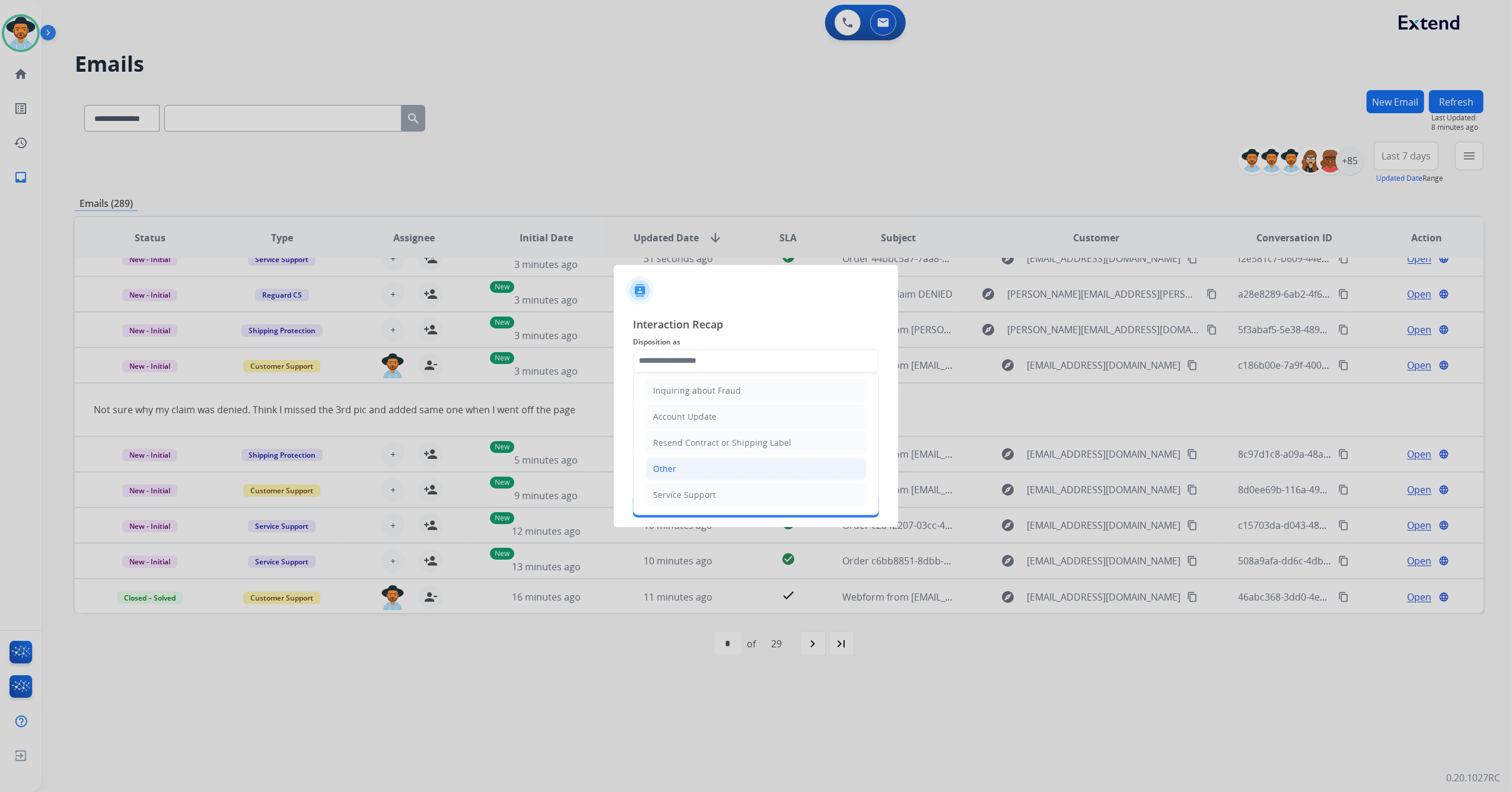
click at [693, 468] on li "Other" at bounding box center [755, 469] width 221 height 22
type input "*****"
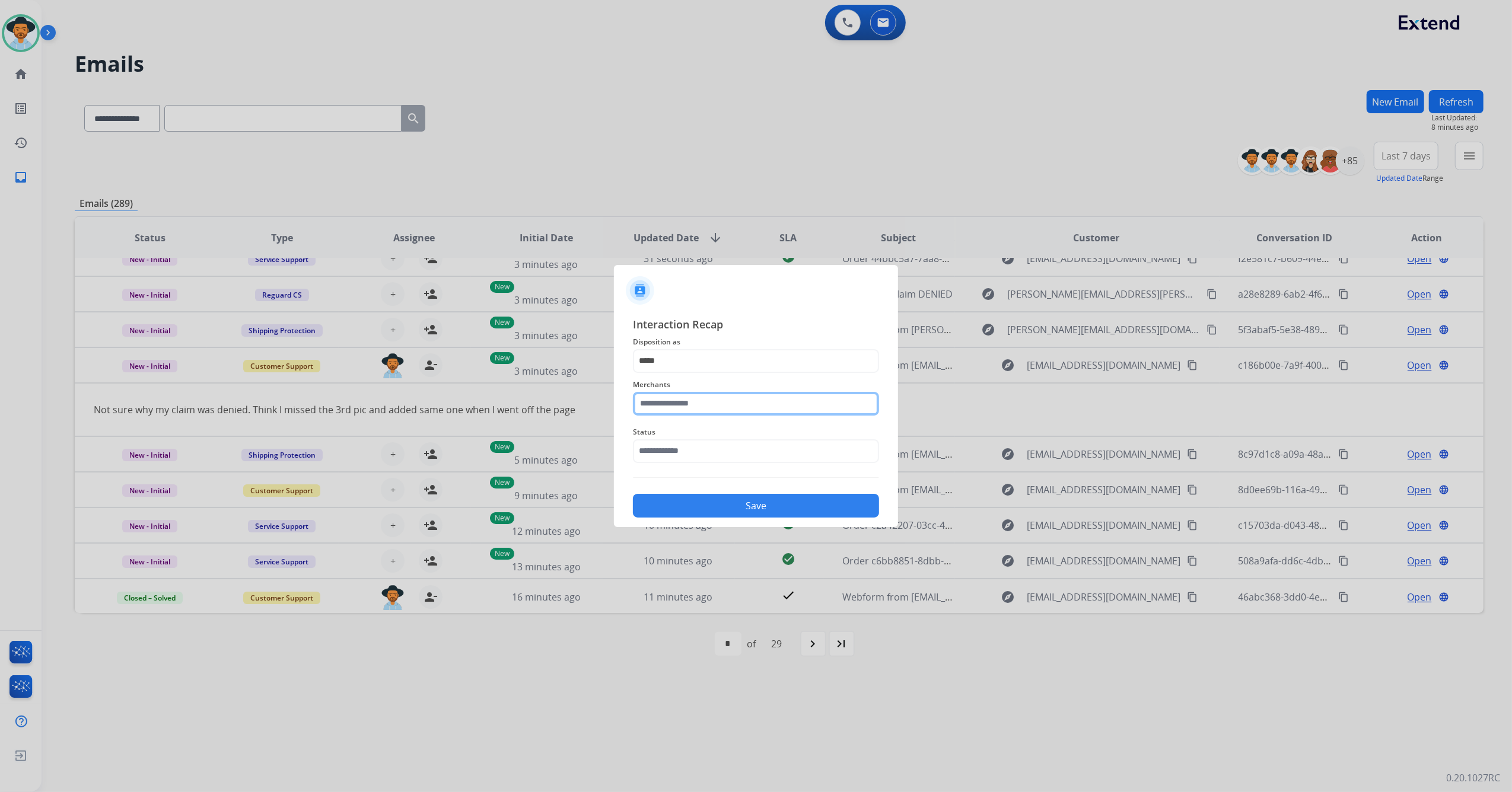
click at [700, 414] on input "text" at bounding box center [756, 404] width 246 height 24
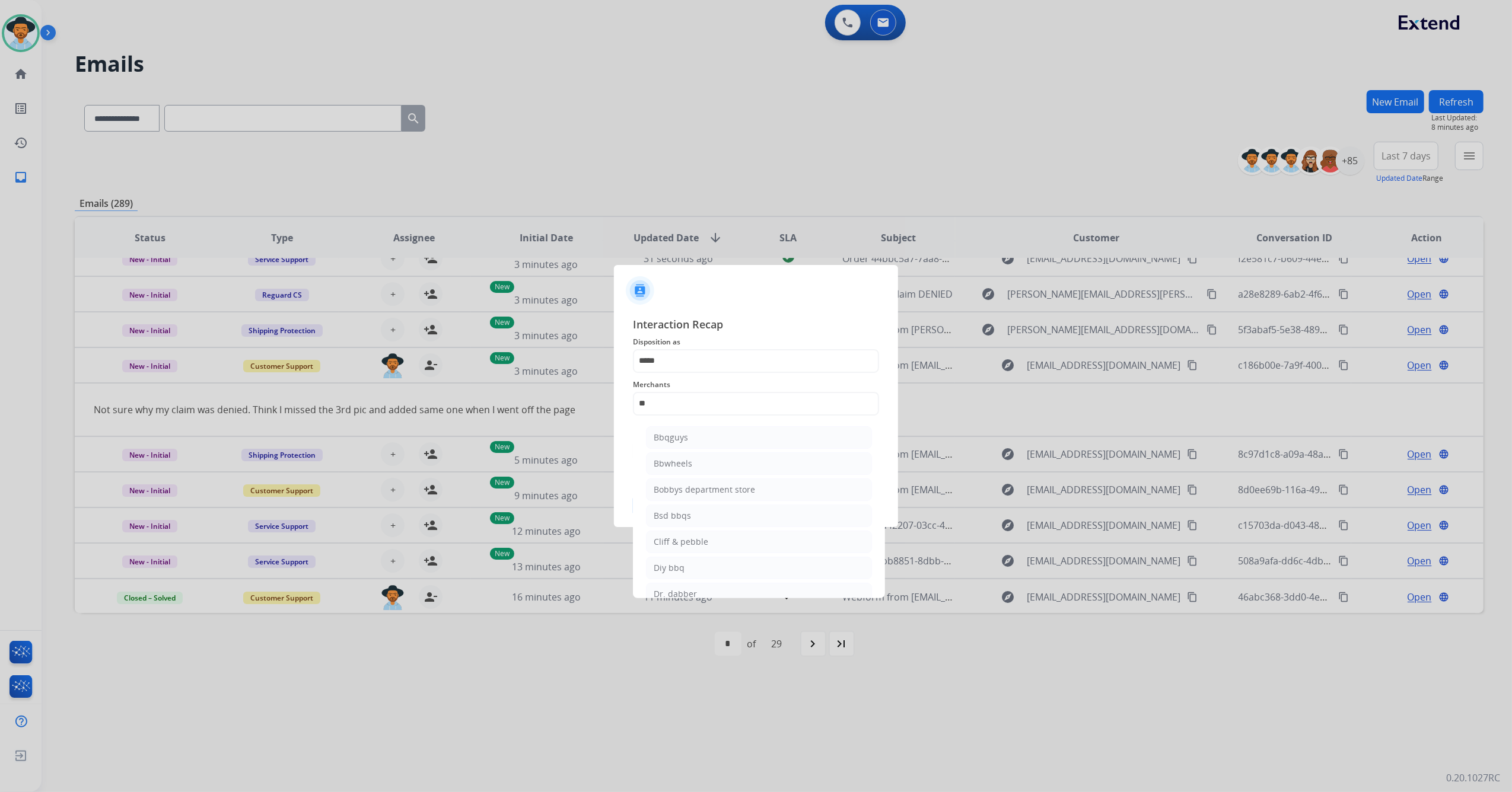
click at [716, 459] on li "Bbwheels" at bounding box center [759, 464] width 226 height 22
type input "********"
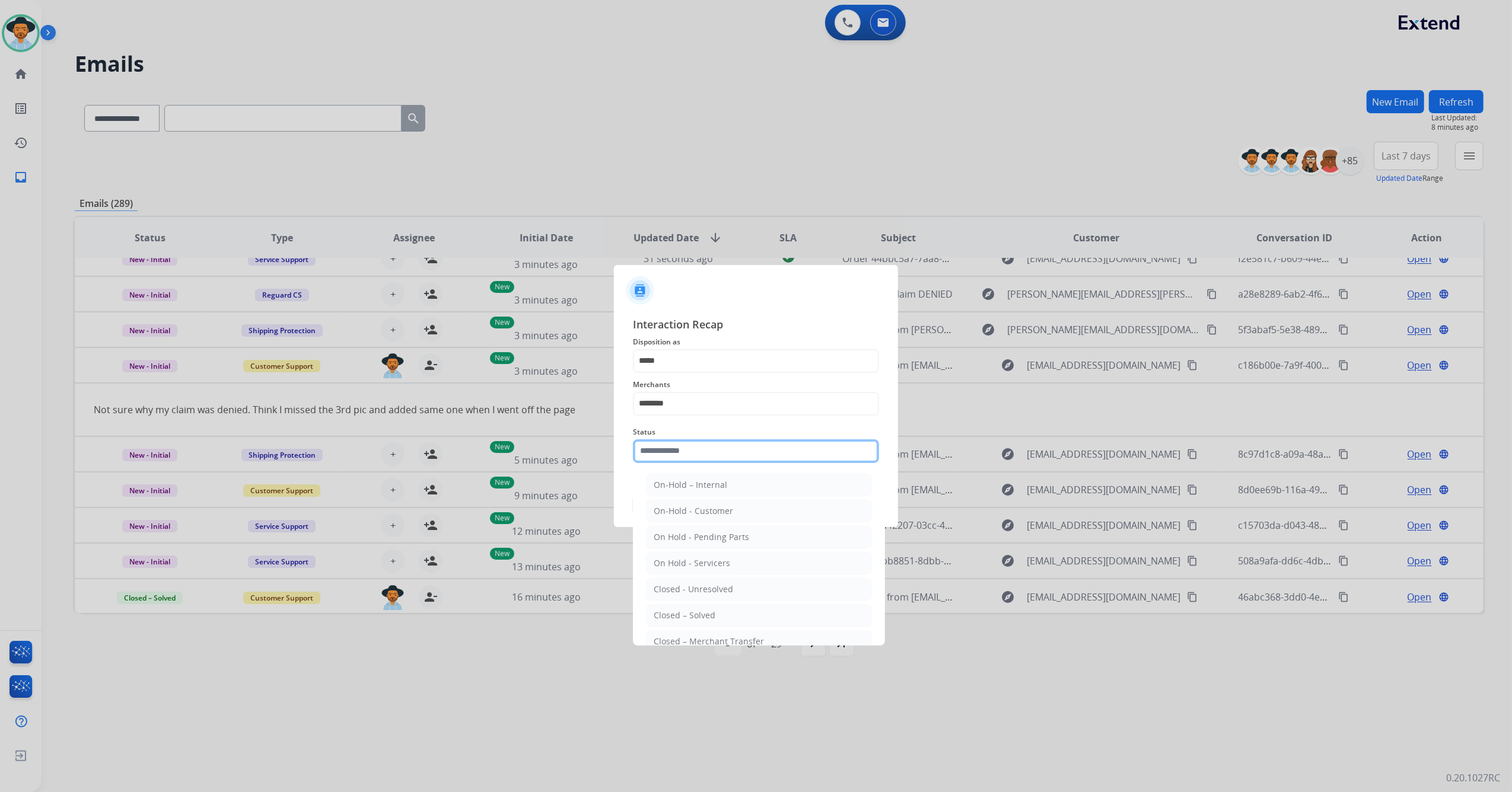
click at [700, 453] on input "text" at bounding box center [756, 452] width 246 height 24
click at [704, 613] on div "Closed – Solved" at bounding box center [684, 615] width 62 height 12
type input "**********"
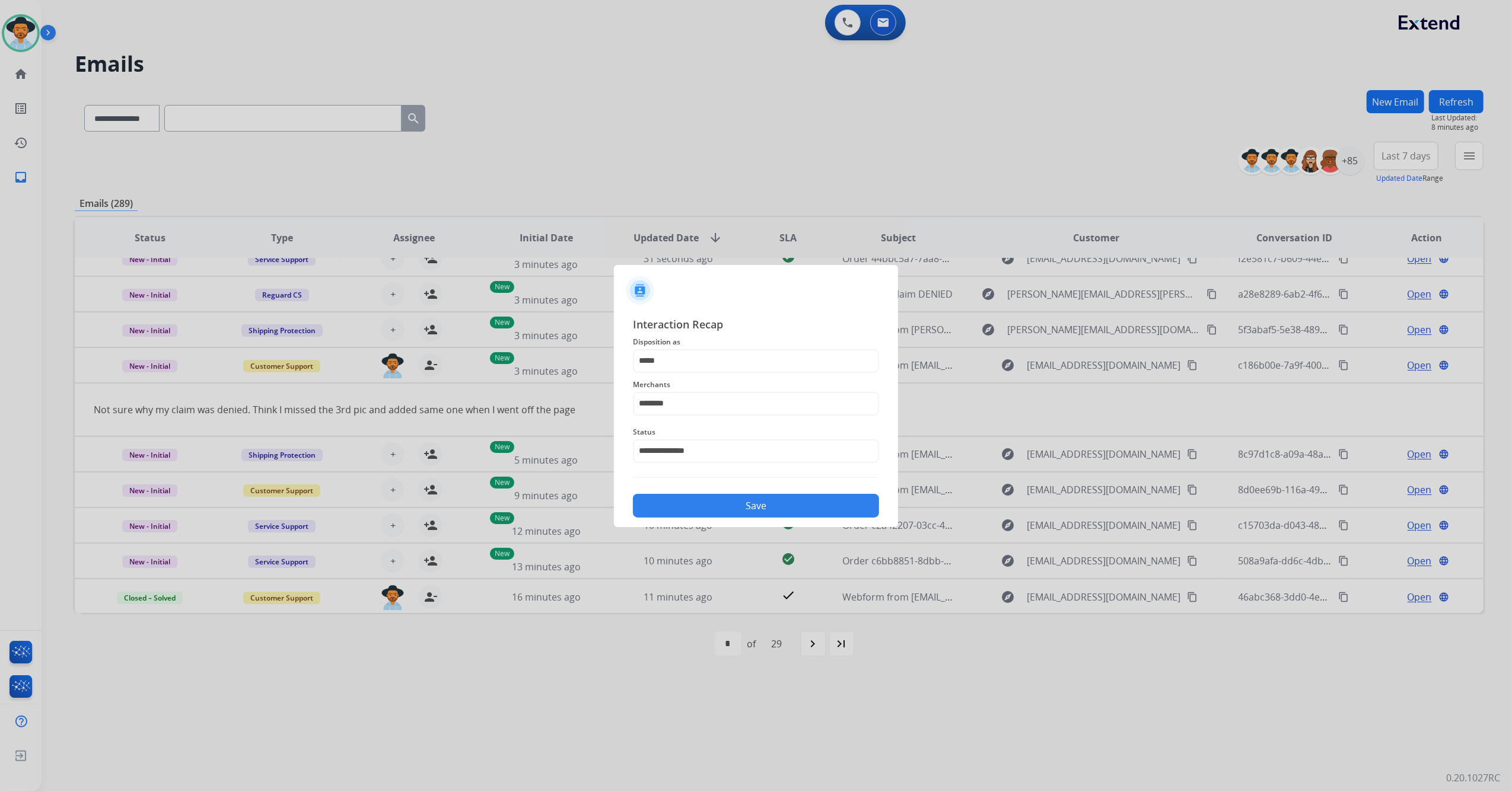
click at [755, 511] on button "Save" at bounding box center [756, 506] width 246 height 24
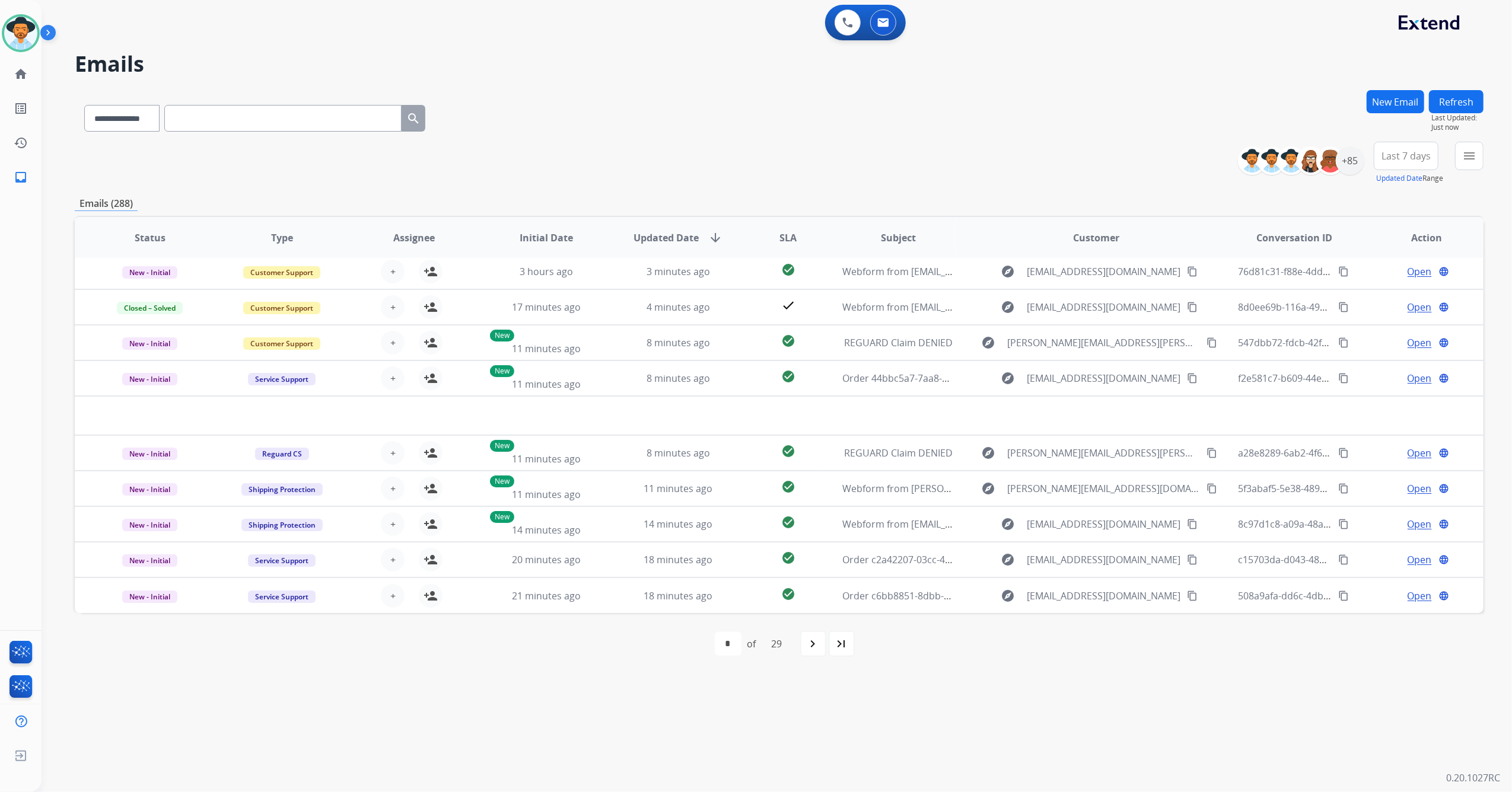
scroll to position [39, 0]
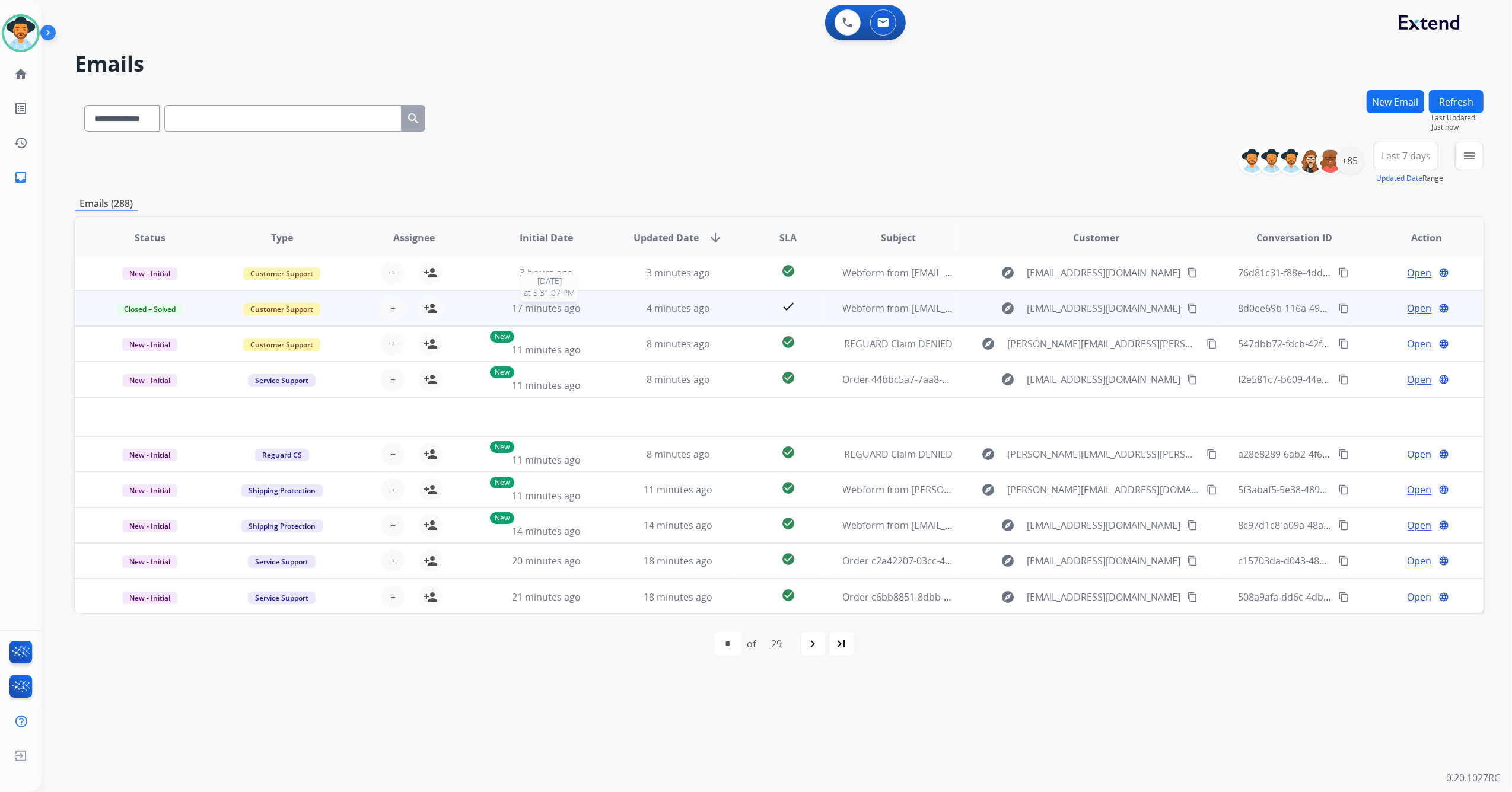
drag, startPoint x: 580, startPoint y: 306, endPoint x: 581, endPoint y: 313, distance: 7.1
click at [581, 306] on div "17 minutes ago" at bounding box center [546, 308] width 113 height 14
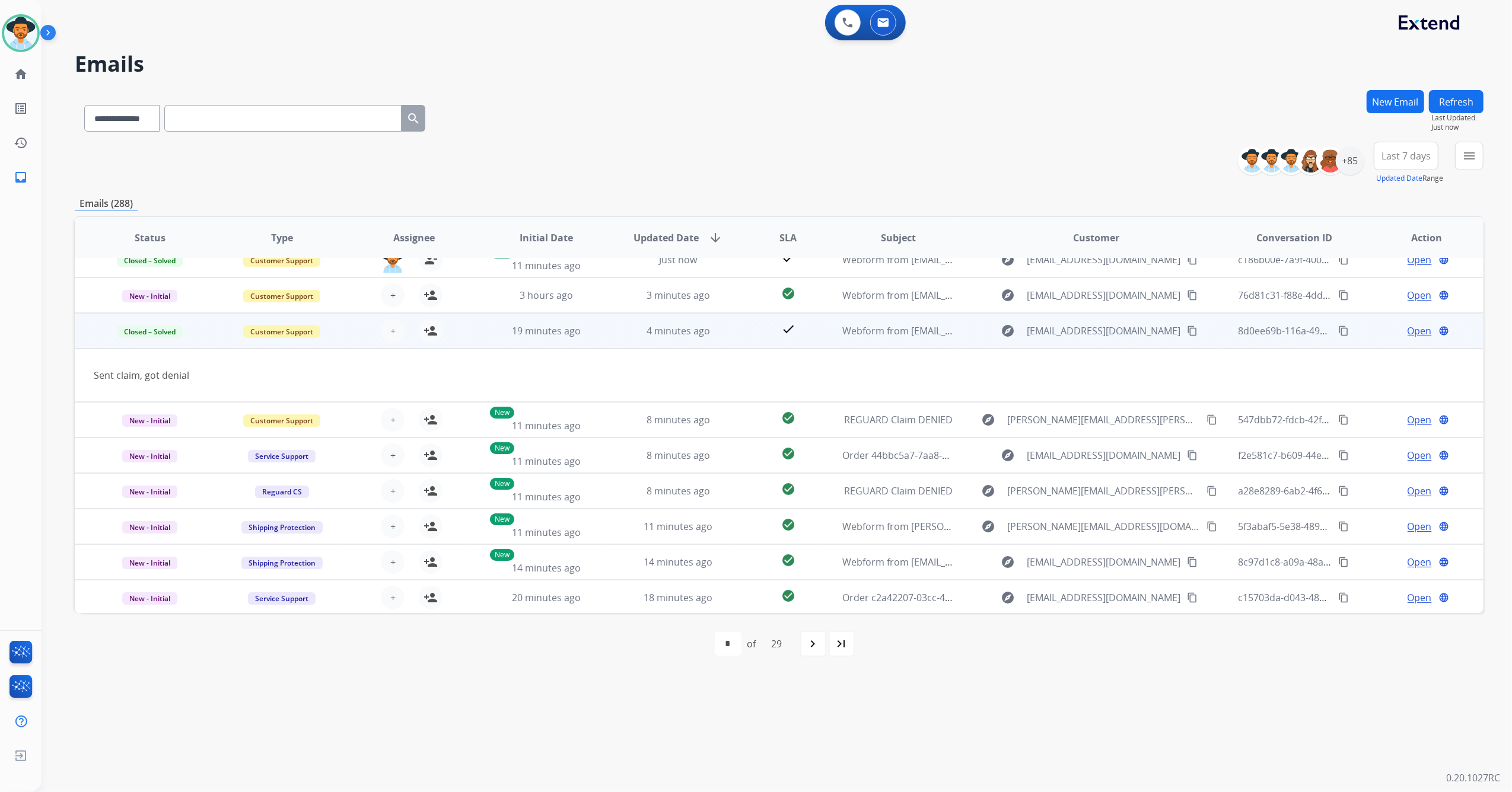
scroll to position [0, 0]
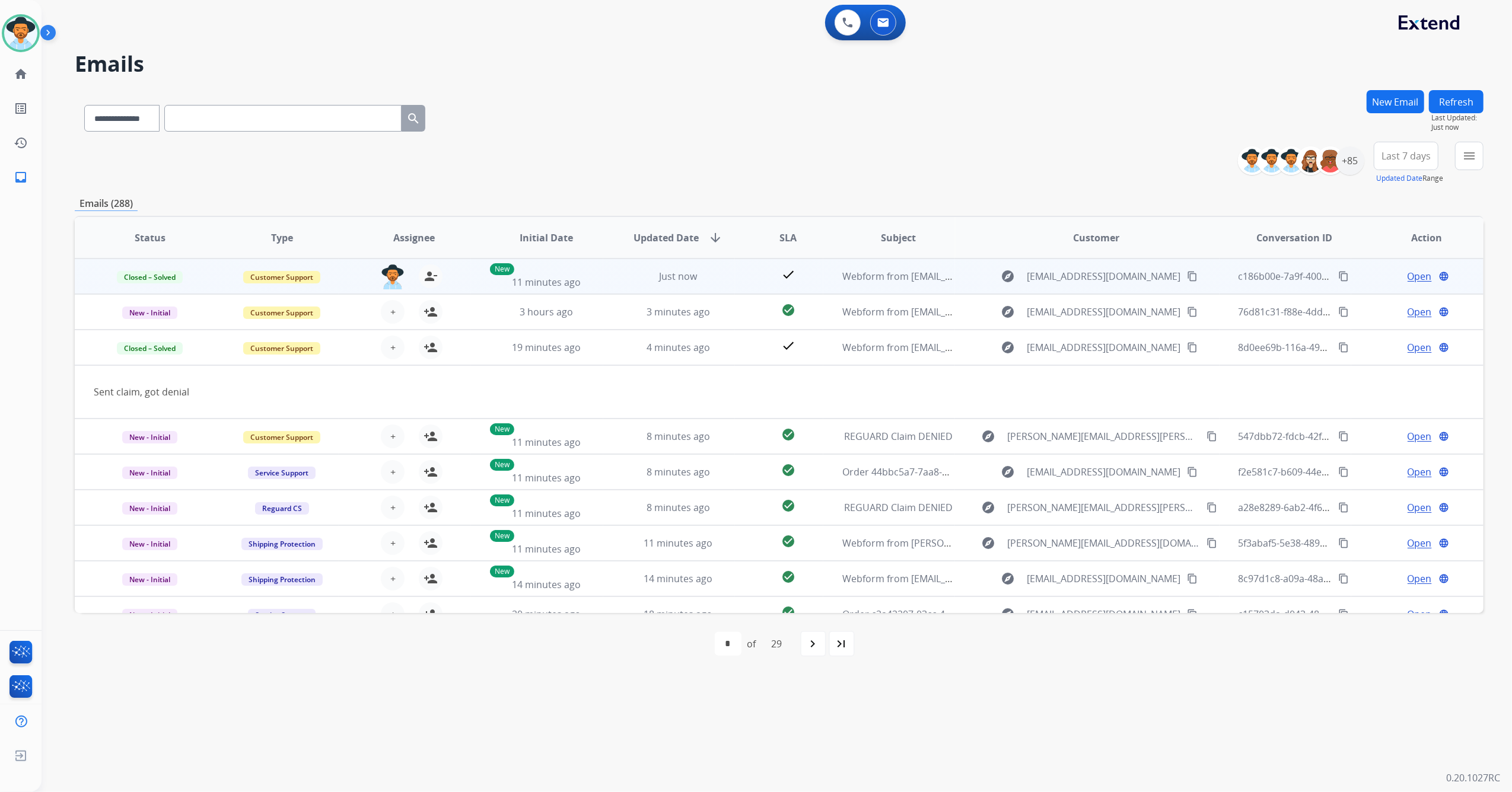
click at [1338, 277] on mat-icon "content_copy" at bounding box center [1344, 277] width 11 height 11
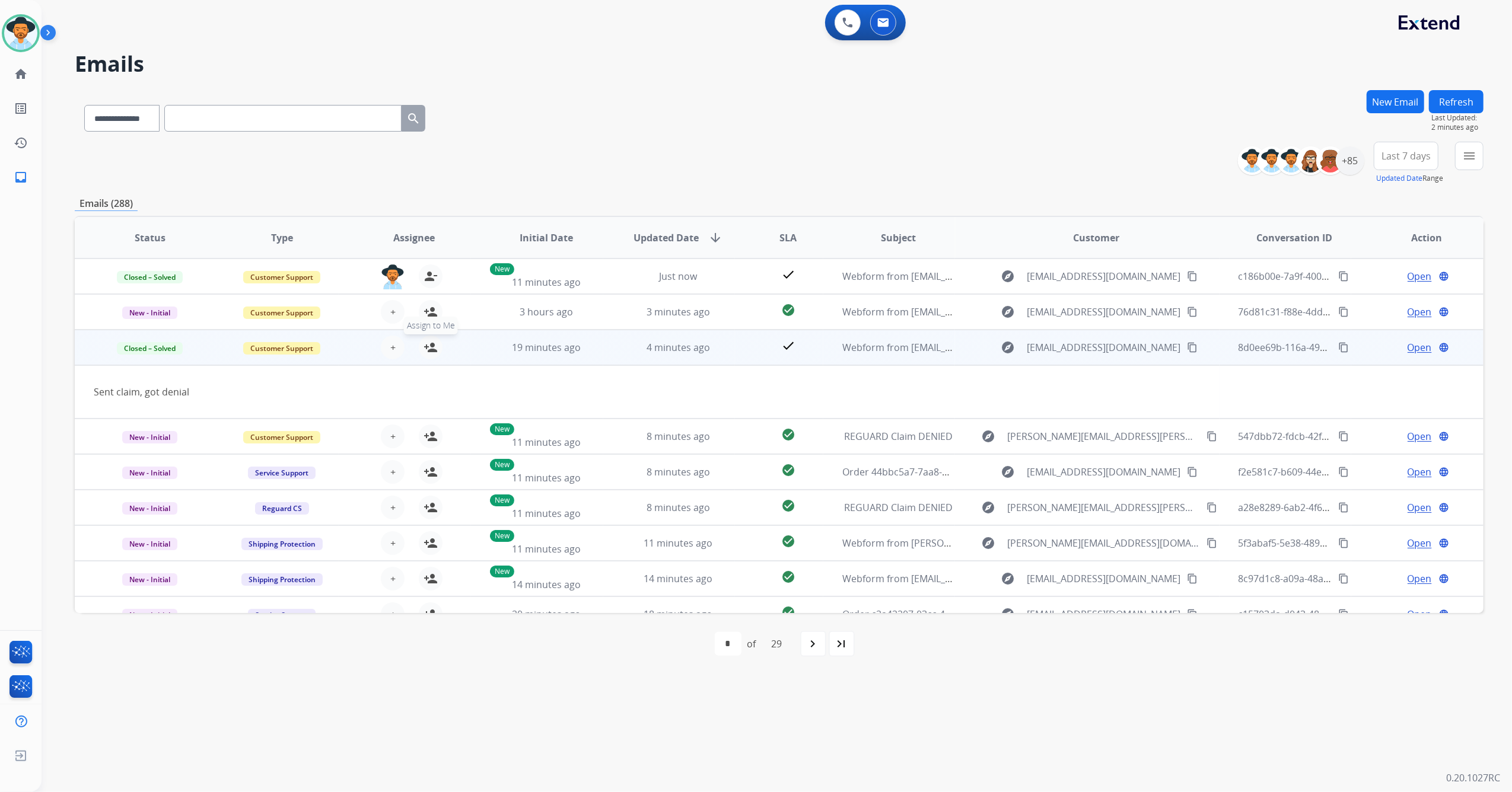
click at [430, 349] on mat-icon "person_add" at bounding box center [430, 347] width 14 height 14
click at [428, 346] on mat-icon "person_remove" at bounding box center [430, 347] width 14 height 14
click at [1407, 354] on td "Open language" at bounding box center [1417, 347] width 132 height 35
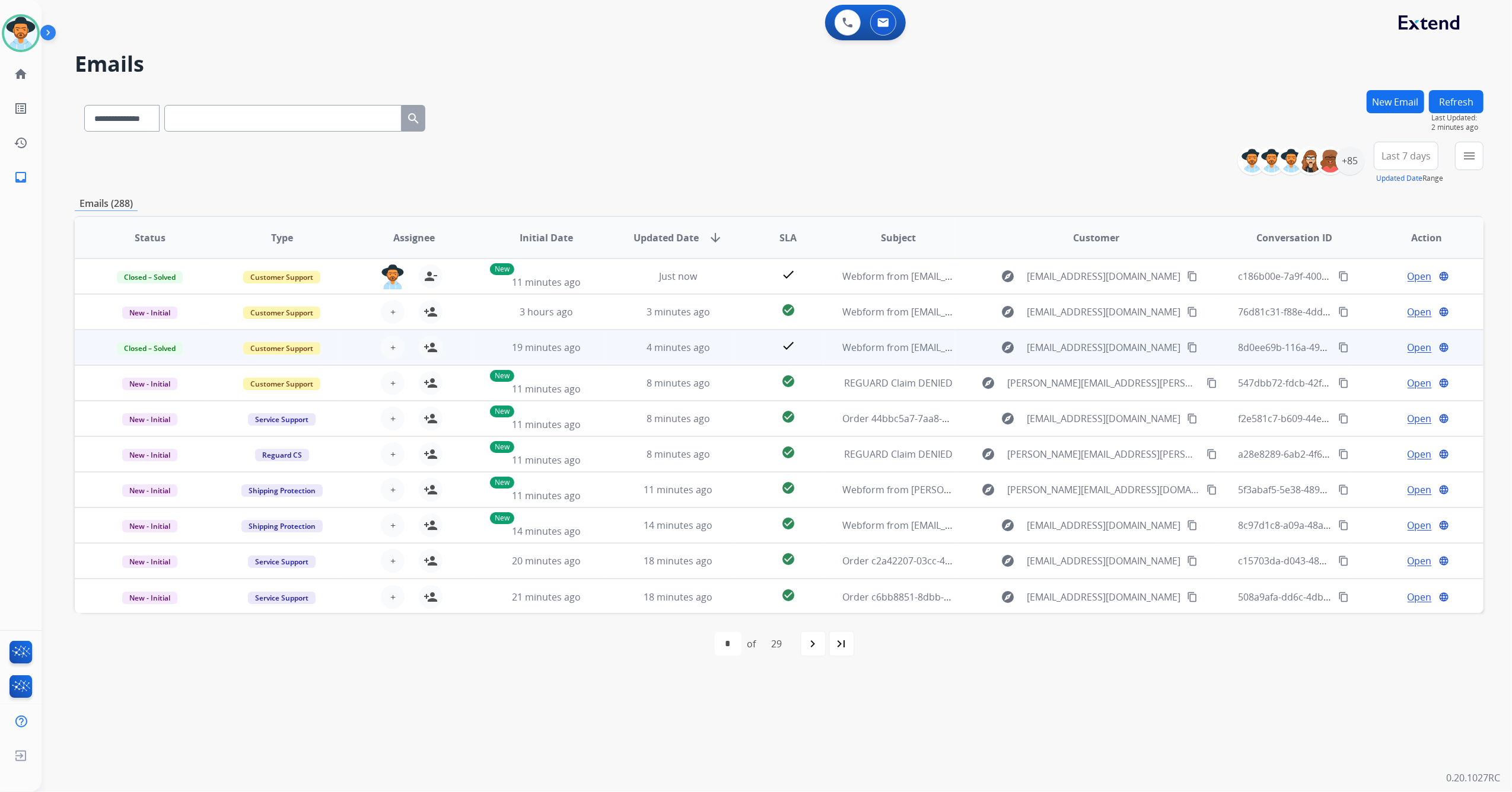
click at [1407, 354] on td "Open language" at bounding box center [1417, 347] width 132 height 35
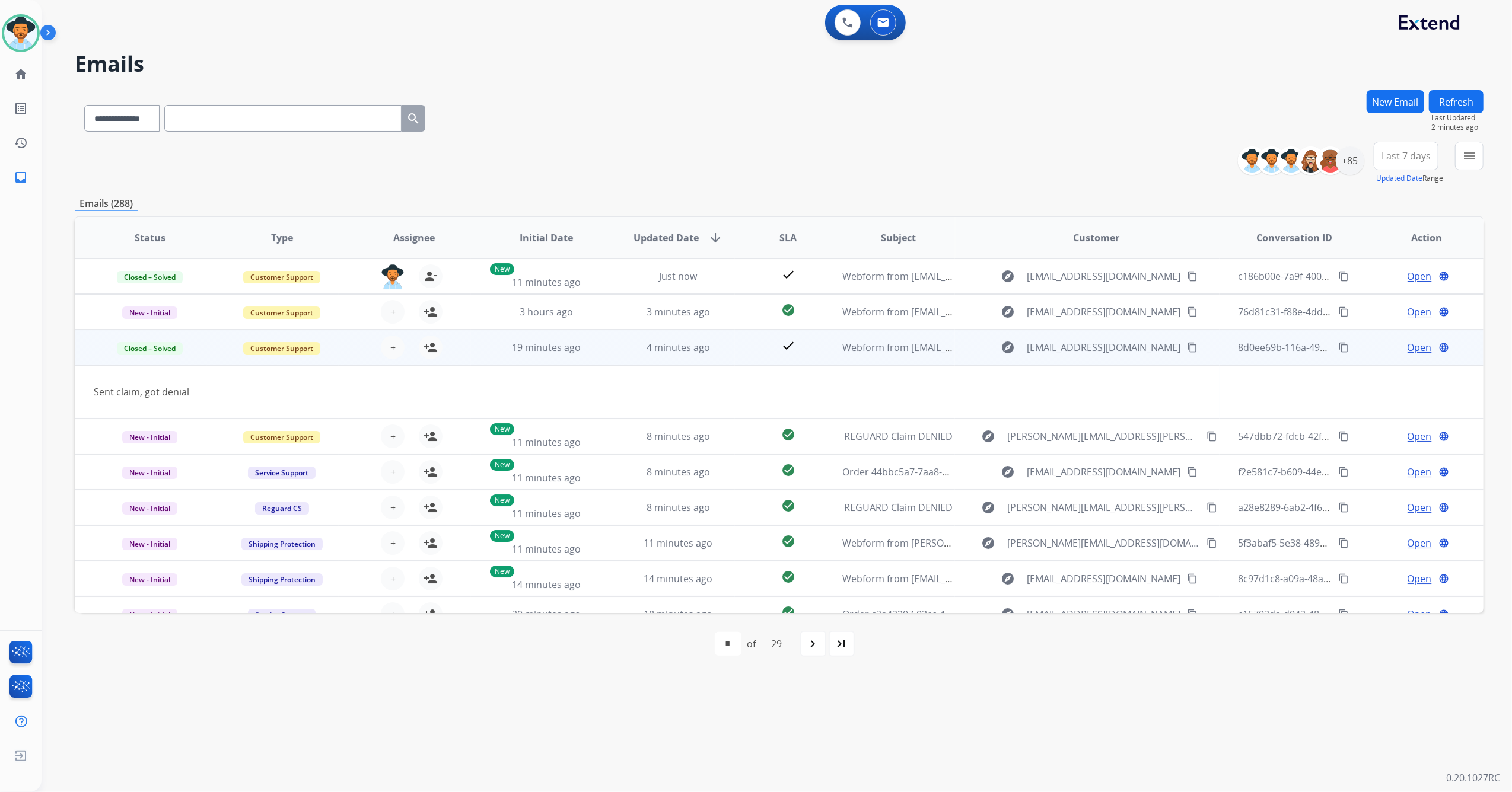
scroll to position [54, 0]
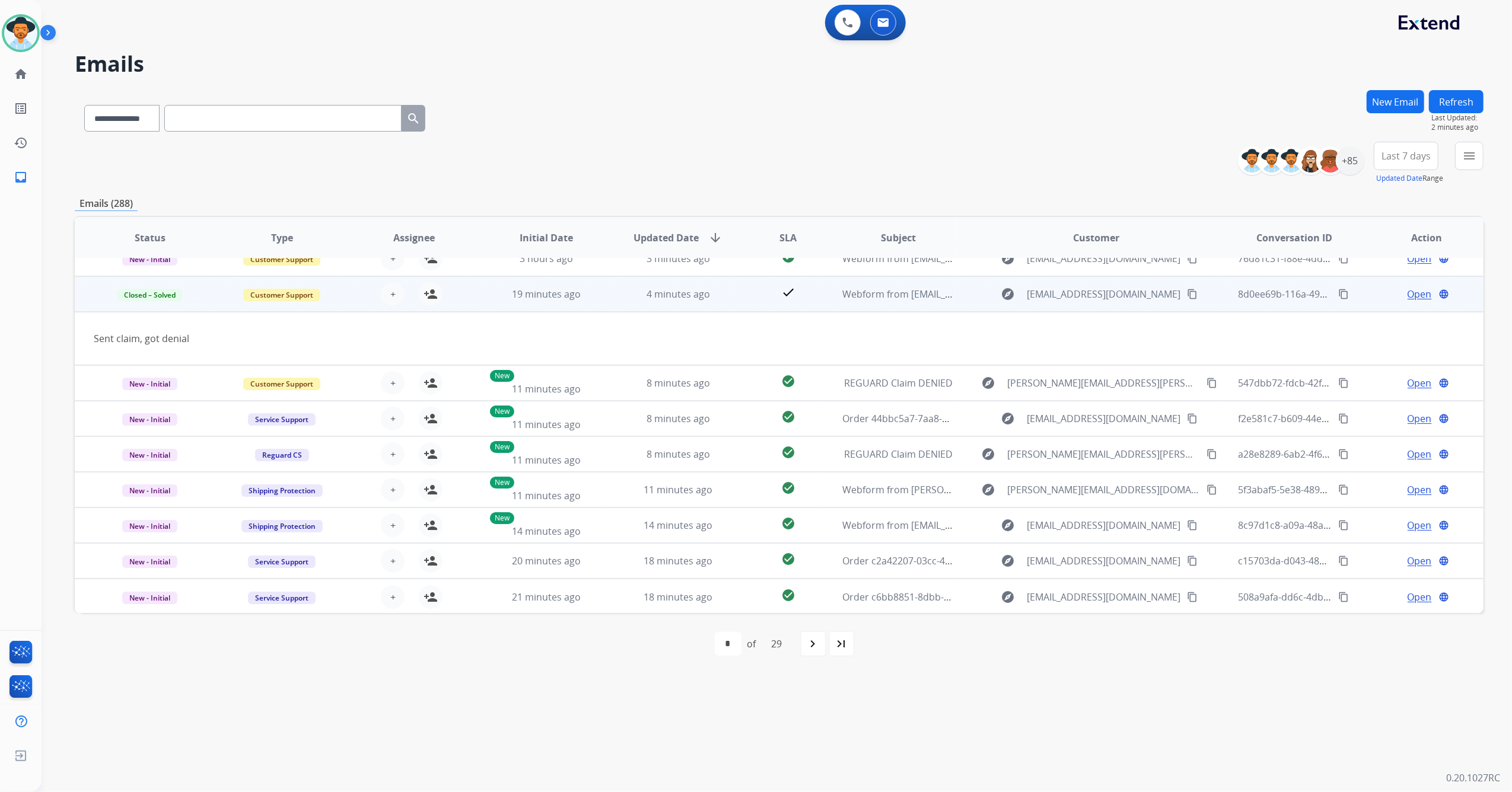
click at [1407, 293] on span "Open" at bounding box center [1419, 293] width 24 height 14
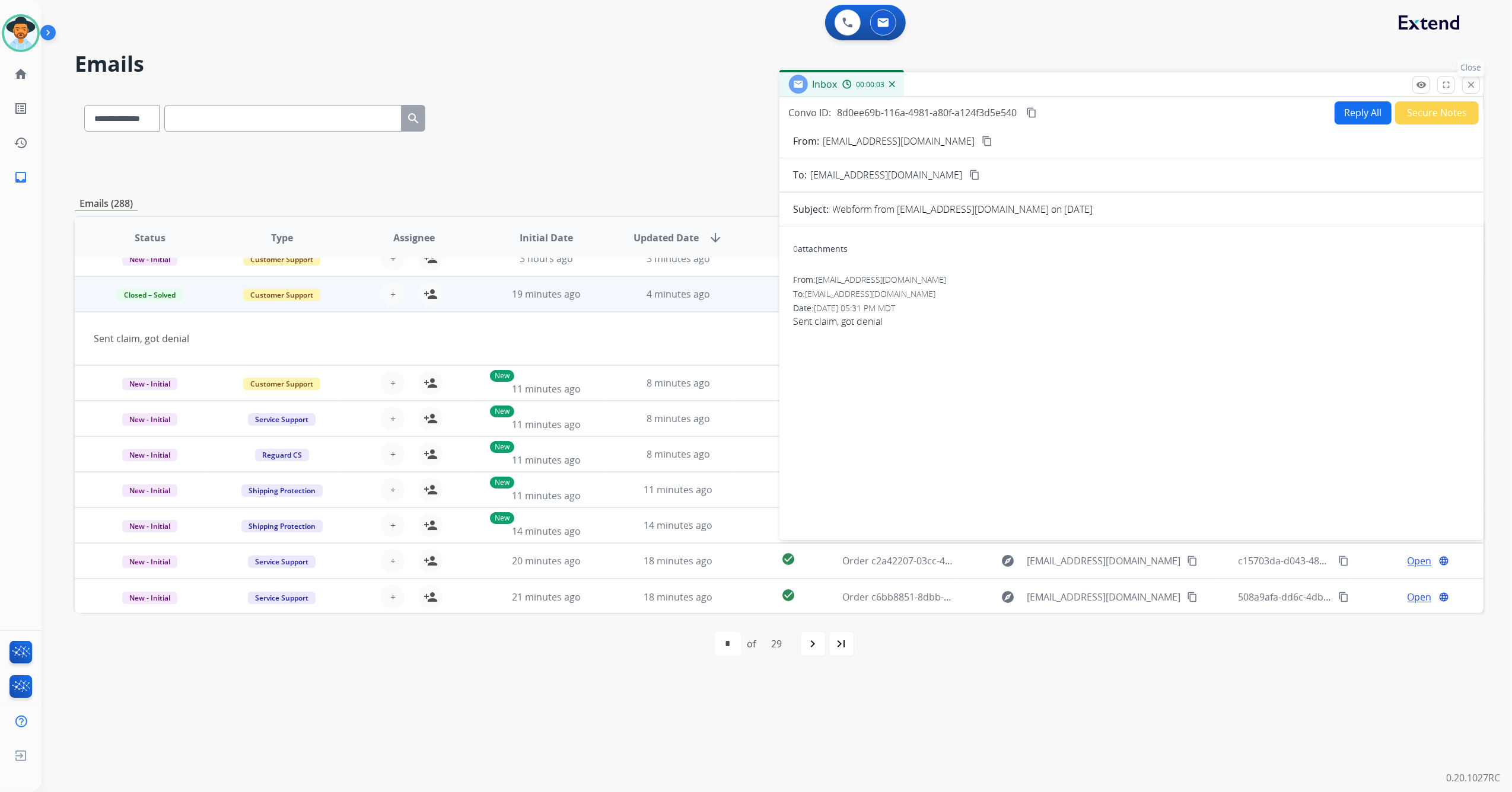
click at [1472, 93] on button "close Close" at bounding box center [1470, 84] width 18 height 18
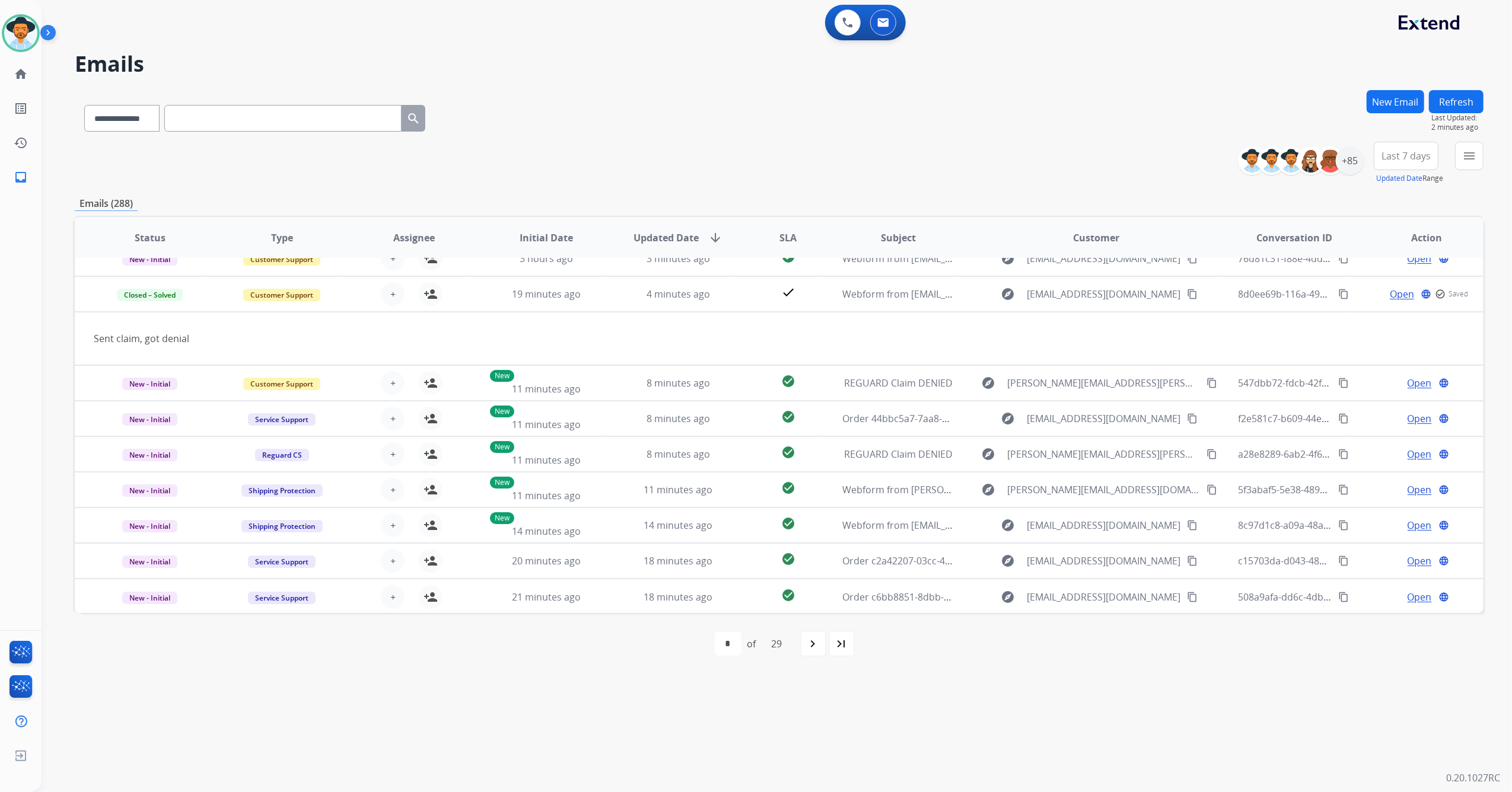
click at [1451, 98] on button "Refresh" at bounding box center [1456, 101] width 55 height 23
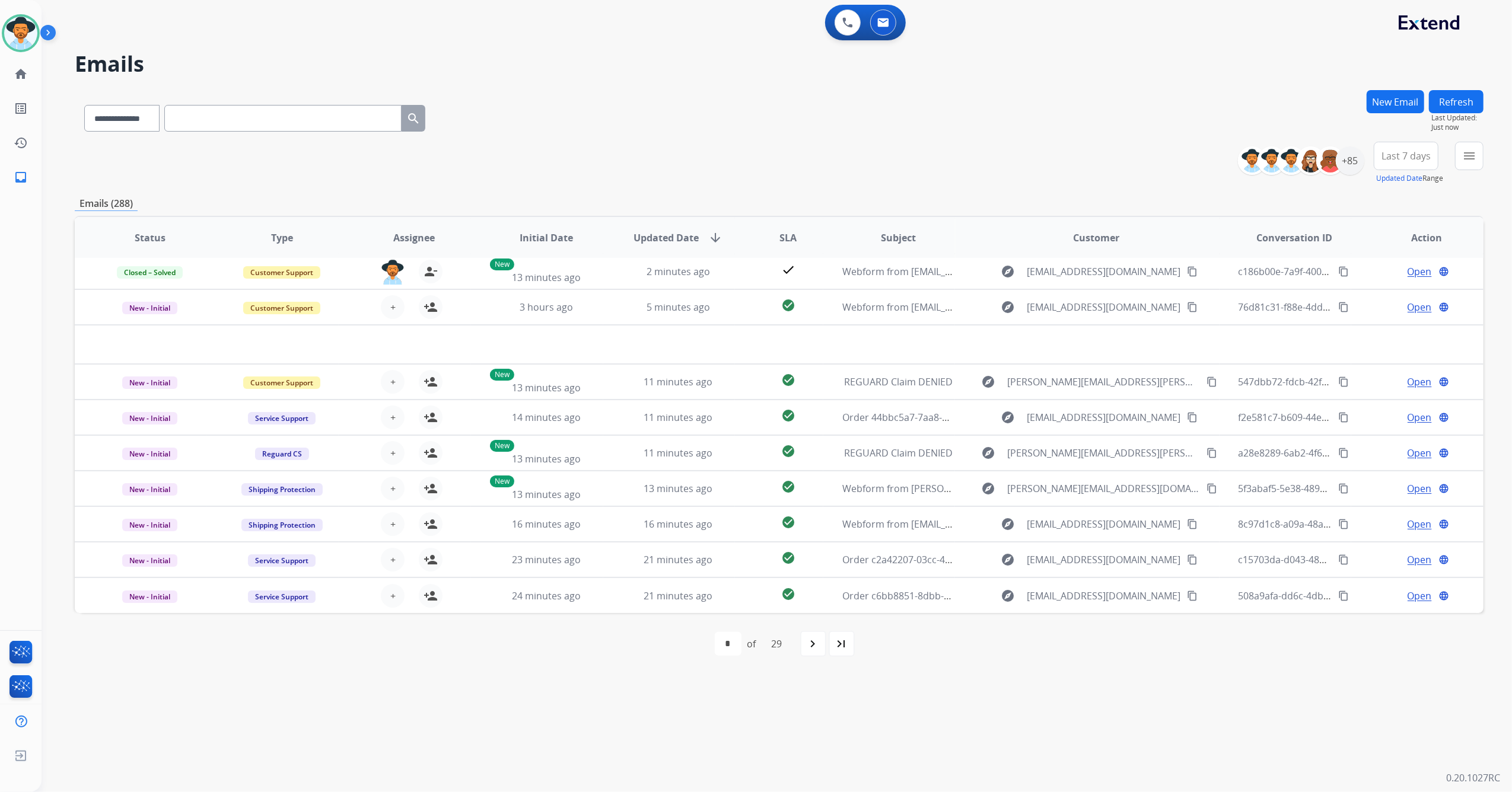
scroll to position [39, 0]
click at [1343, 159] on div "+85" at bounding box center [1349, 160] width 29 height 29
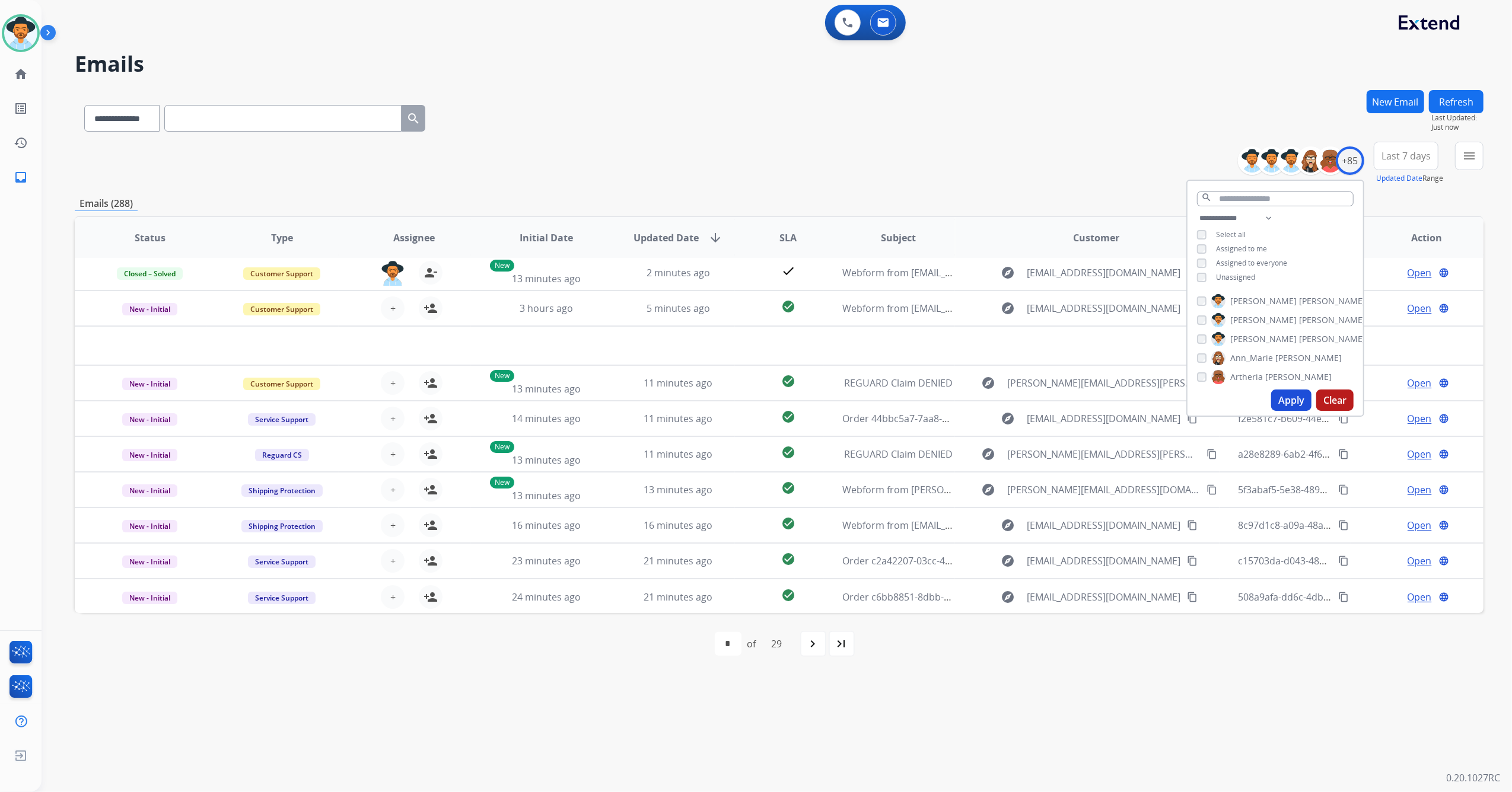
click at [1286, 400] on button "Apply" at bounding box center [1291, 400] width 41 height 21
click at [1472, 159] on mat-icon "menu" at bounding box center [1469, 155] width 14 height 14
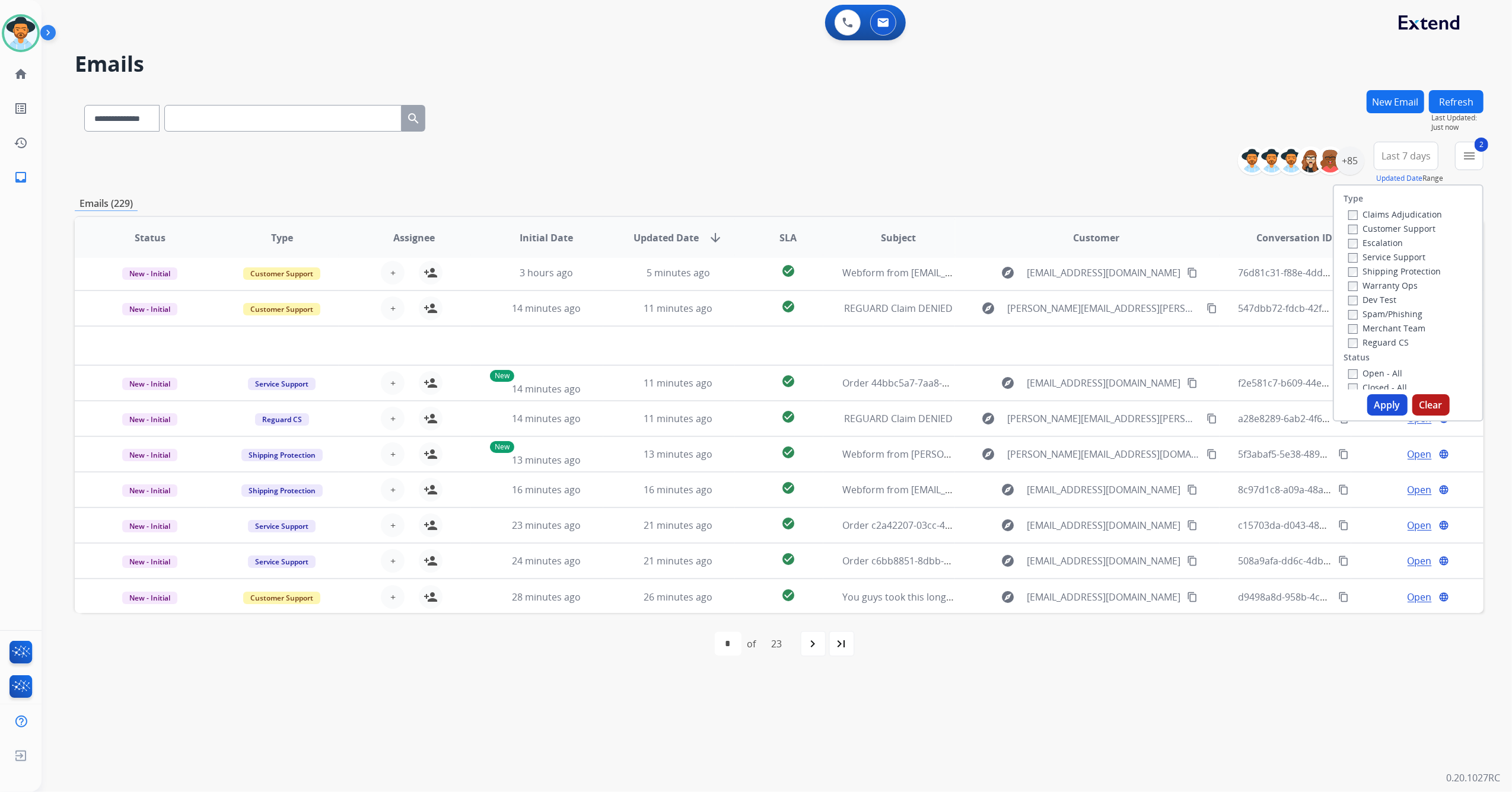
click at [1350, 348] on div "Reguard CS" at bounding box center [1394, 341] width 93 height 14
click at [1344, 370] on div "Open - All Closed - All New - Initial New - Reply On-hold – Internal On-hold - …" at bounding box center [1408, 443] width 130 height 156
click at [1381, 402] on button "Apply" at bounding box center [1387, 404] width 41 height 21
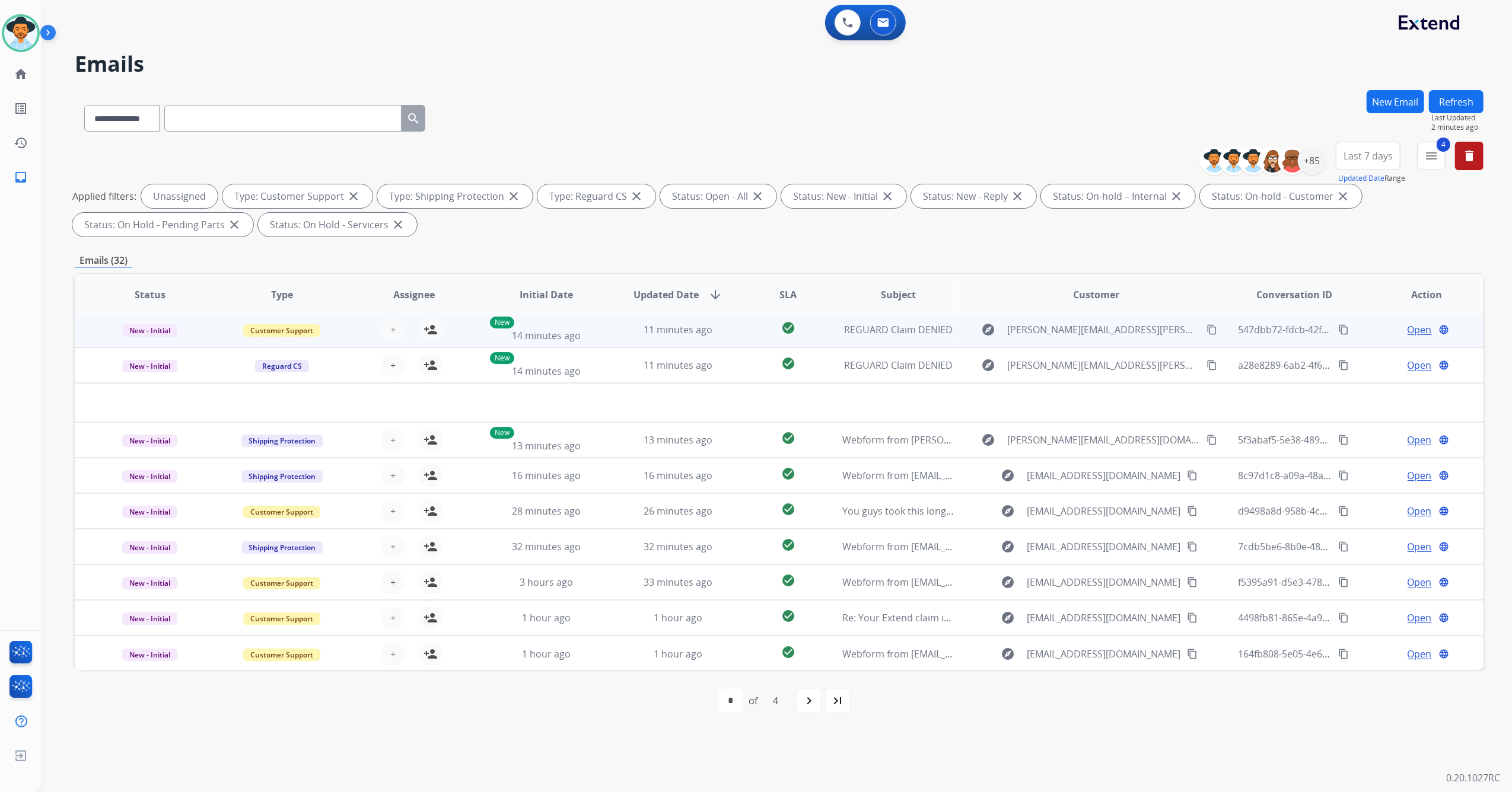
click at [353, 329] on div "+ Select agent person_add Assign to Me" at bounding box center [404, 329] width 131 height 33
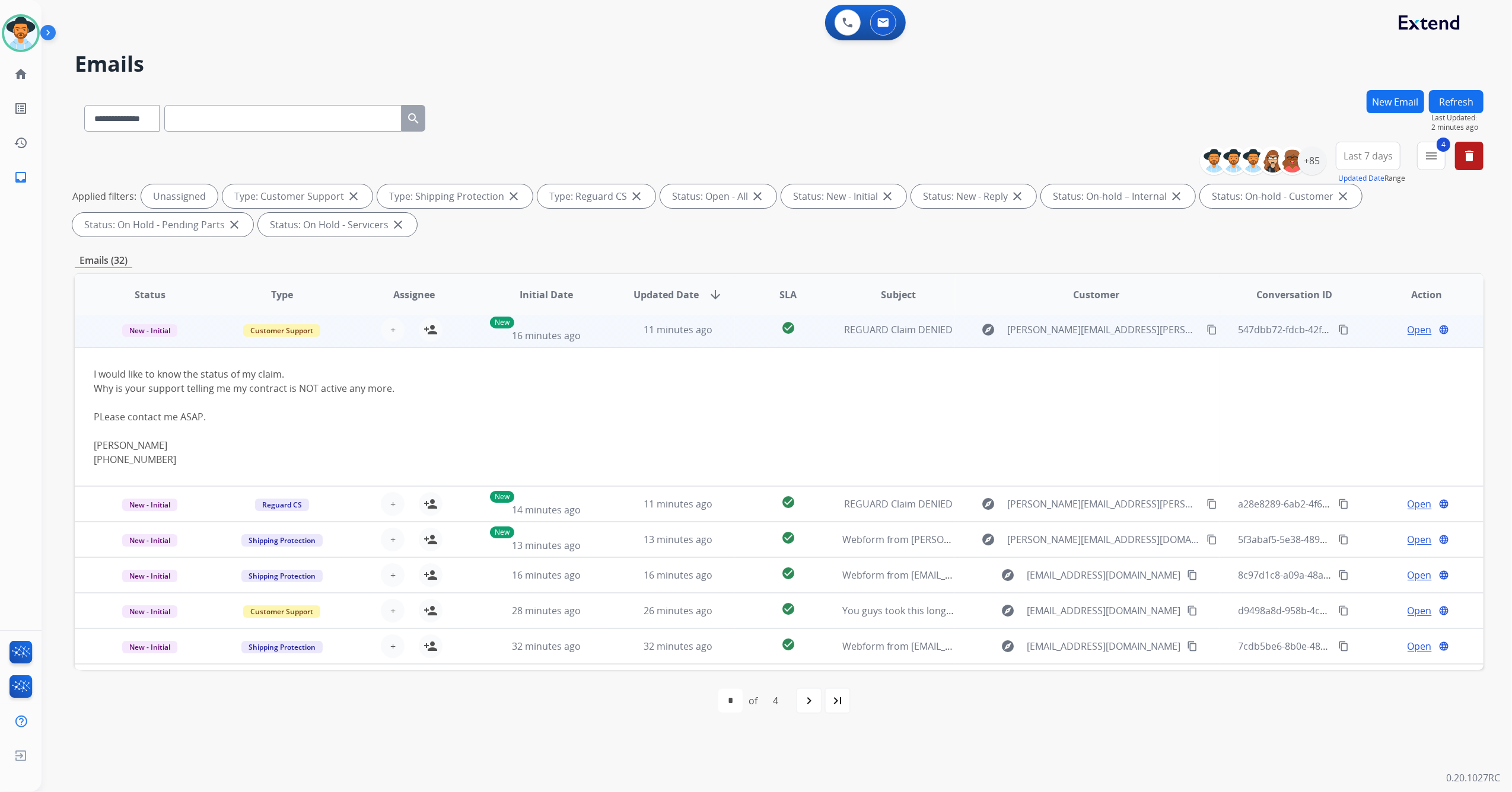
scroll to position [35, 0]
click at [353, 329] on div "+ Select agent person_add Assign to Me" at bounding box center [404, 333] width 131 height 33
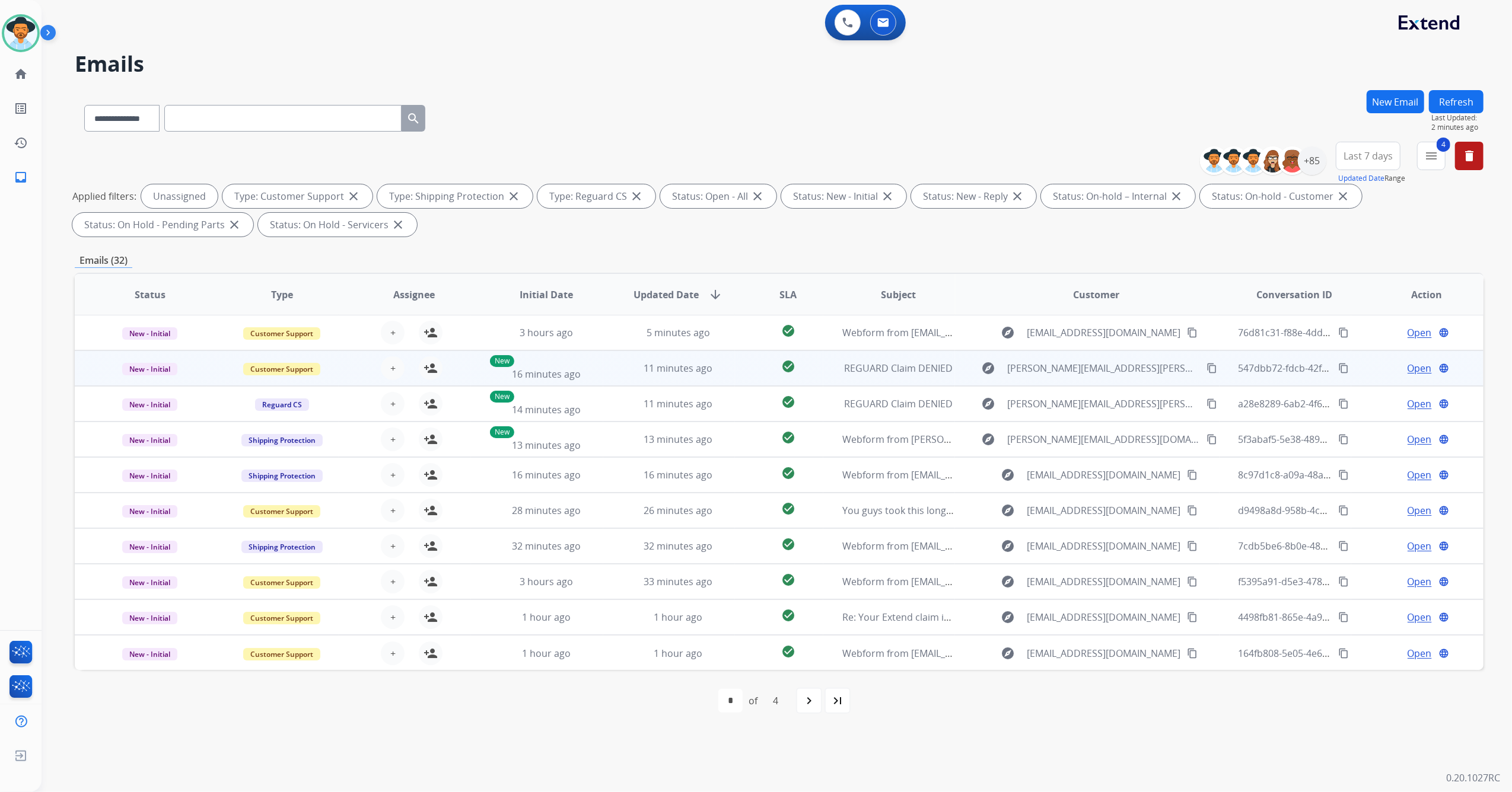
click at [362, 369] on div "+ Select agent person_add Assign to Me" at bounding box center [404, 368] width 131 height 33
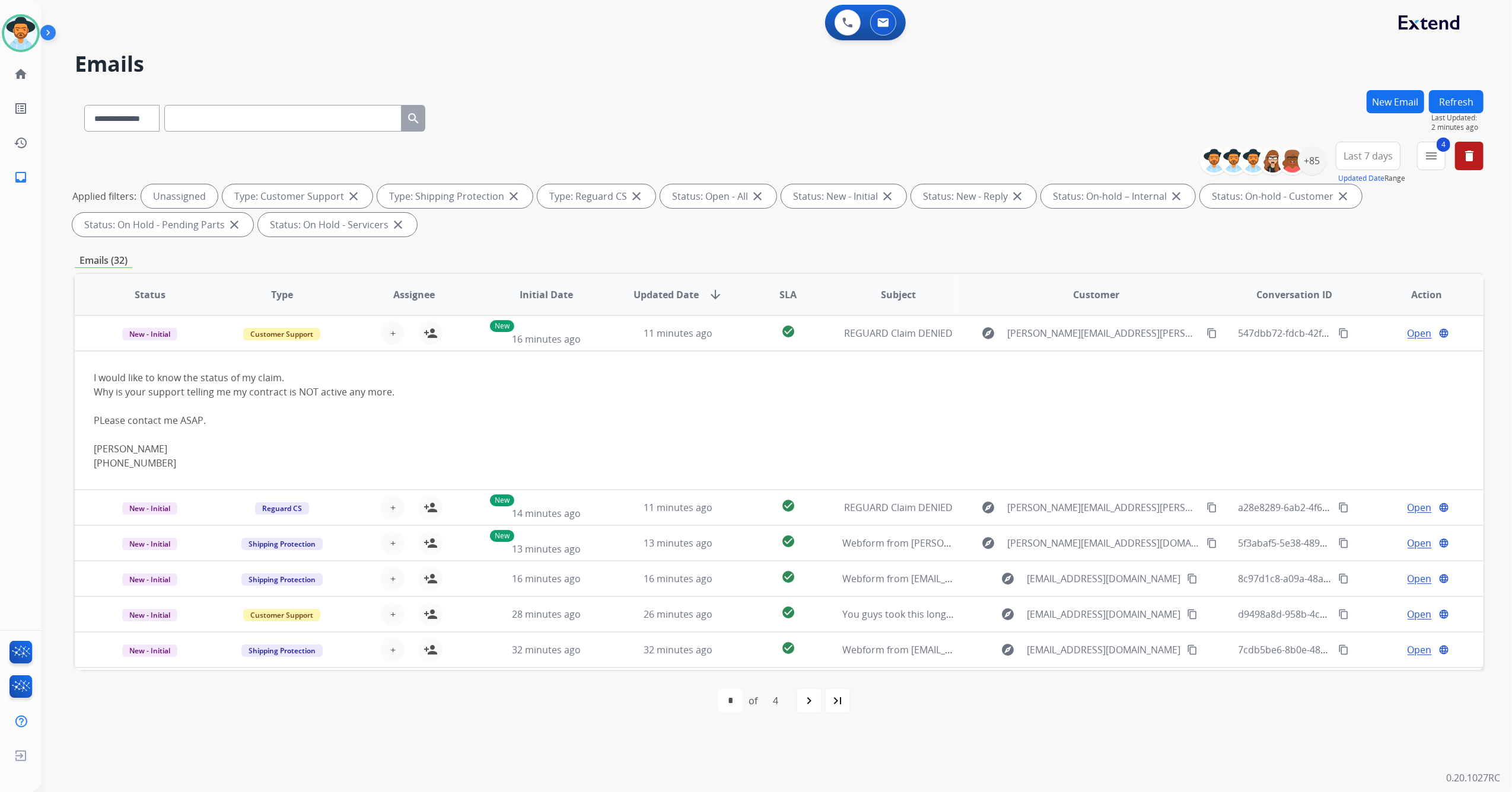
click at [353, 344] on div "+ Select agent person_add Assign to Me" at bounding box center [404, 333] width 131 height 33
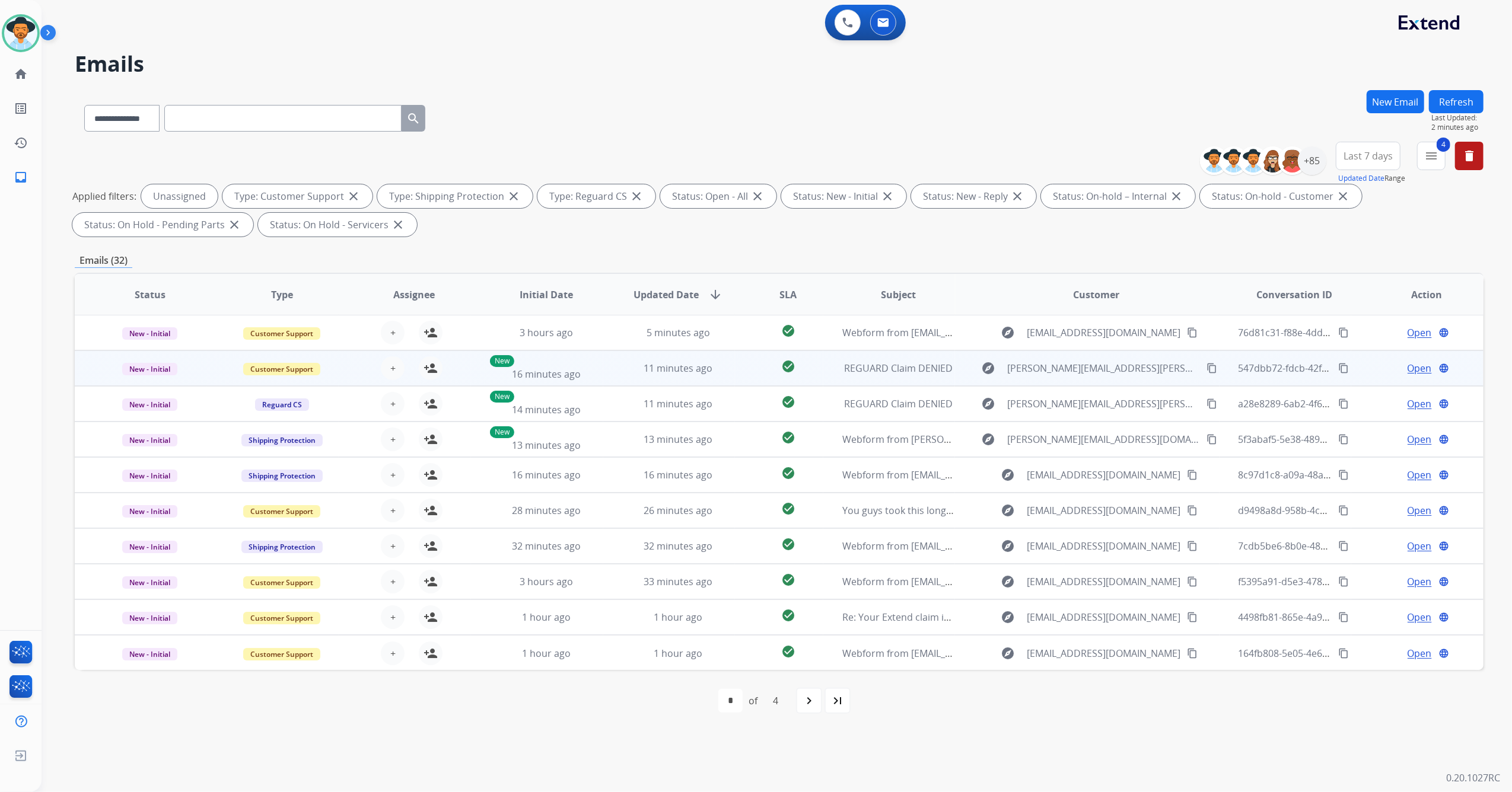
click at [353, 376] on div "+ Select agent person_add Assign to Me" at bounding box center [404, 368] width 131 height 33
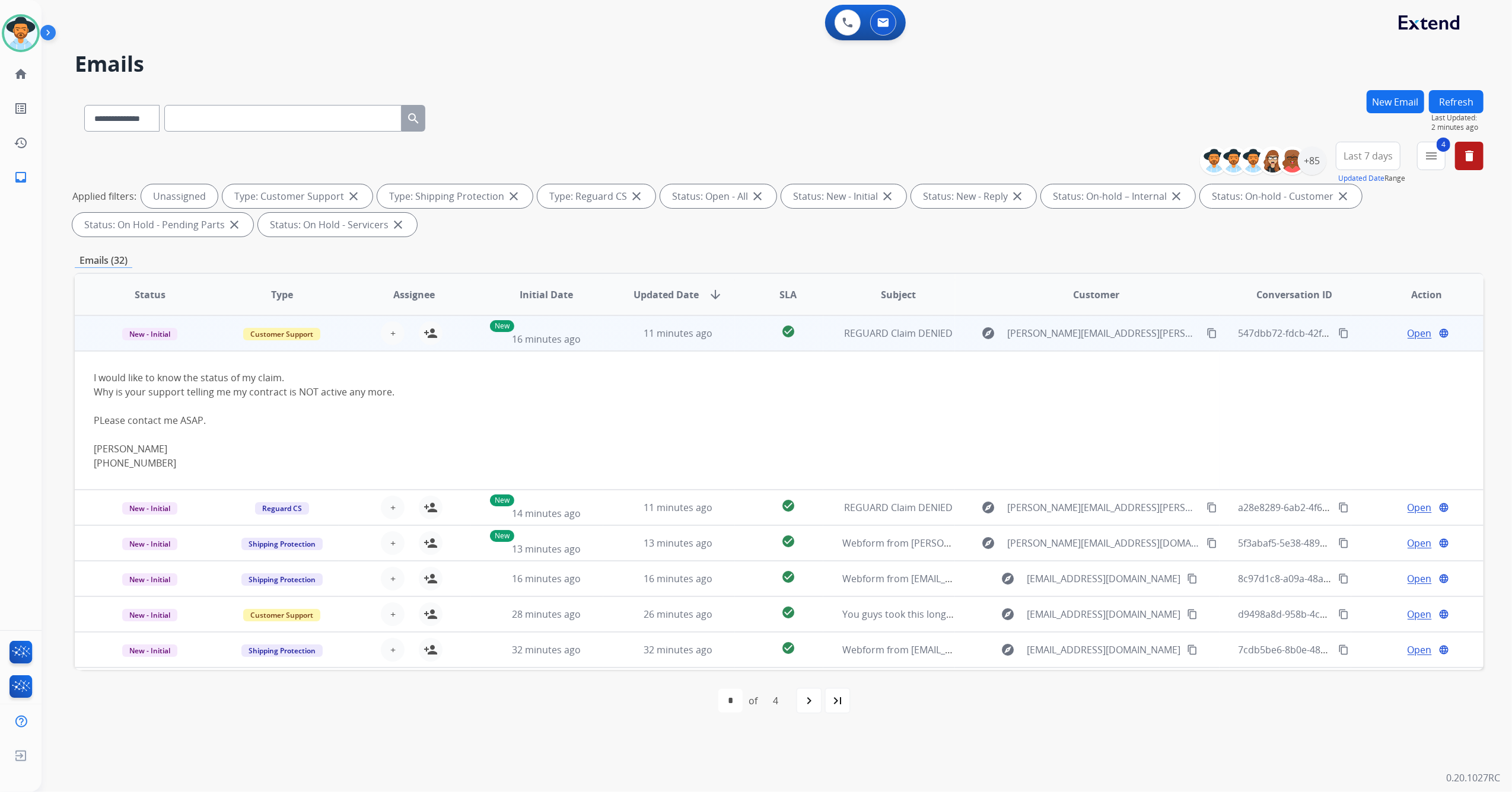
click at [361, 338] on div "+ Select agent person_add Assign to Me" at bounding box center [404, 333] width 131 height 33
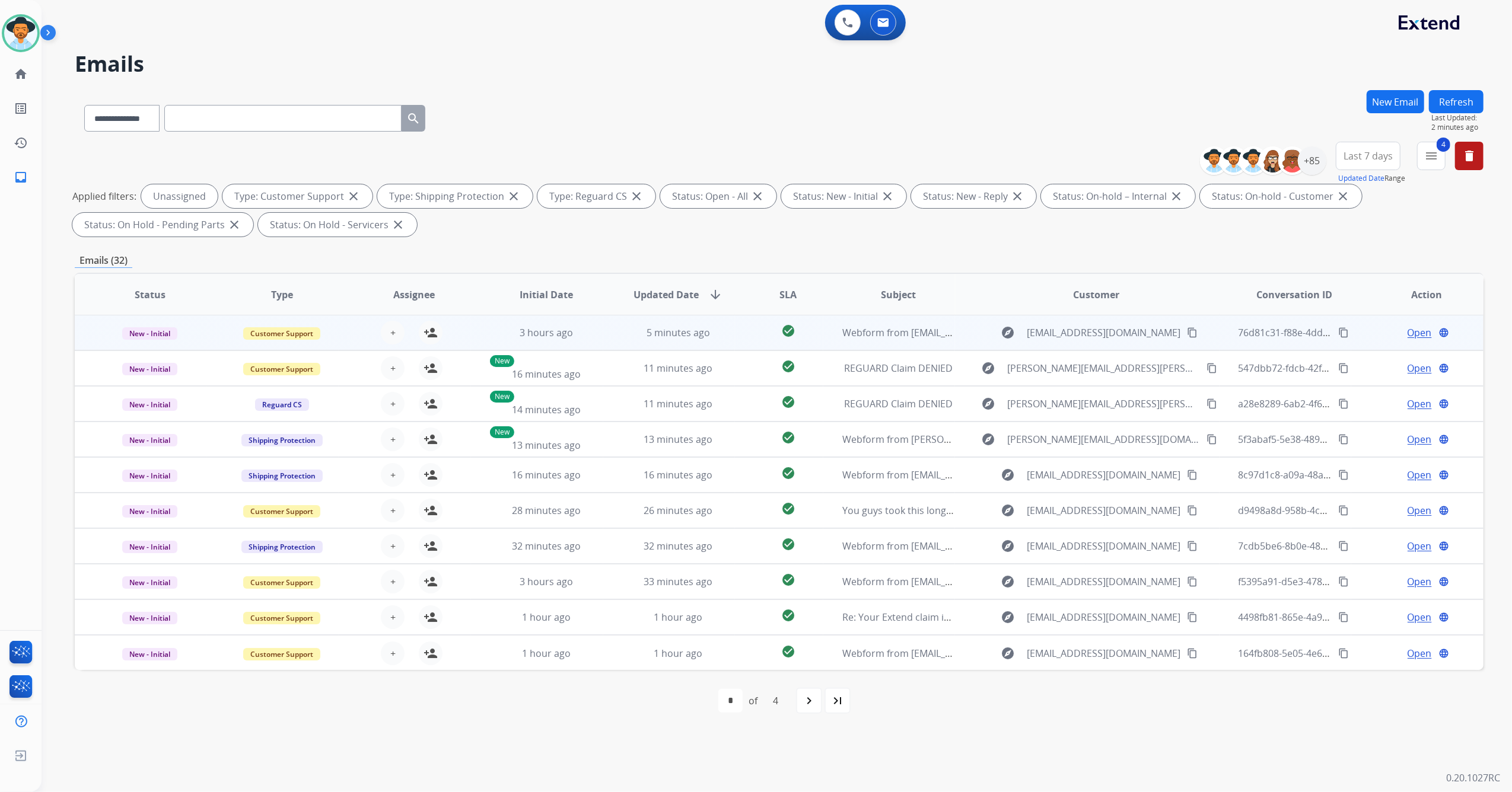
click at [361, 333] on div "+ Select agent person_add Assign to Me" at bounding box center [404, 333] width 131 height 33
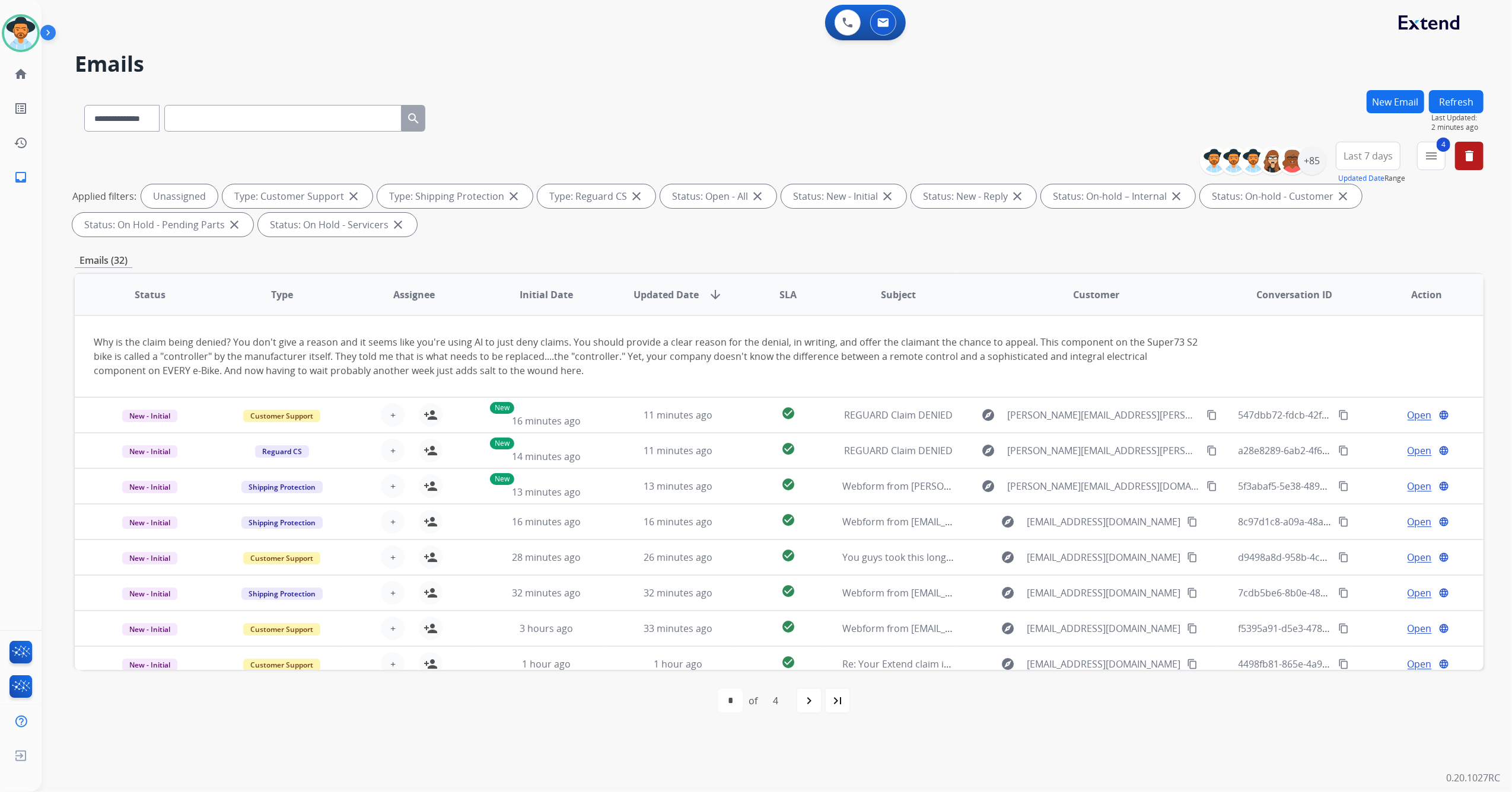
scroll to position [0, 0]
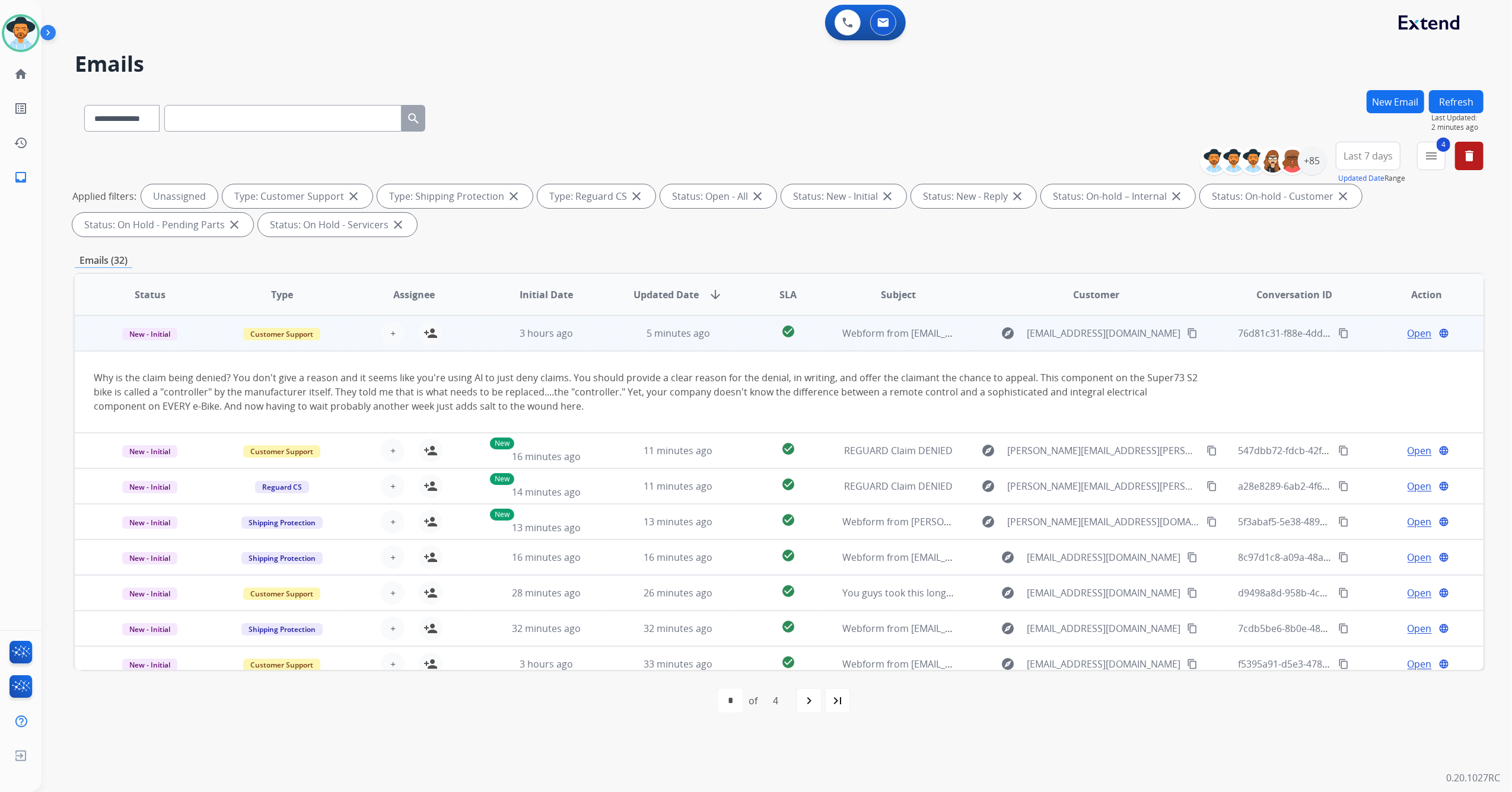
click at [1186, 334] on mat-icon "content_copy" at bounding box center [1192, 333] width 11 height 11
click at [428, 329] on mat-icon "person_add" at bounding box center [430, 332] width 14 height 14
click at [1407, 331] on span "Open" at bounding box center [1419, 332] width 24 height 14
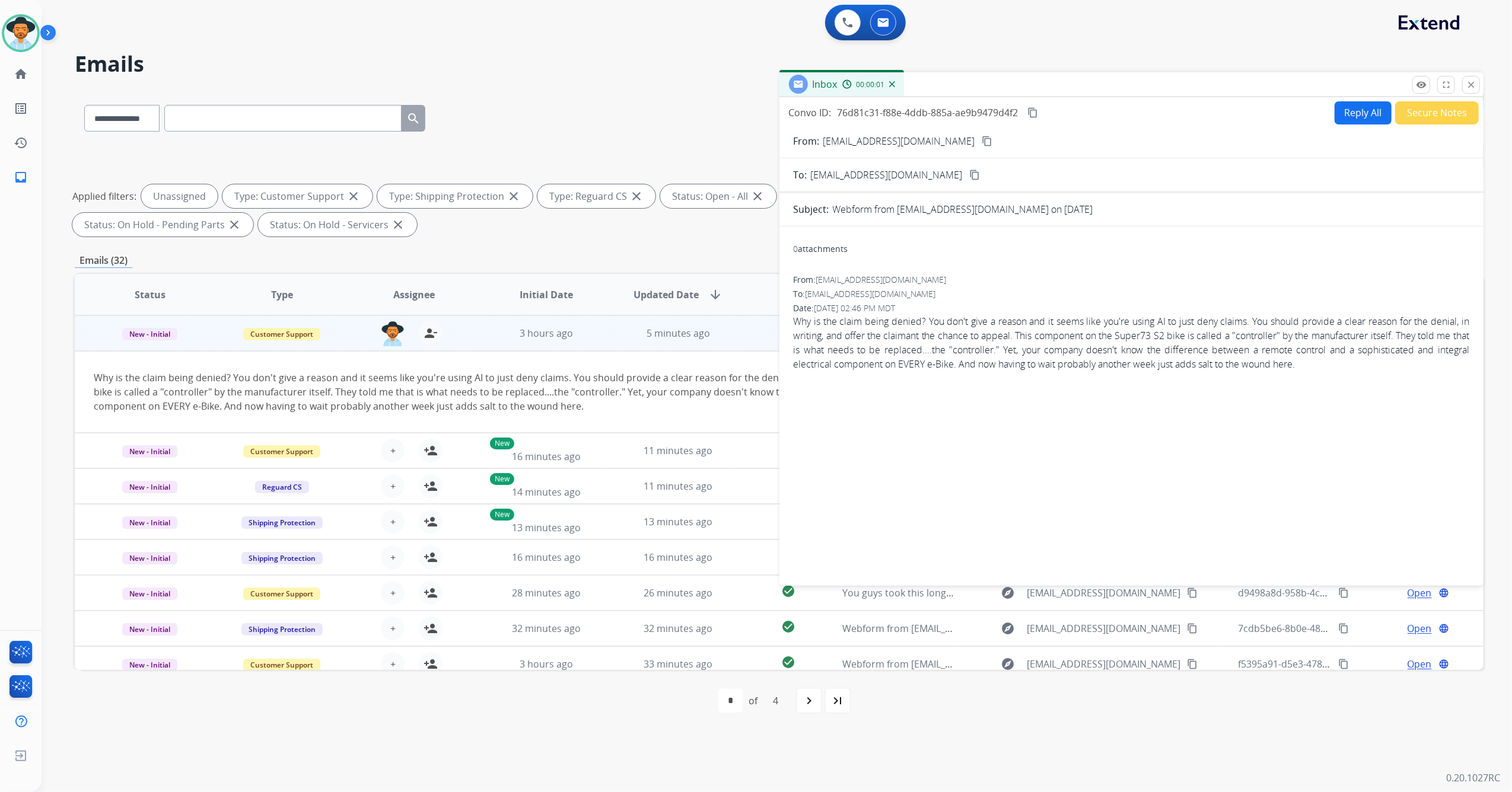
click at [1350, 106] on button "Reply All" at bounding box center [1363, 113] width 57 height 23
select select "**********"
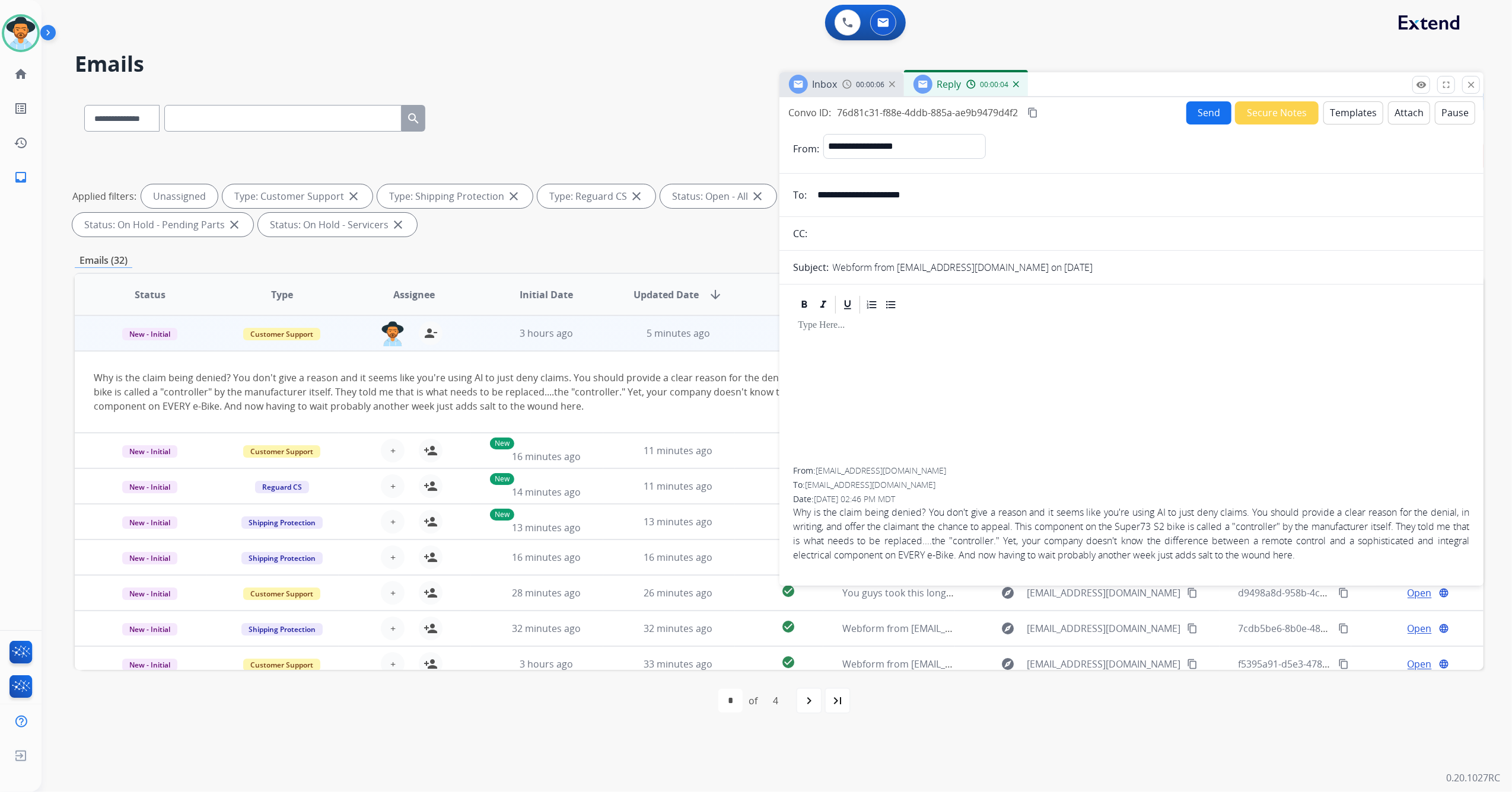
click at [1348, 107] on button "Templates" at bounding box center [1353, 113] width 60 height 23
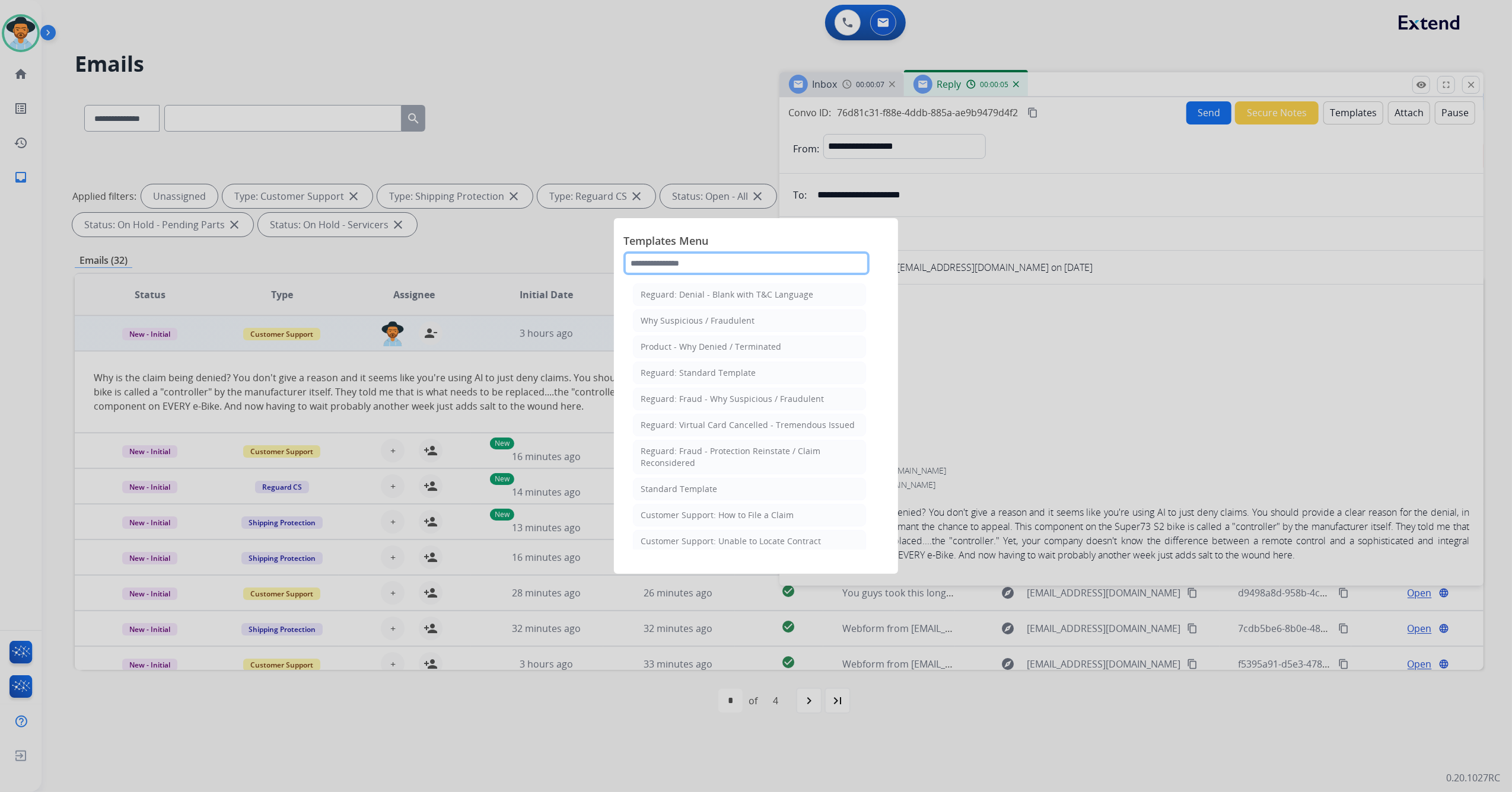
click at [713, 262] on input "text" at bounding box center [747, 264] width 246 height 24
type input "***"
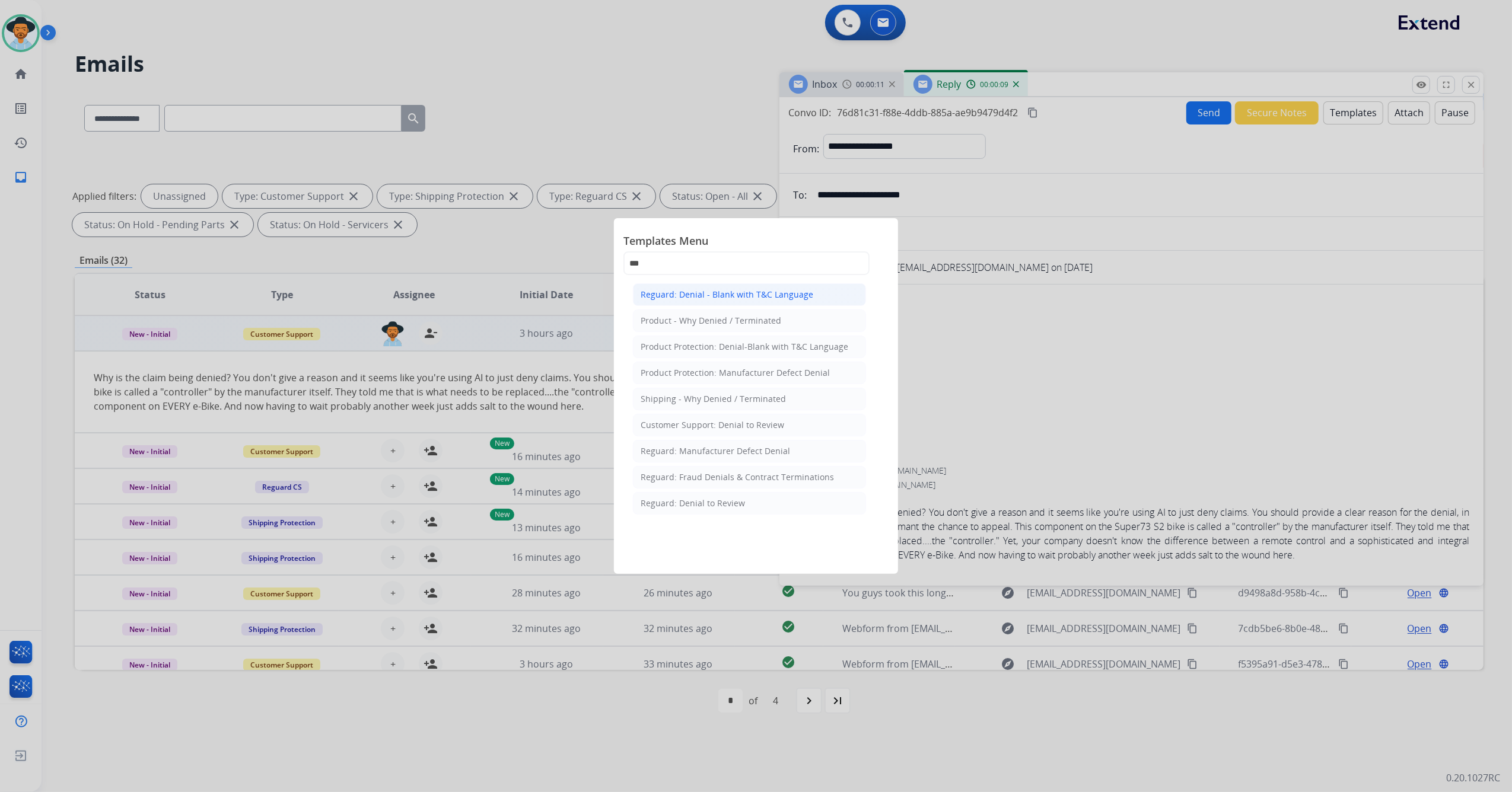
click at [795, 298] on div "Reguard: Denial - Blank with T&C Language" at bounding box center [726, 294] width 172 height 12
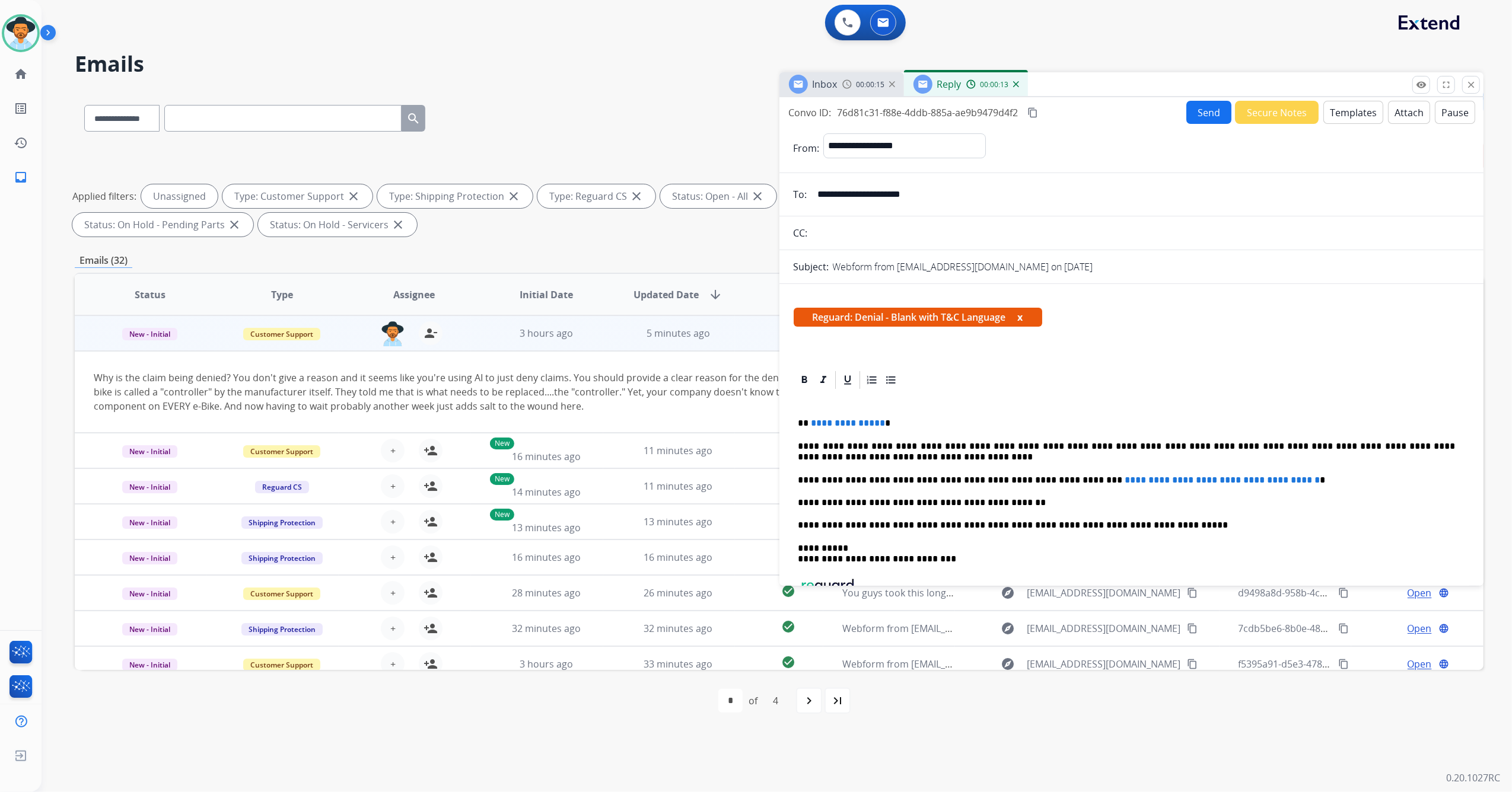
click at [1334, 107] on button "Templates" at bounding box center [1353, 112] width 60 height 23
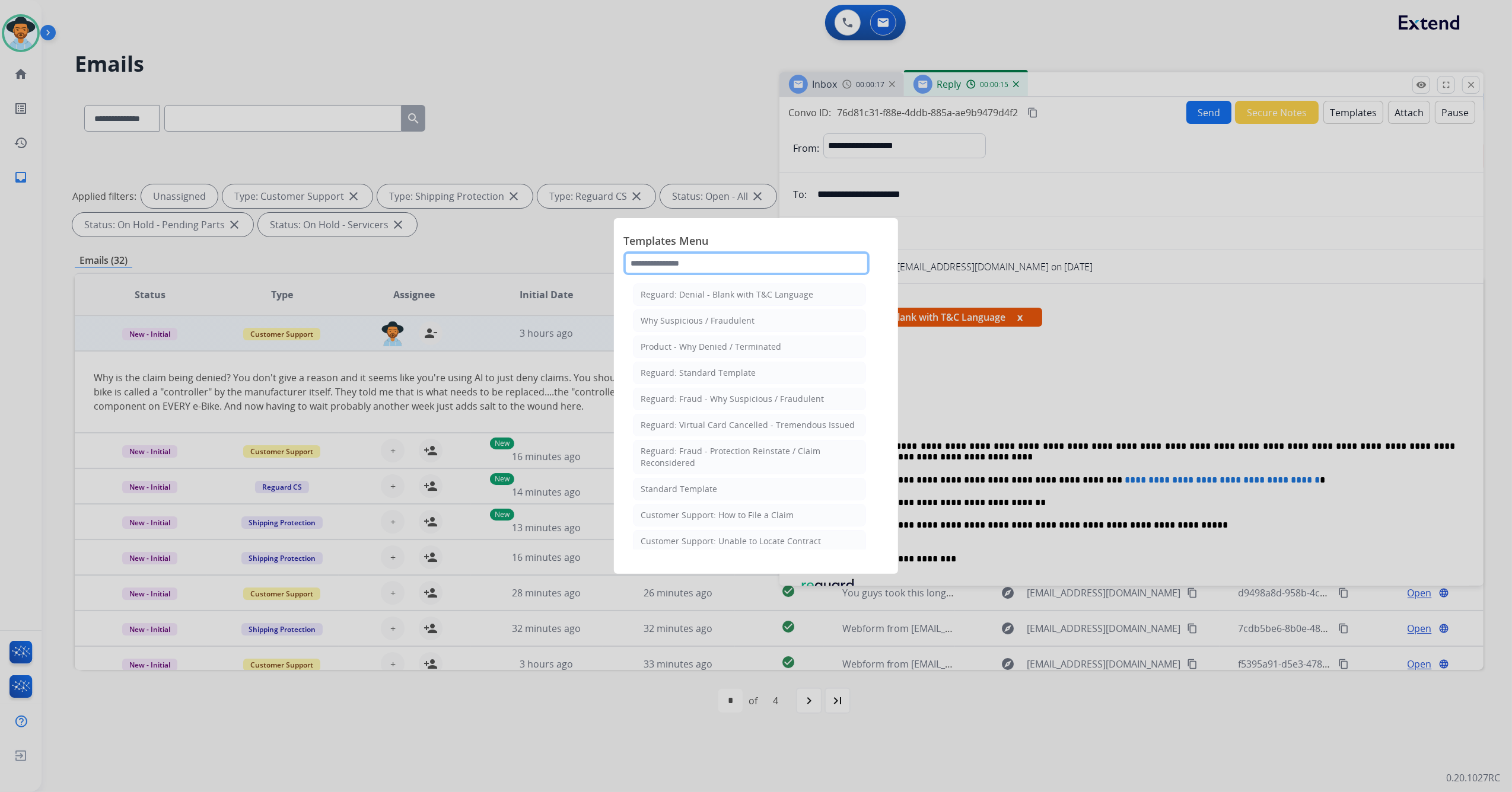
click at [713, 264] on input "text" at bounding box center [747, 264] width 246 height 24
type input "****"
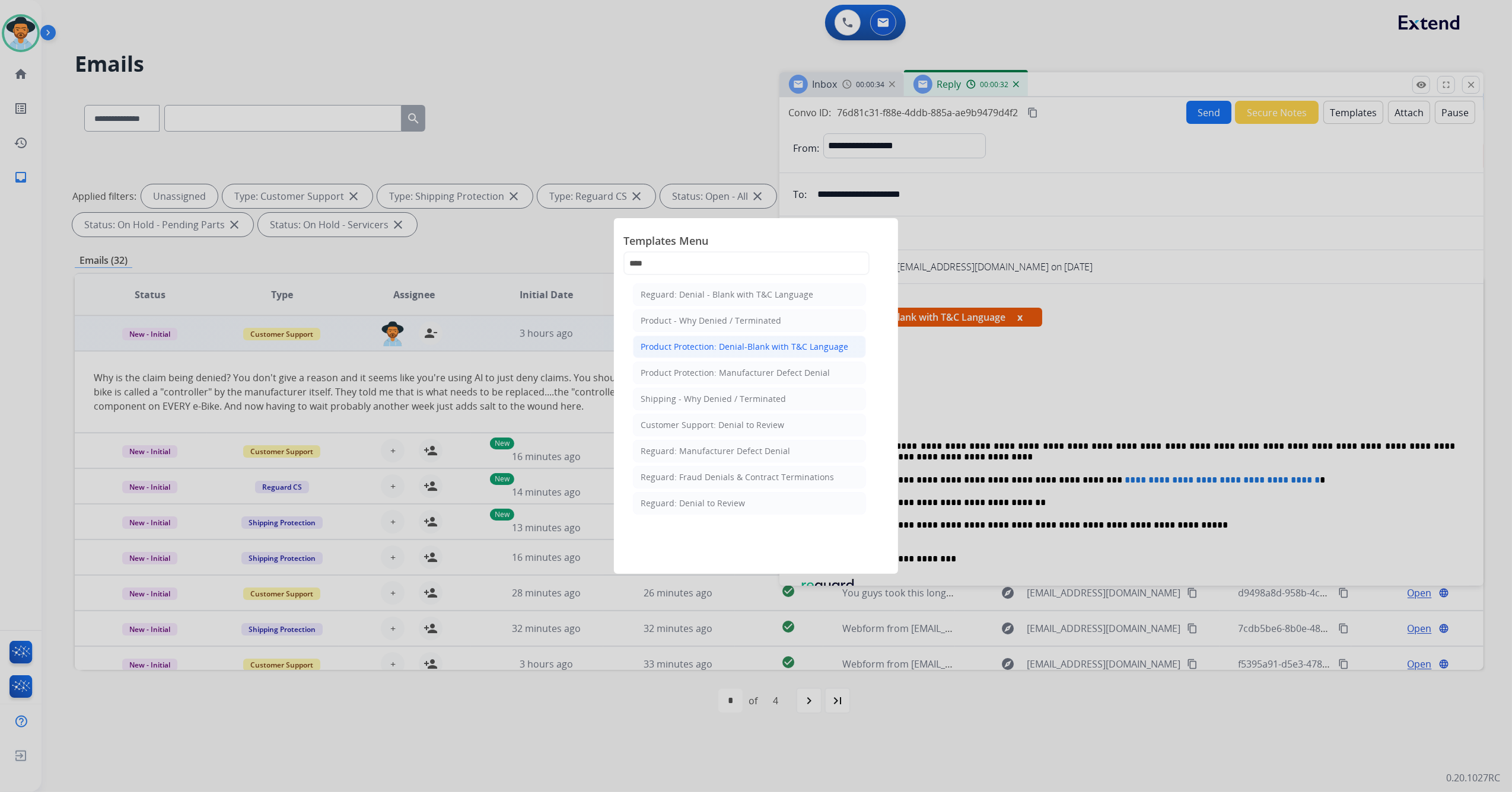
click at [783, 349] on div "Product Protection: Denial-Blank with T&C Language" at bounding box center [744, 346] width 207 height 12
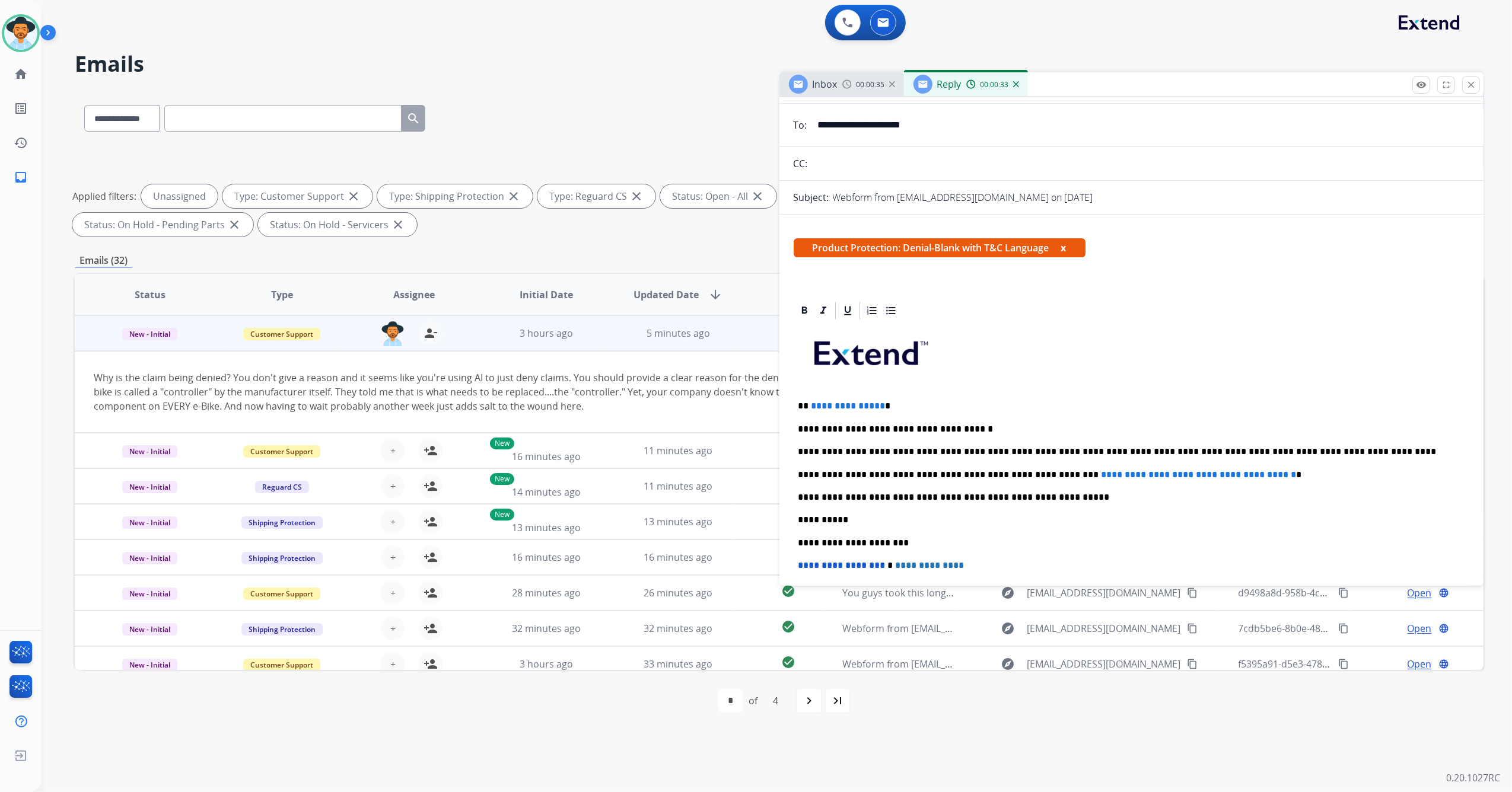
scroll to position [157, 0]
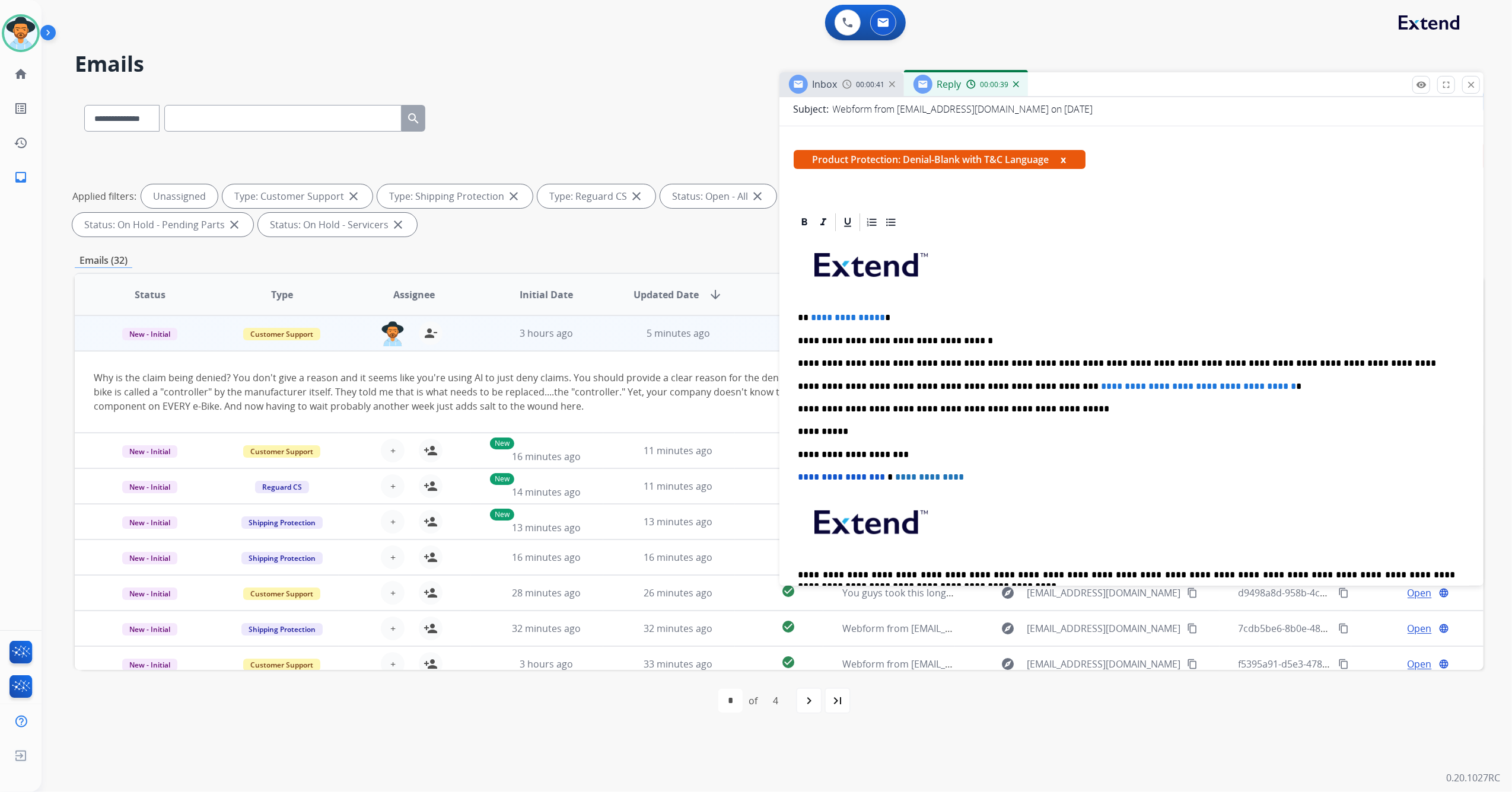
click at [878, 321] on p "**********" at bounding box center [1127, 318] width 657 height 11
drag, startPoint x: 879, startPoint y: 316, endPoint x: 810, endPoint y: 318, distance: 69.0
click at [810, 318] on p "**********" at bounding box center [1127, 318] width 657 height 11
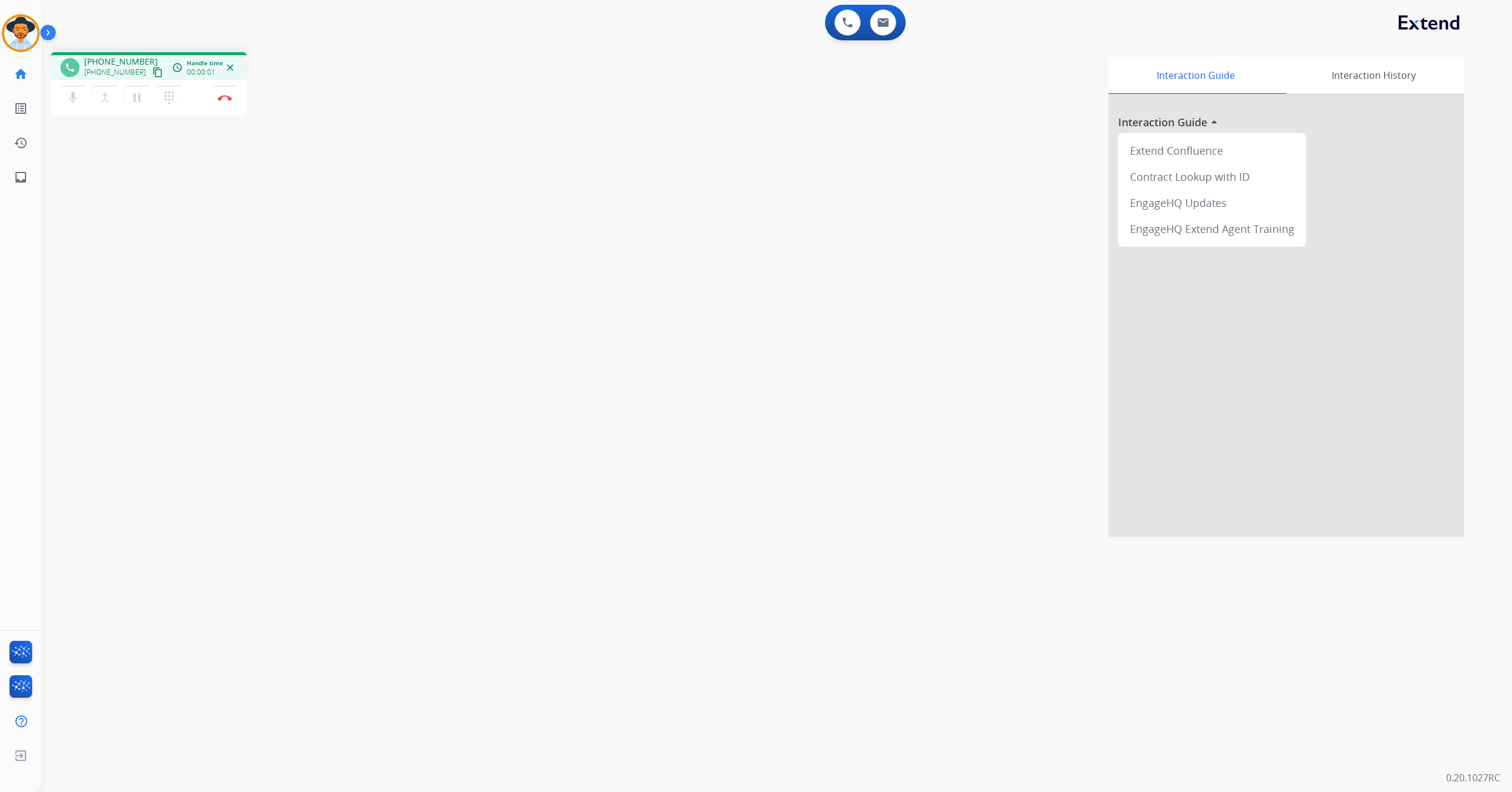
click at [153, 70] on mat-icon "content_copy" at bounding box center [158, 72] width 11 height 11
click at [153, 72] on mat-icon "content_copy" at bounding box center [158, 72] width 11 height 11
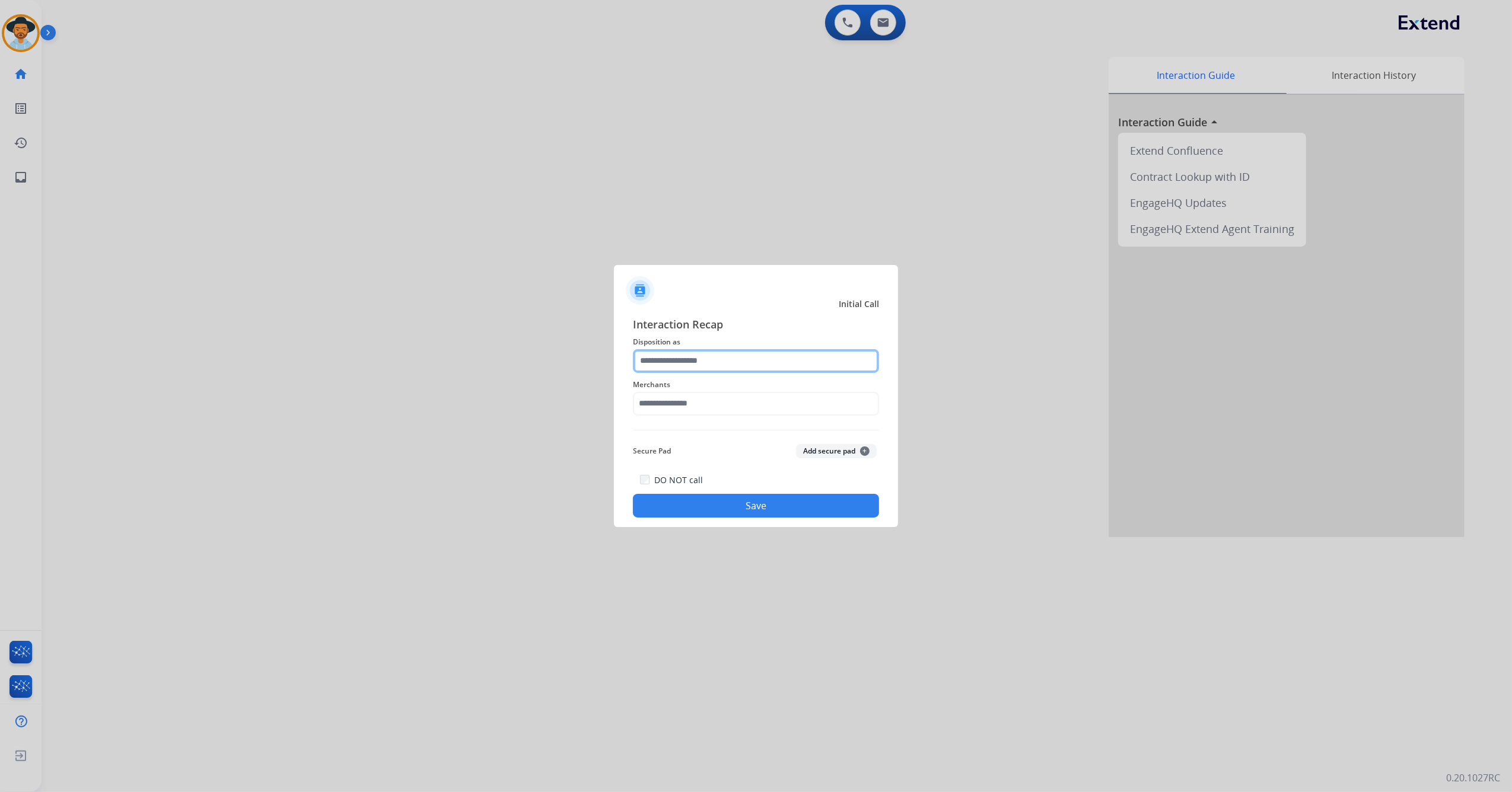
click at [761, 356] on input "text" at bounding box center [756, 361] width 246 height 24
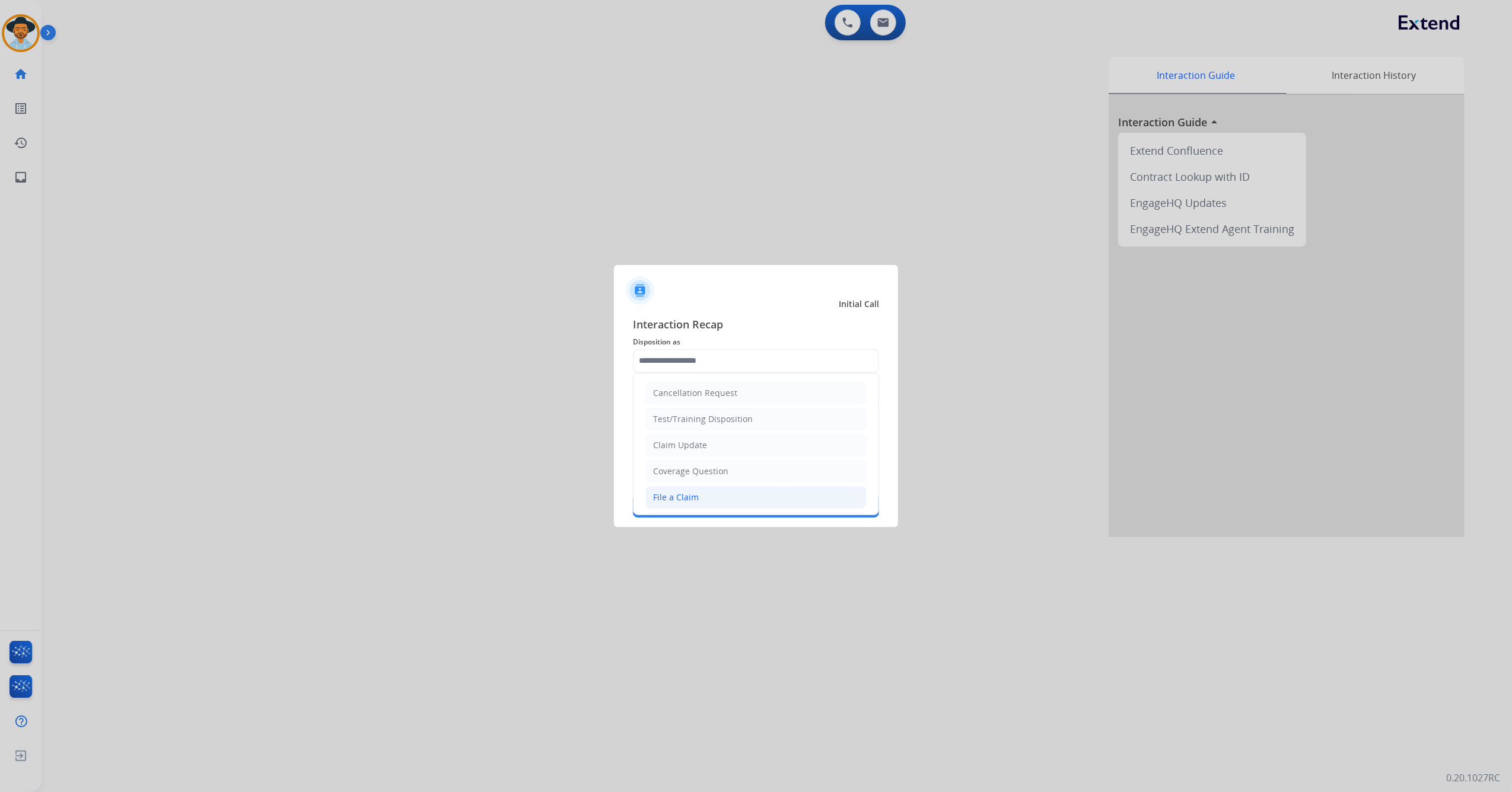
click at [719, 501] on li "File a Claim" at bounding box center [755, 497] width 221 height 22
type input "**********"
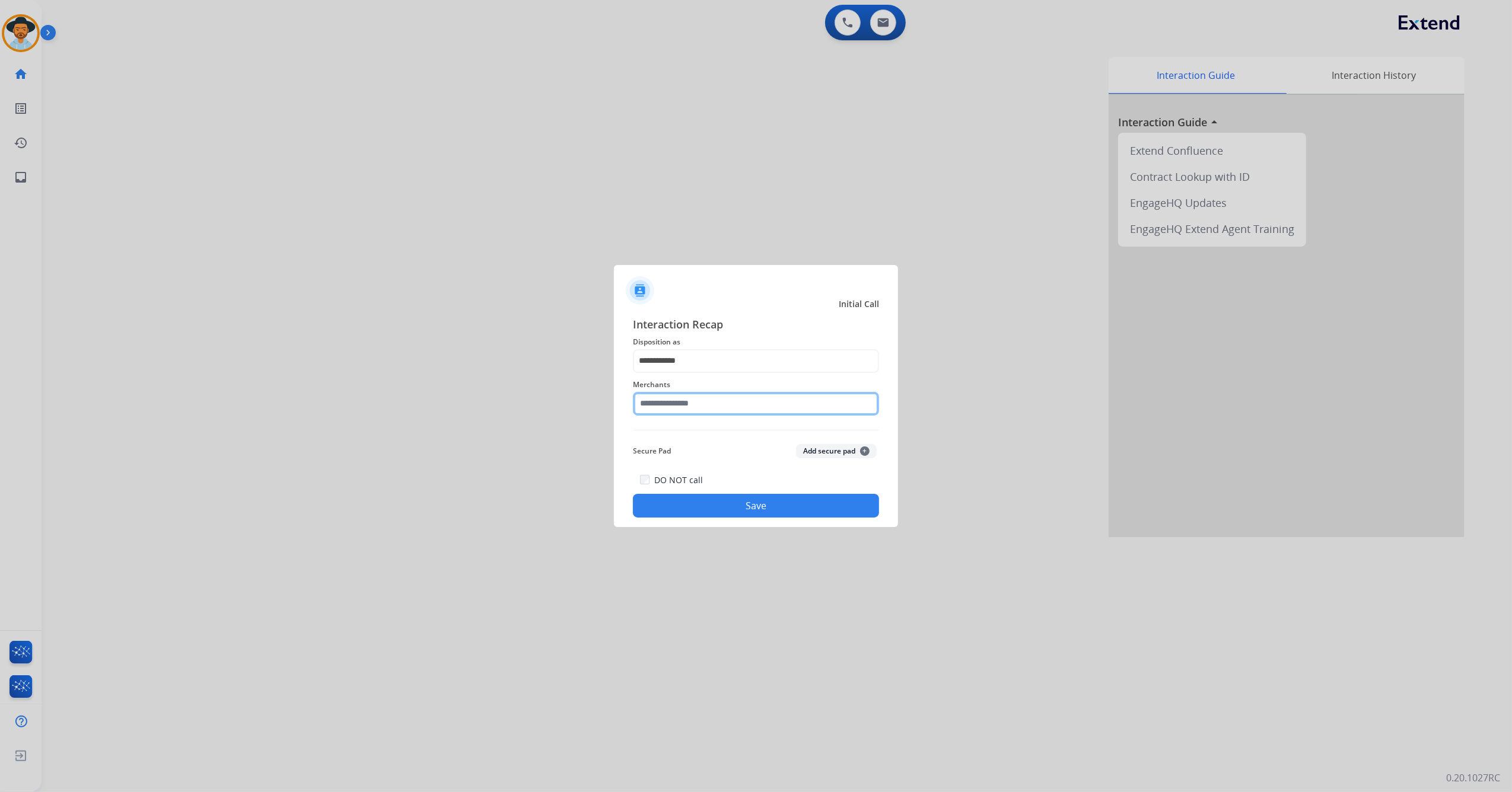
click at [707, 406] on input "text" at bounding box center [756, 404] width 246 height 24
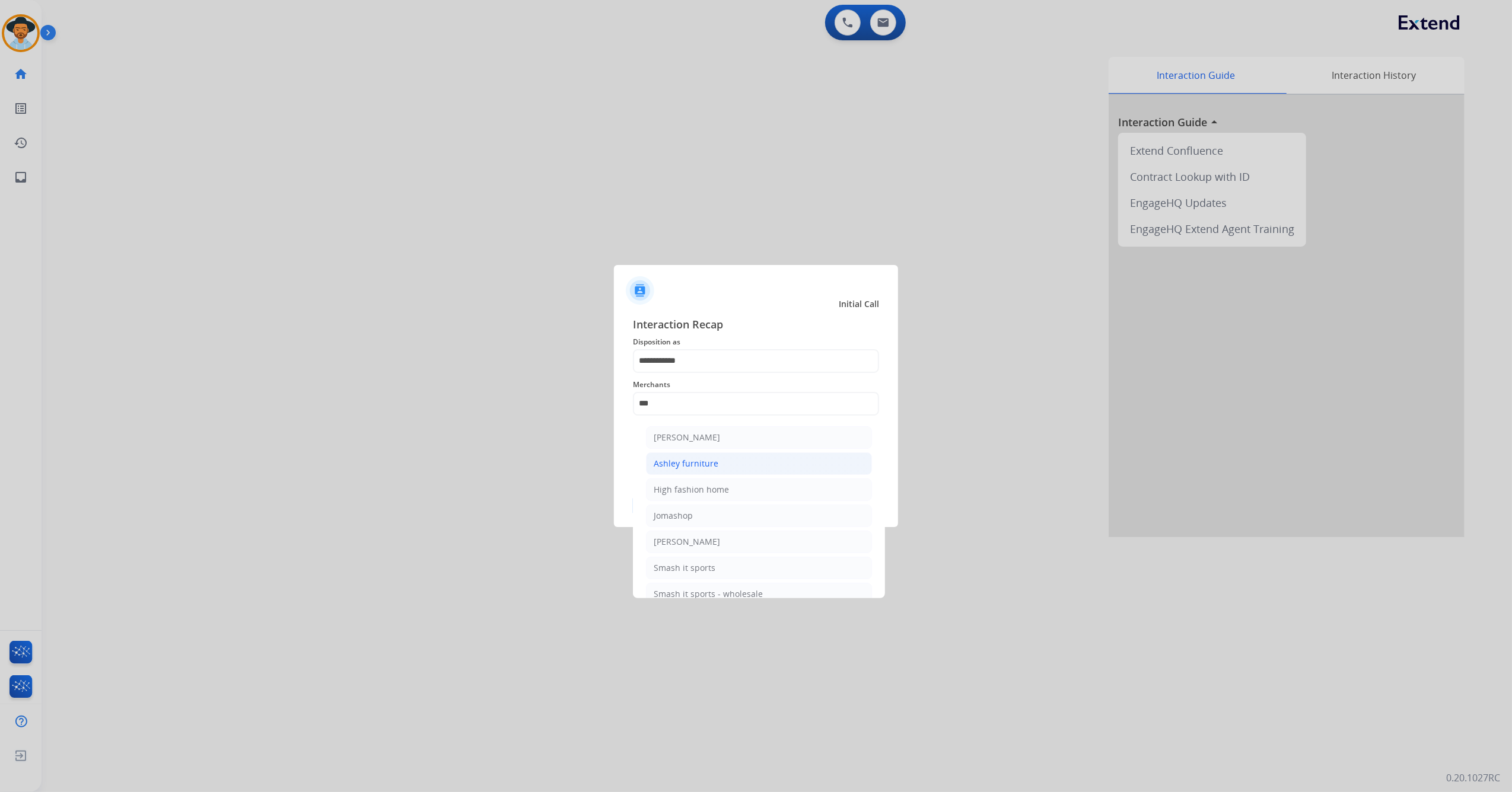
click at [714, 461] on div "Ashley furniture" at bounding box center [686, 464] width 65 height 12
type input "**********"
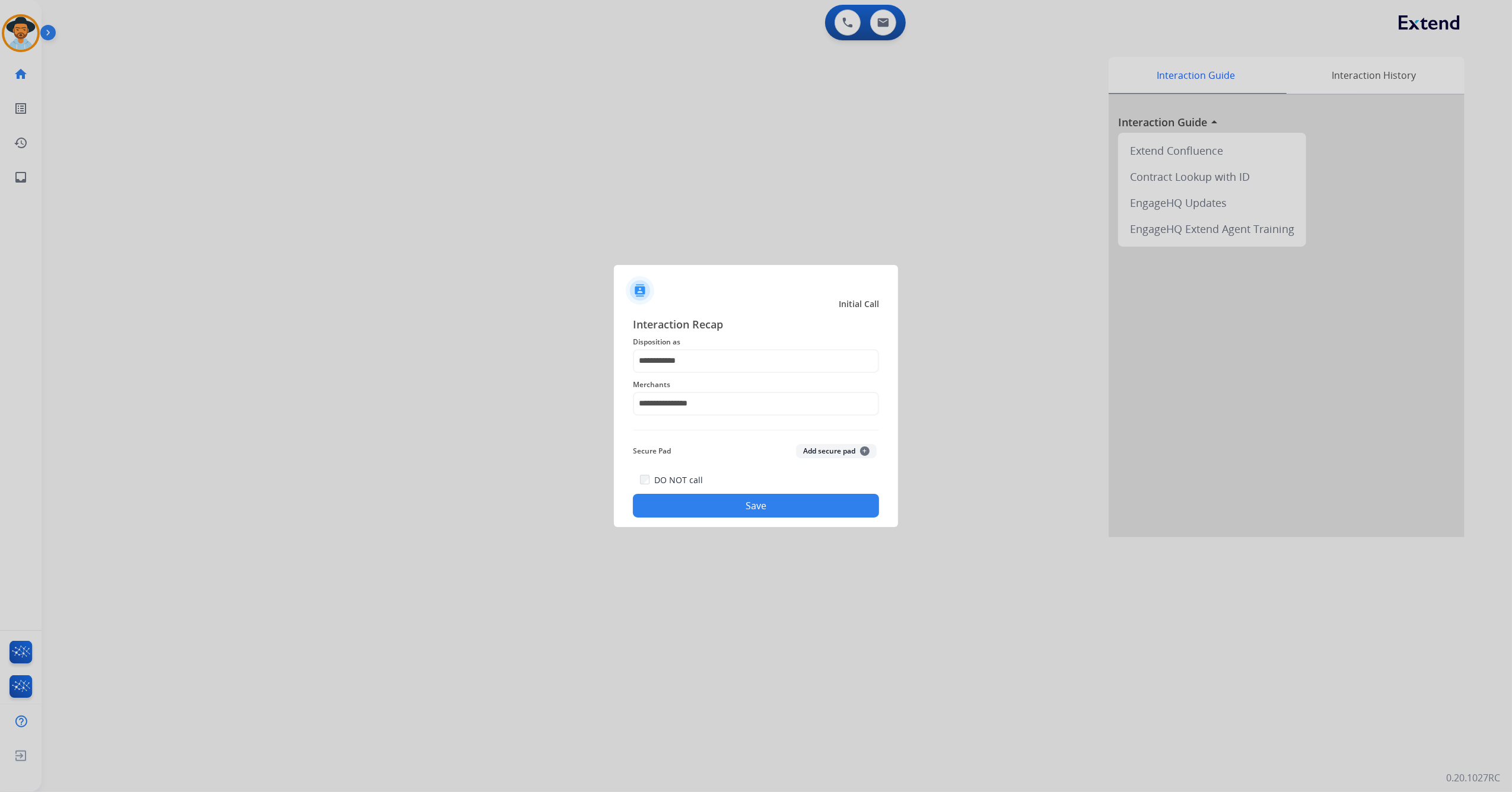
click at [706, 500] on button "Save" at bounding box center [756, 506] width 246 height 24
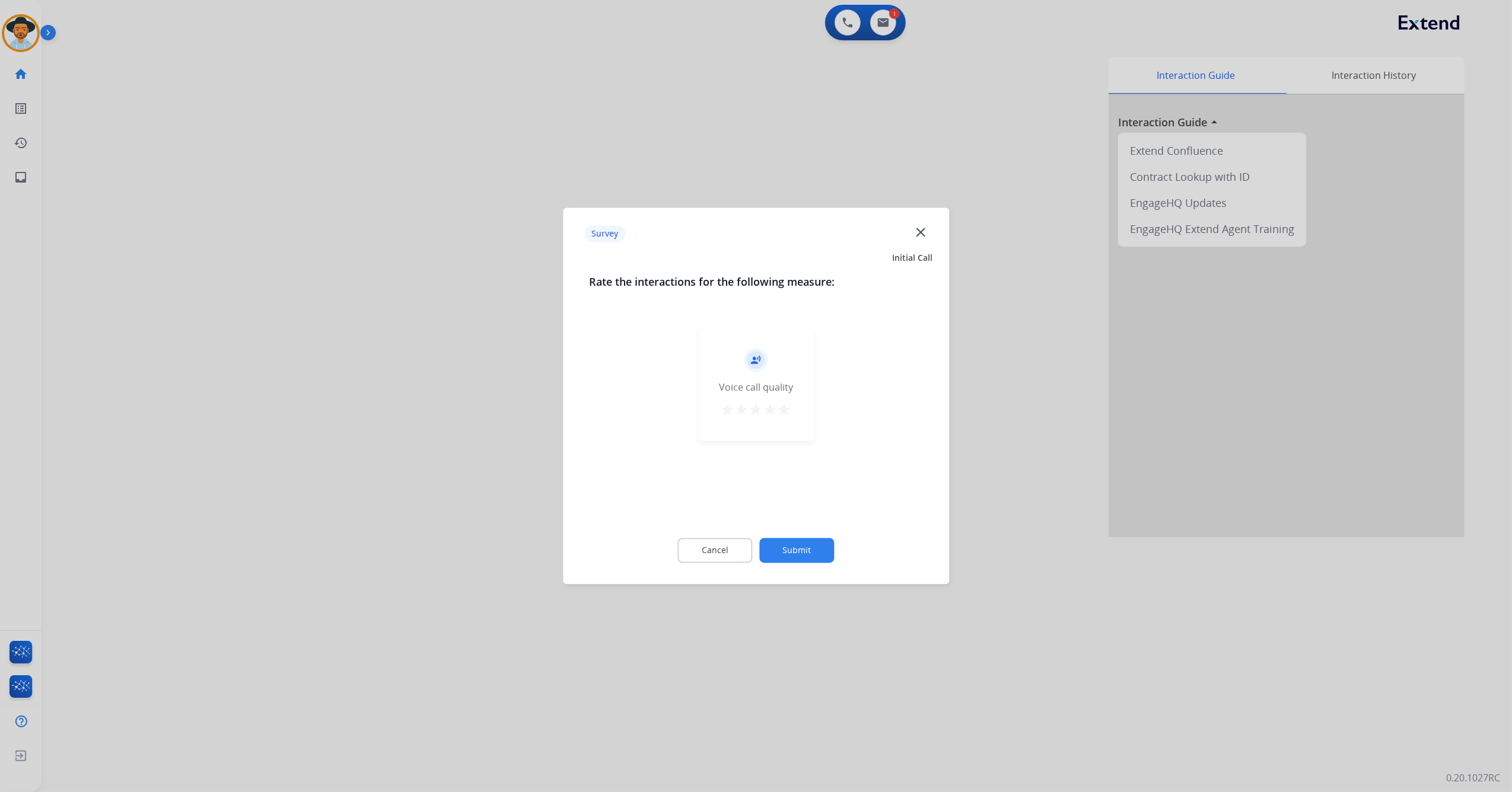
click at [788, 408] on mat-icon "star" at bounding box center [784, 410] width 14 height 14
click at [798, 558] on button "Submit" at bounding box center [797, 551] width 75 height 25
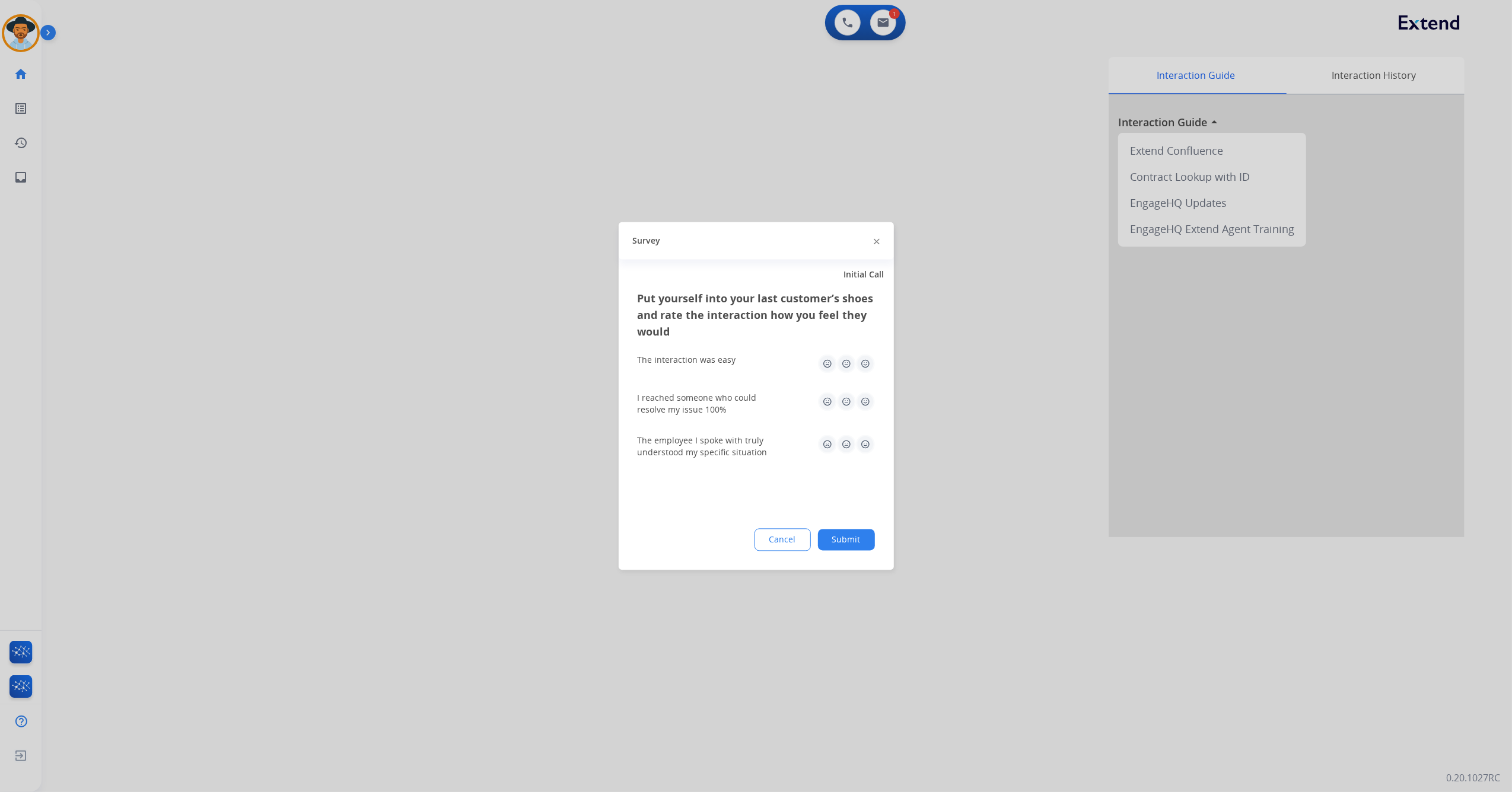
click at [867, 365] on img at bounding box center [865, 364] width 19 height 19
click at [861, 399] on img at bounding box center [865, 402] width 19 height 19
click at [864, 458] on div "The employee I spoke with truly understood my specific situation" at bounding box center [756, 447] width 237 height 24
click at [869, 439] on img at bounding box center [865, 444] width 19 height 19
click at [864, 535] on button "Submit" at bounding box center [847, 539] width 57 height 21
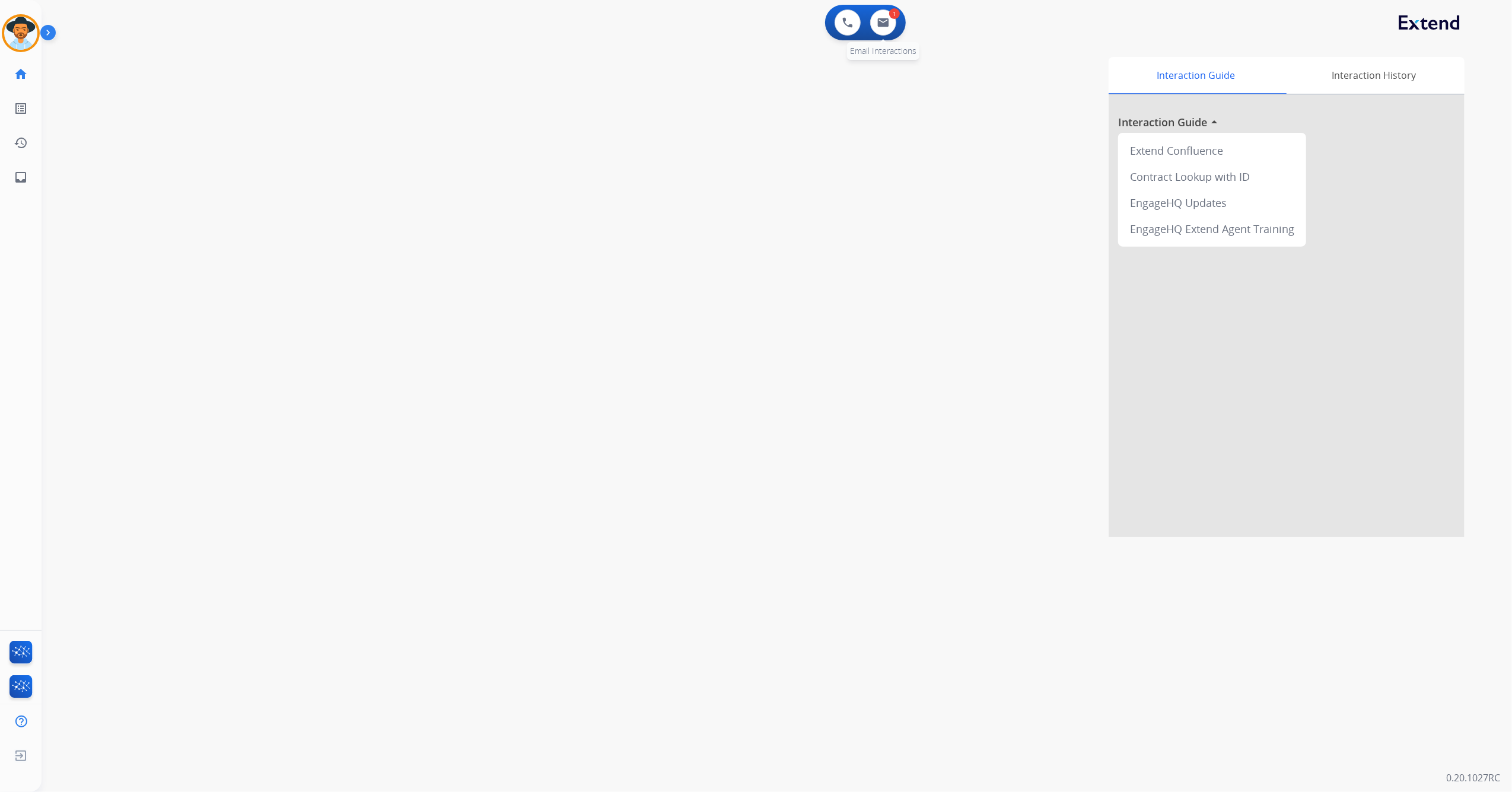
click at [898, 30] on div "1 Email Interactions" at bounding box center [883, 22] width 35 height 26
click at [883, 24] on img at bounding box center [883, 22] width 12 height 9
select select "**********"
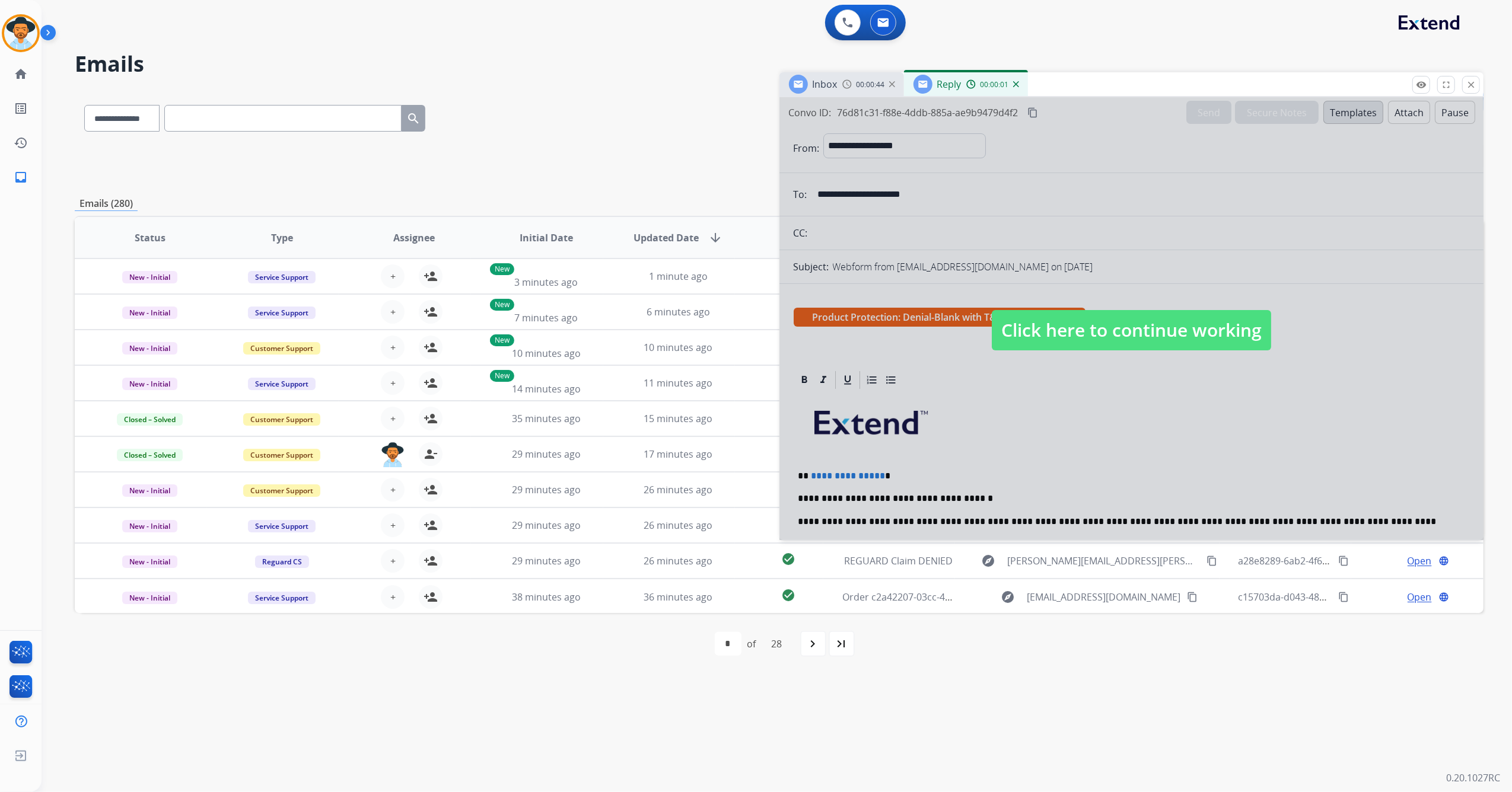
click at [1044, 328] on span "Click here to continue working" at bounding box center [1131, 330] width 279 height 41
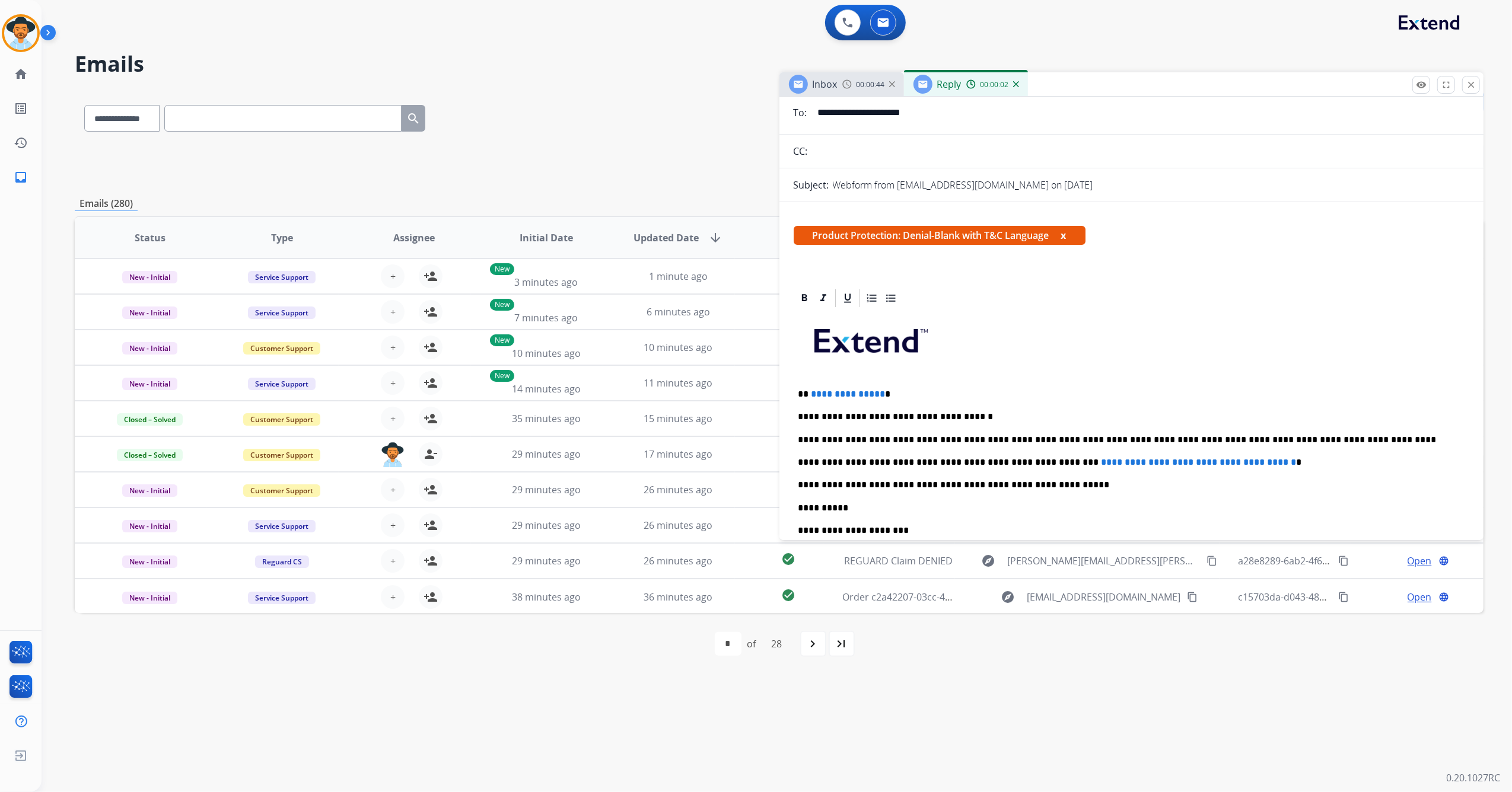
scroll to position [157, 0]
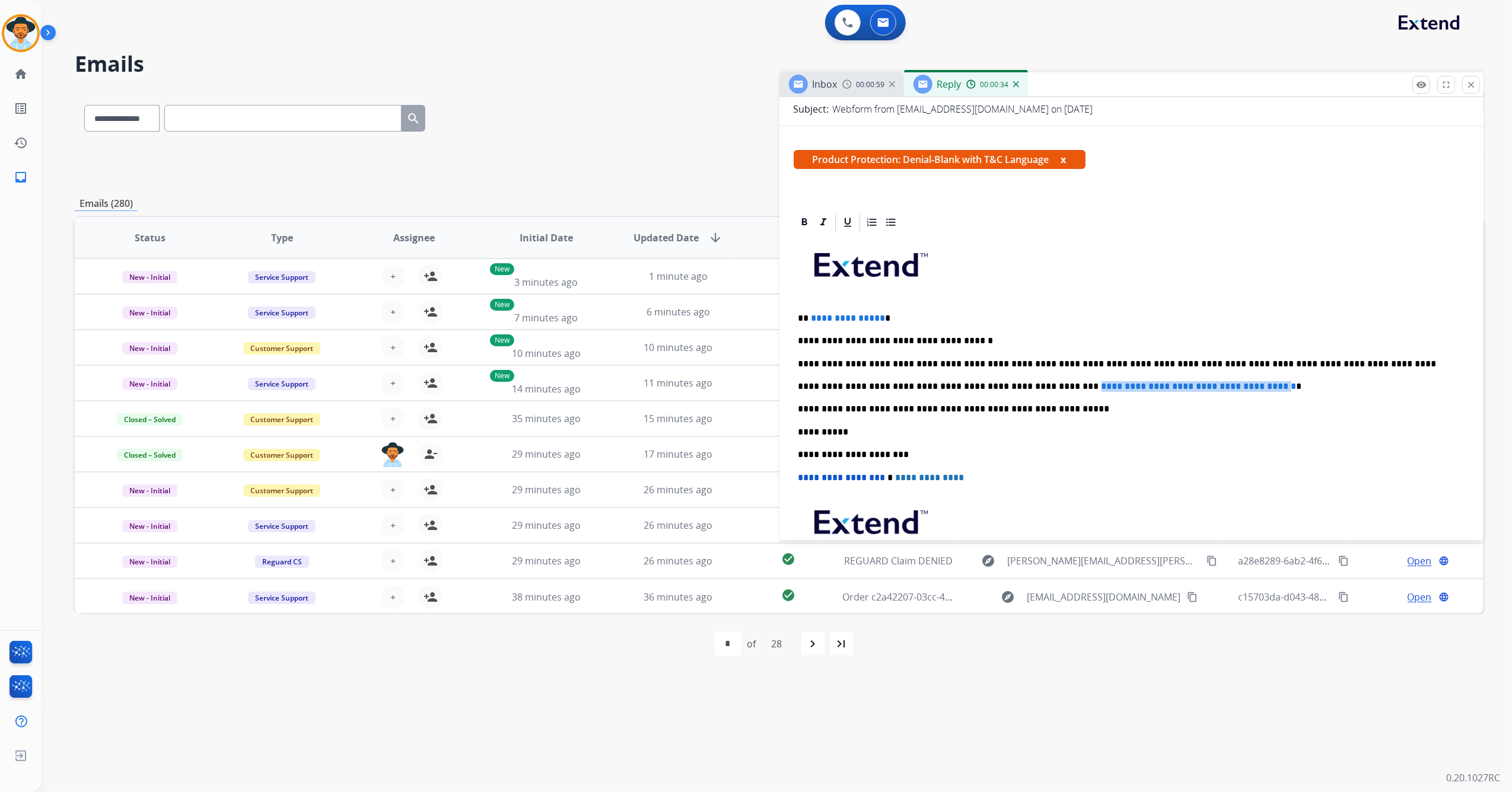
drag, startPoint x: 1039, startPoint y: 386, endPoint x: 1271, endPoint y: 385, distance: 232.0
click at [1271, 385] on span "**********" at bounding box center [1198, 387] width 195 height 9
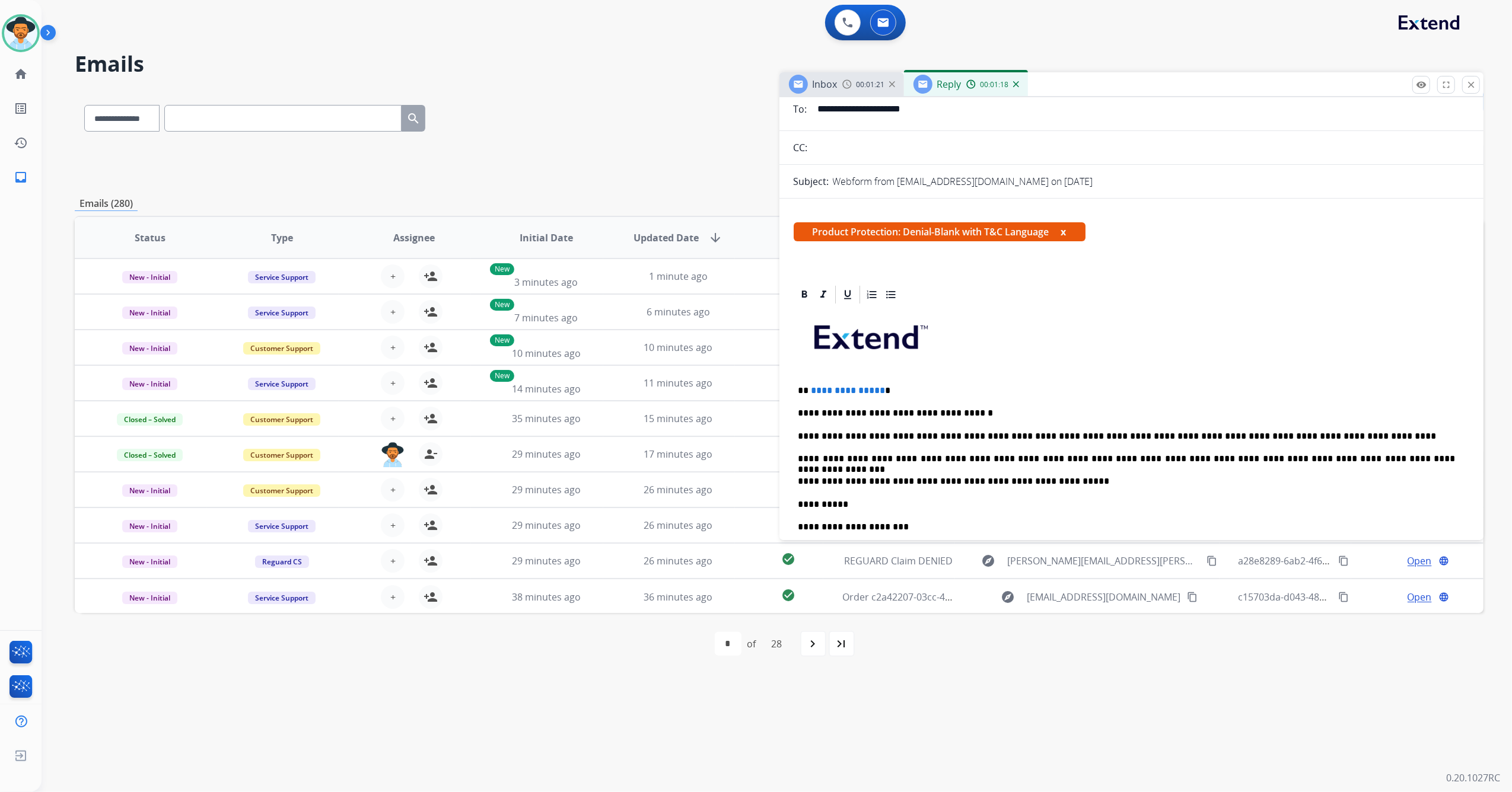
scroll to position [0, 0]
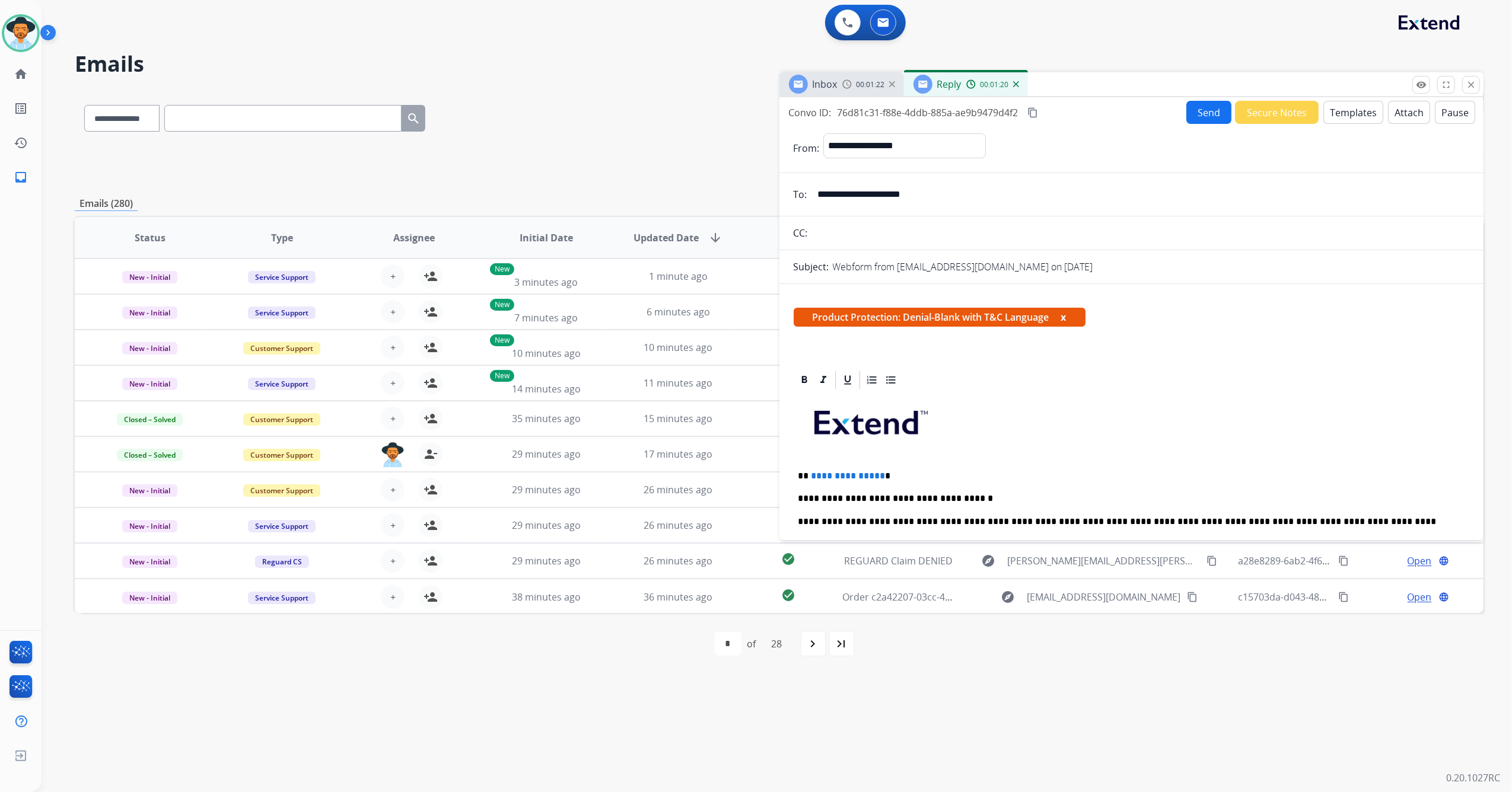
click at [1393, 108] on button "Attach" at bounding box center [1409, 112] width 43 height 23
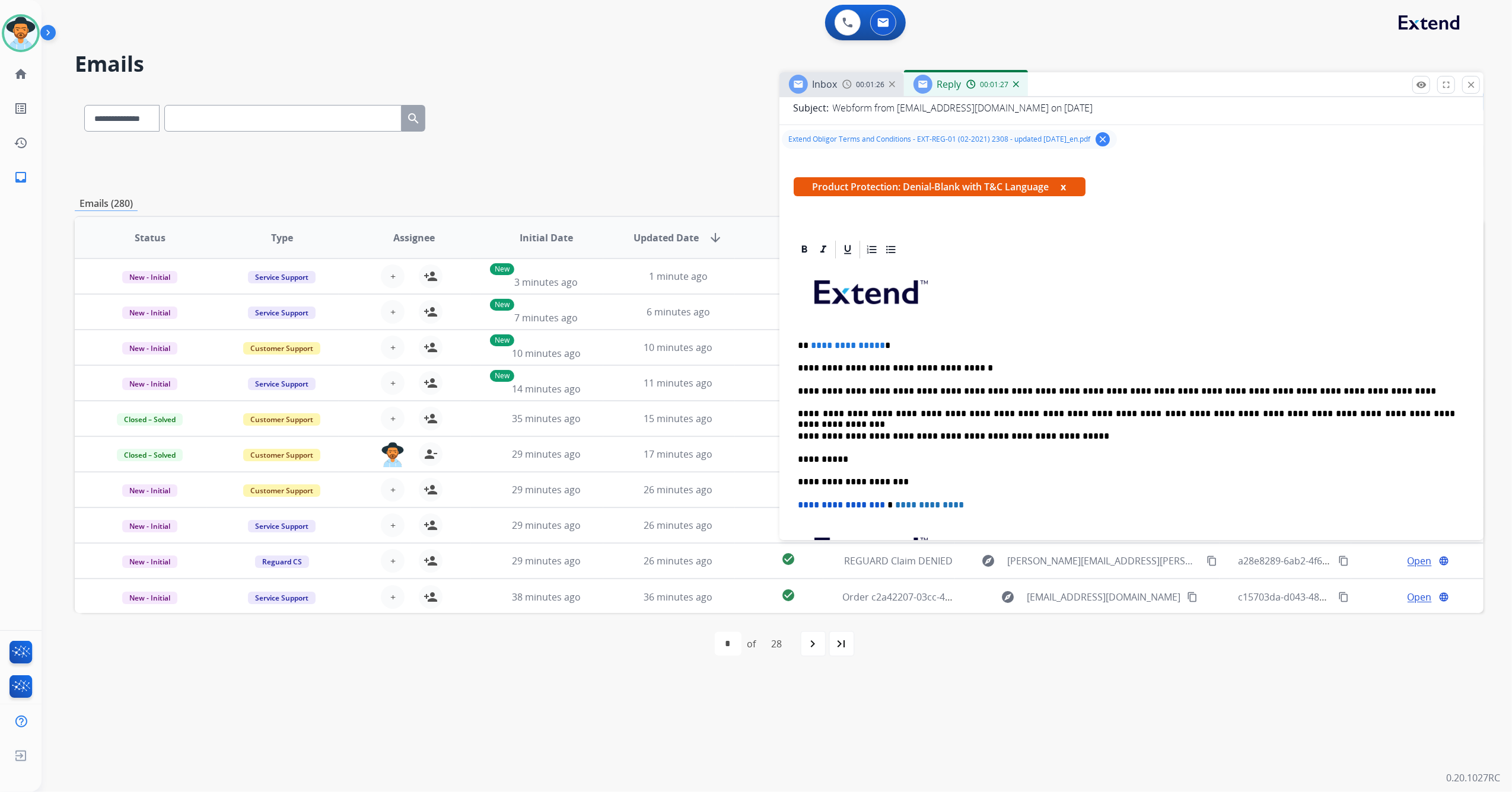
scroll to position [237, 0]
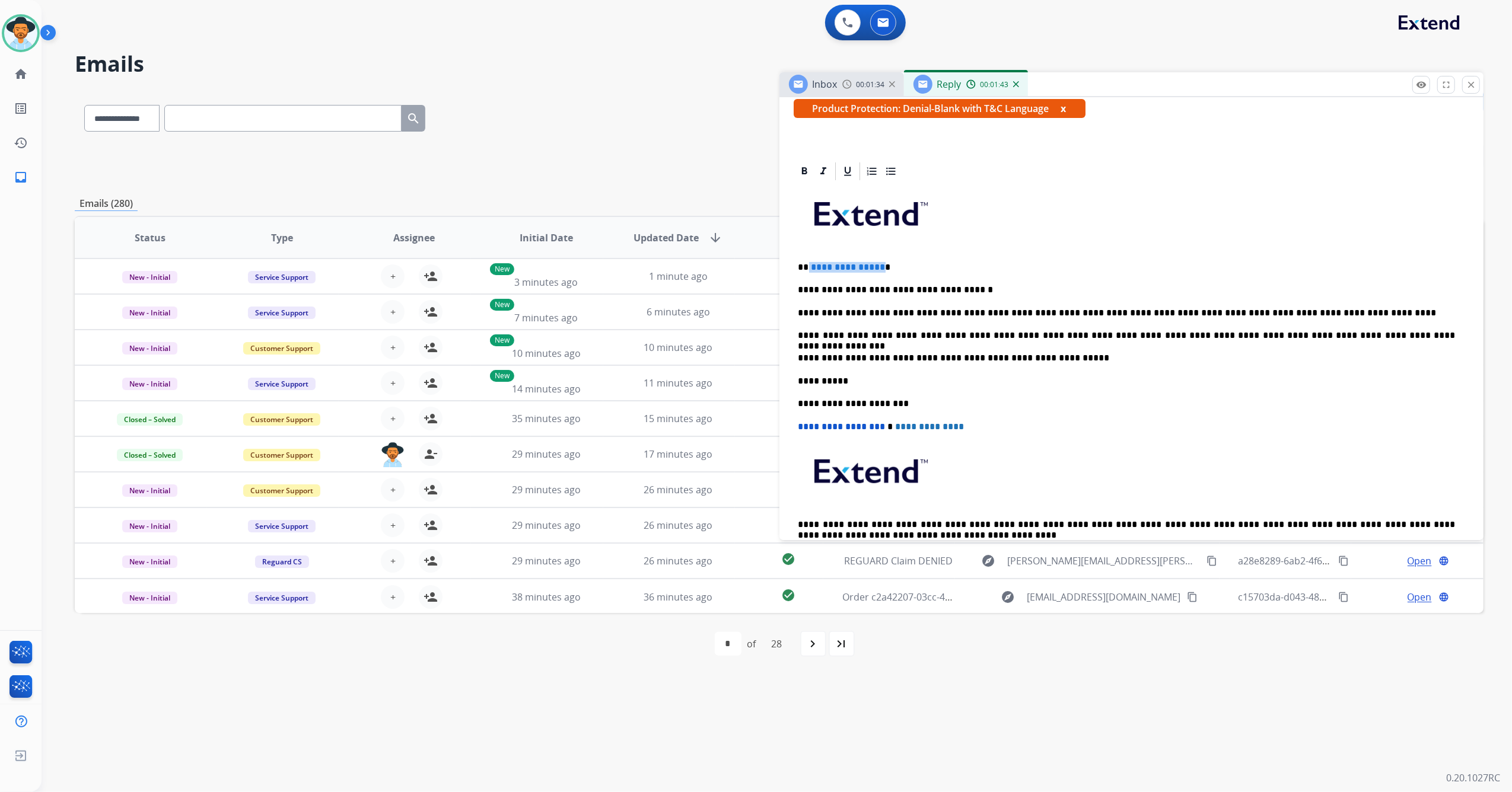
drag, startPoint x: 876, startPoint y: 266, endPoint x: 807, endPoint y: 264, distance: 69.0
click at [807, 264] on p "**********" at bounding box center [1127, 267] width 657 height 11
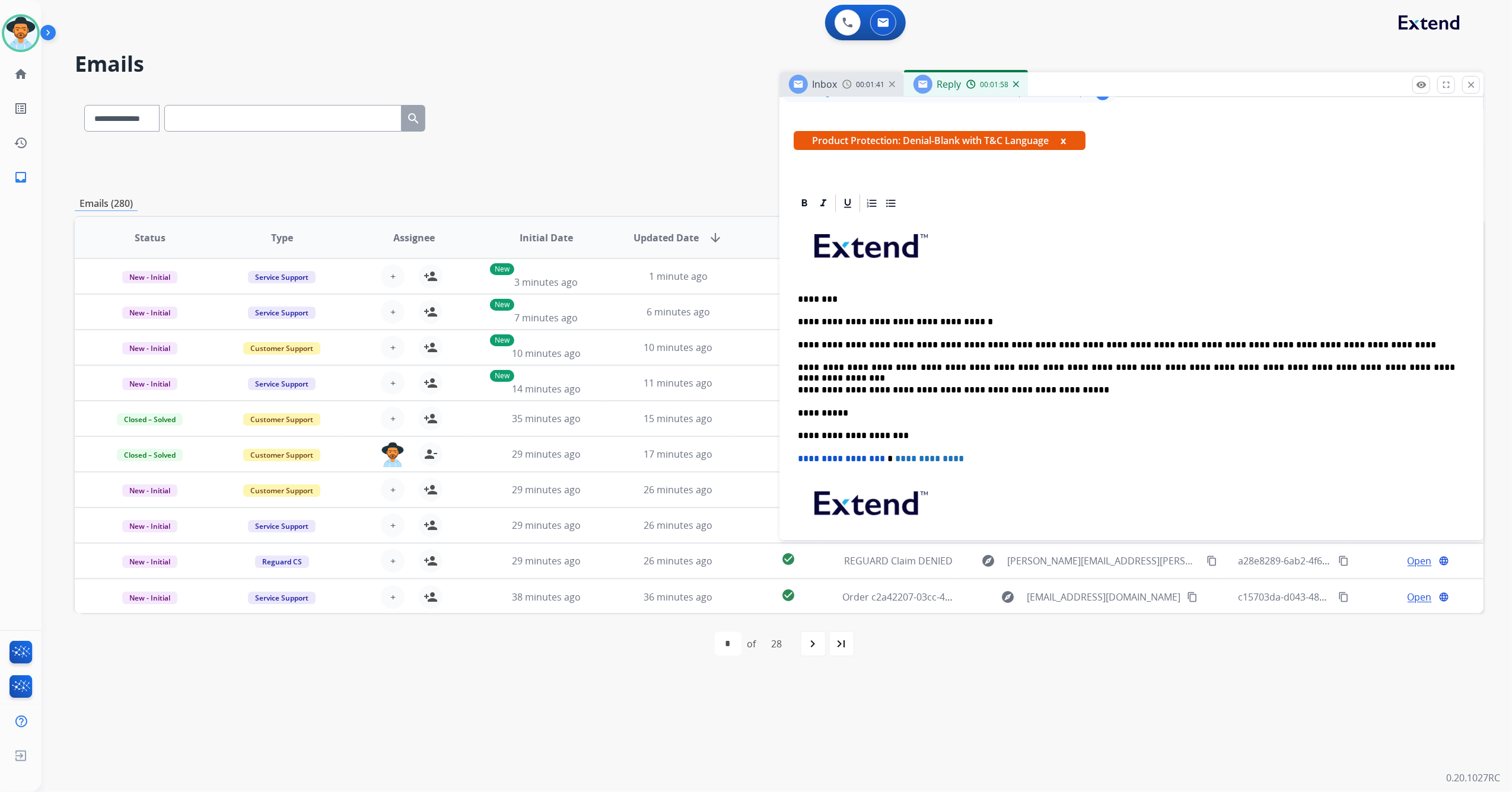
scroll to position [0, 0]
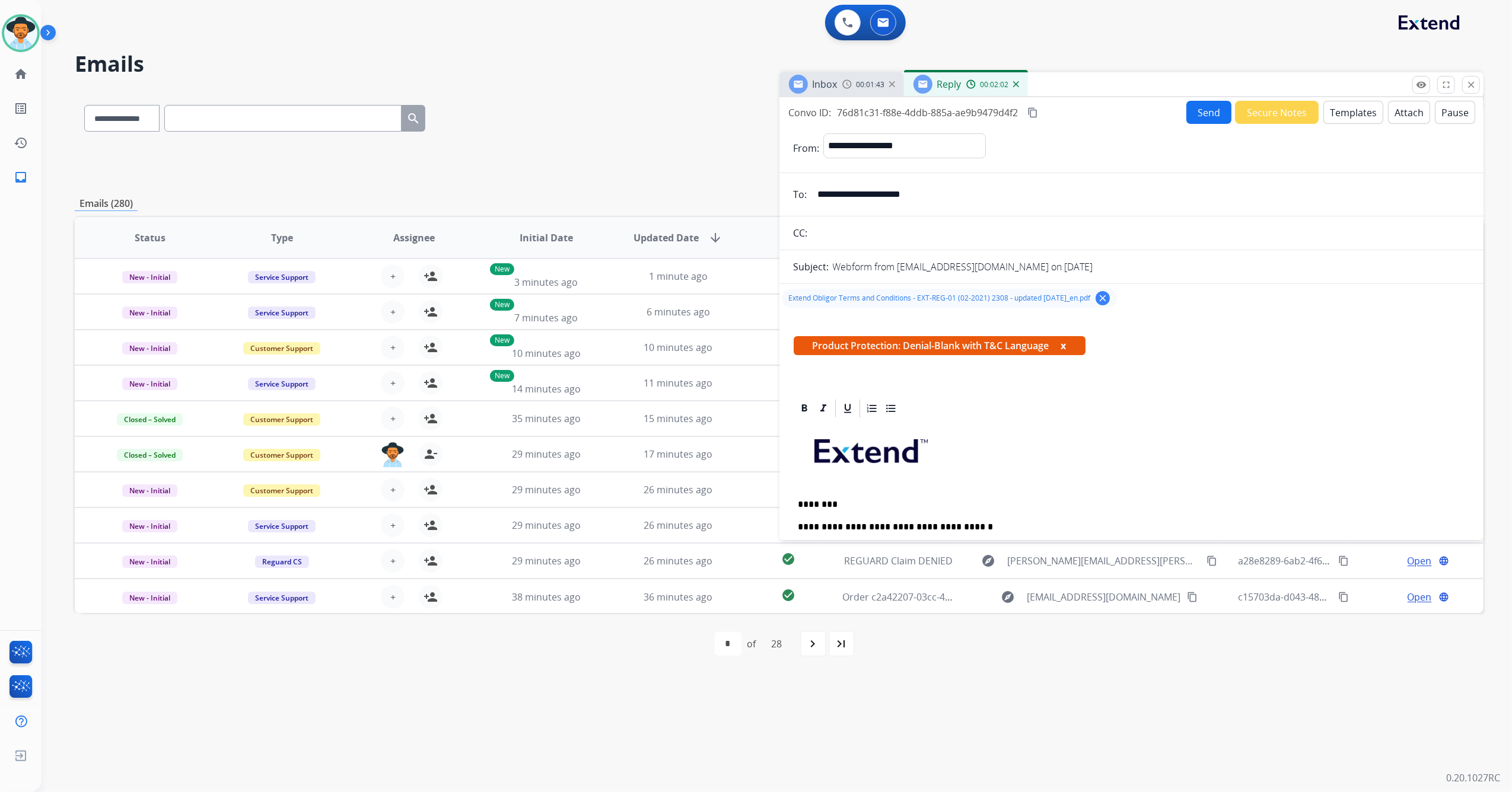
click at [1198, 109] on button "Send" at bounding box center [1208, 112] width 45 height 23
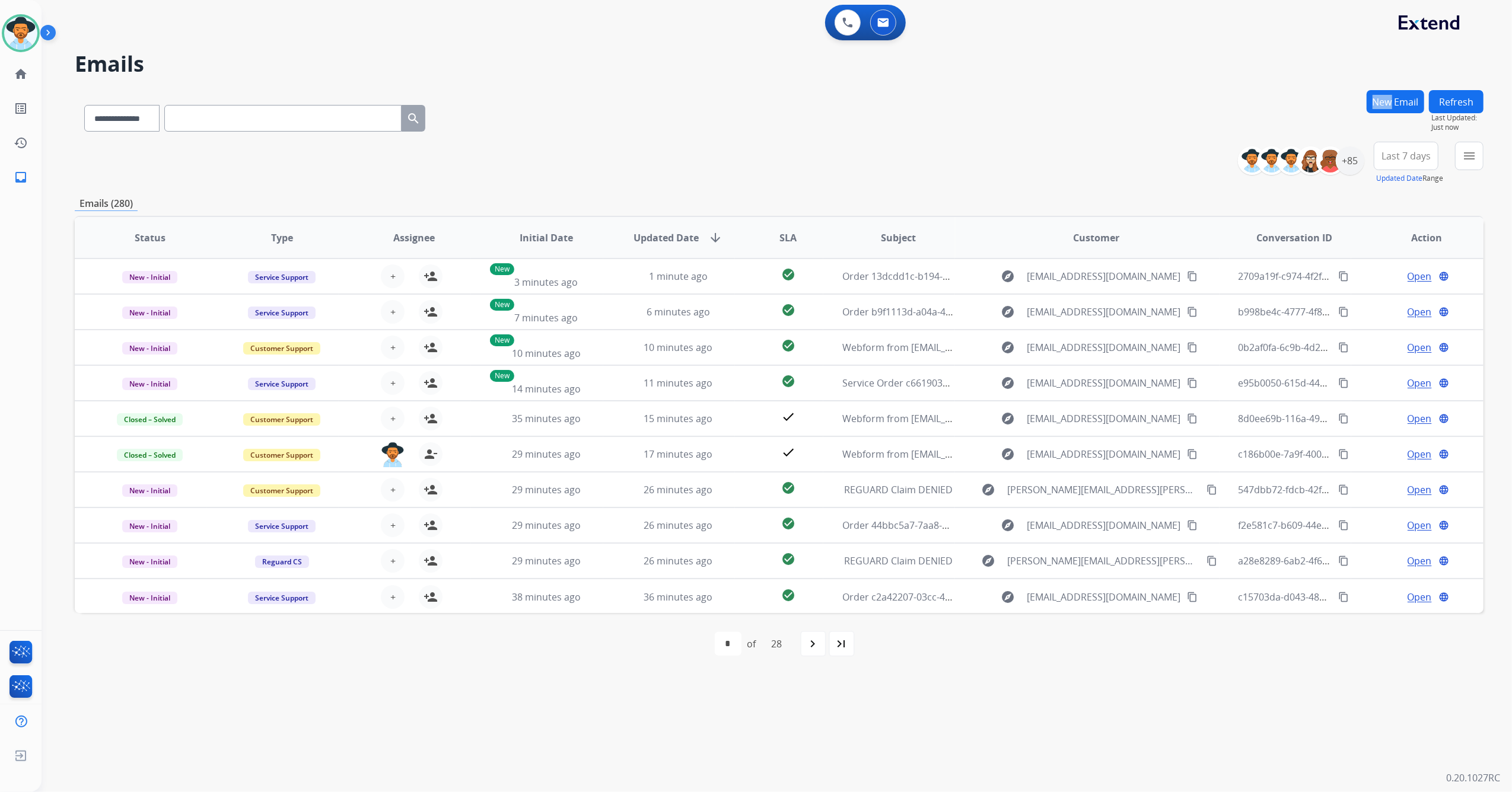
click at [1198, 109] on div "**********" at bounding box center [779, 116] width 1408 height 52
drag, startPoint x: 1198, startPoint y: 109, endPoint x: 1098, endPoint y: 136, distance: 103.6
click at [1098, 136] on div "**********" at bounding box center [779, 116] width 1408 height 52
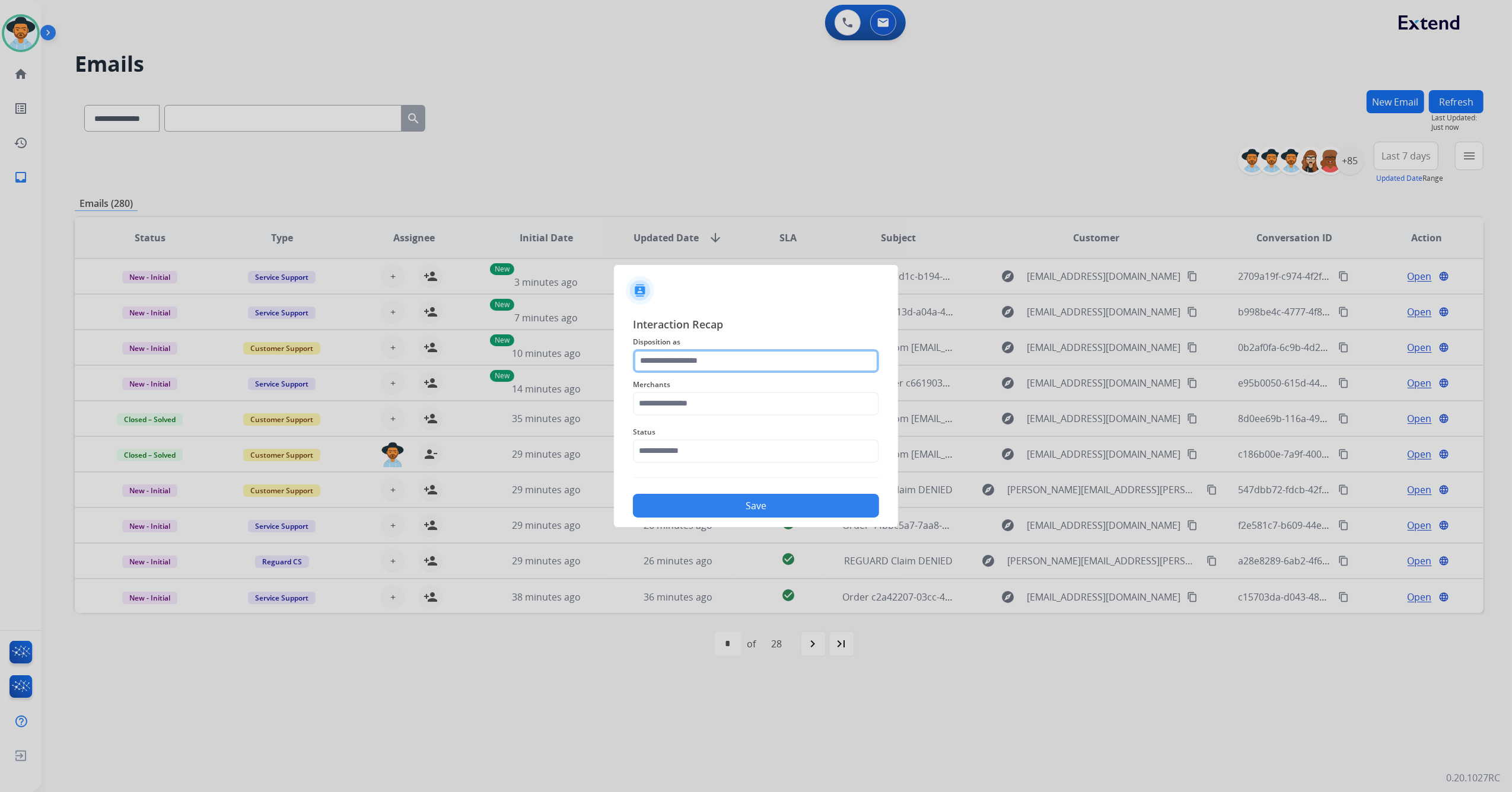
click at [731, 353] on input "text" at bounding box center [756, 361] width 246 height 24
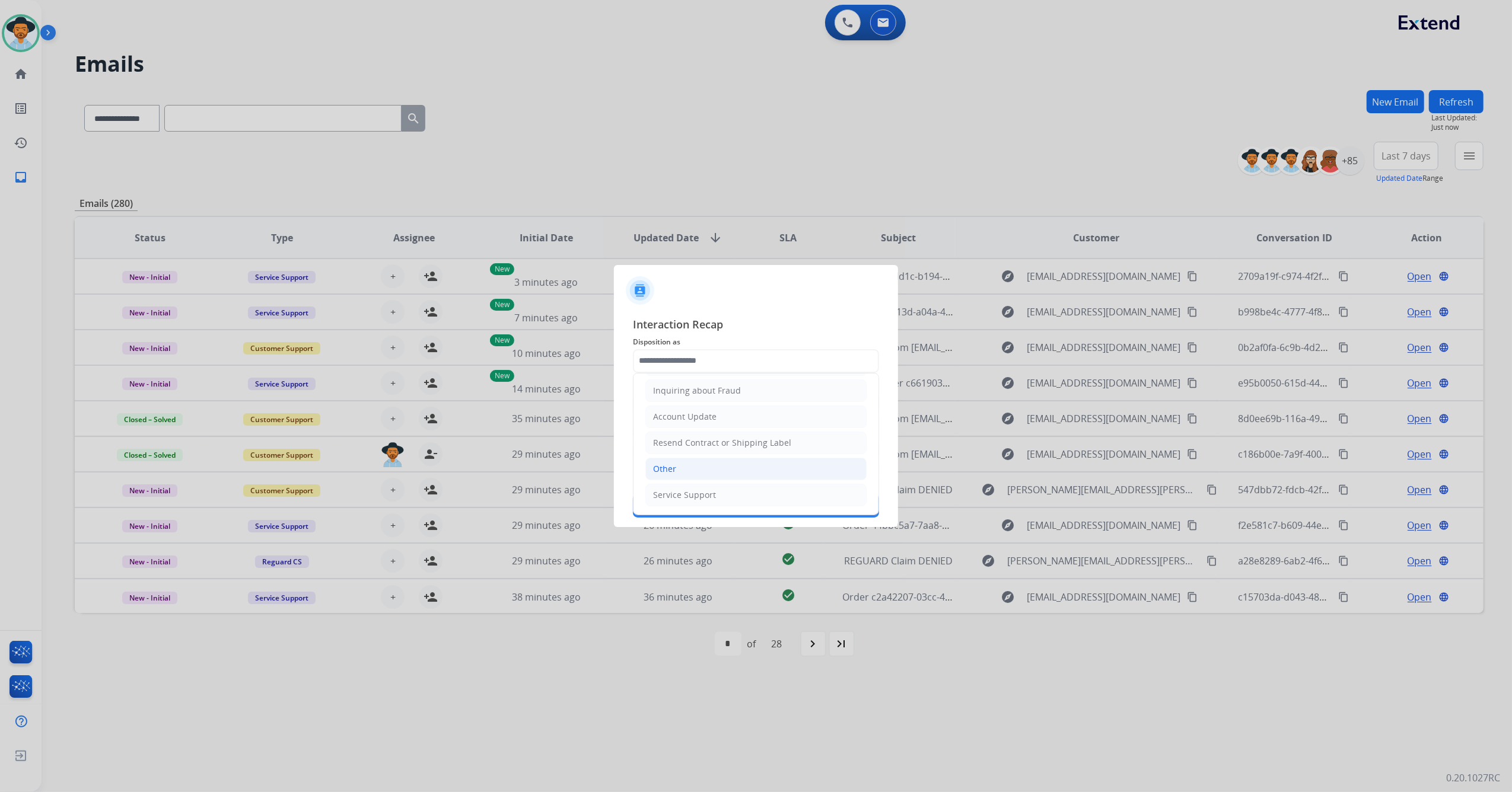
click at [691, 466] on li "Other" at bounding box center [755, 469] width 221 height 22
type input "*****"
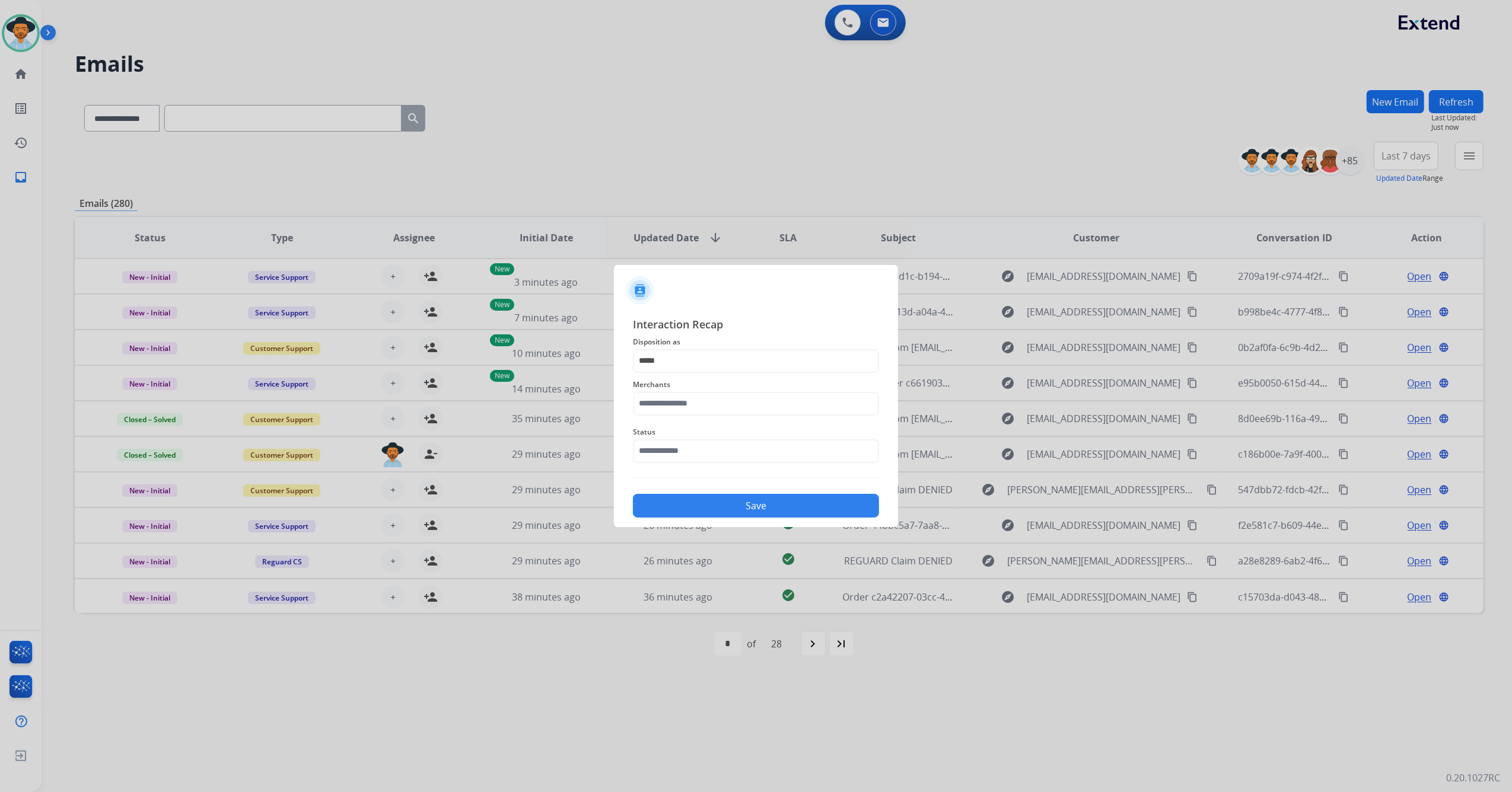
drag, startPoint x: 688, startPoint y: 415, endPoint x: 695, endPoint y: 403, distance: 13.9
click at [688, 413] on div "Merchants" at bounding box center [756, 396] width 246 height 47
click at [695, 400] on input "text" at bounding box center [756, 404] width 246 height 24
click at [702, 464] on div "Super73, inc." at bounding box center [679, 464] width 52 height 12
type input "**********"
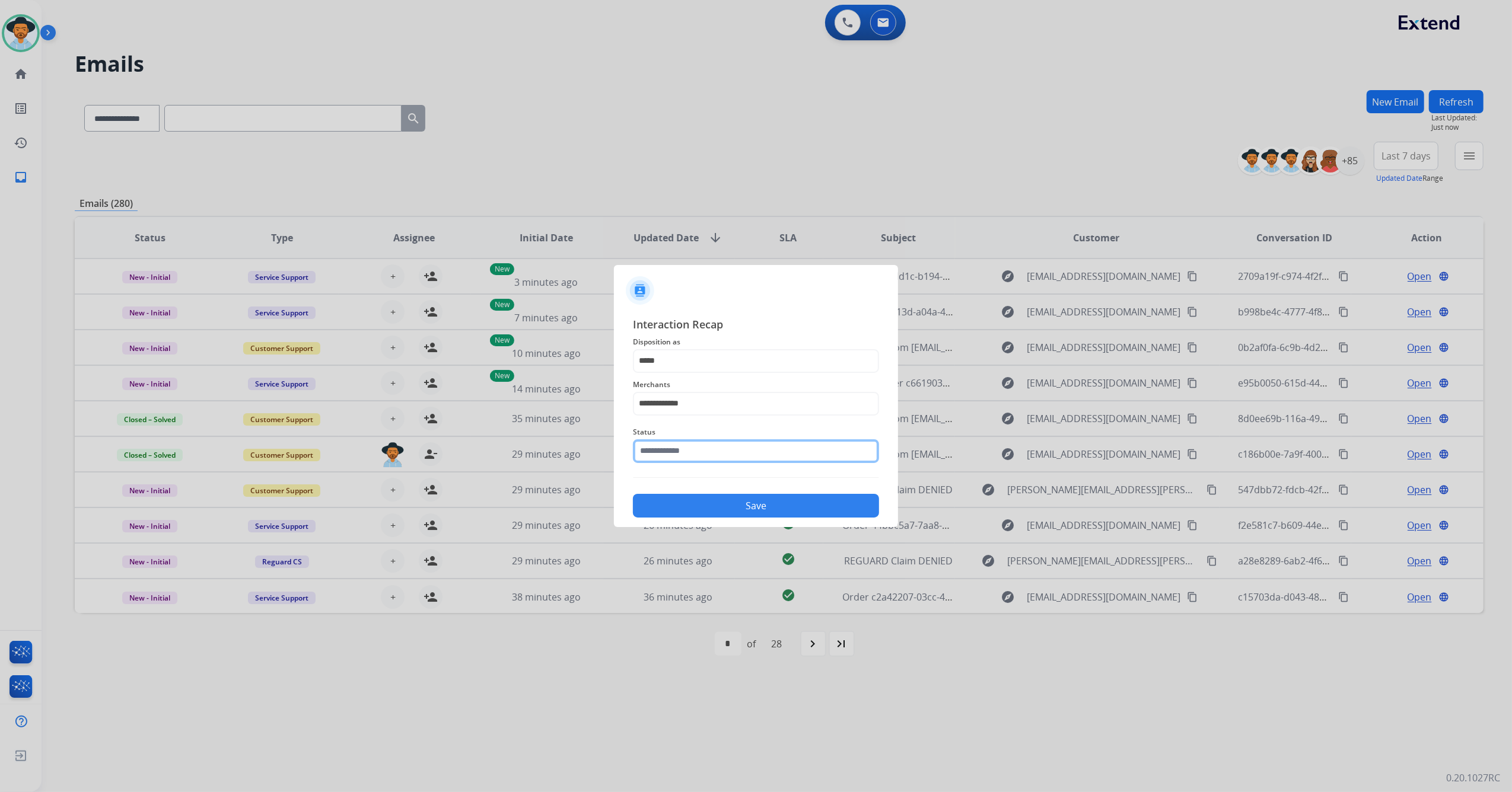
click at [704, 460] on input "text" at bounding box center [756, 452] width 246 height 24
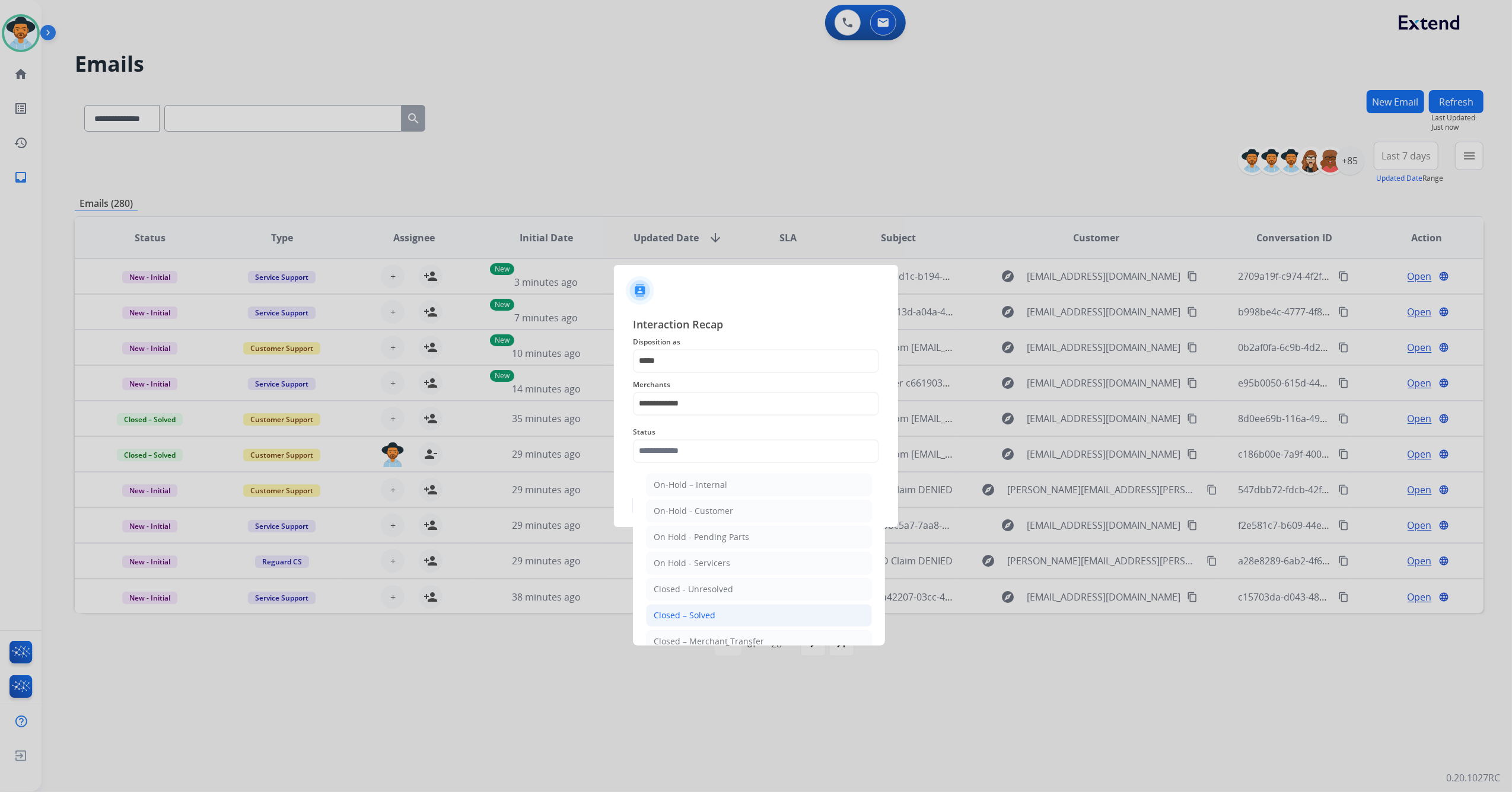
click at [694, 619] on div "Closed – Solved" at bounding box center [684, 615] width 62 height 12
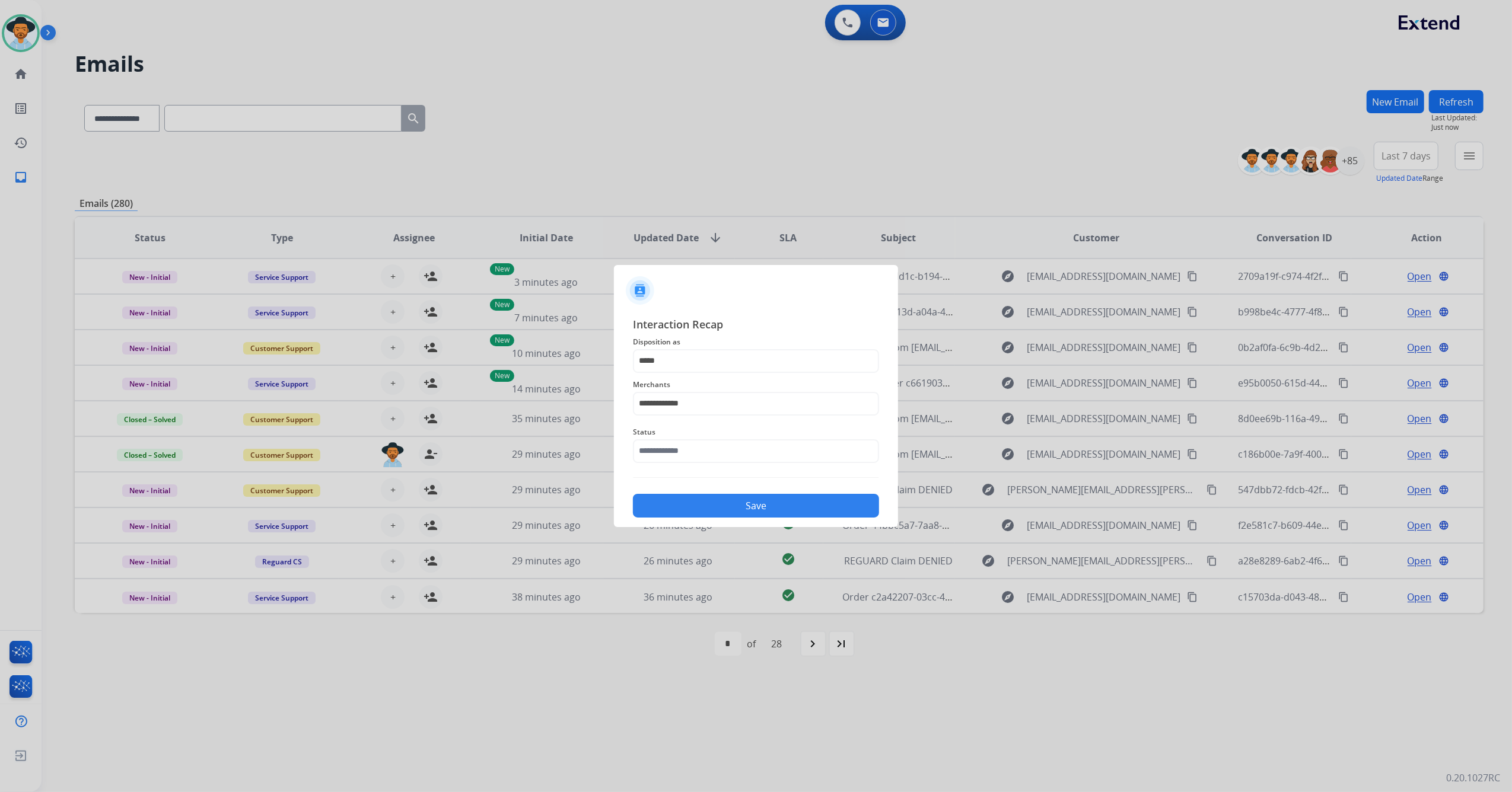
type input "**********"
click at [732, 502] on button "Save" at bounding box center [756, 506] width 246 height 24
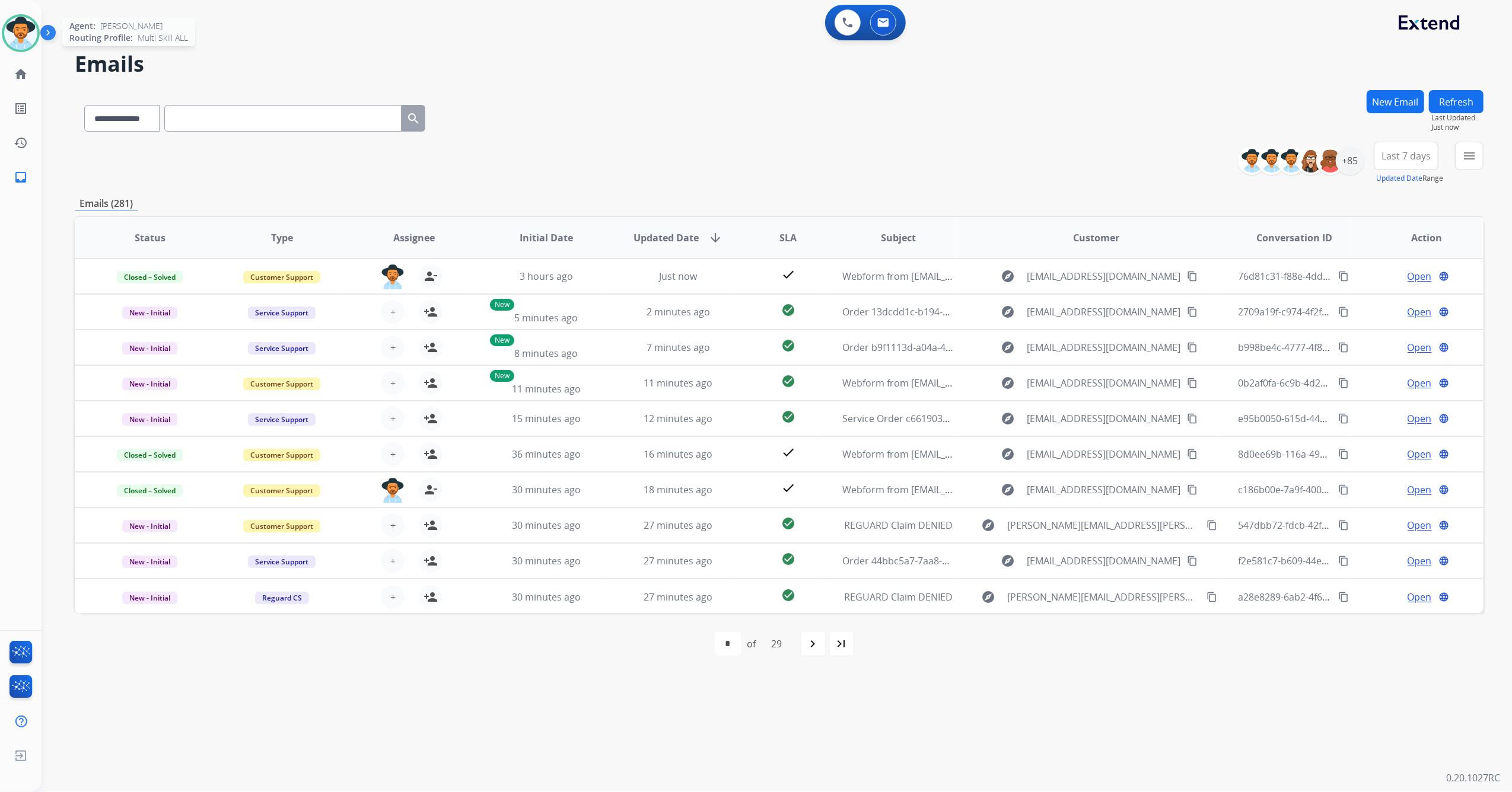
click at [22, 39] on img at bounding box center [20, 33] width 33 height 33
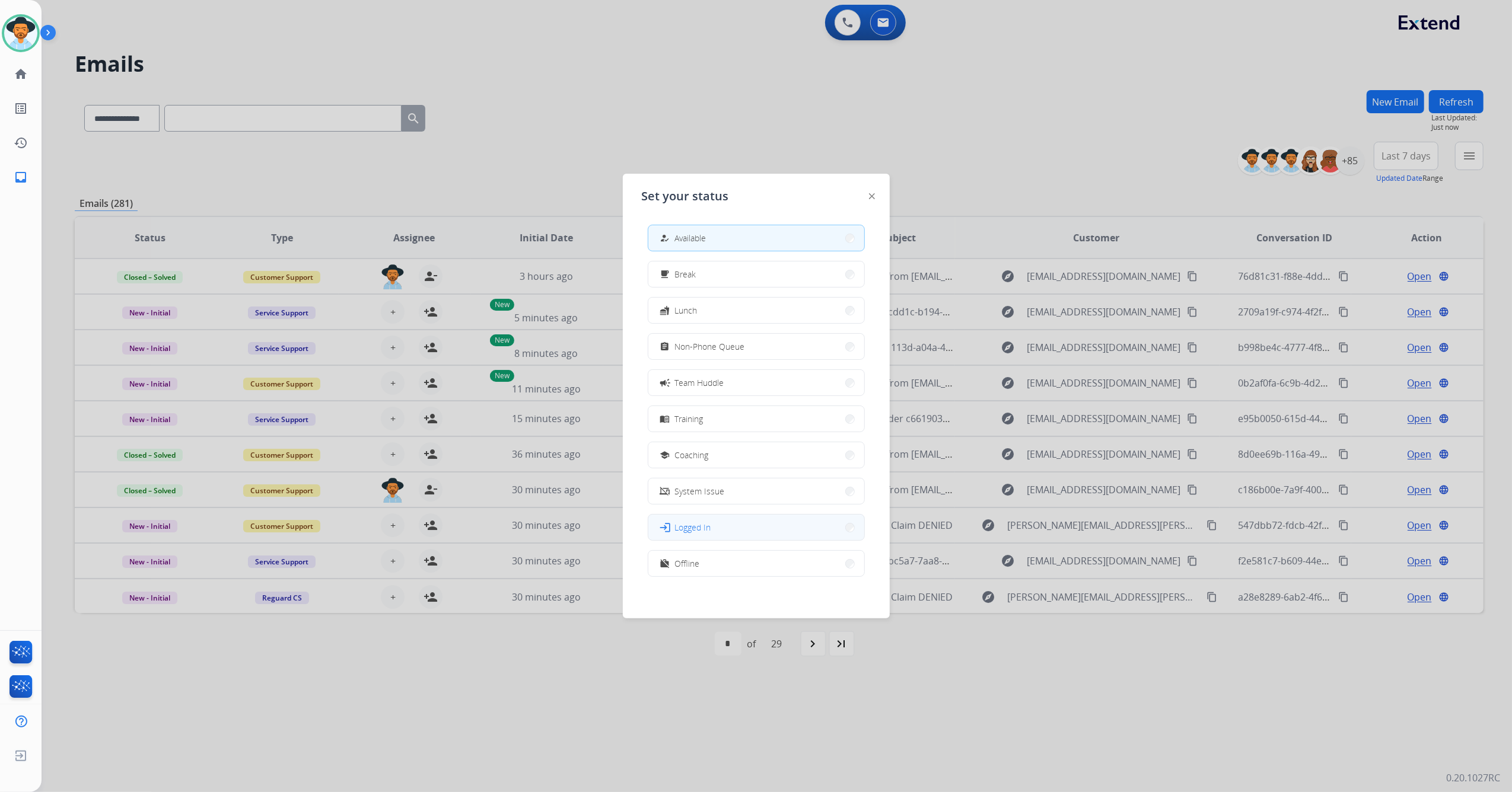
click at [707, 523] on span "Logged In" at bounding box center [692, 526] width 36 height 12
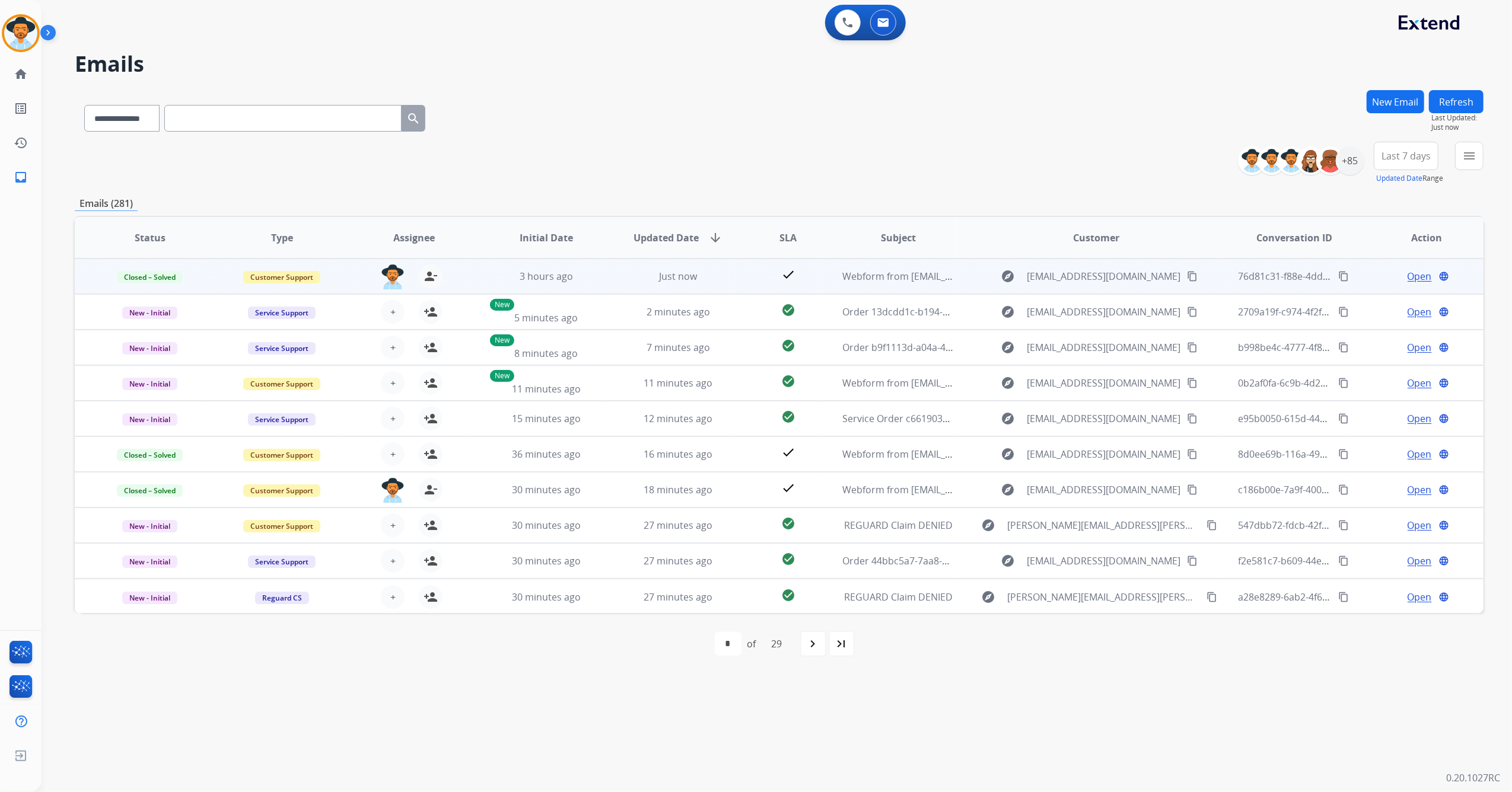
click at [1338, 276] on mat-icon "content_copy" at bounding box center [1344, 277] width 11 height 11
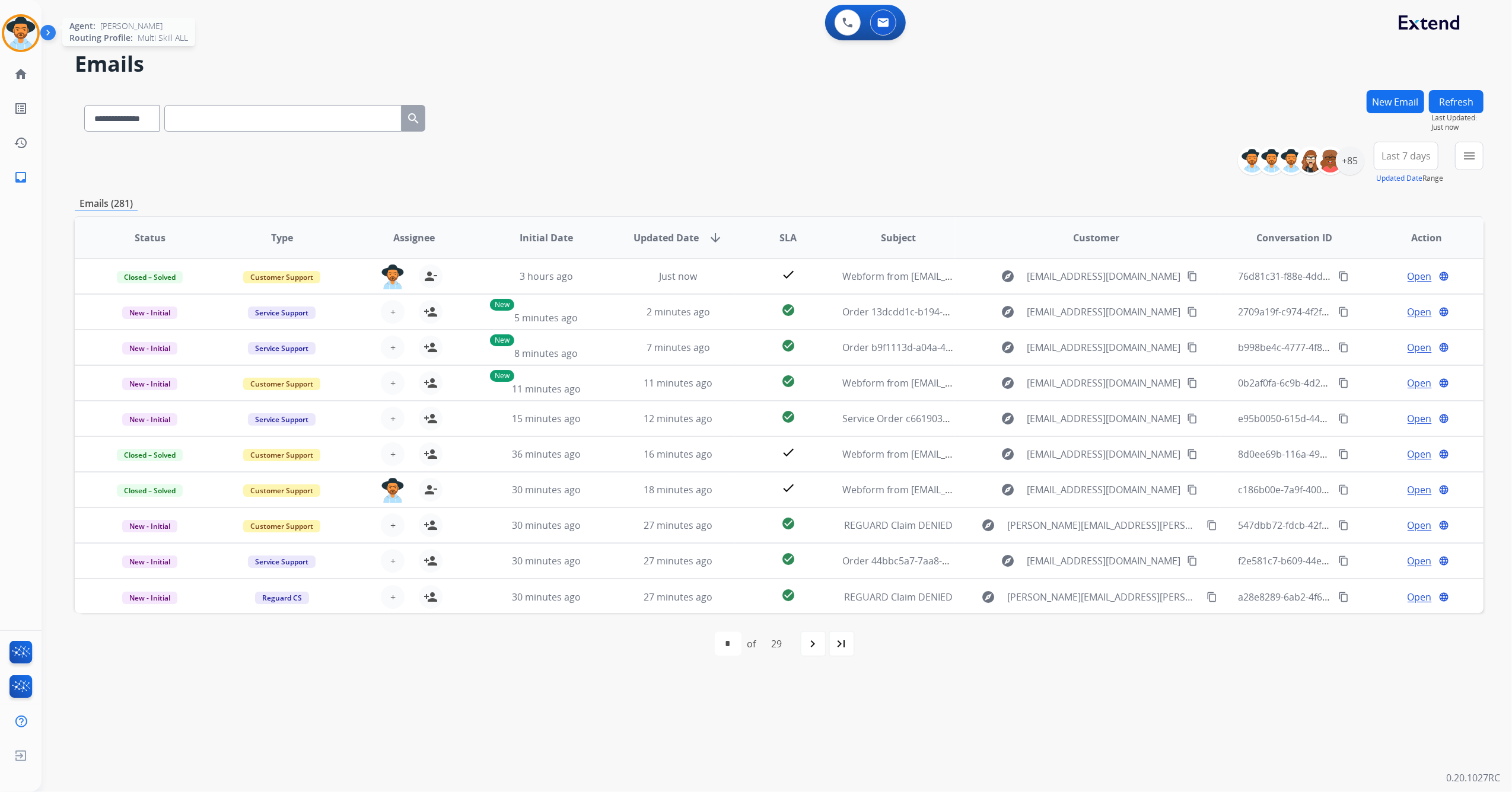
click at [15, 36] on img at bounding box center [20, 33] width 33 height 33
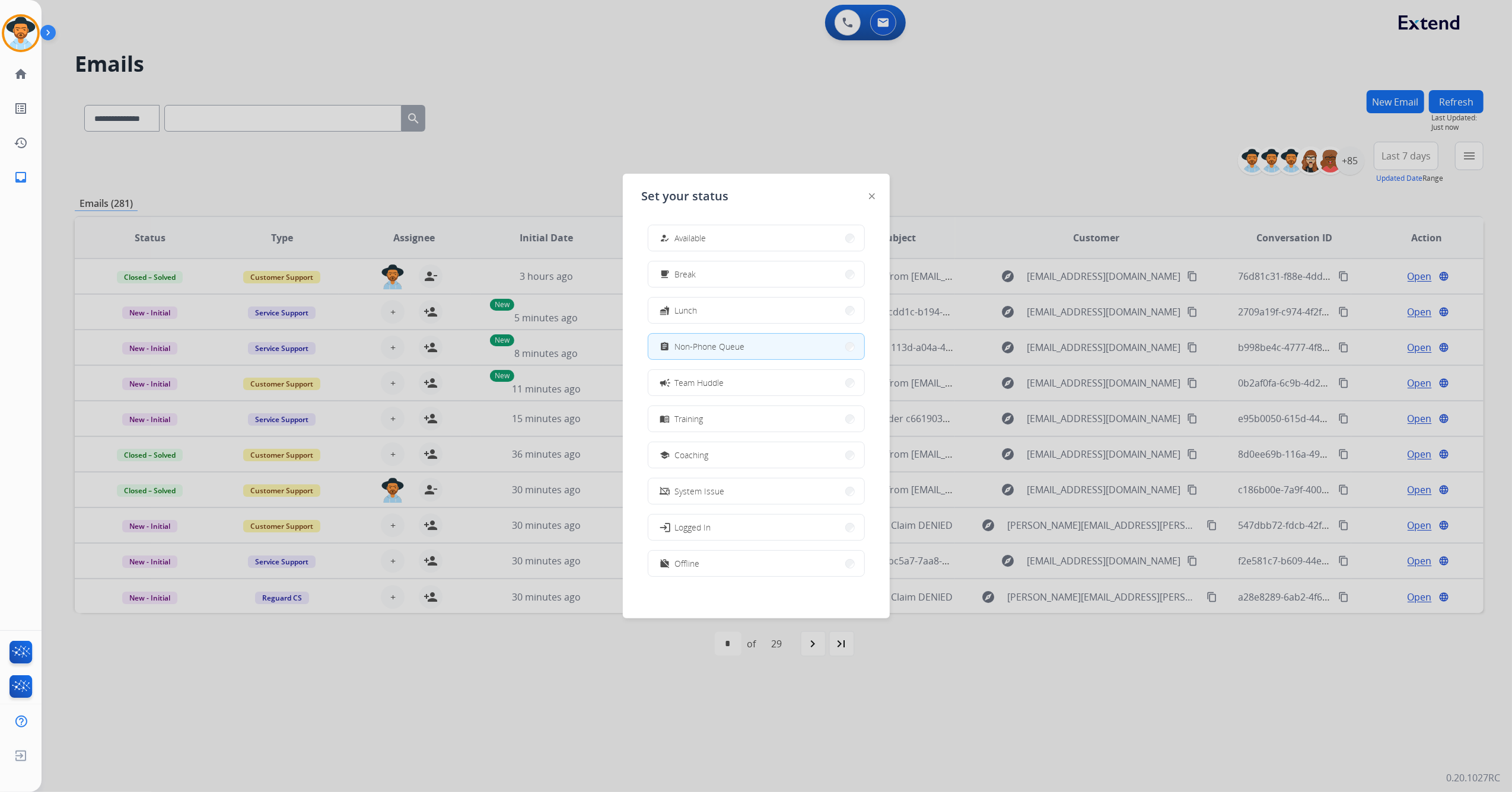
scroll to position [3, 0]
click at [733, 552] on button "work_off Offline" at bounding box center [755, 561] width 216 height 26
